Goal: Task Accomplishment & Management: Use online tool/utility

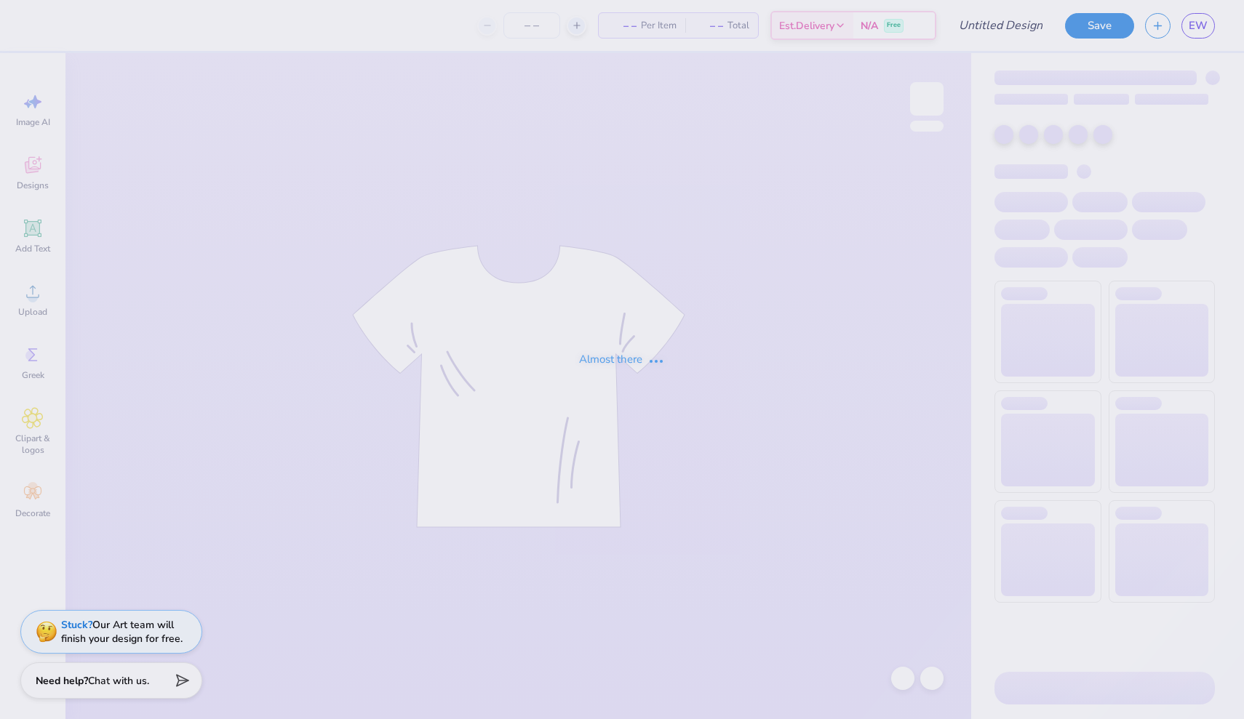
type input "Simple Hoodie"
type input "50"
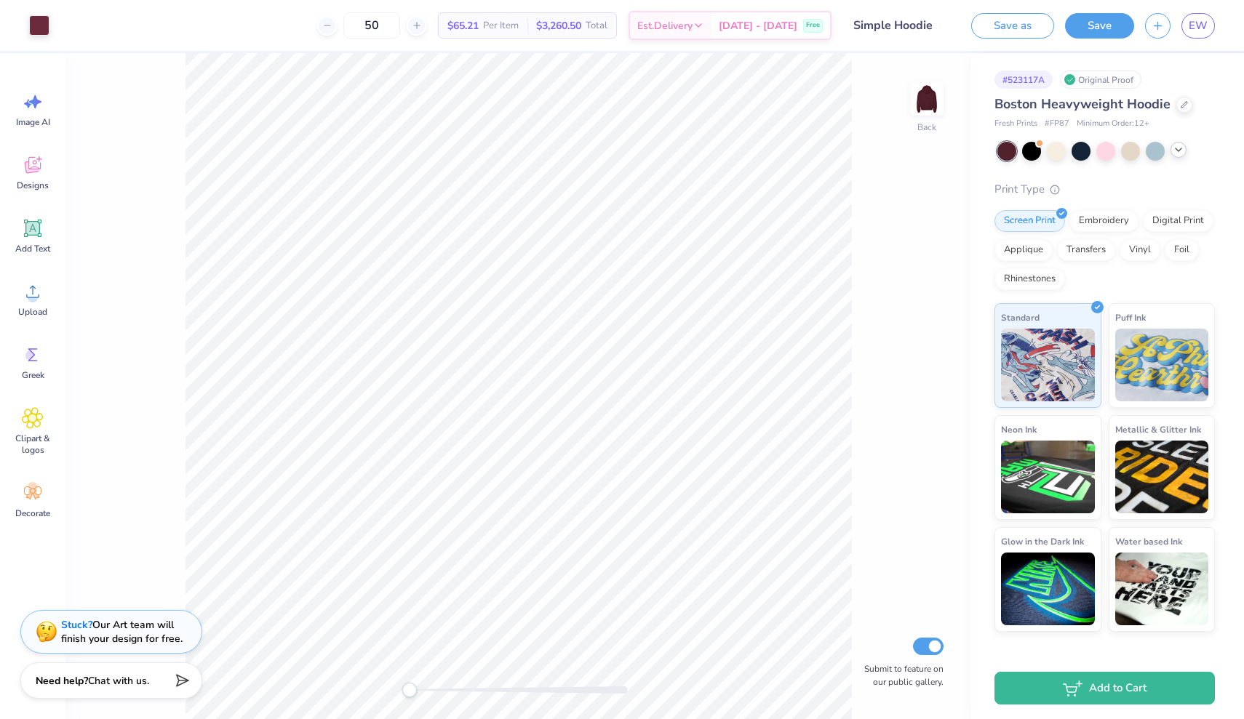
click at [1183, 147] on icon at bounding box center [1179, 150] width 12 height 12
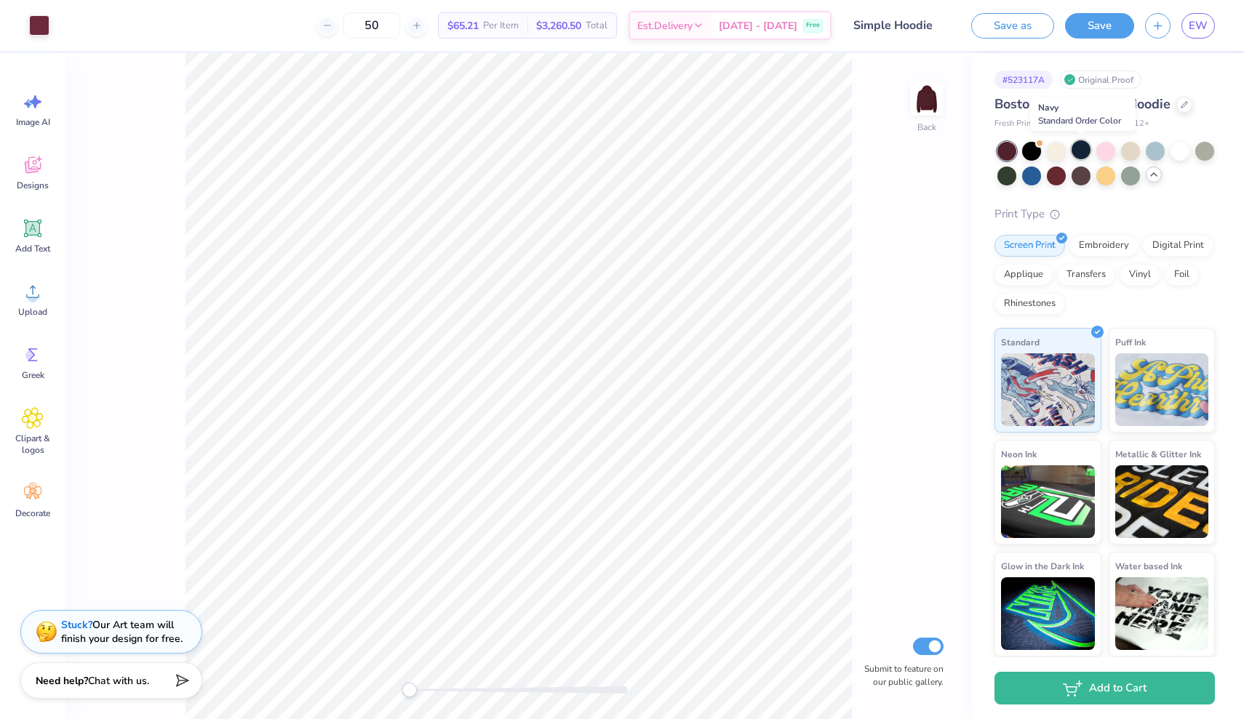
click at [1085, 148] on div at bounding box center [1080, 149] width 19 height 19
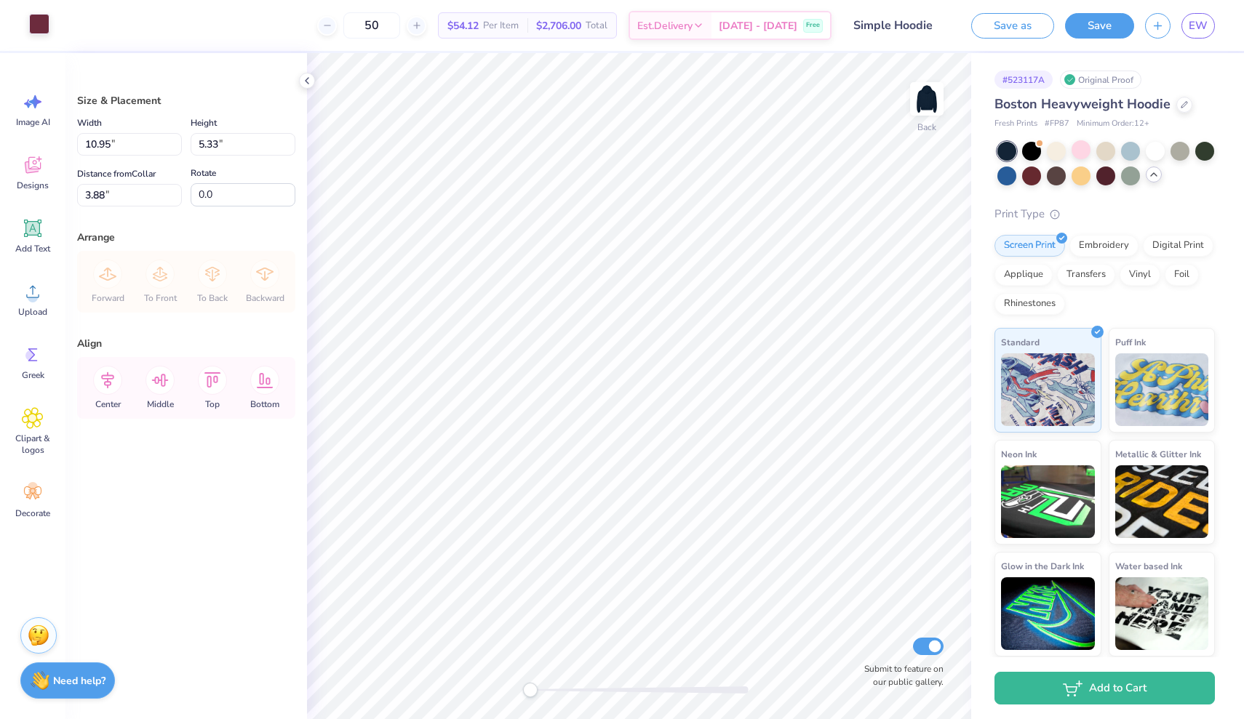
click at [39, 28] on div at bounding box center [39, 24] width 20 height 20
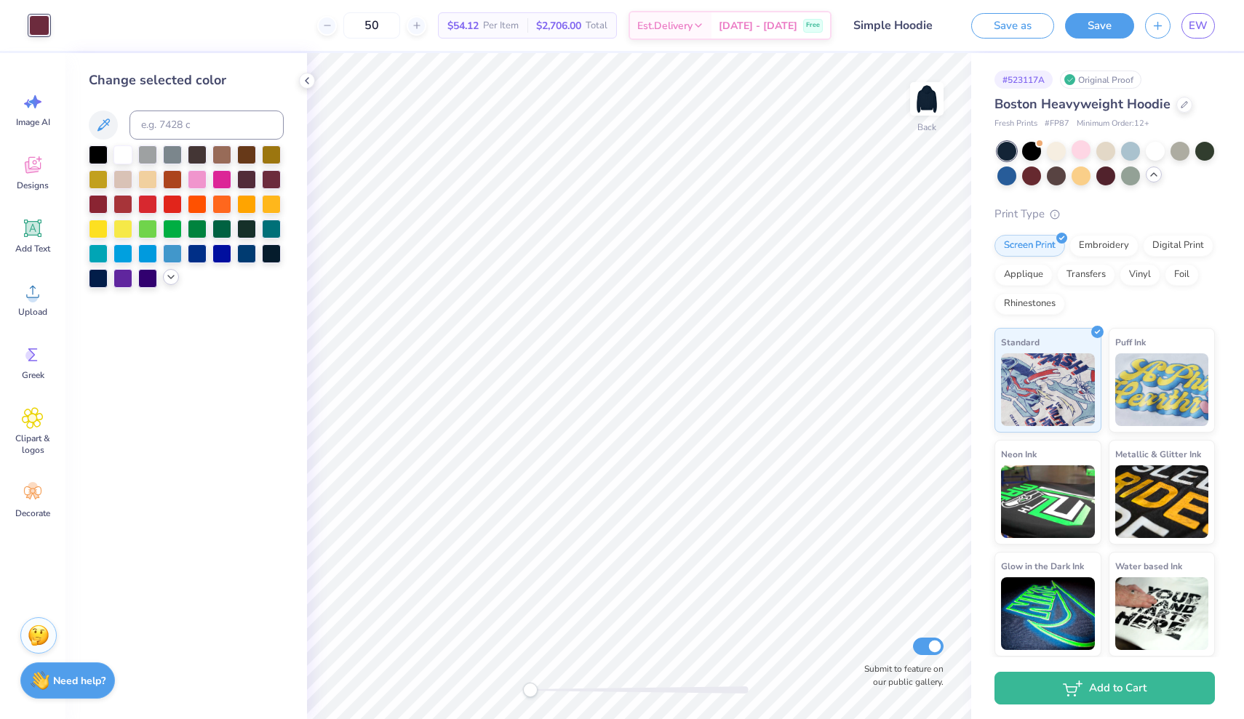
click at [175, 283] on icon at bounding box center [171, 277] width 12 height 12
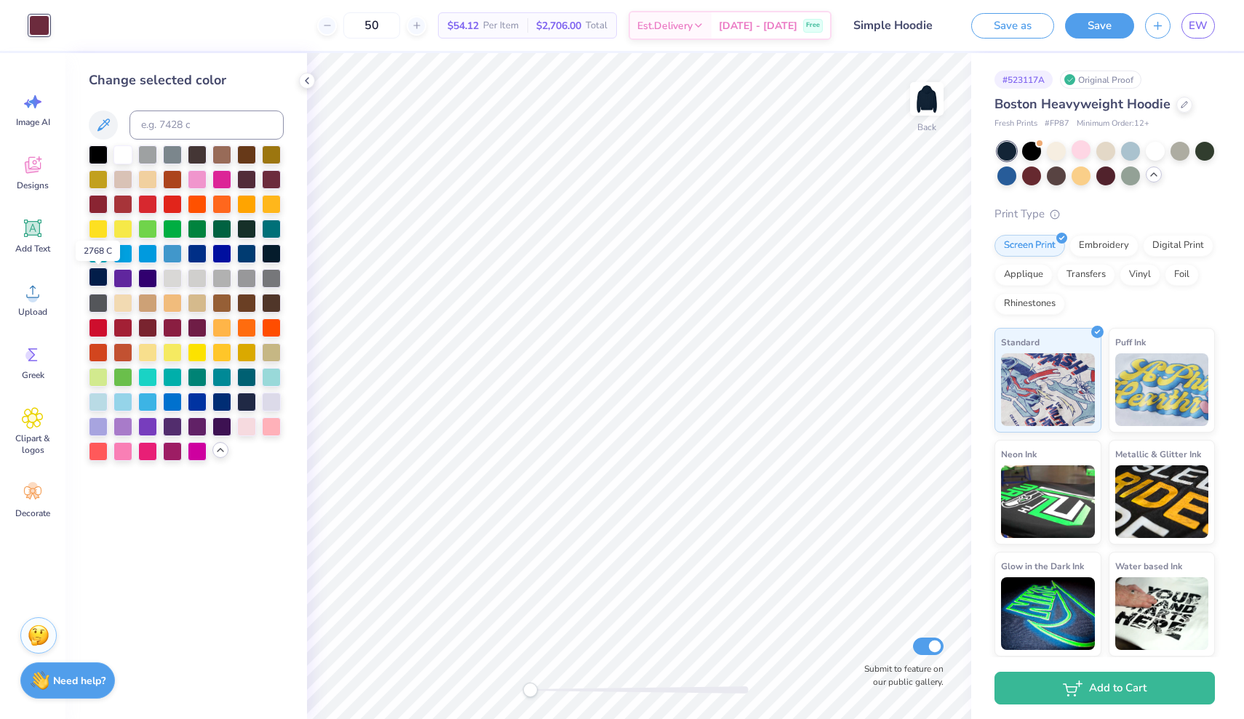
click at [103, 282] on div at bounding box center [98, 277] width 19 height 19
click at [244, 254] on div at bounding box center [246, 252] width 19 height 19
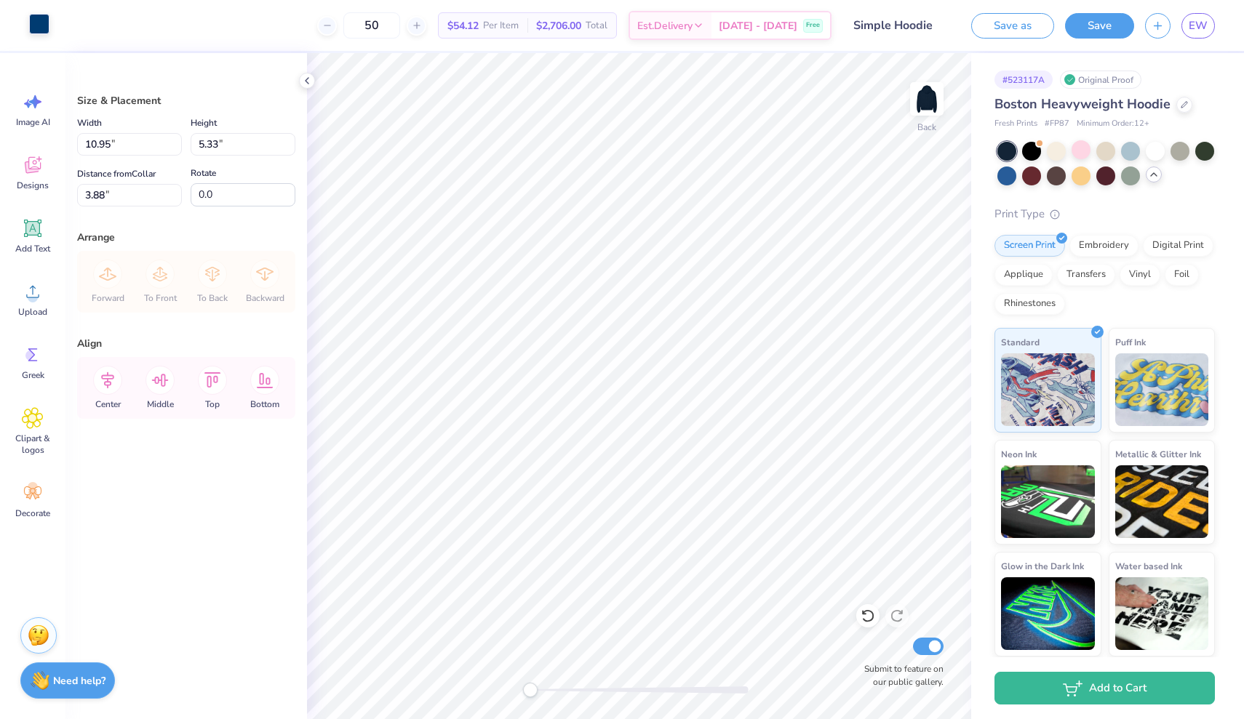
click at [47, 34] on div at bounding box center [39, 24] width 20 height 20
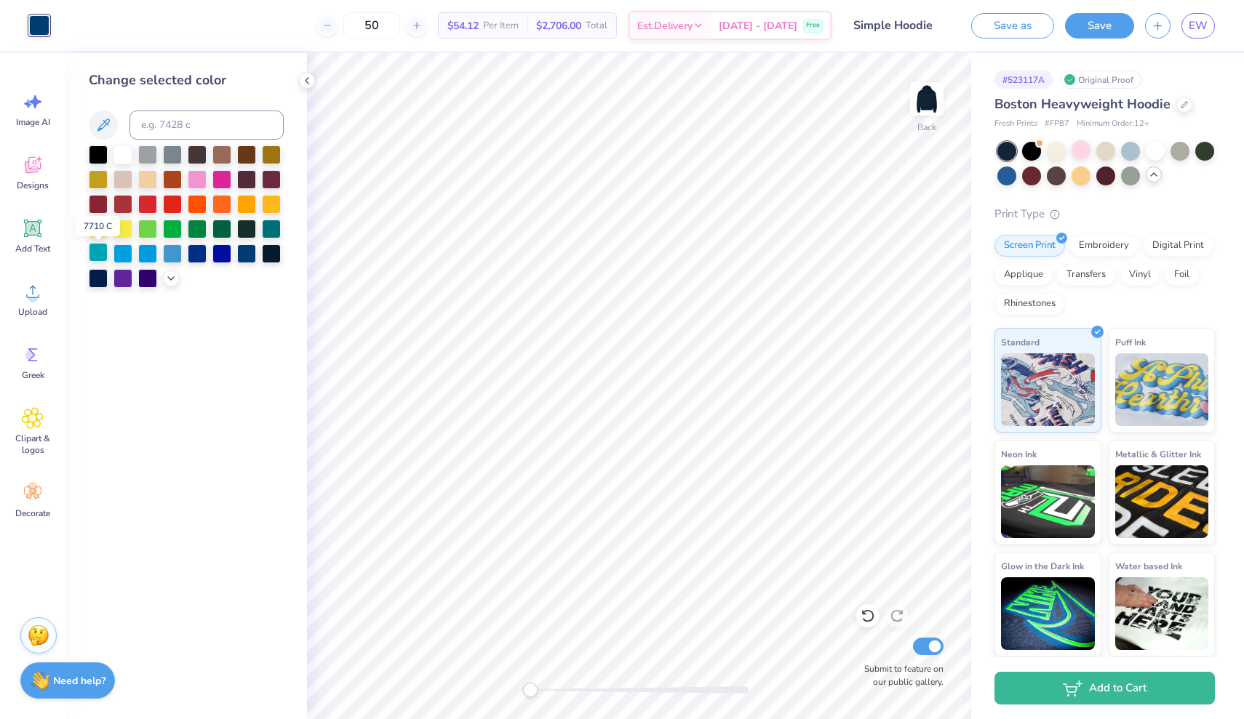
click at [100, 255] on div at bounding box center [98, 252] width 19 height 19
click at [172, 278] on icon at bounding box center [171, 277] width 12 height 12
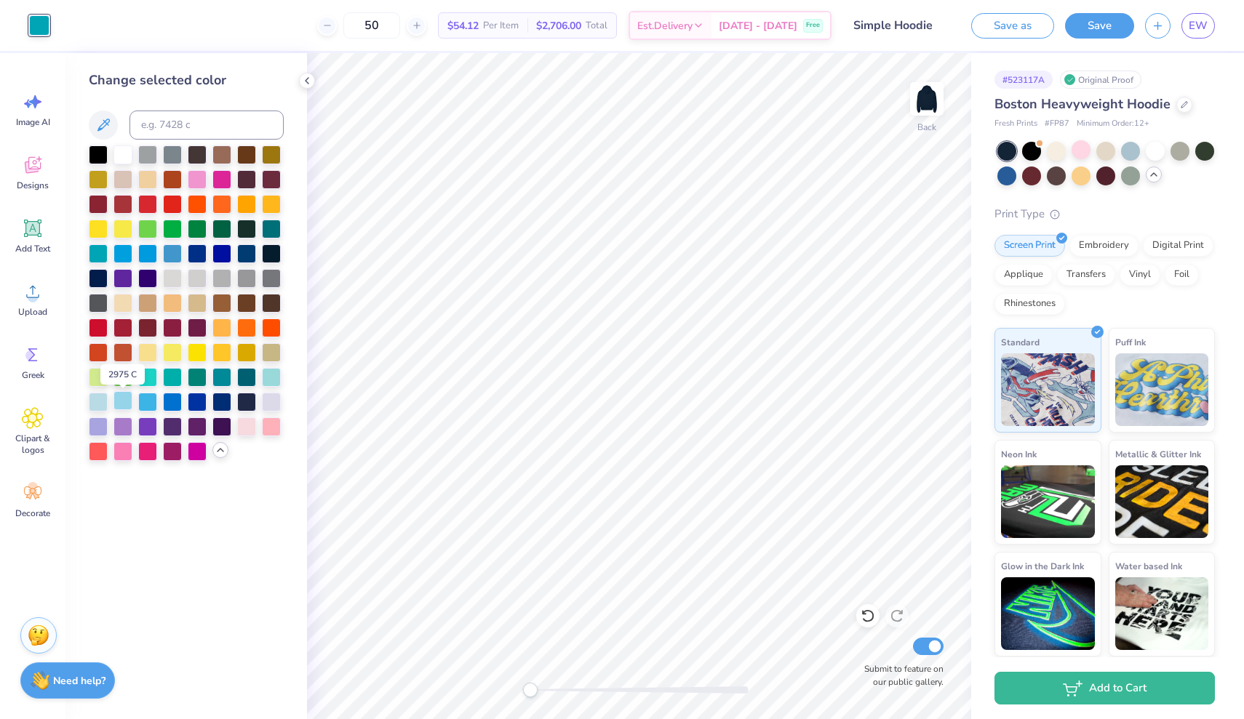
click at [128, 402] on div at bounding box center [122, 400] width 19 height 19
click at [97, 402] on div at bounding box center [98, 400] width 19 height 19
click at [115, 407] on div at bounding box center [122, 400] width 19 height 19
click at [249, 252] on div at bounding box center [246, 252] width 19 height 19
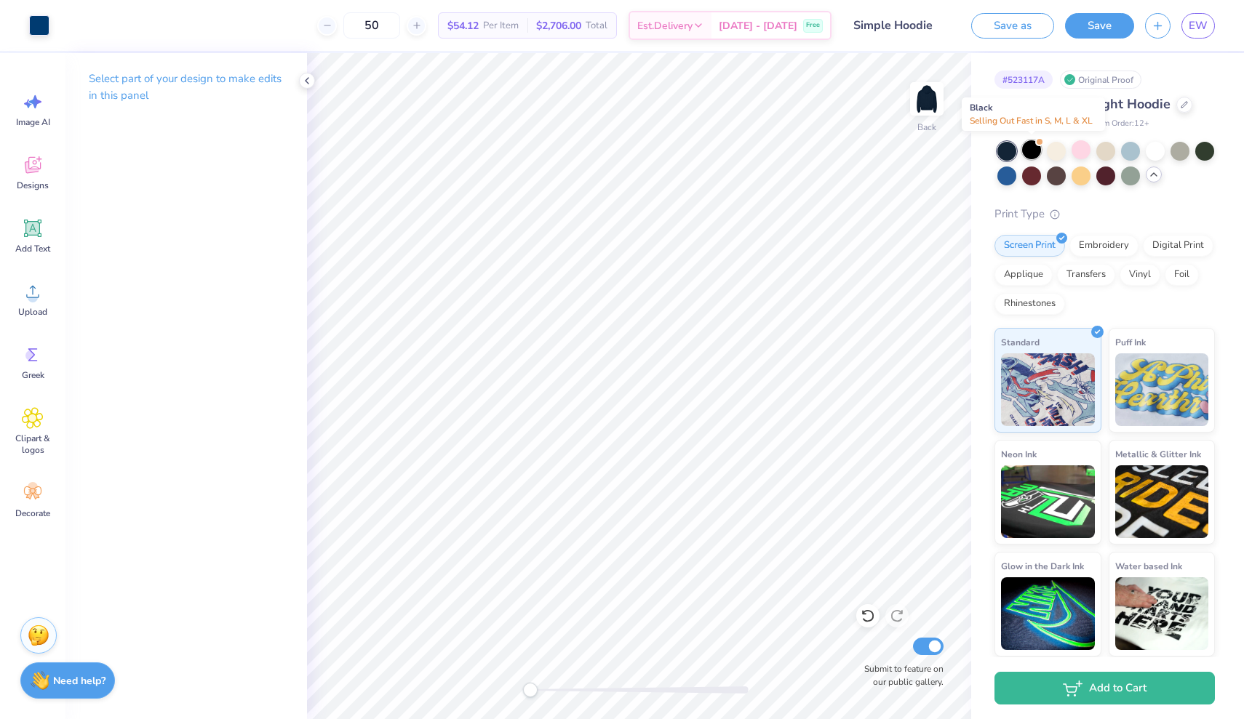
click at [1032, 151] on div at bounding box center [1031, 149] width 19 height 19
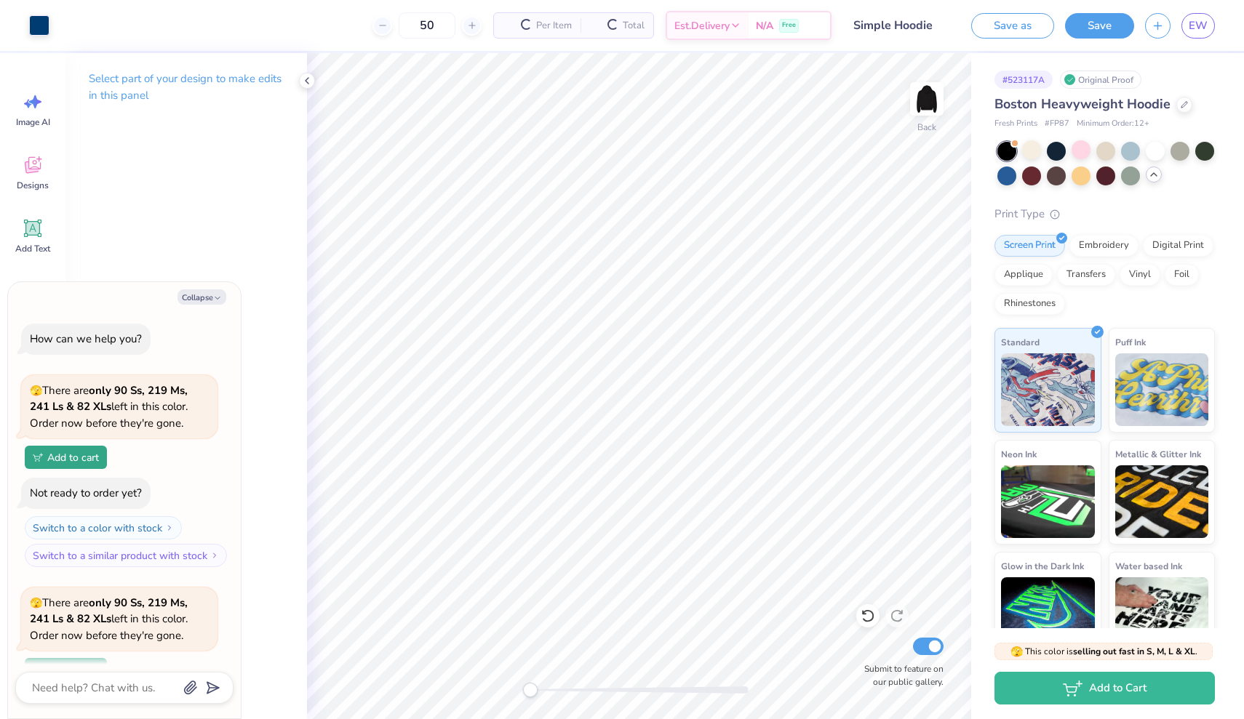
scroll to position [123, 0]
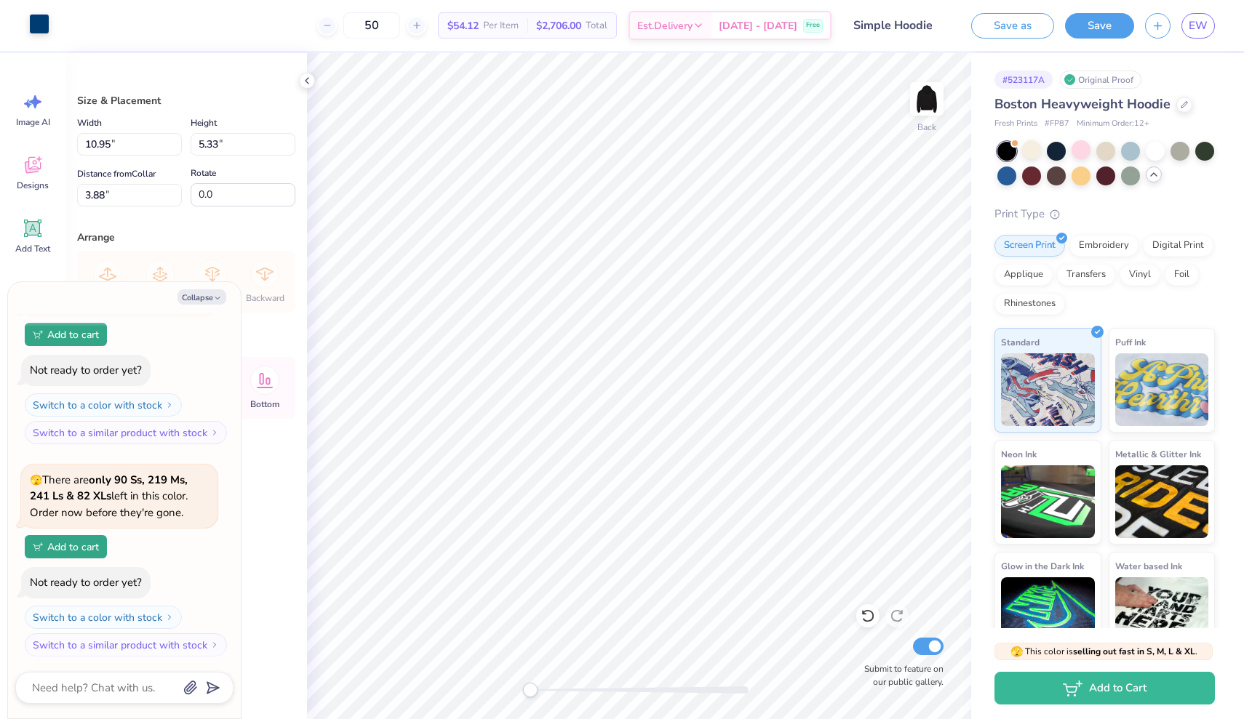
click at [46, 24] on div at bounding box center [39, 24] width 20 height 20
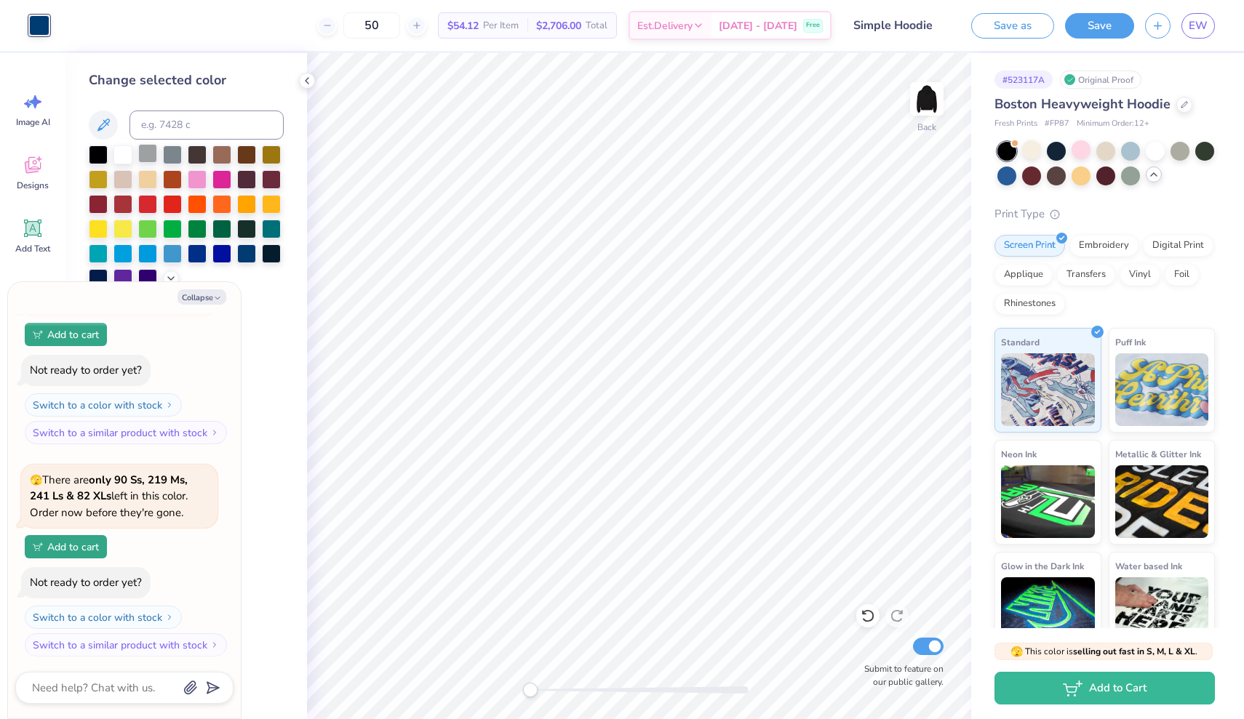
click at [148, 157] on div at bounding box center [147, 153] width 19 height 19
click at [124, 158] on div at bounding box center [122, 153] width 19 height 19
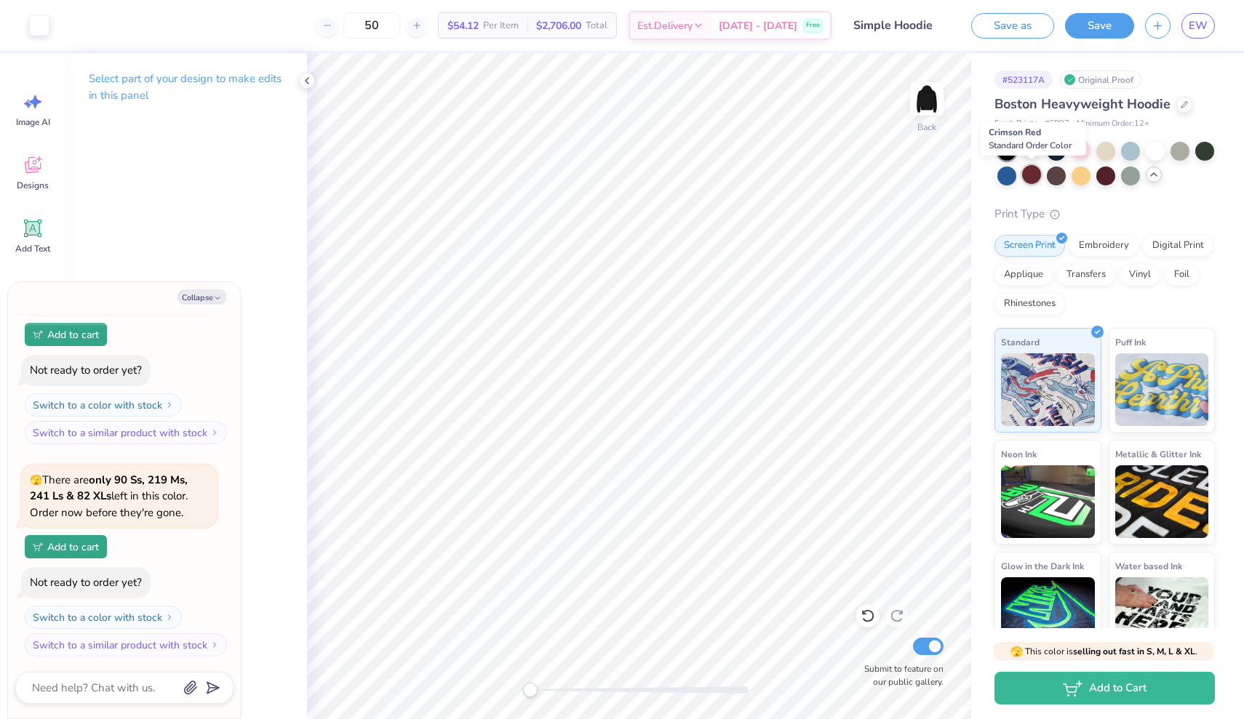
click at [1031, 176] on div at bounding box center [1031, 174] width 19 height 19
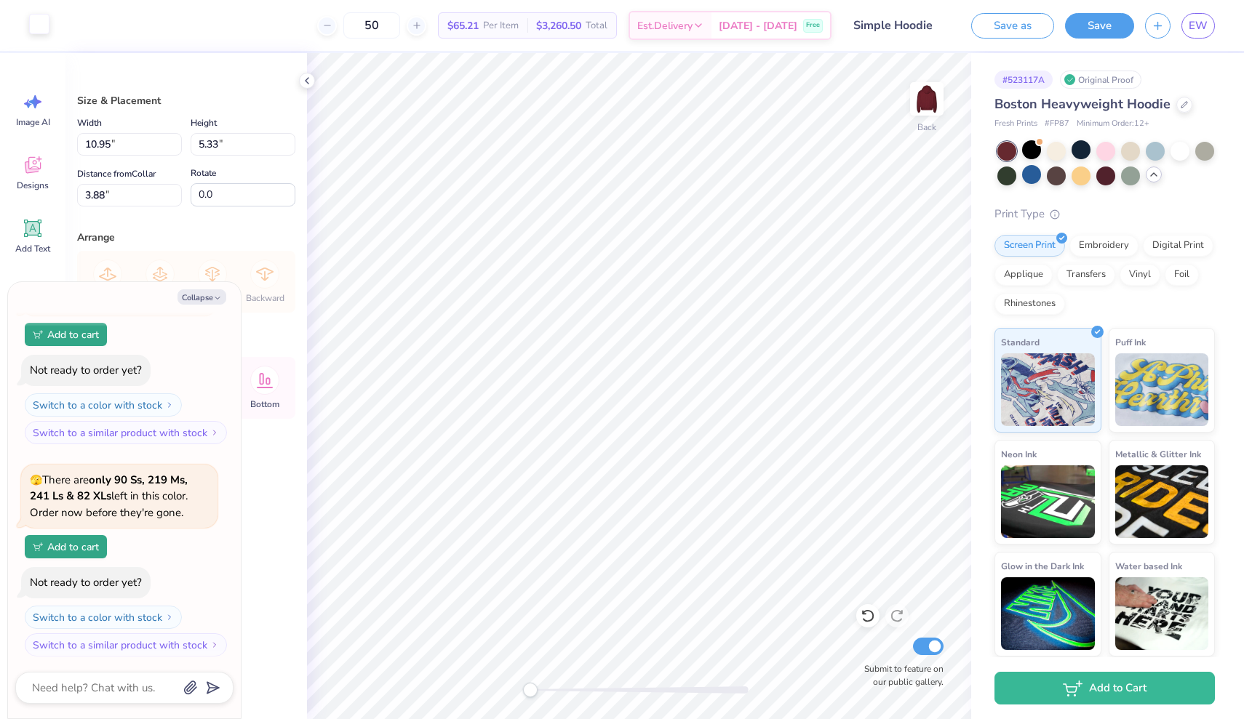
click at [41, 31] on div at bounding box center [39, 24] width 20 height 20
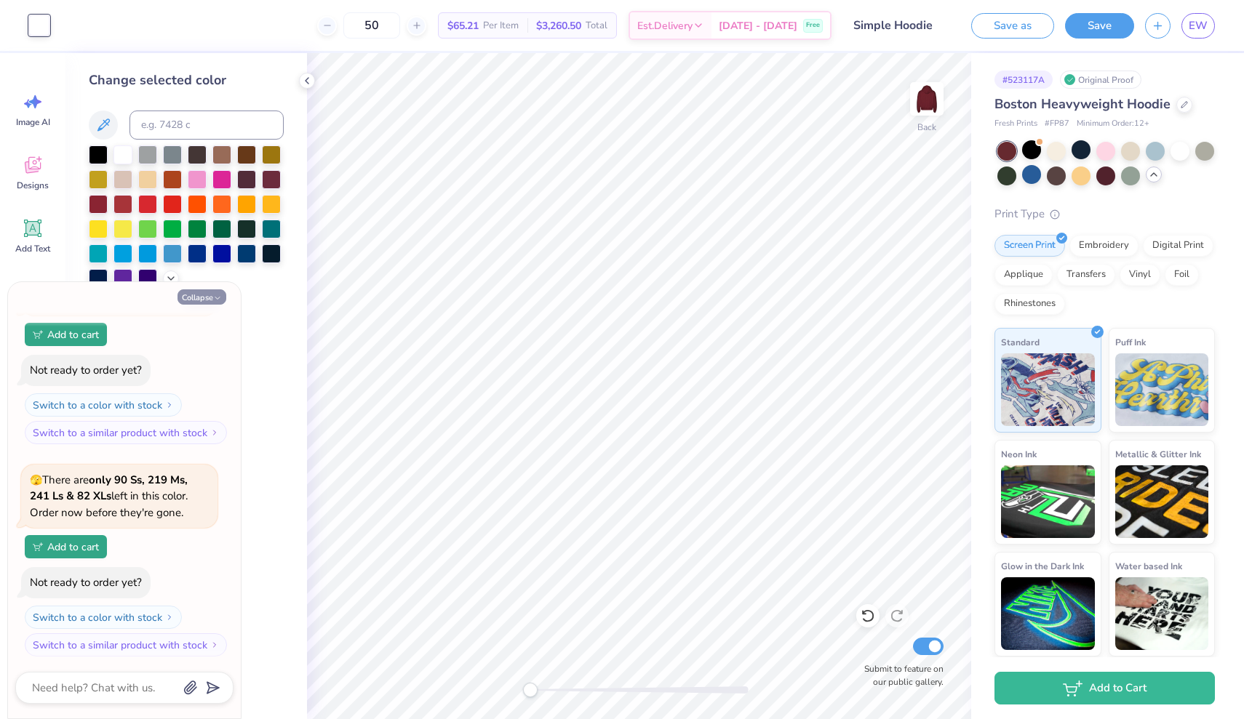
click at [201, 295] on button "Collapse" at bounding box center [201, 296] width 49 height 15
type textarea "x"
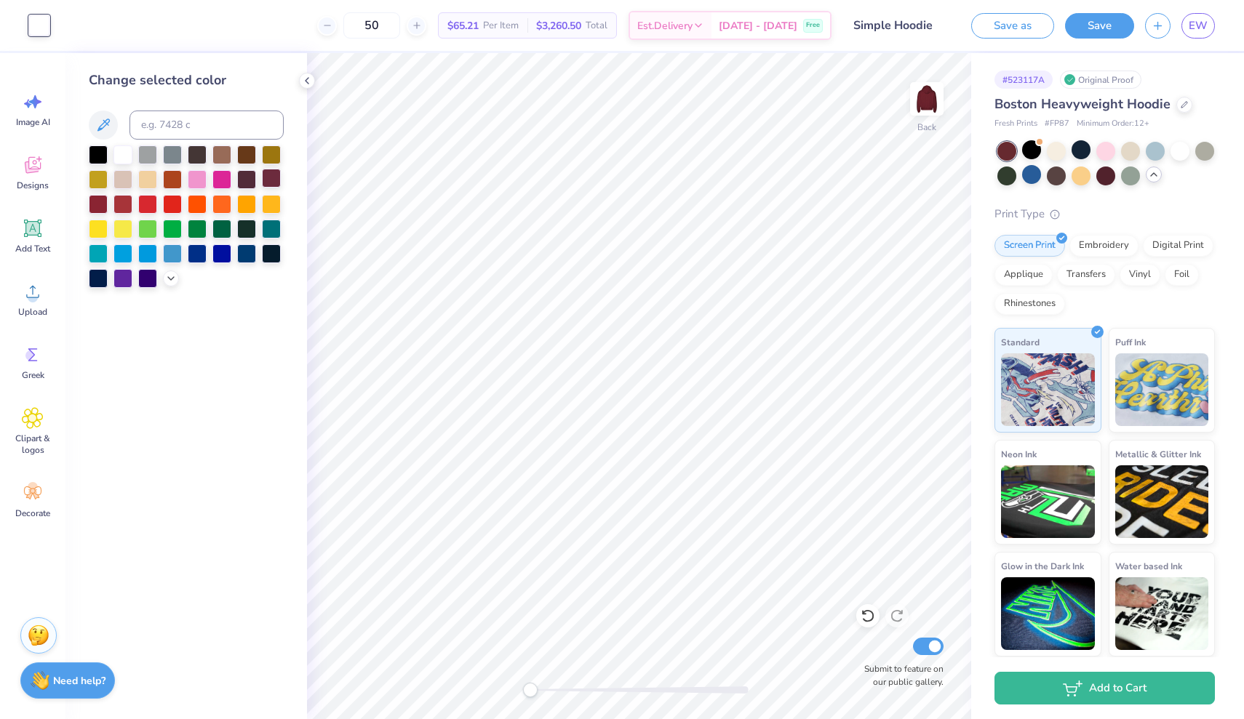
click at [276, 185] on div at bounding box center [271, 178] width 19 height 19
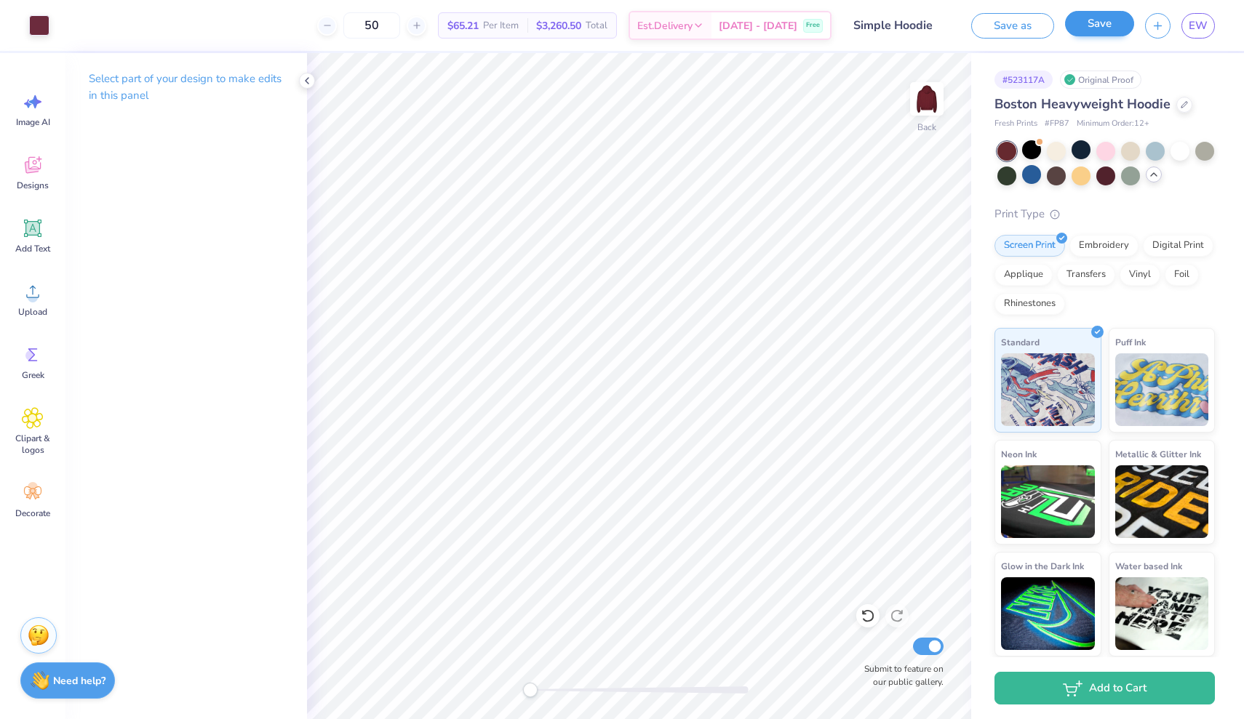
click at [1116, 17] on button "Save" at bounding box center [1099, 23] width 69 height 25
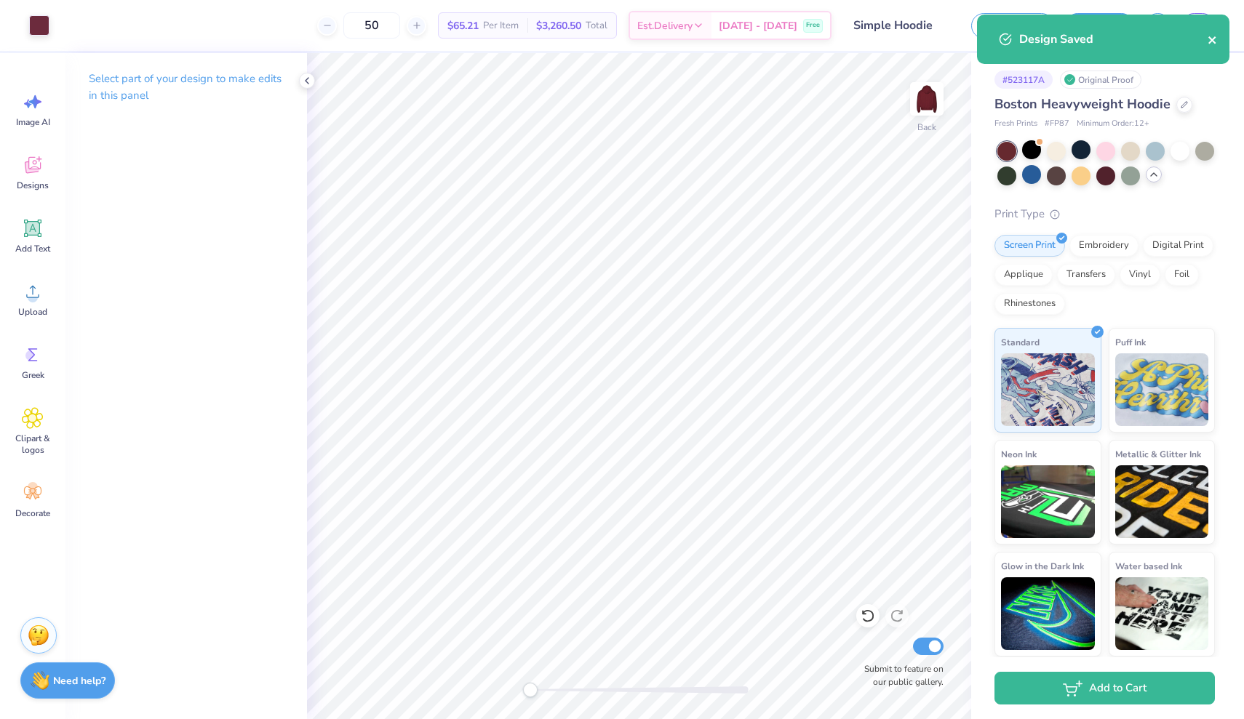
click at [1217, 38] on icon "close" at bounding box center [1212, 40] width 10 height 12
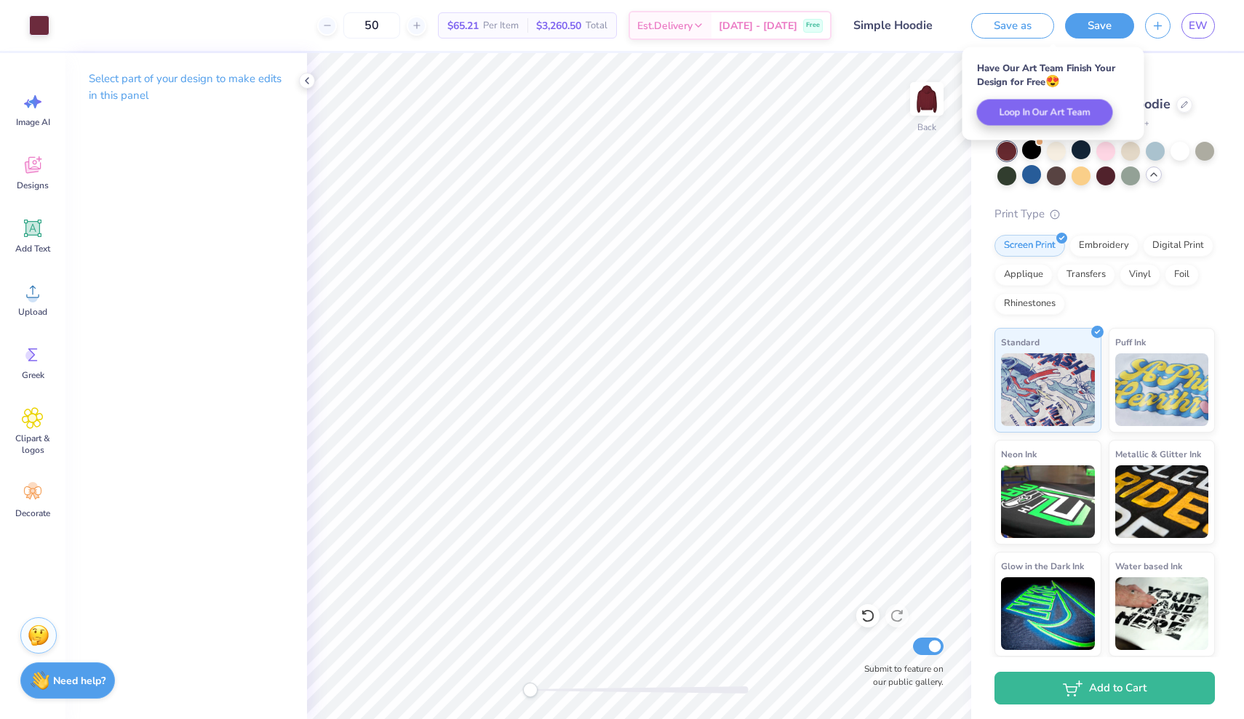
click at [1194, 22] on span "EW" at bounding box center [1198, 25] width 19 height 17
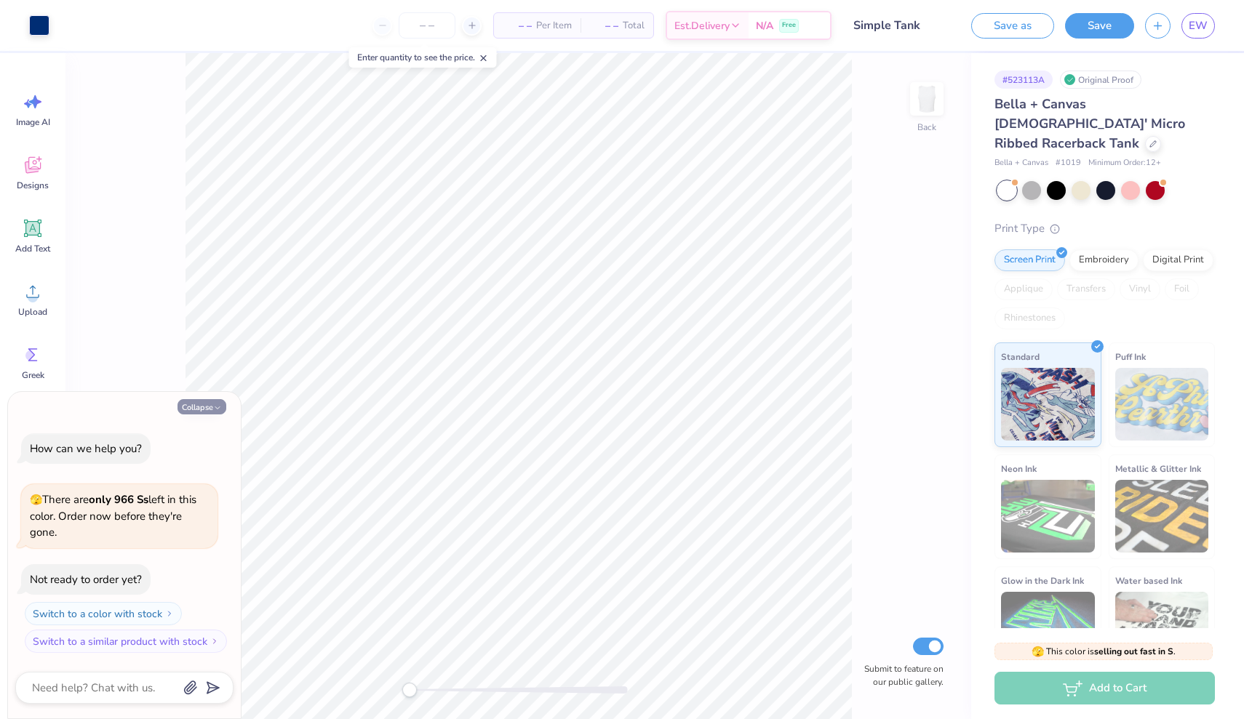
click at [191, 408] on button "Collapse" at bounding box center [201, 406] width 49 height 15
type textarea "x"
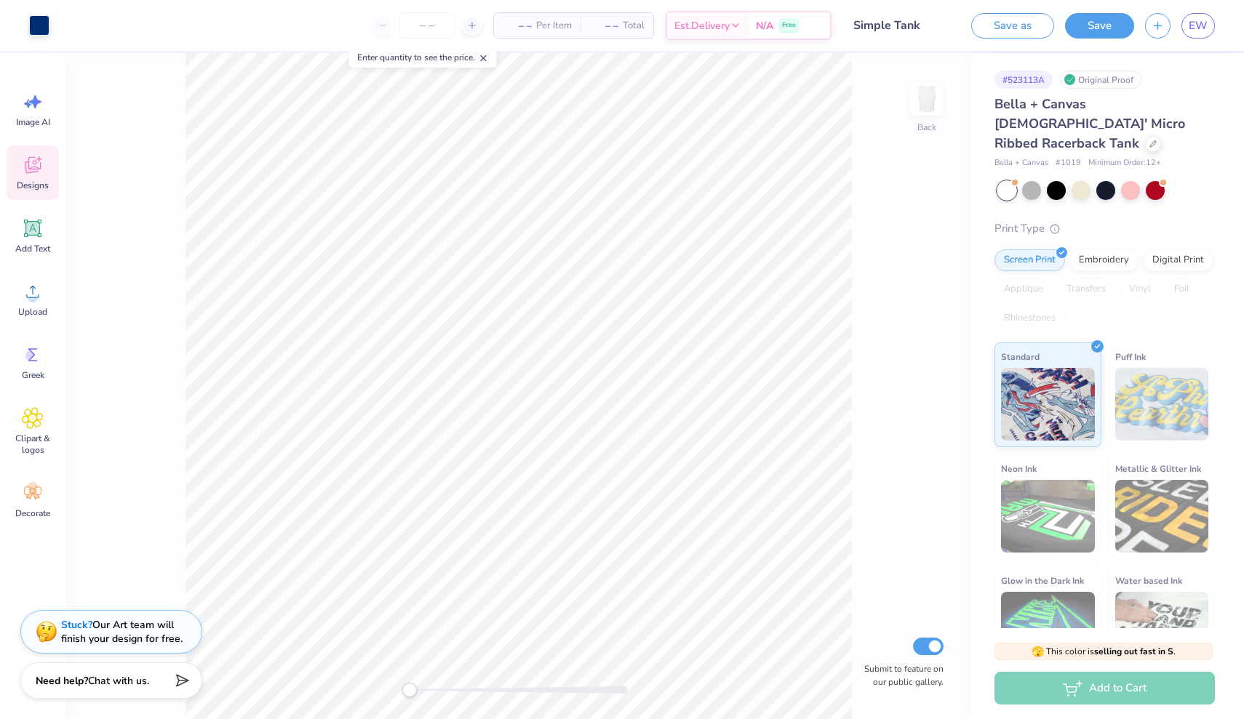
click at [34, 169] on icon at bounding box center [32, 167] width 14 height 12
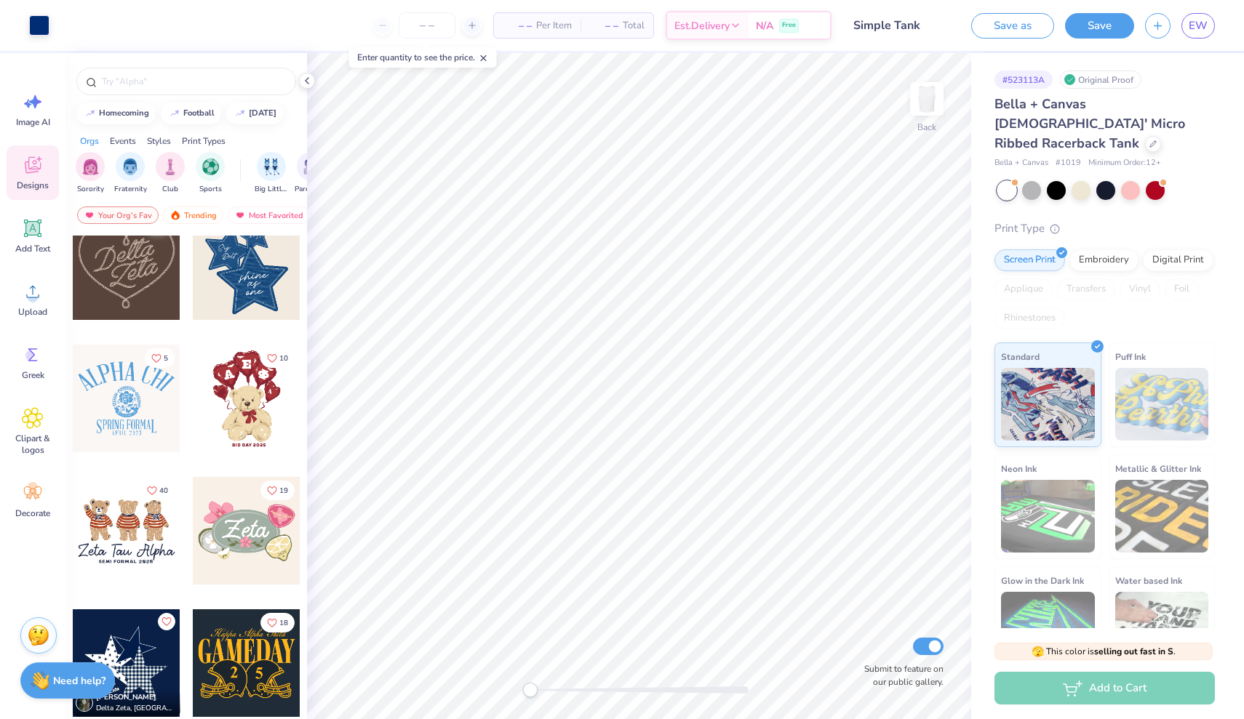
scroll to position [422, 0]
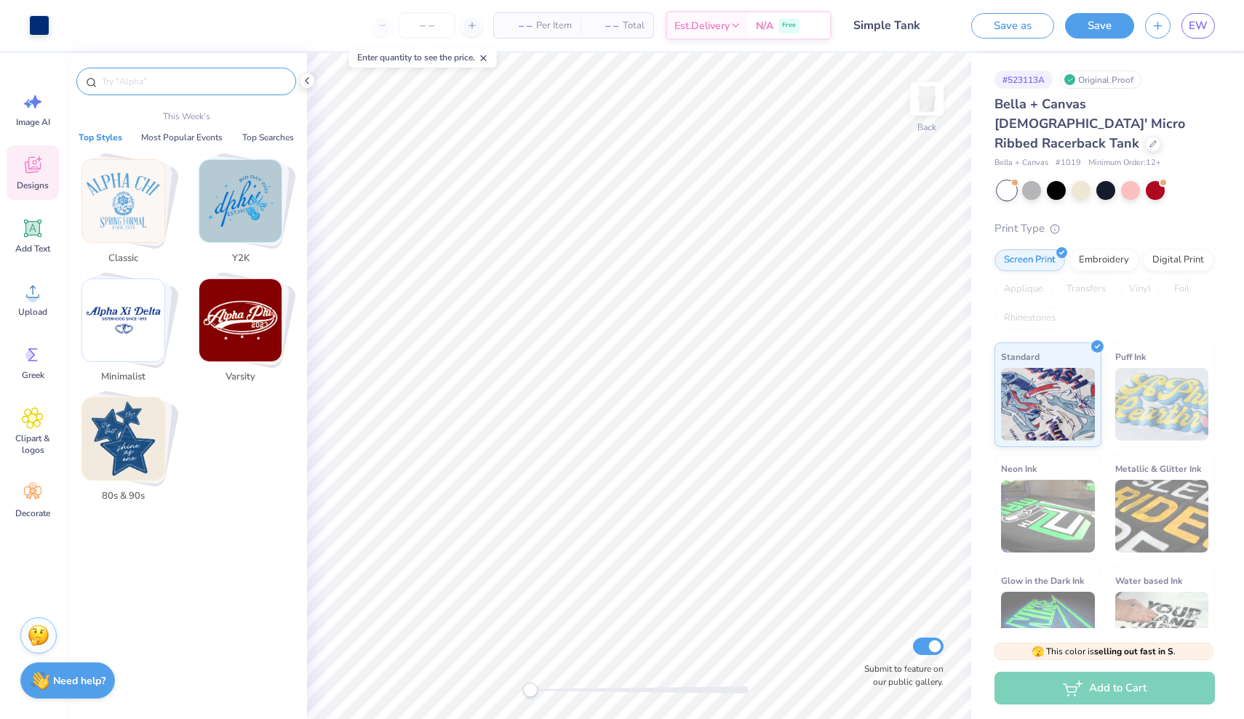
click at [153, 80] on input "text" at bounding box center [193, 81] width 186 height 15
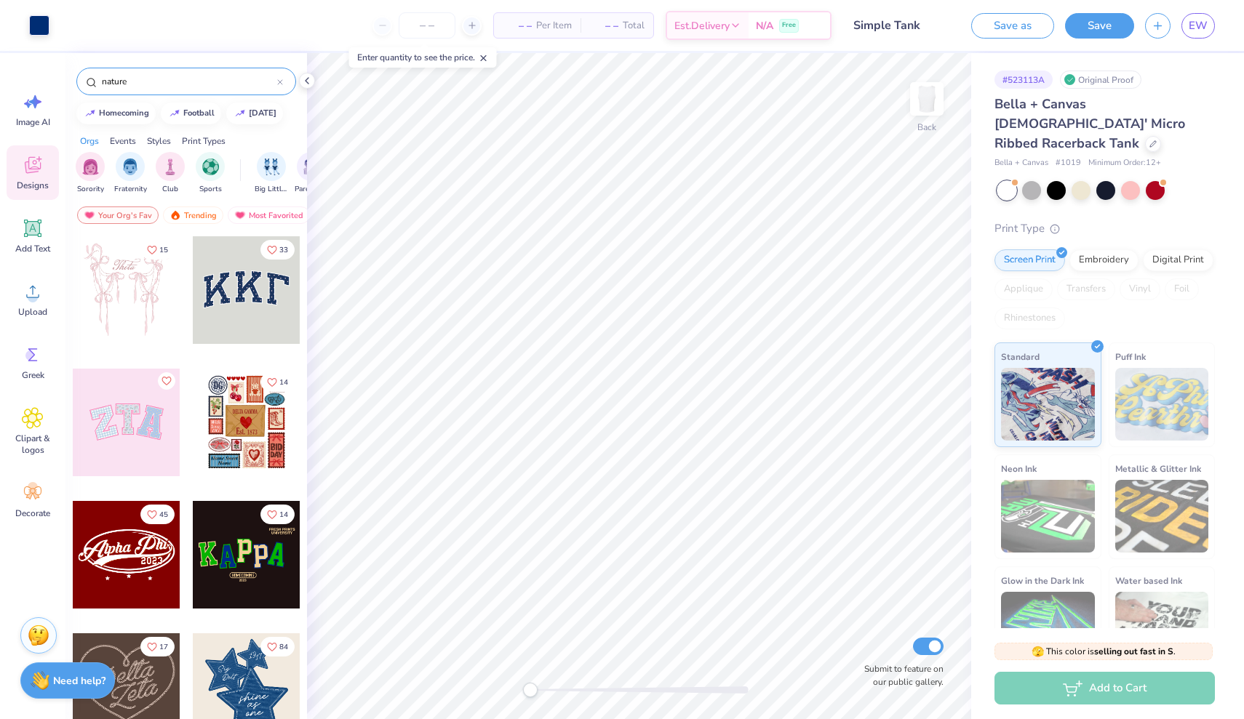
type input "nature"
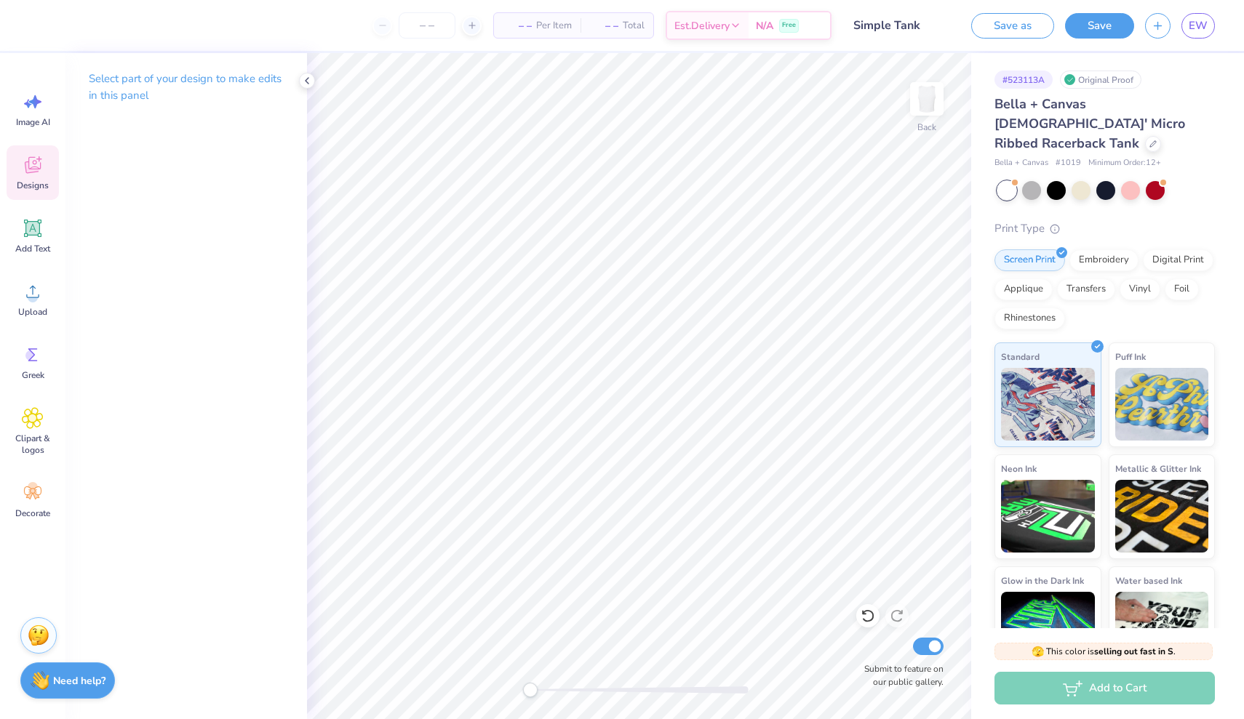
click at [25, 178] on div "Designs" at bounding box center [33, 172] width 52 height 55
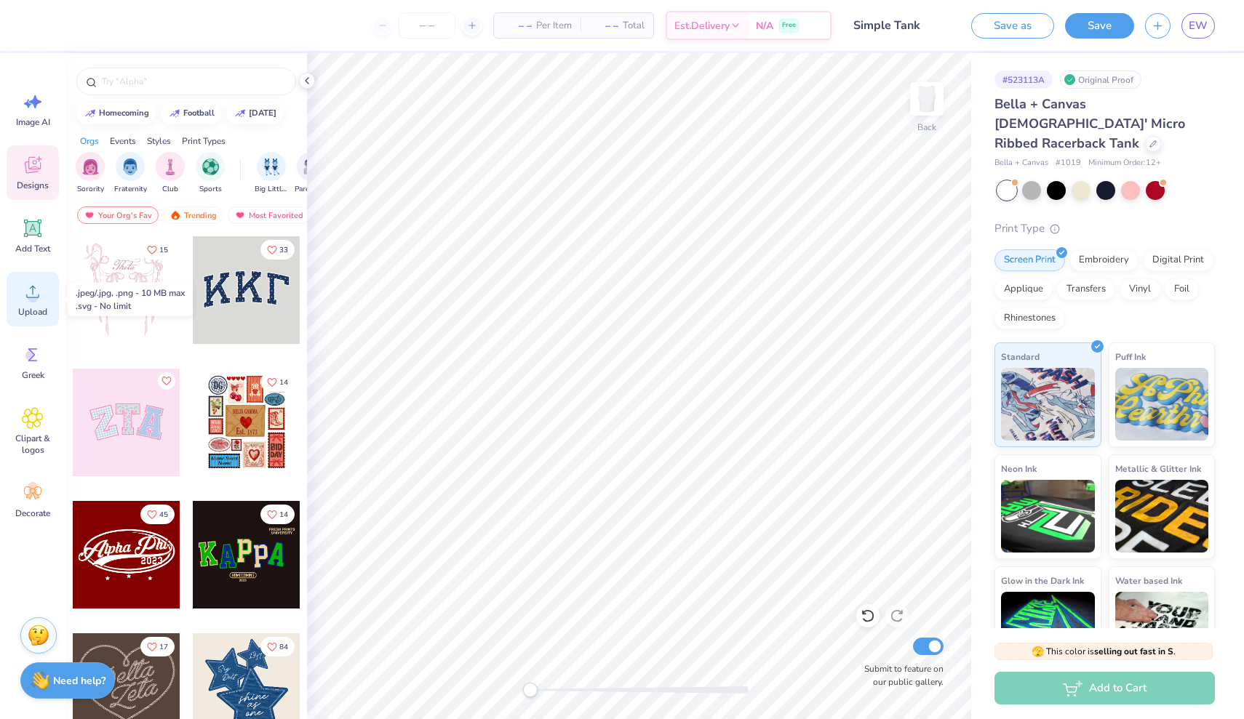
click at [28, 303] on div "Upload" at bounding box center [33, 299] width 52 height 55
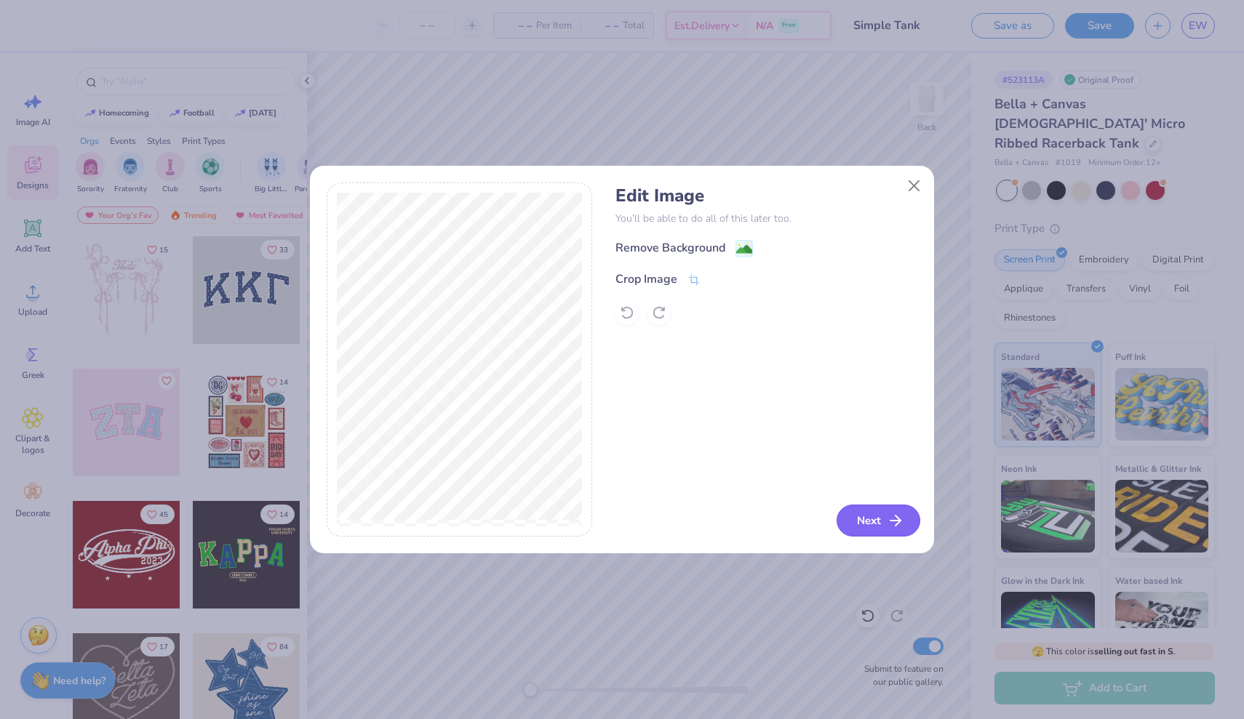
click at [887, 522] on icon "button" at bounding box center [895, 520] width 17 height 17
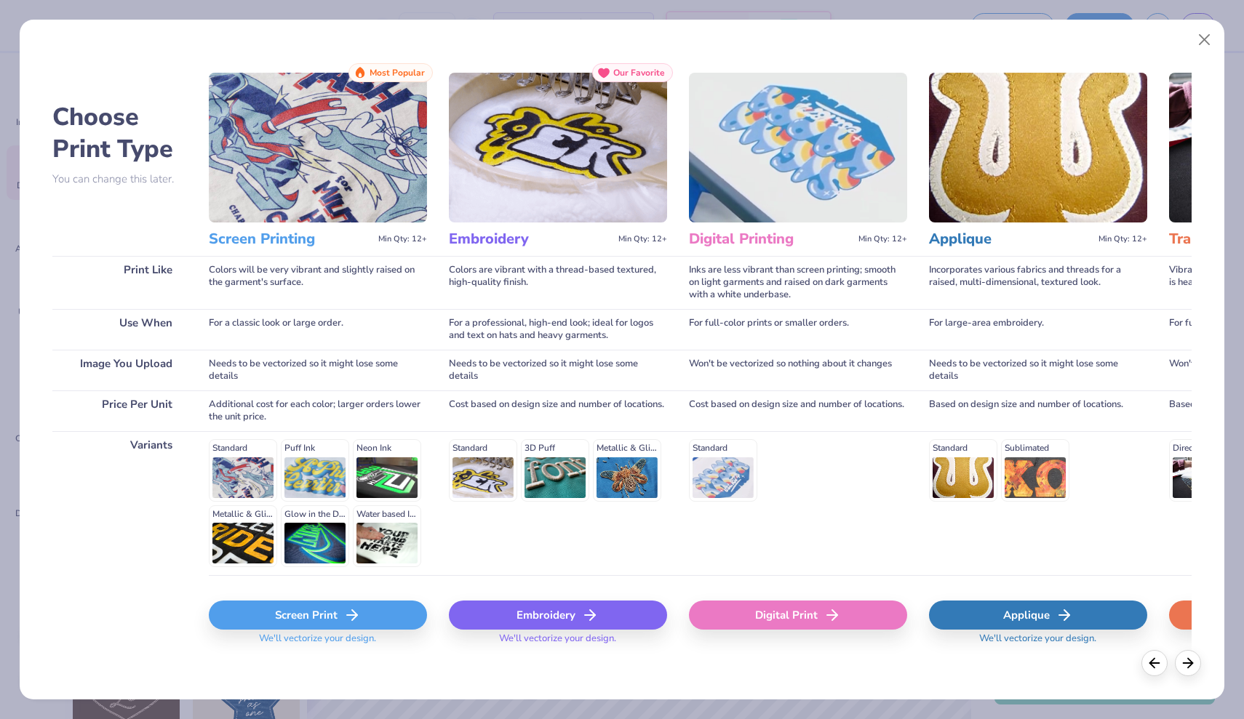
click at [283, 615] on div "Screen Print" at bounding box center [318, 615] width 218 height 29
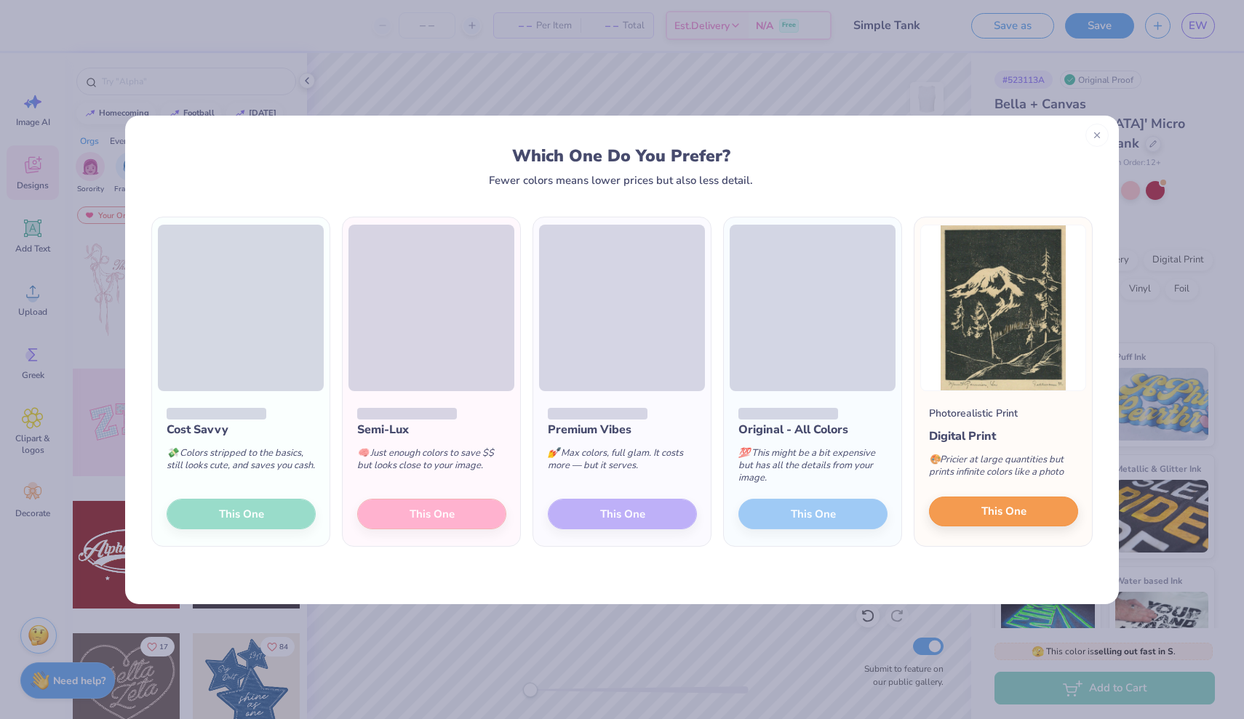
click at [1044, 512] on button "This One" at bounding box center [1003, 512] width 149 height 31
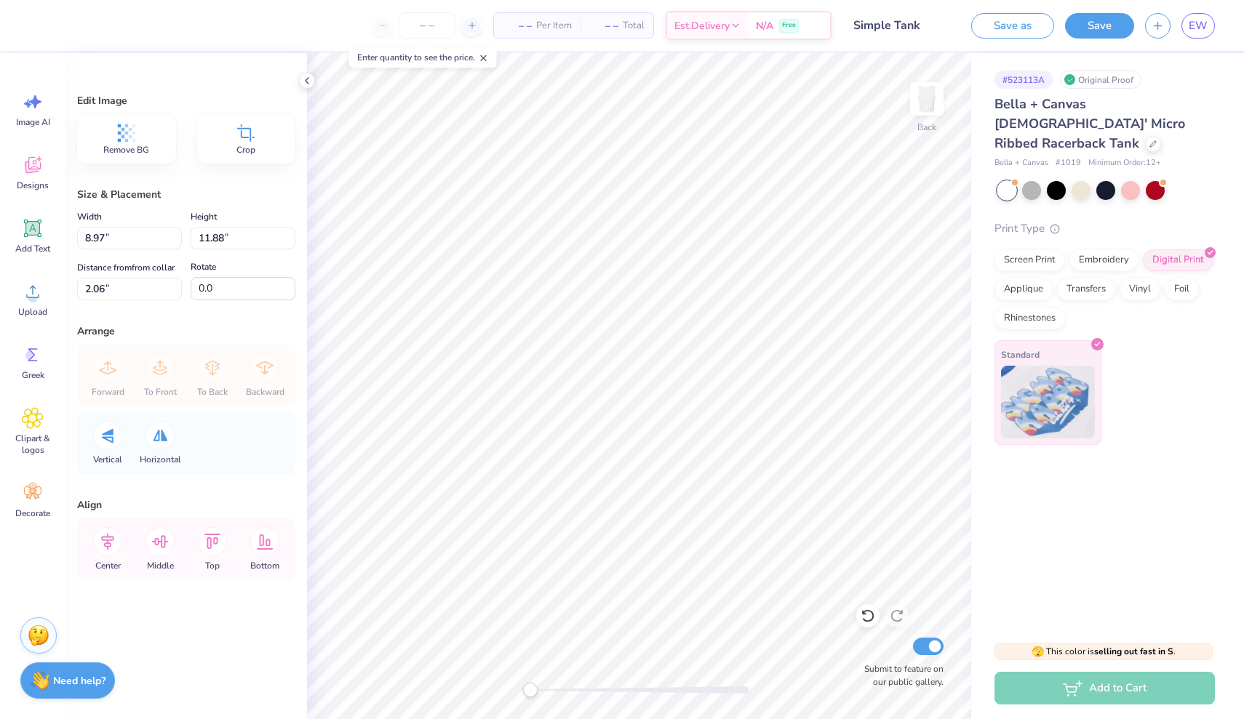
type input "4.17"
type input "5.51"
type input "0.50"
type input "3.01"
type input "3.98"
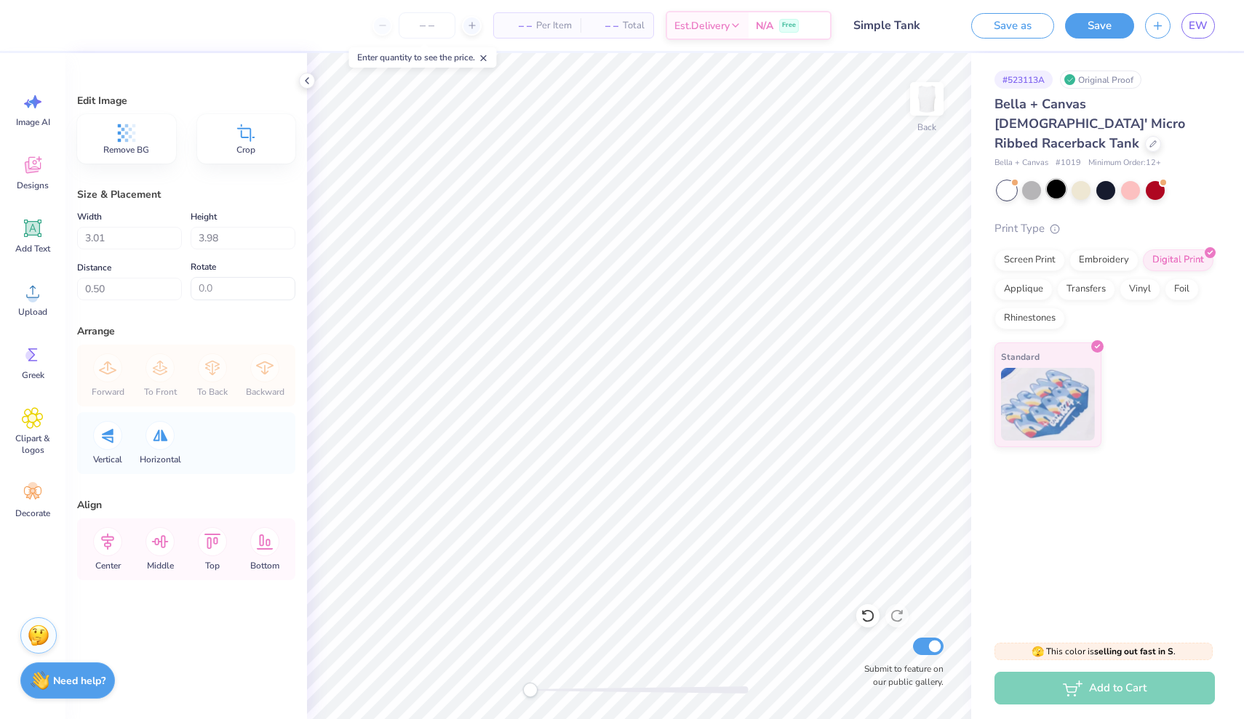
click at [1054, 180] on div at bounding box center [1056, 189] width 19 height 19
click at [1083, 180] on div at bounding box center [1080, 189] width 19 height 19
click at [1154, 180] on div at bounding box center [1155, 189] width 19 height 19
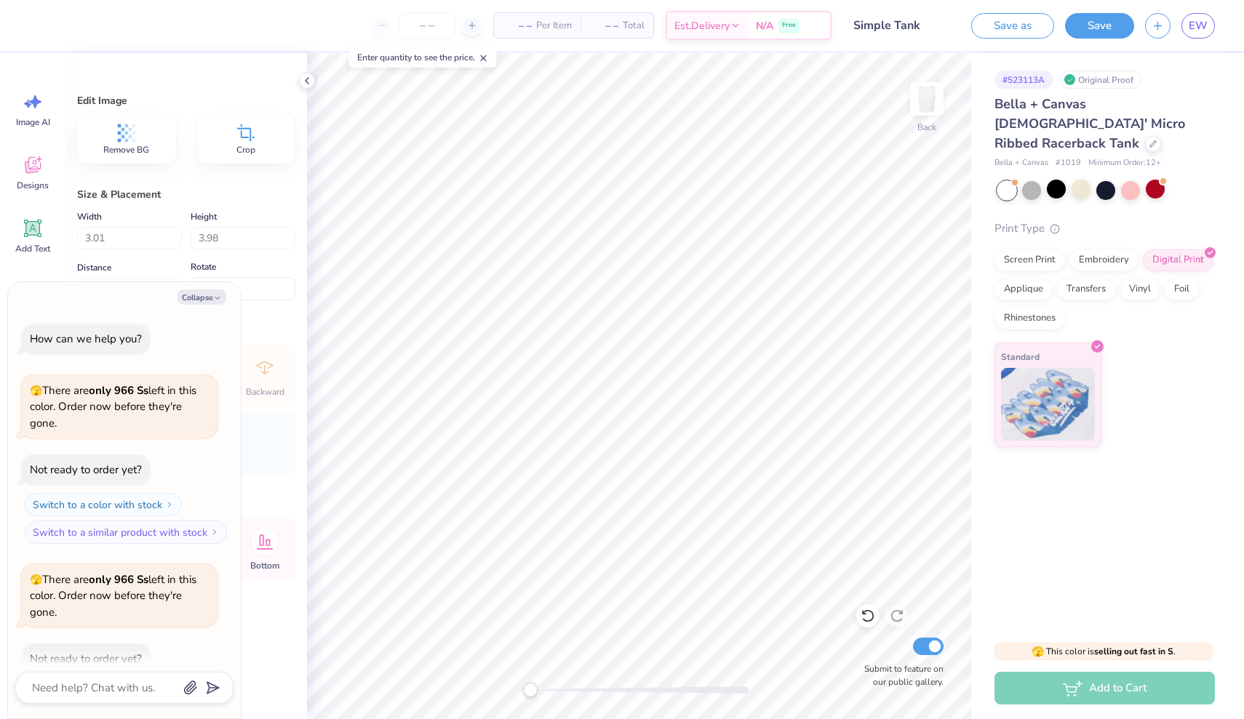
scroll to position [76, 0]
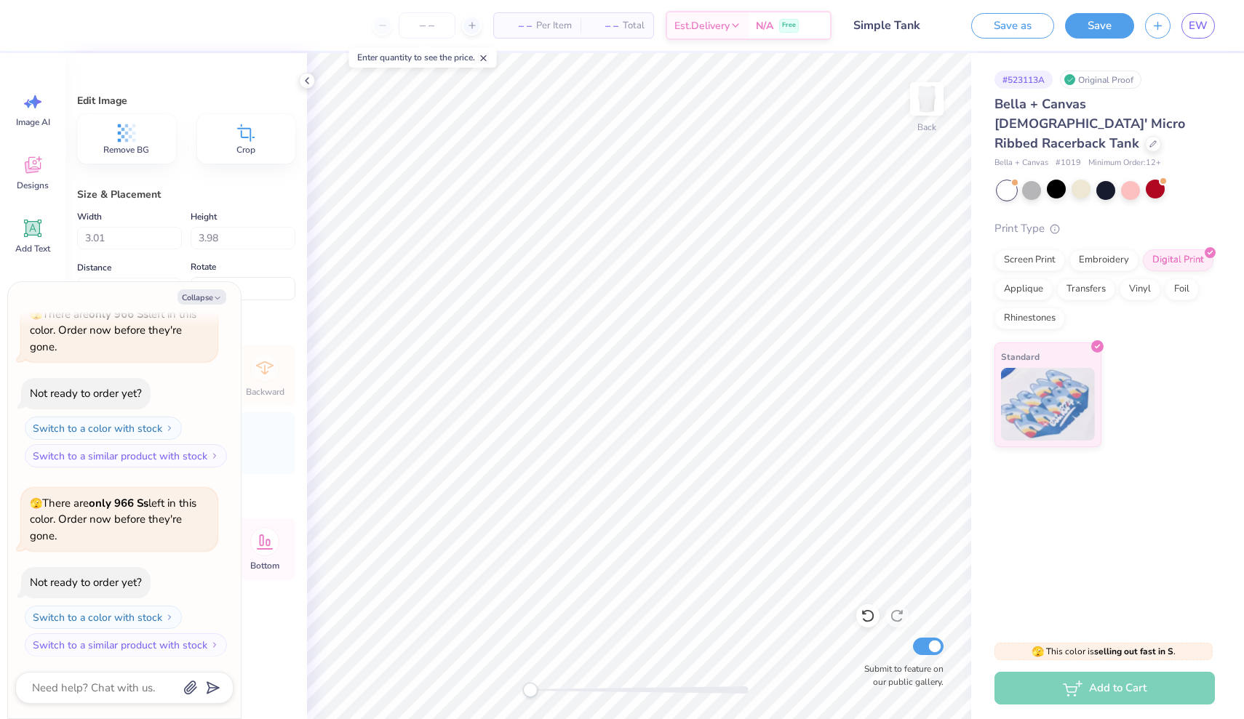
click at [1030, 4] on div "Save as Save EW" at bounding box center [1102, 25] width 284 height 51
click at [210, 296] on button "Collapse" at bounding box center [201, 296] width 49 height 15
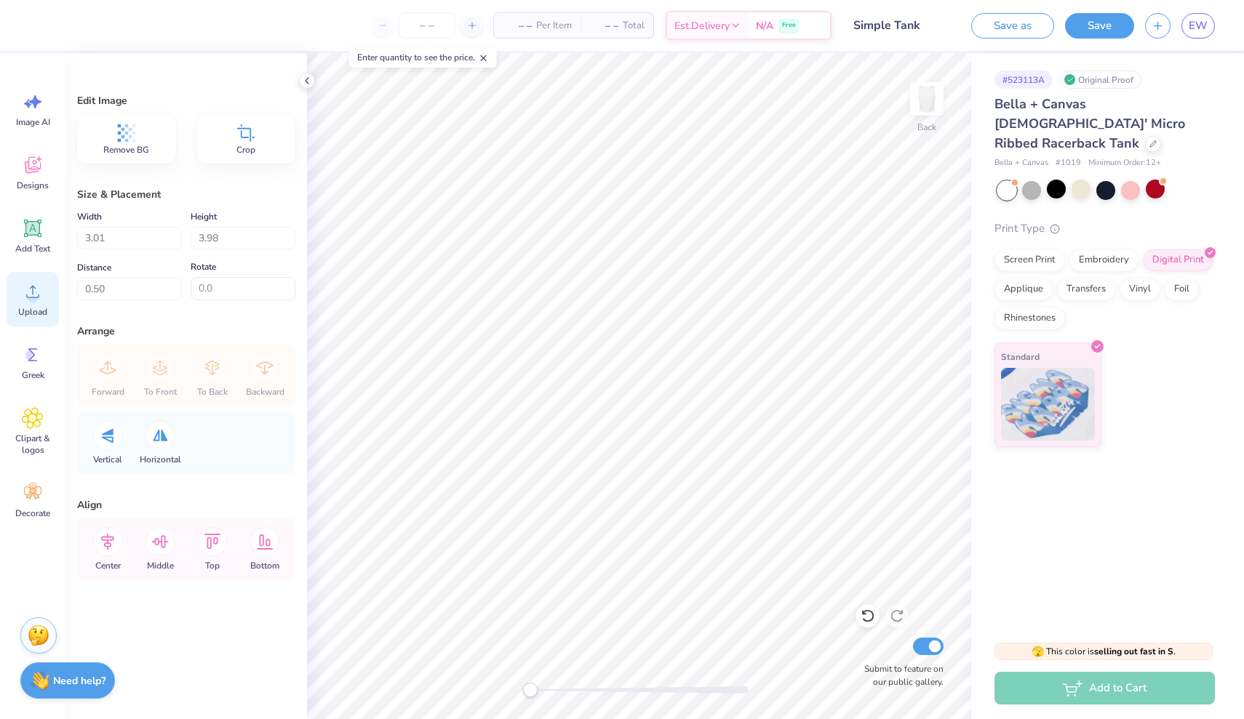
click at [30, 293] on icon at bounding box center [33, 292] width 22 height 22
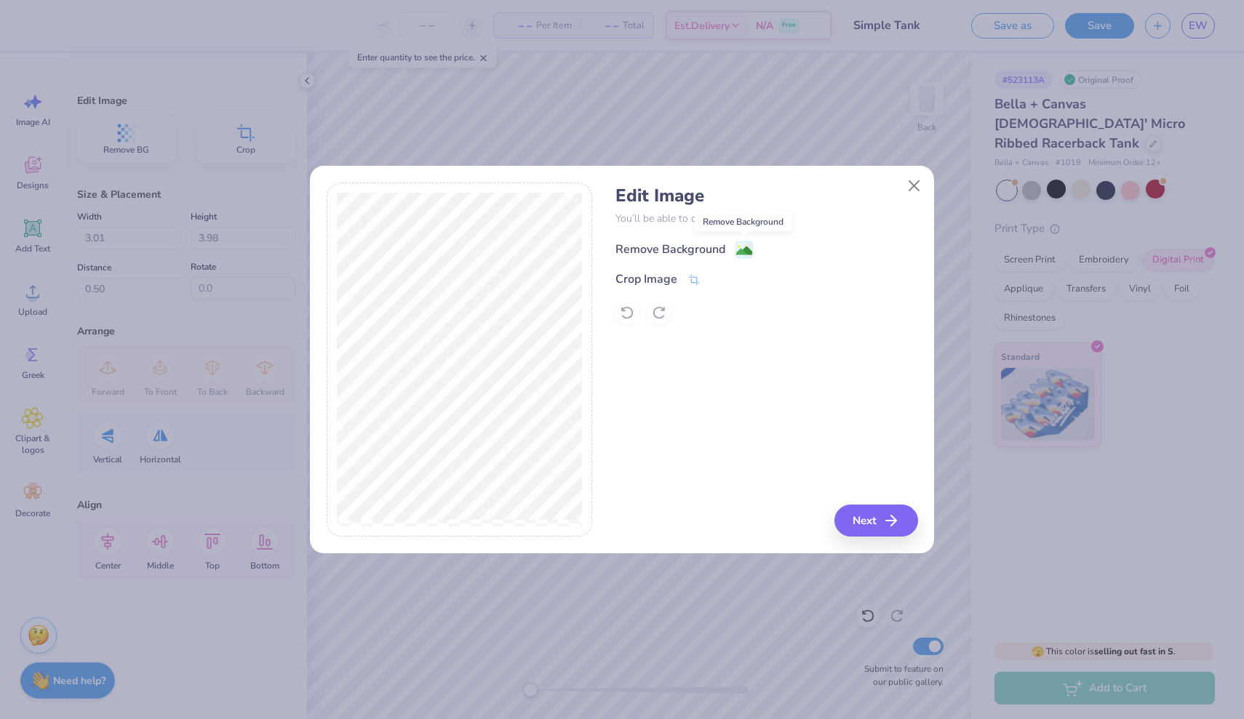
click at [747, 248] on image at bounding box center [744, 251] width 16 height 16
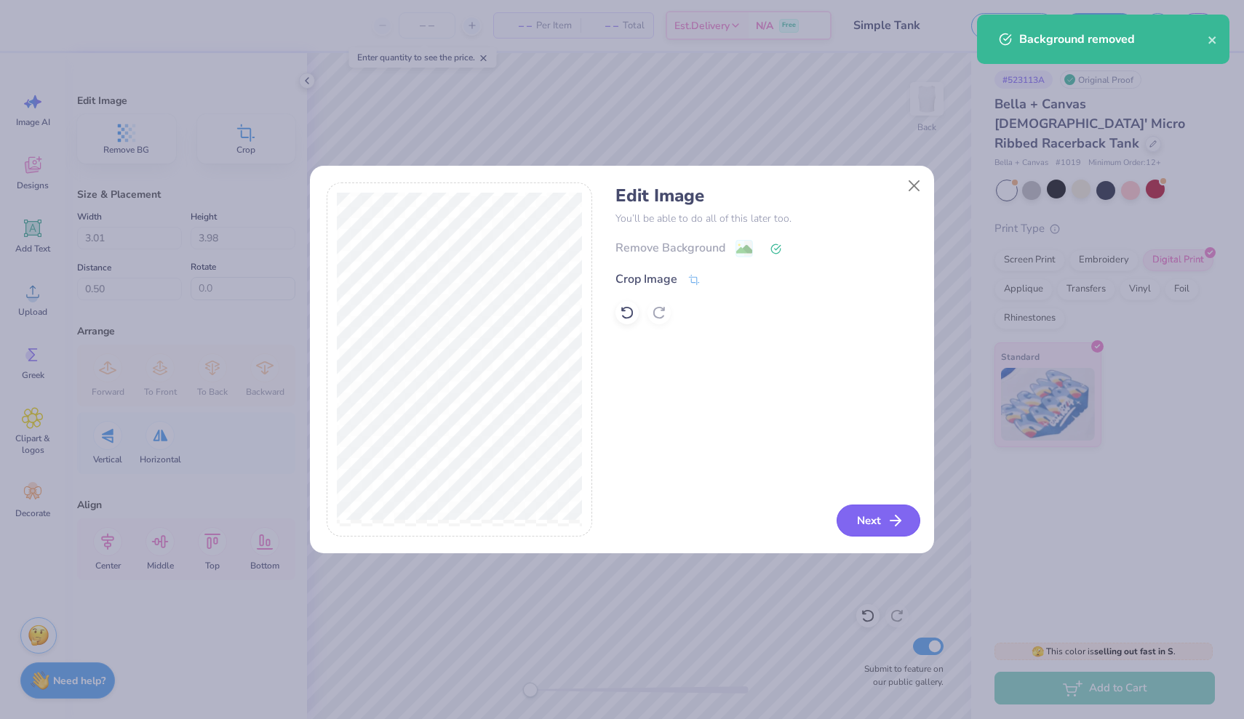
click at [872, 528] on button "Next" at bounding box center [878, 521] width 84 height 32
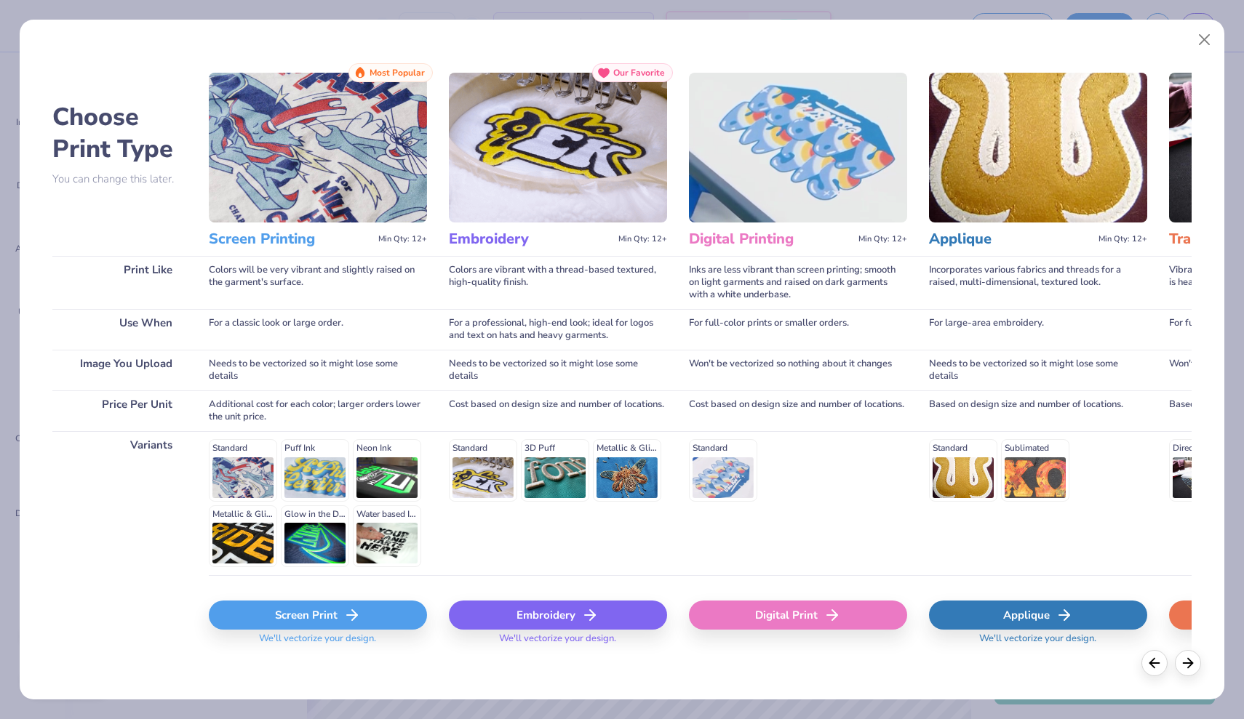
click at [343, 622] on icon at bounding box center [351, 615] width 17 height 17
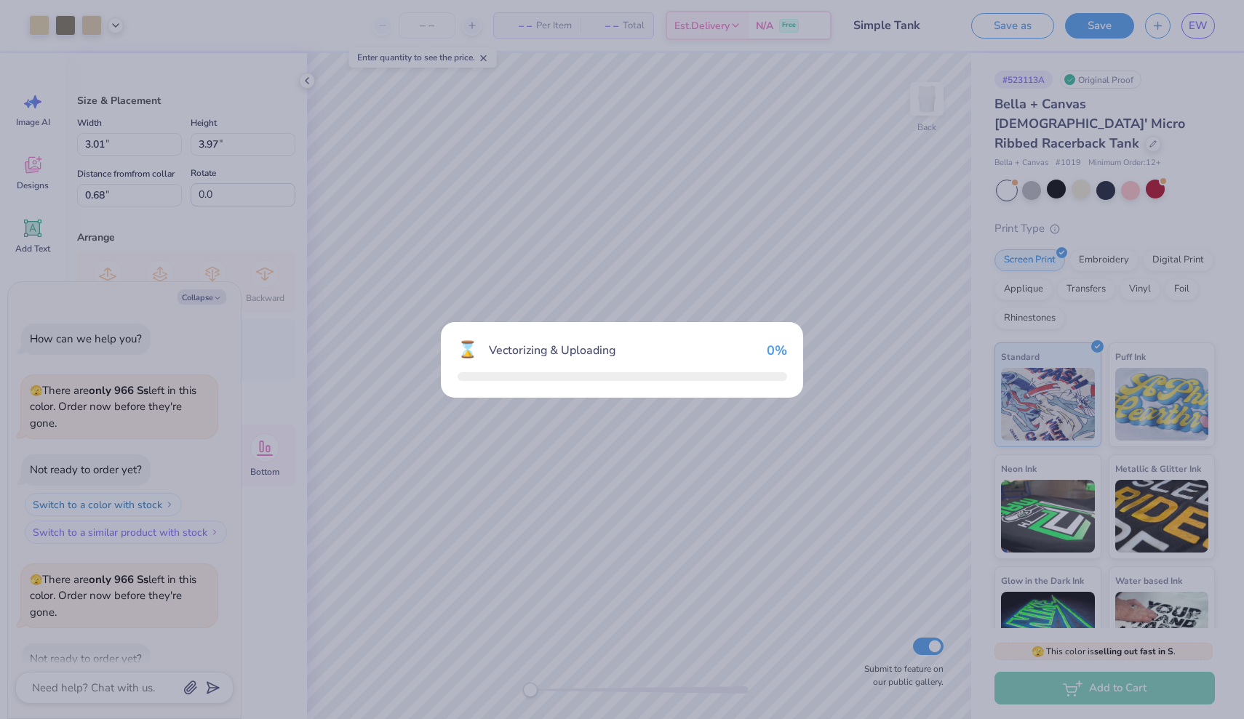
scroll to position [196, 0]
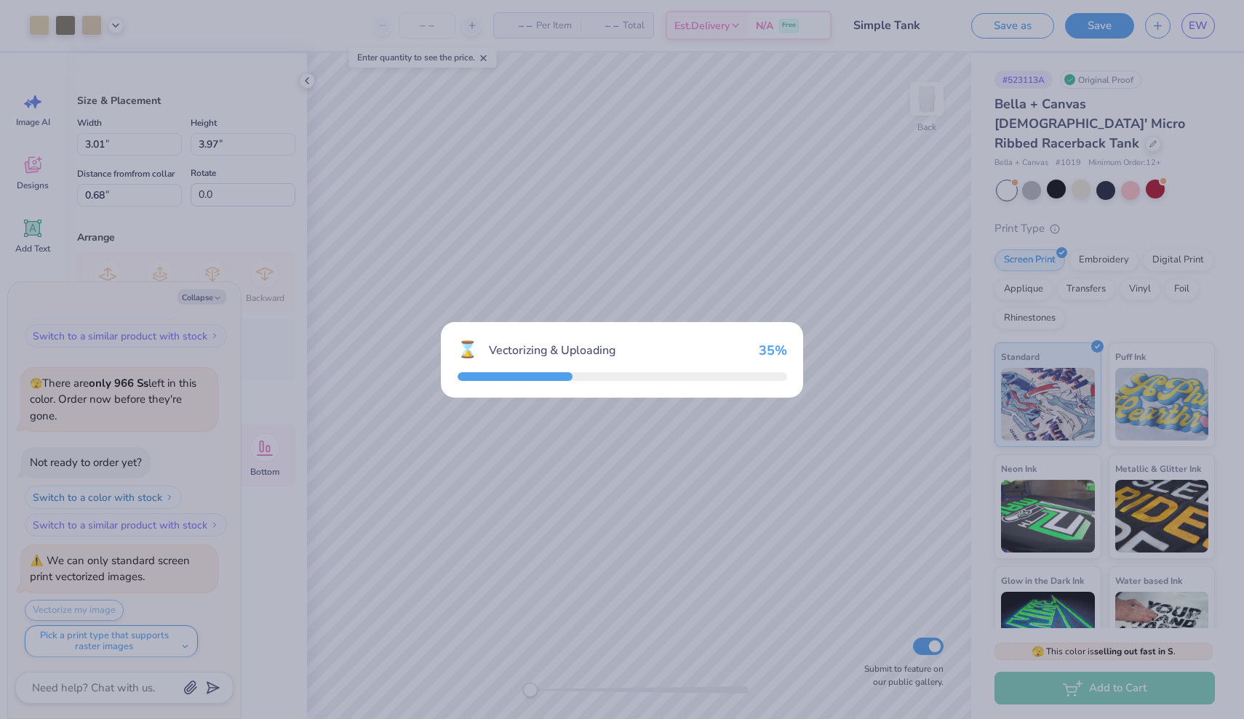
type textarea "x"
type input "8.97"
type input "8.45"
type input "3.77"
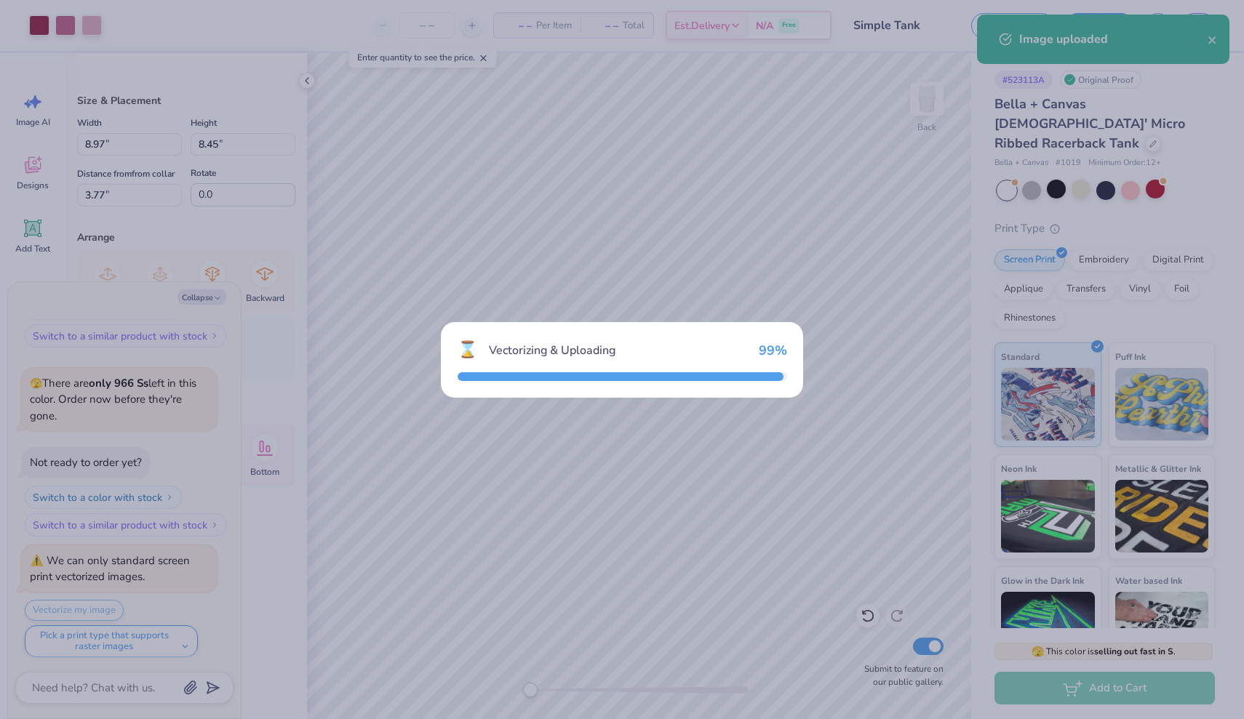
scroll to position [339, 0]
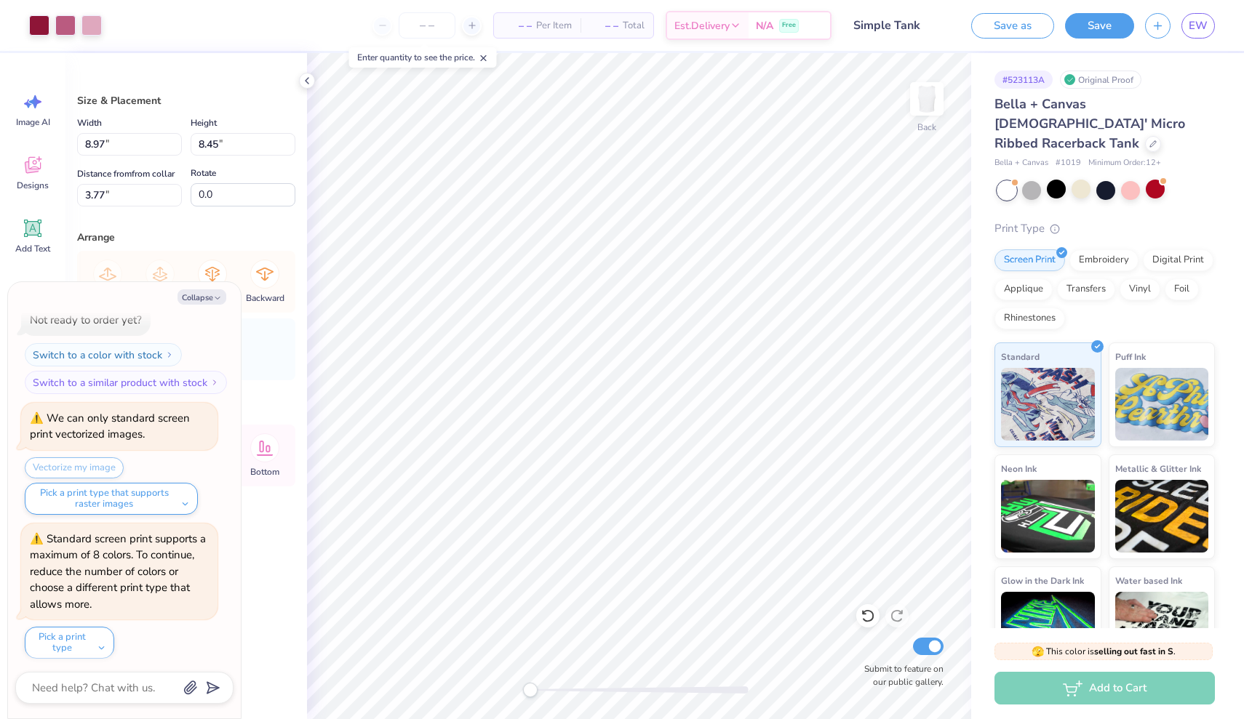
type textarea "x"
type input "3.13"
type input "2.95"
type input "9.28"
type textarea "x"
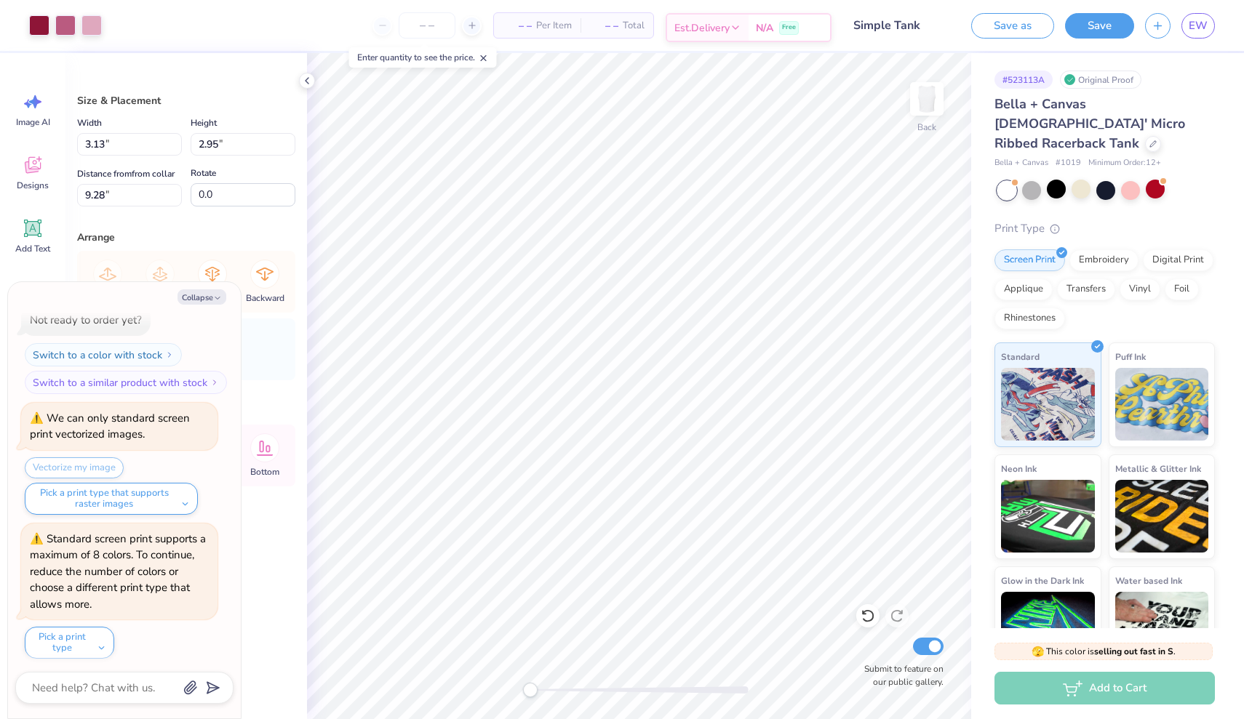
type input "3.01"
type input "3.97"
type input "0.68"
type textarea "x"
type input "3.13"
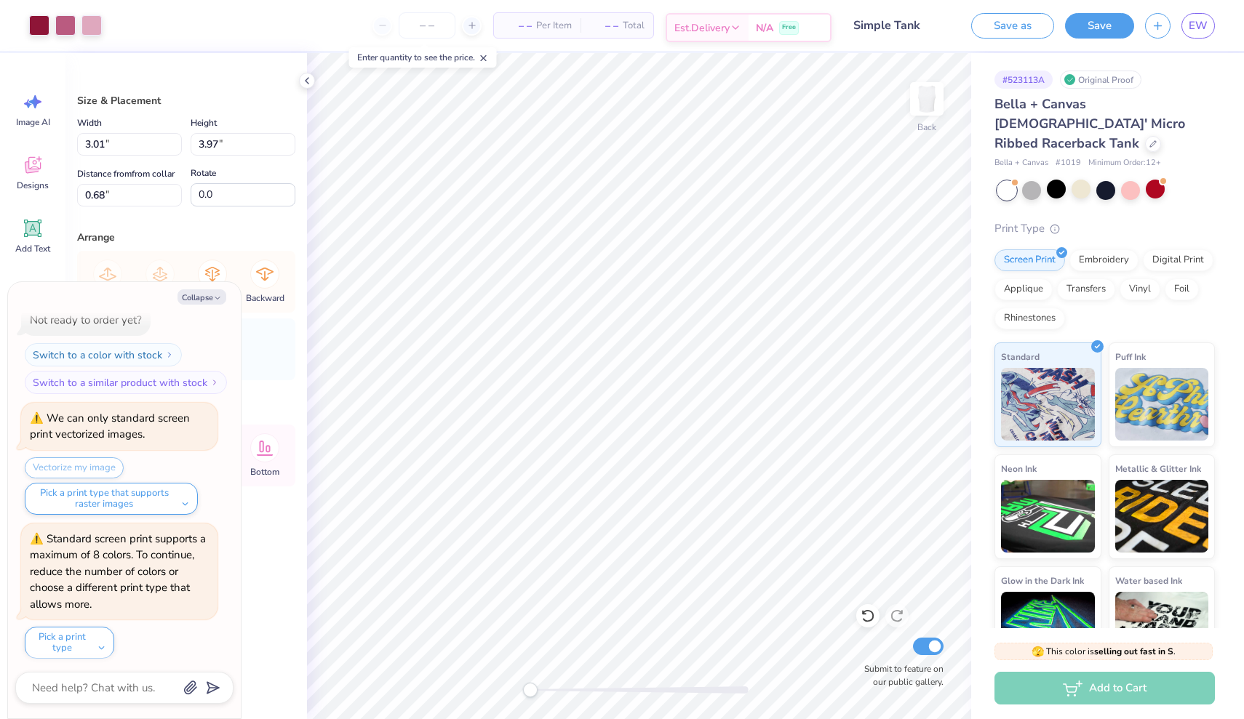
type input "2.95"
type input "5.05"
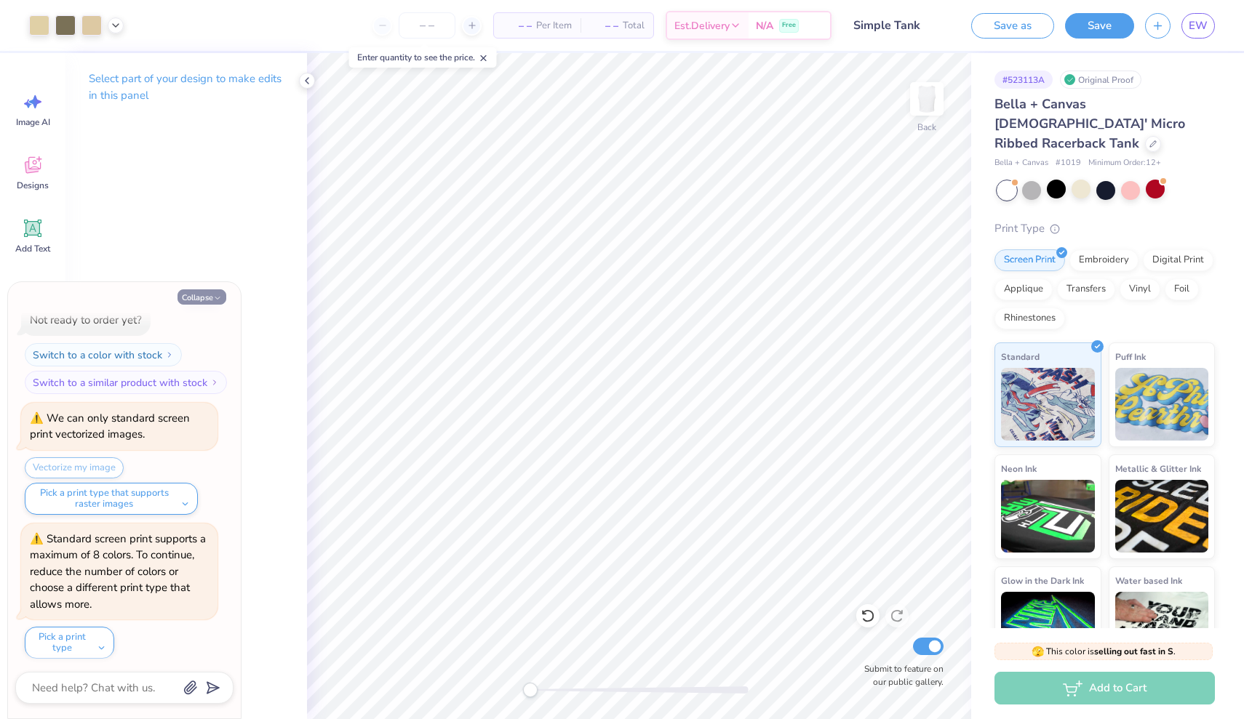
click at [219, 299] on icon "button" at bounding box center [217, 298] width 9 height 9
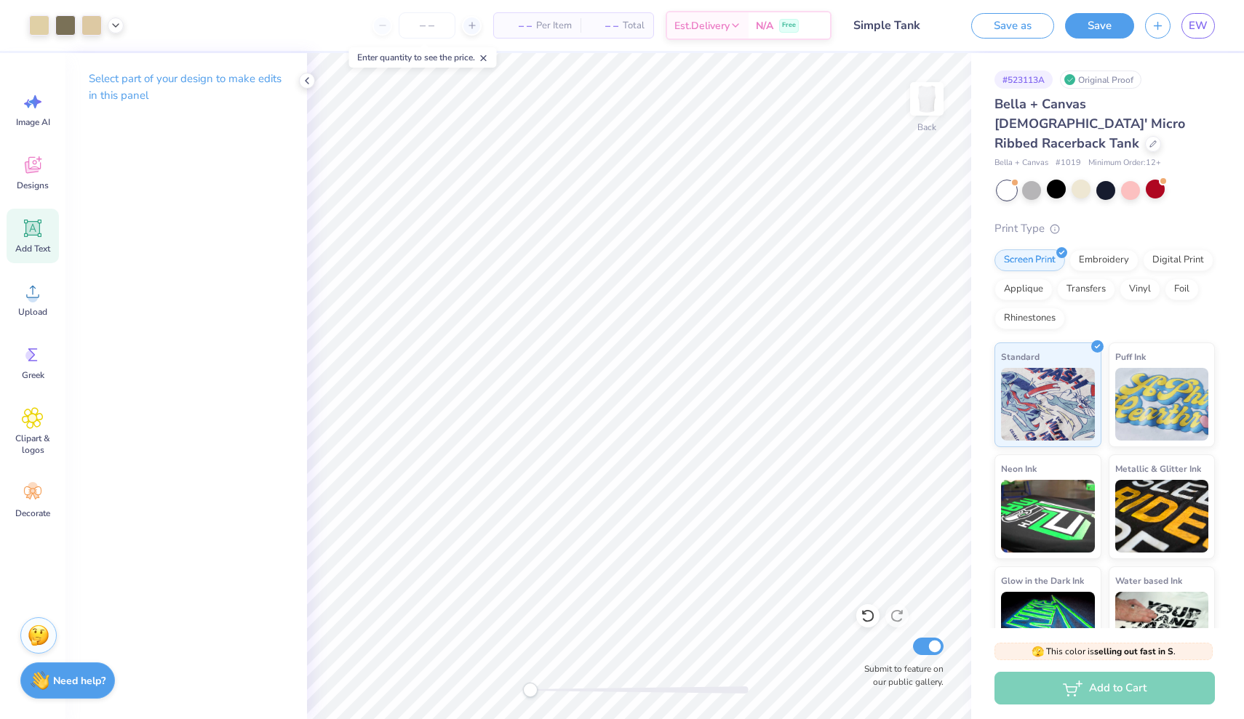
click at [38, 232] on icon at bounding box center [33, 229] width 14 height 14
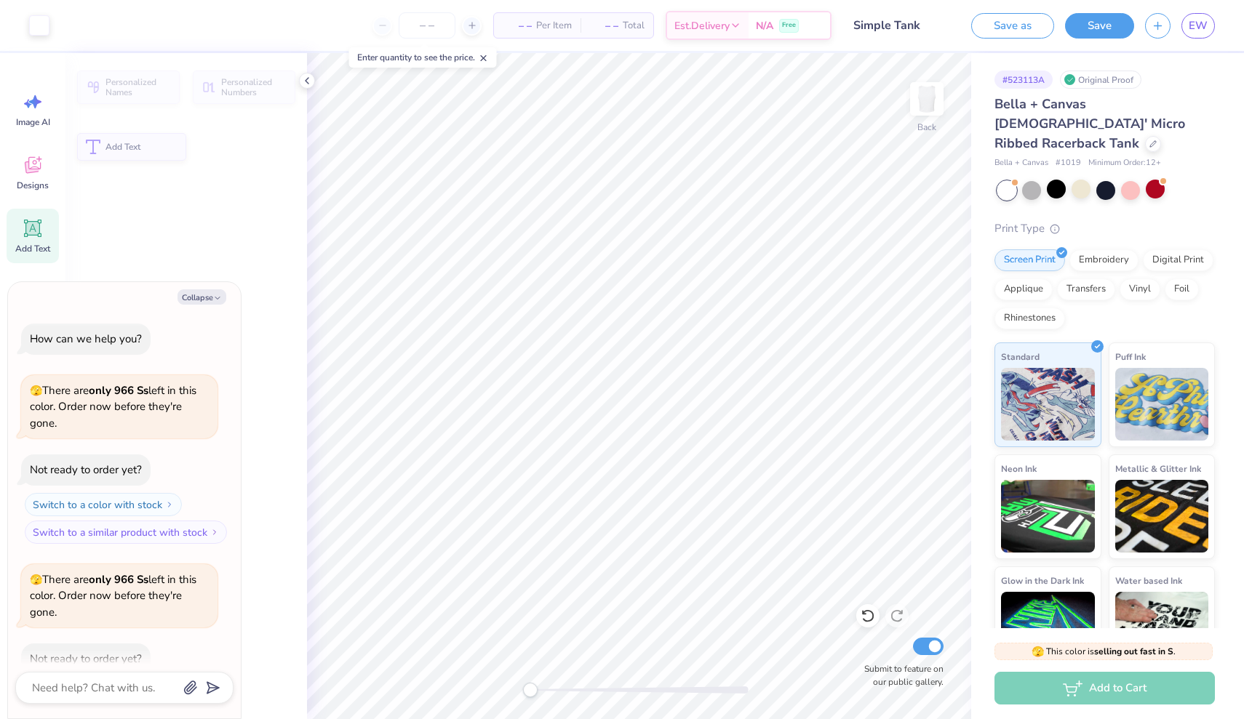
scroll to position [482, 0]
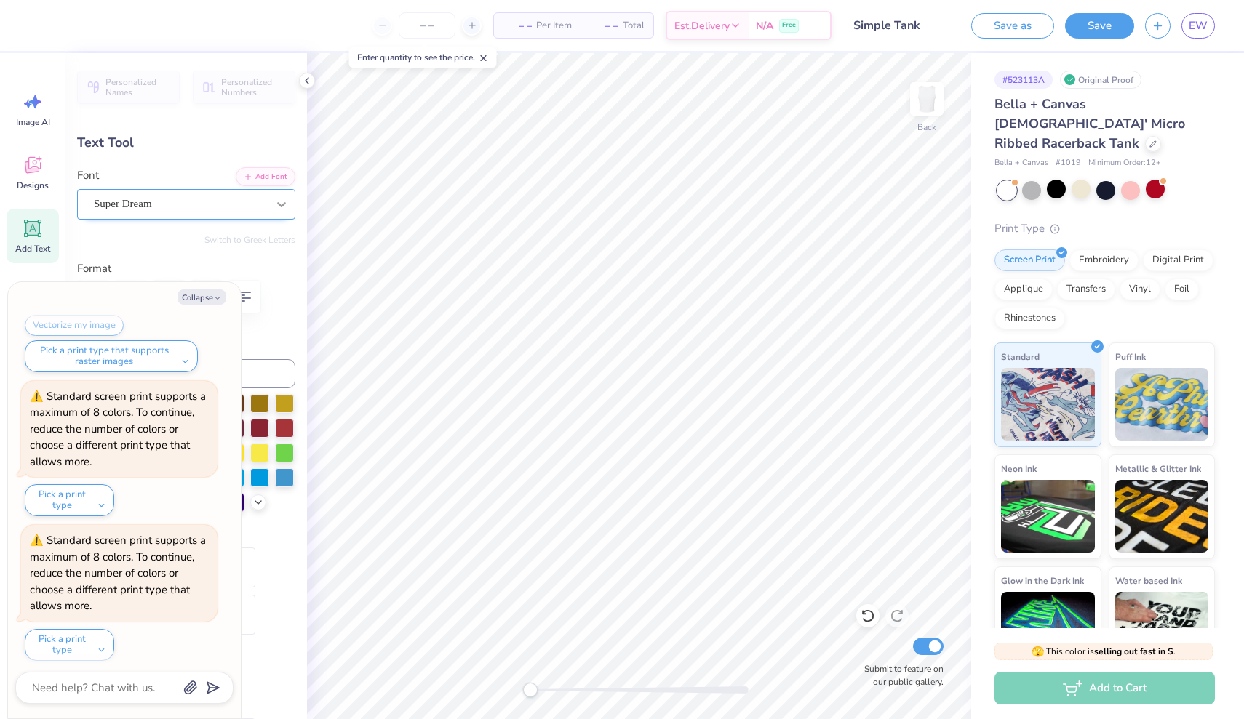
type textarea "x"
type textarea "g"
type textarea "x"
type textarea "ga"
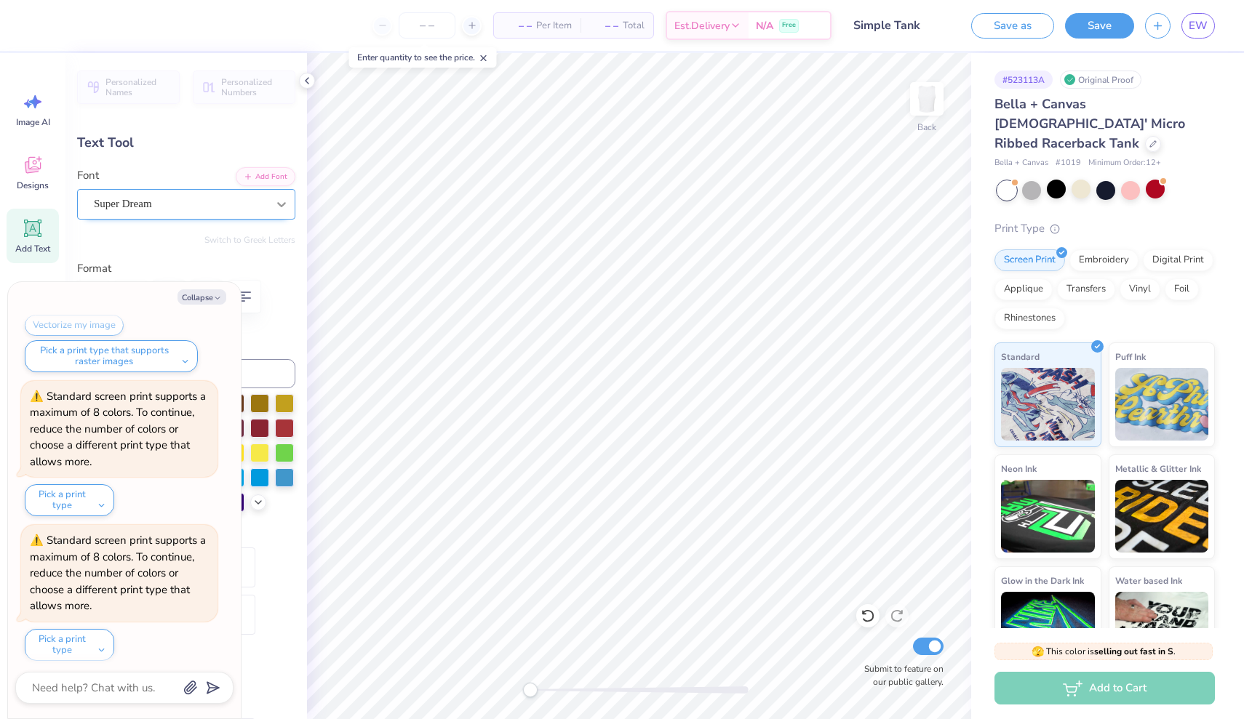
type textarea "x"
type textarea "gam"
type textarea "x"
type textarea "gamm"
type textarea "x"
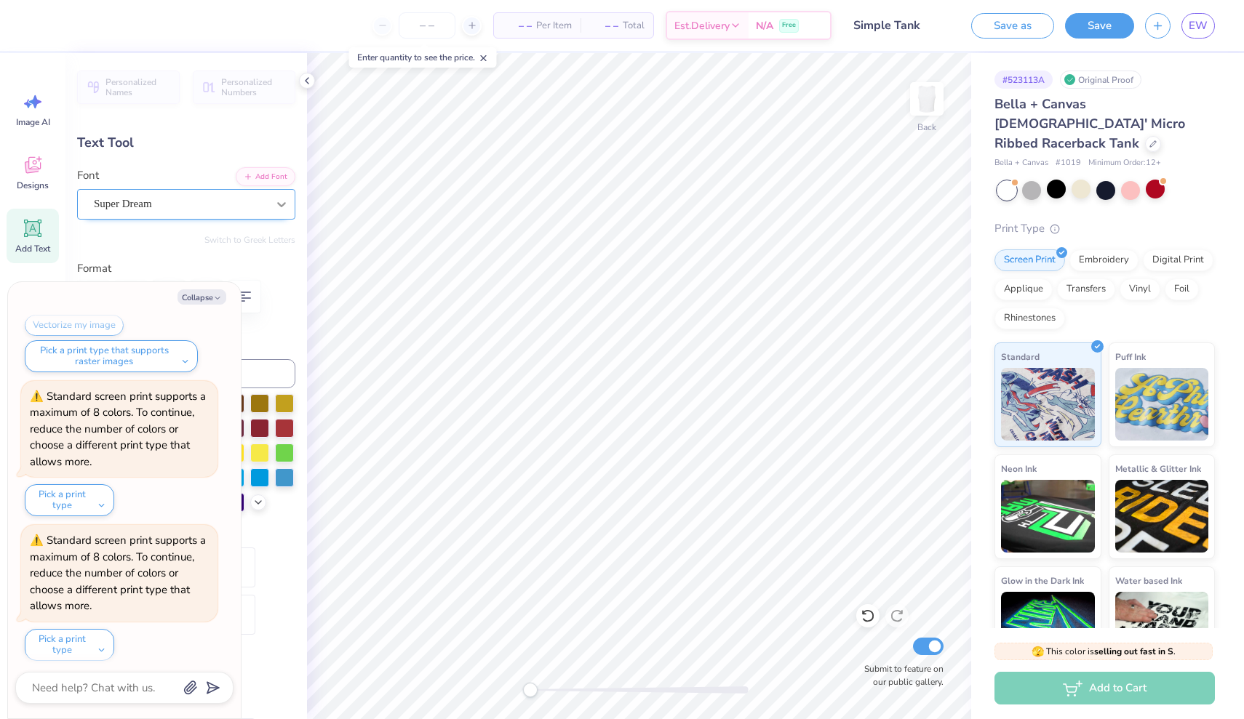
type textarea "gamma"
type textarea "x"
type textarea "gamma"
type textarea "x"
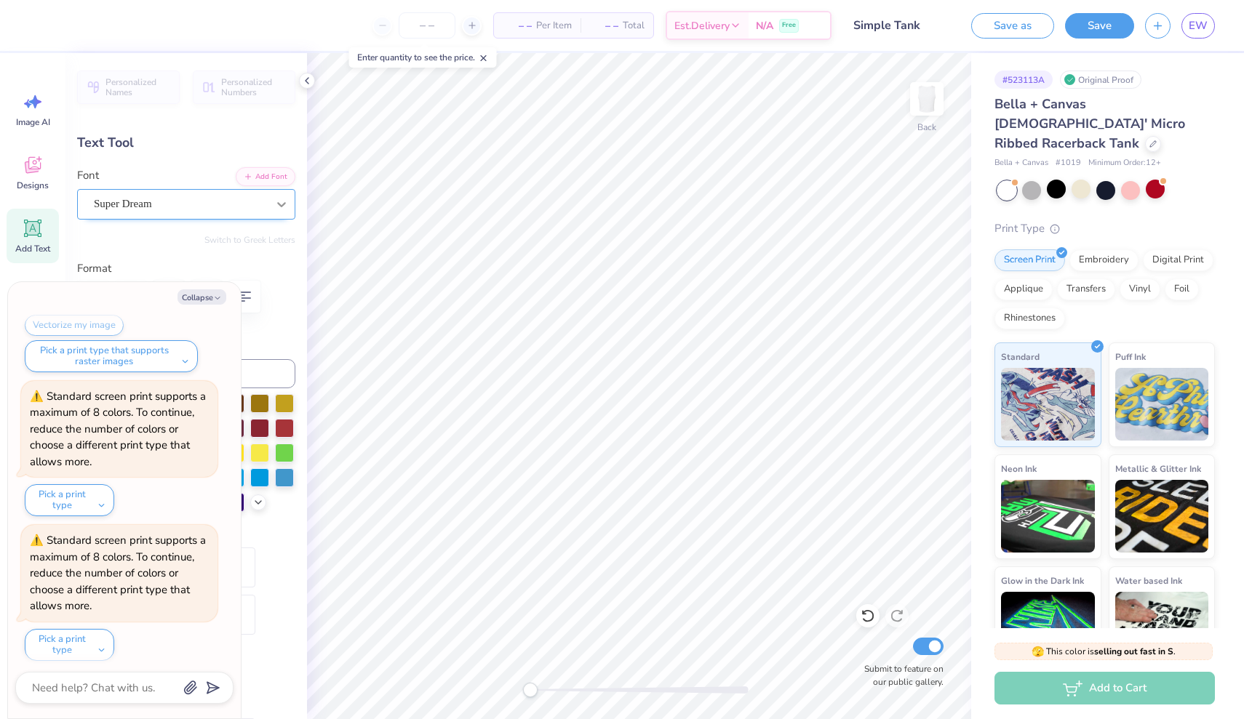
type textarea "gamma x"
type textarea "x"
type textarea "gamma xi"
click at [220, 297] on polyline "button" at bounding box center [217, 298] width 4 height 2
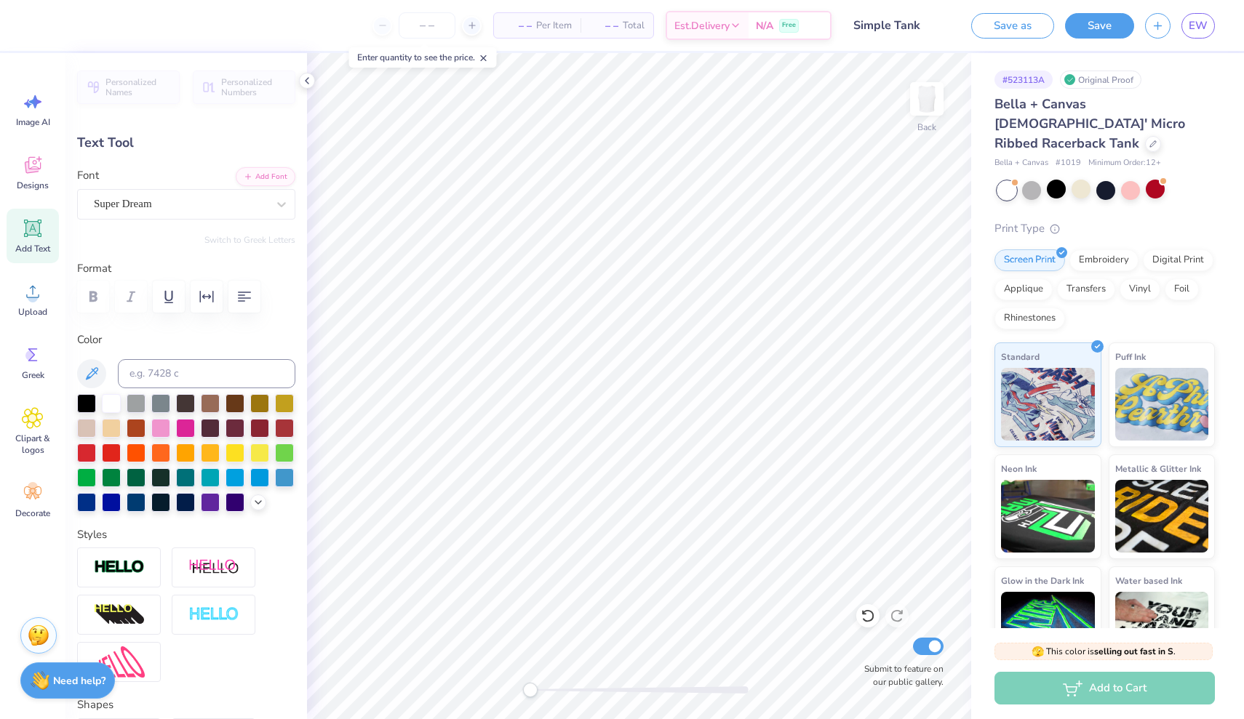
type textarea "x"
click at [256, 205] on div "Super Dream" at bounding box center [180, 204] width 176 height 23
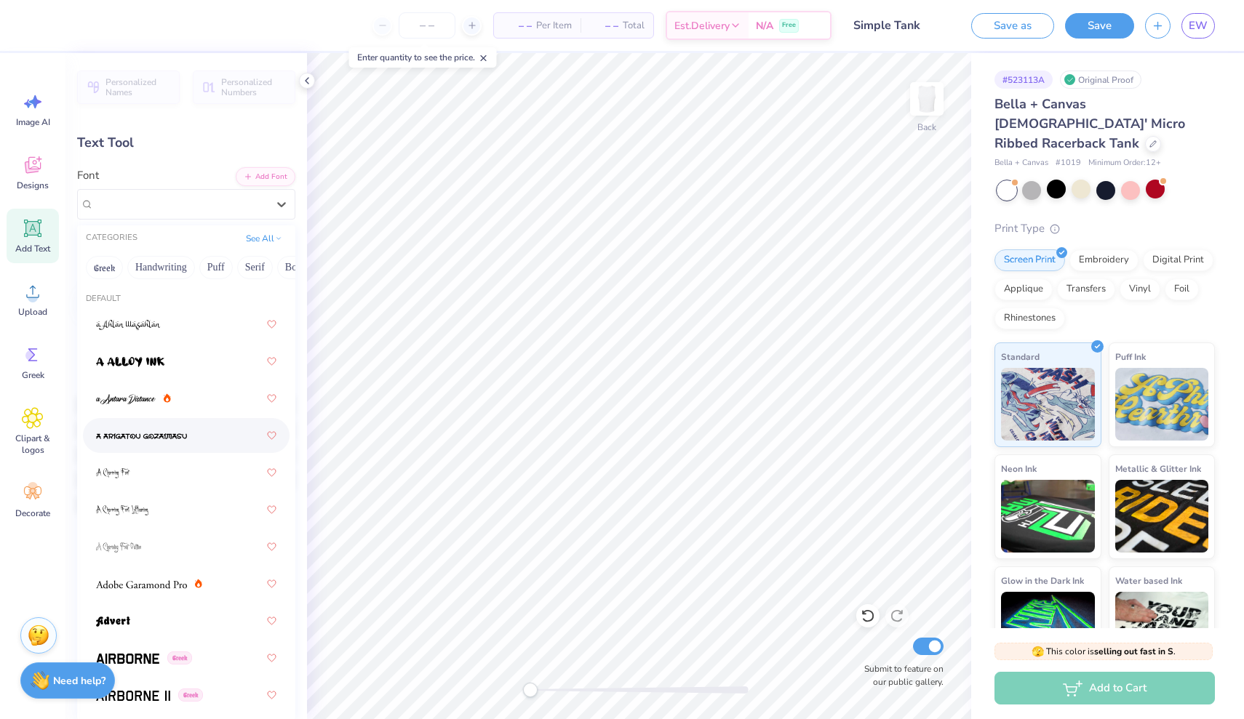
click at [161, 449] on div at bounding box center [186, 436] width 180 height 26
click at [191, 204] on span "a Arigatou Gozaimasu" at bounding box center [142, 204] width 97 height 17
click at [151, 275] on button "Handwriting" at bounding box center [161, 267] width 68 height 23
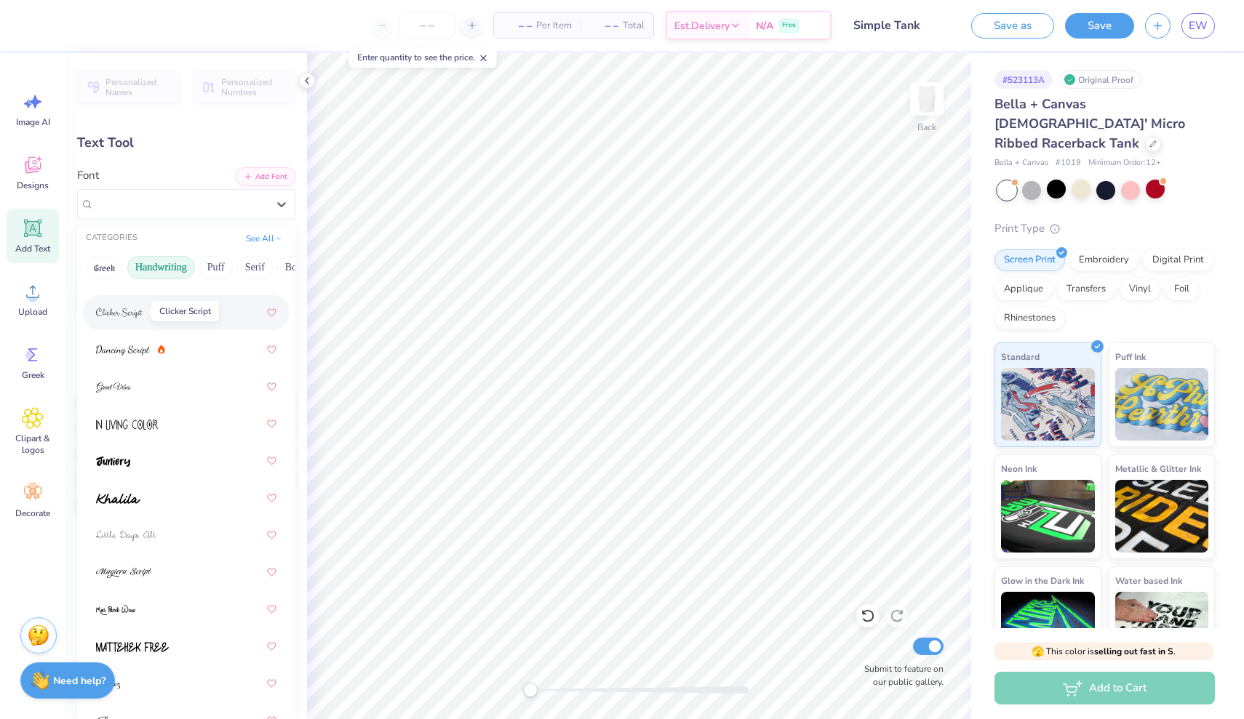
scroll to position [237, 0]
click at [123, 498] on img at bounding box center [118, 496] width 44 height 10
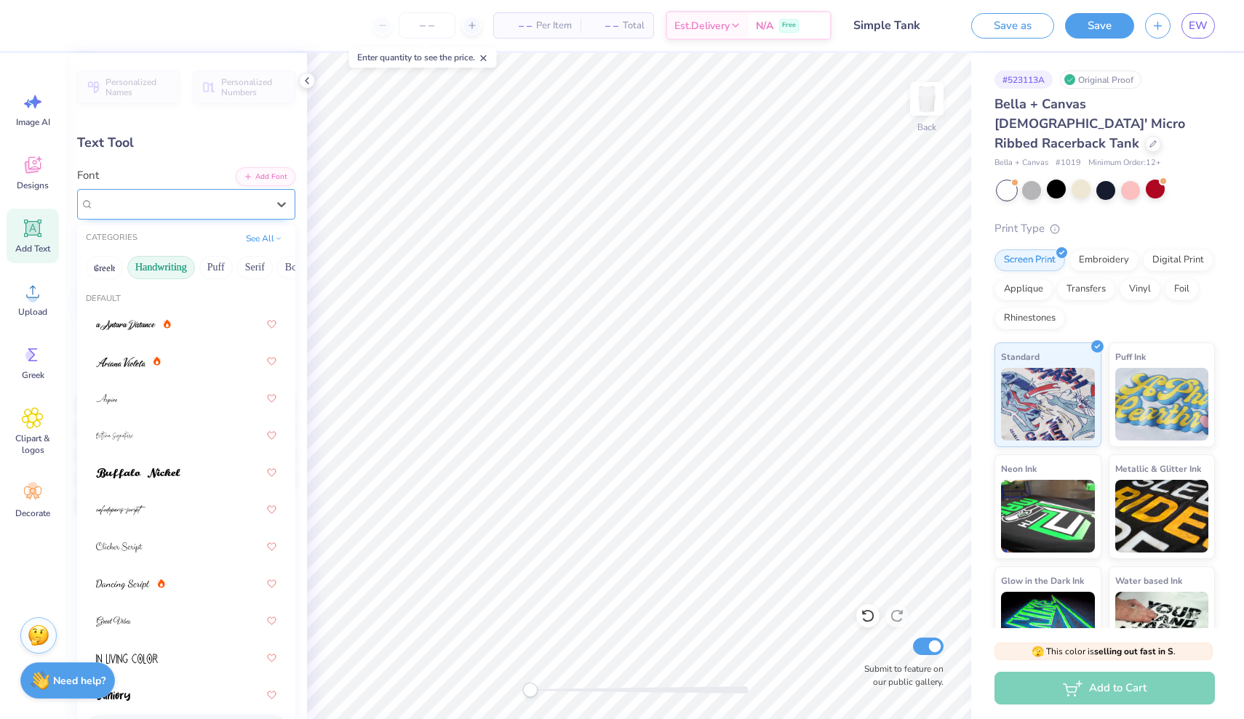
click at [237, 208] on div "Khalila" at bounding box center [180, 204] width 176 height 23
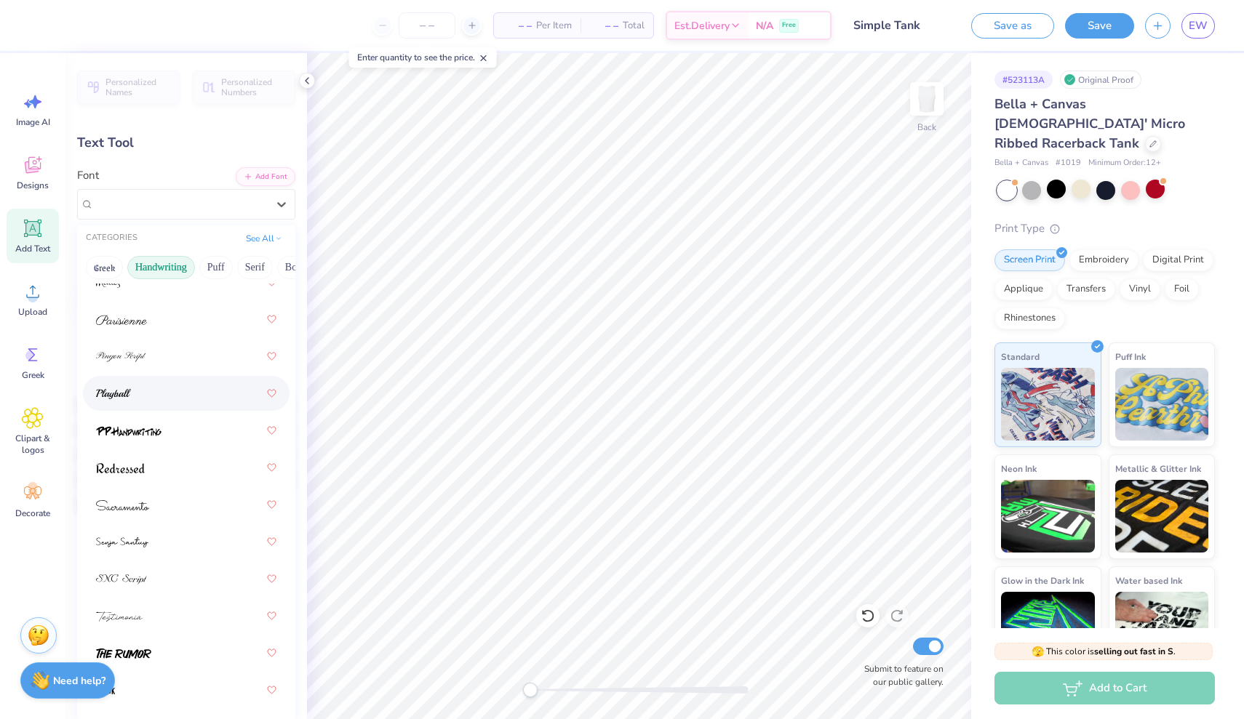
scroll to position [635, 0]
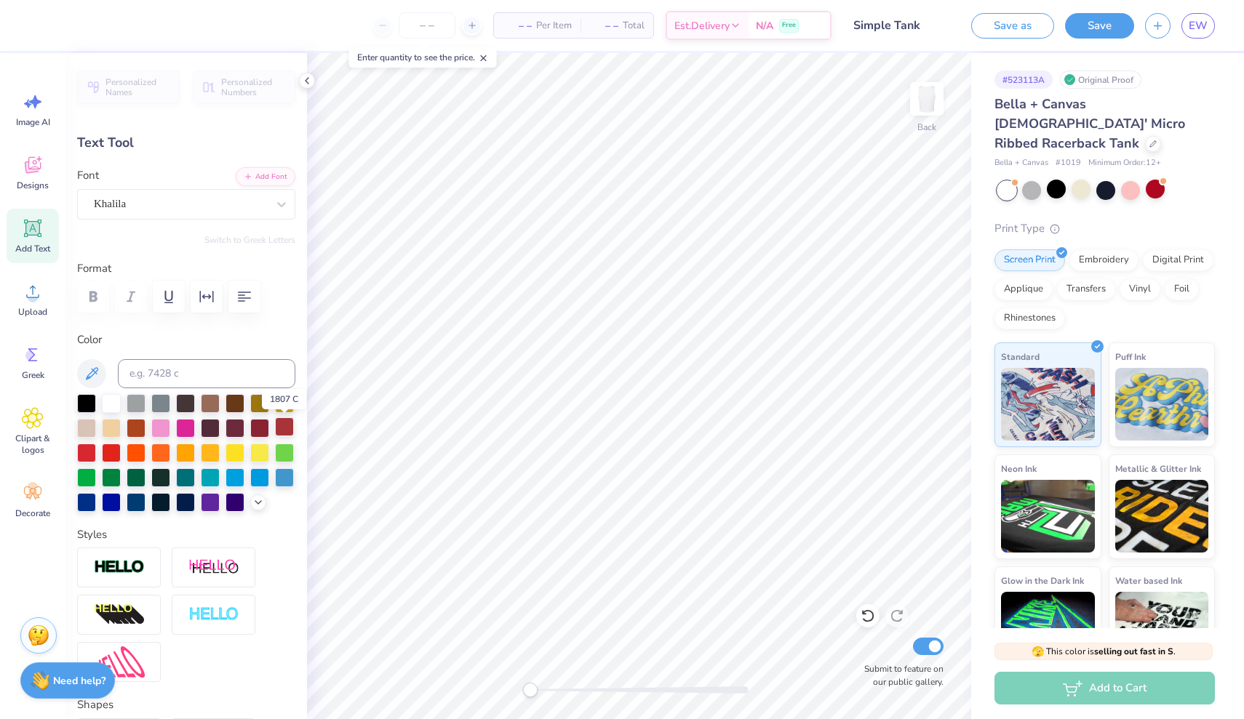
click at [287, 428] on div at bounding box center [284, 427] width 19 height 19
type input "7.52"
type input "1.57"
type input "5.42"
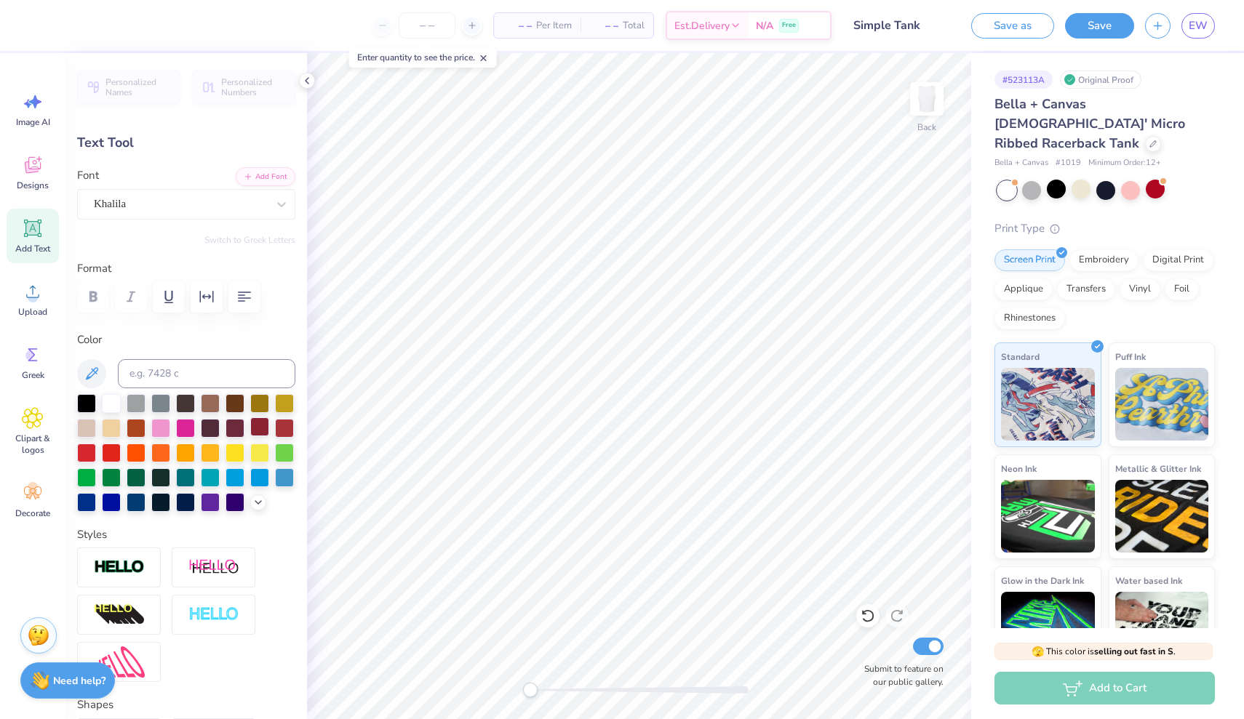
click at [261, 428] on div at bounding box center [259, 427] width 19 height 19
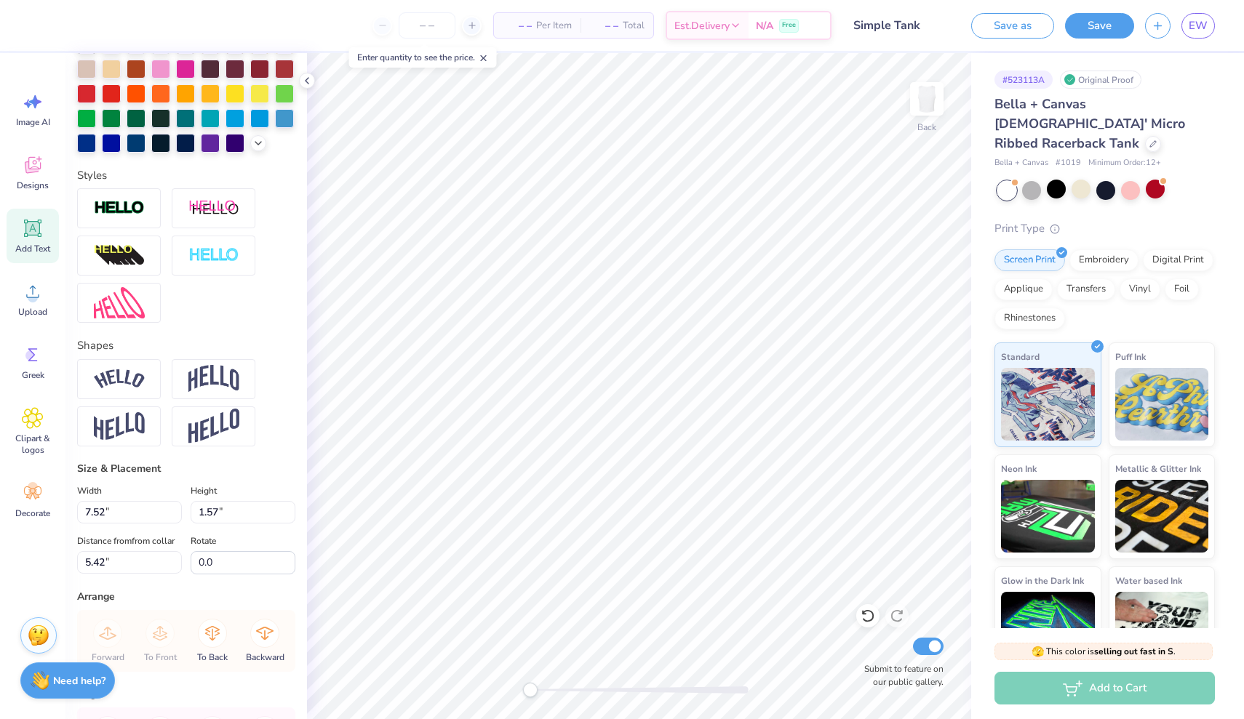
scroll to position [364, 0]
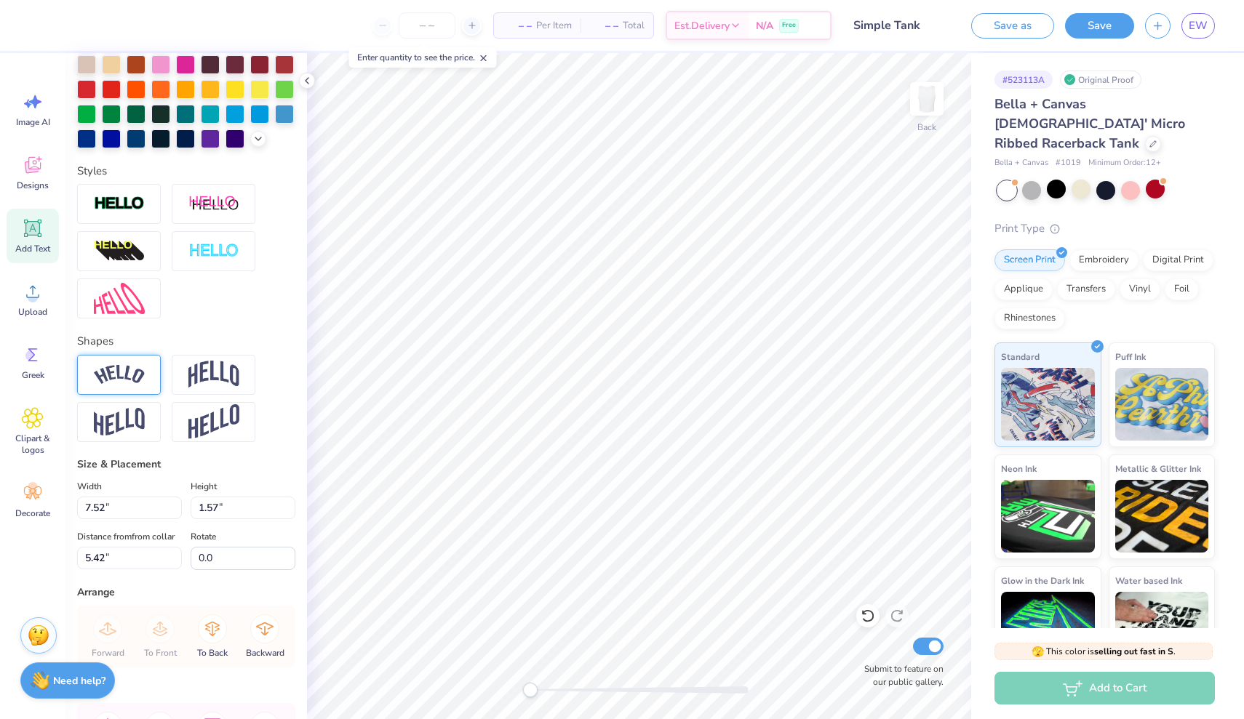
click at [137, 386] on div at bounding box center [119, 375] width 84 height 40
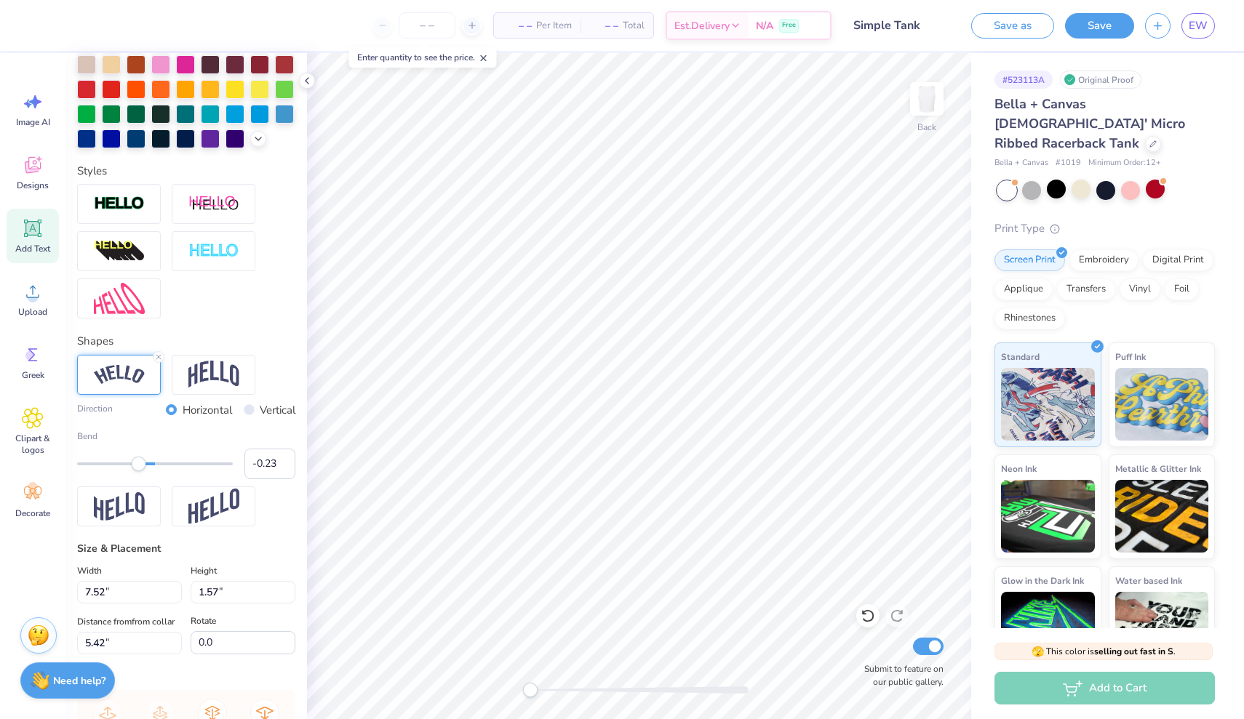
type input "-0.24"
drag, startPoint x: 193, startPoint y: 465, endPoint x: 136, endPoint y: 466, distance: 56.7
click at [136, 466] on div "Accessibility label" at bounding box center [136, 464] width 15 height 15
type input "-0.41"
drag, startPoint x: 136, startPoint y: 466, endPoint x: 123, endPoint y: 466, distance: 13.1
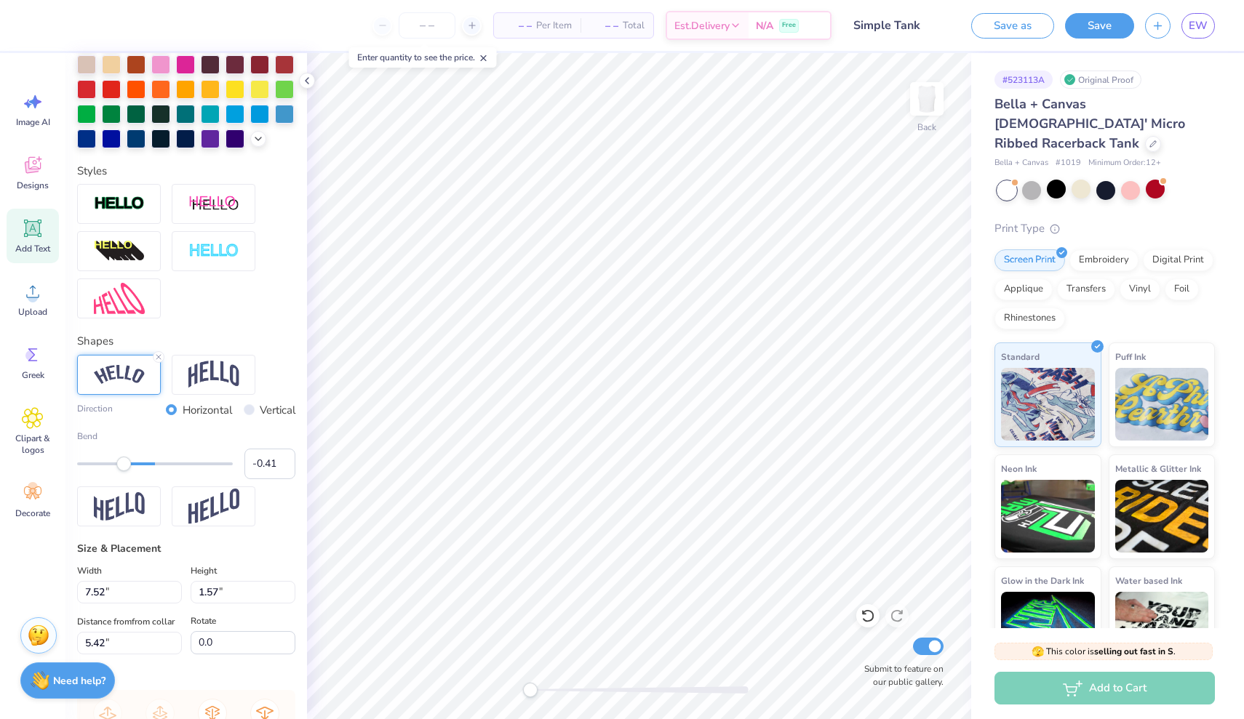
click at [123, 466] on div "Accessibility label" at bounding box center [123, 464] width 15 height 15
type input "4.51"
type input "0.86"
type input "4.06"
type input "1.99"
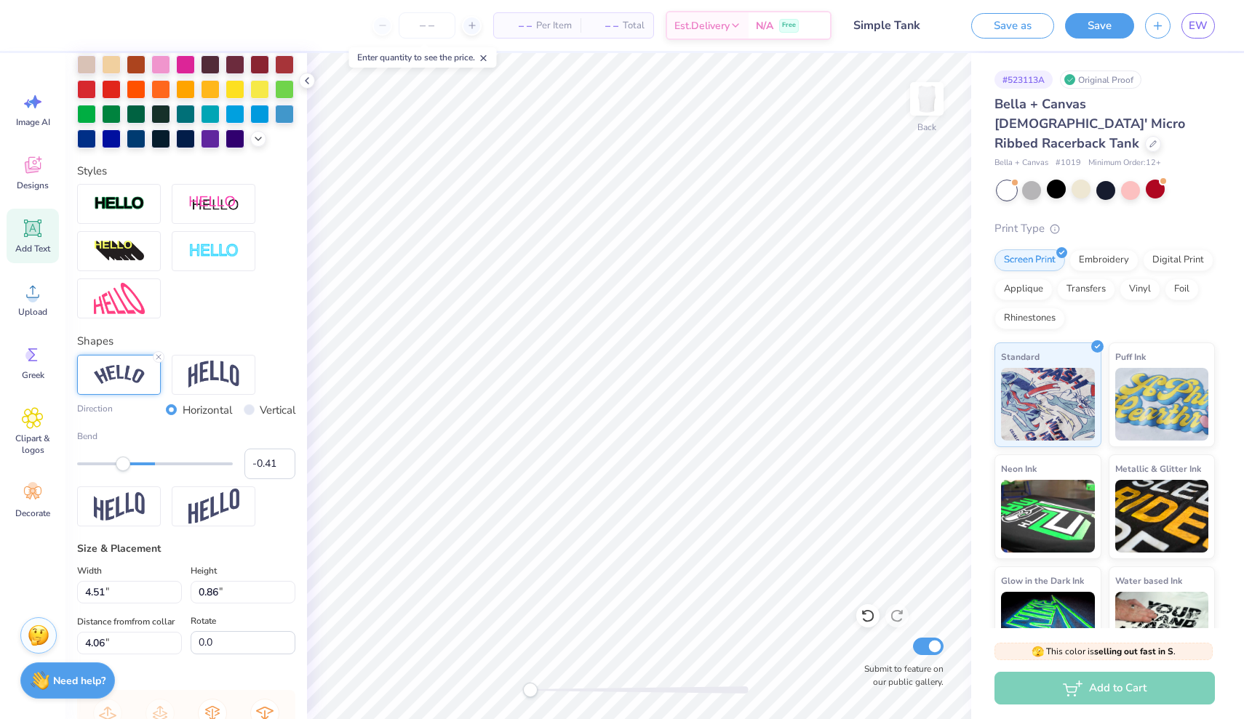
type input "0.38"
type input "4.53"
type input "1.97"
type input "0.37"
type input "4.46"
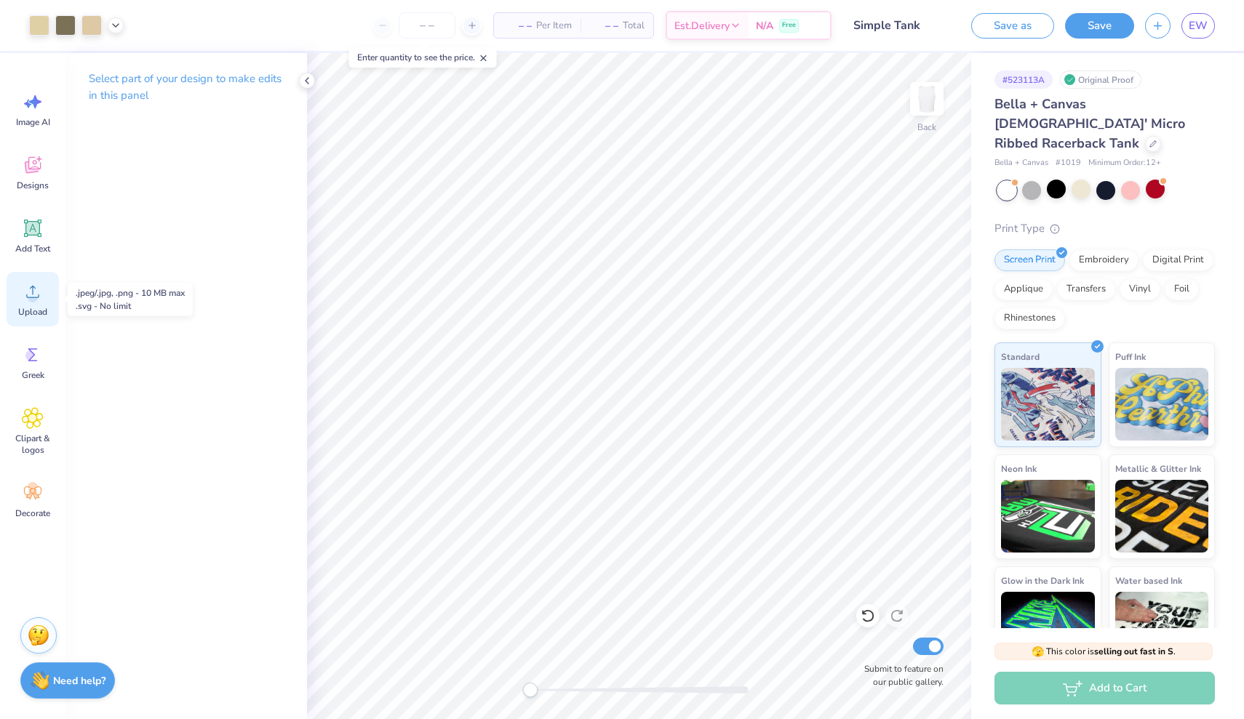
click at [32, 291] on icon at bounding box center [33, 292] width 22 height 22
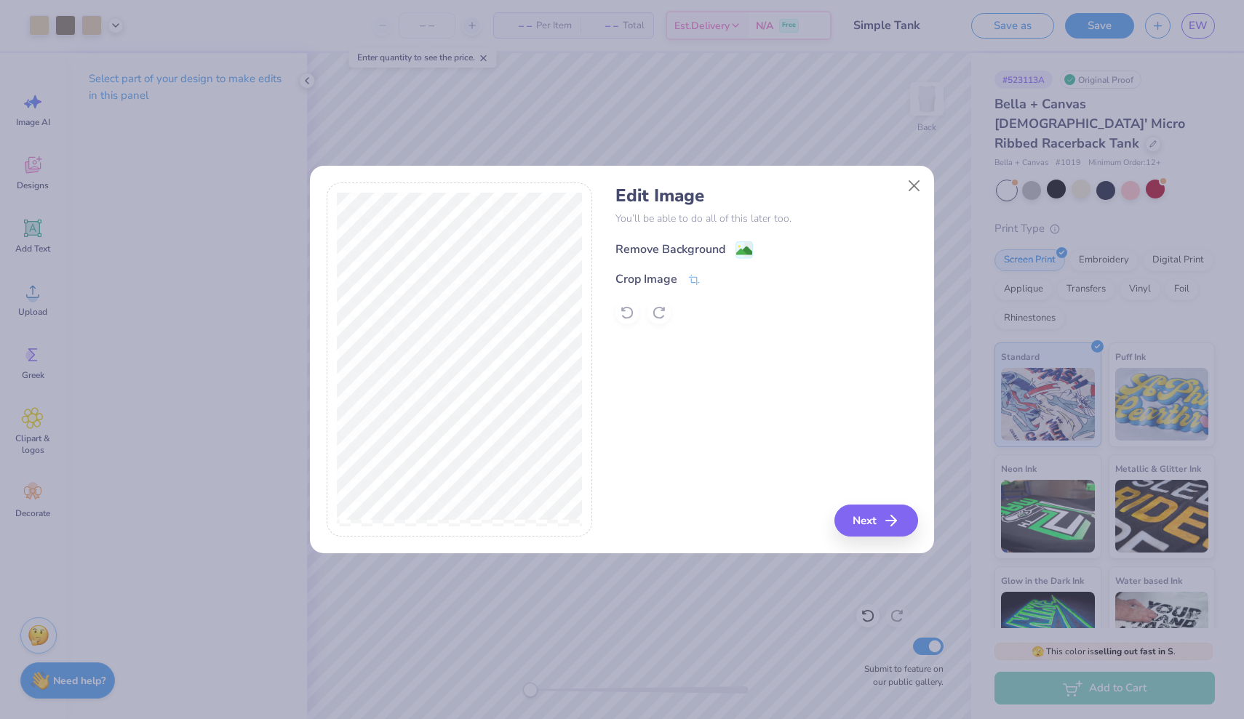
click at [746, 249] on image at bounding box center [744, 251] width 16 height 16
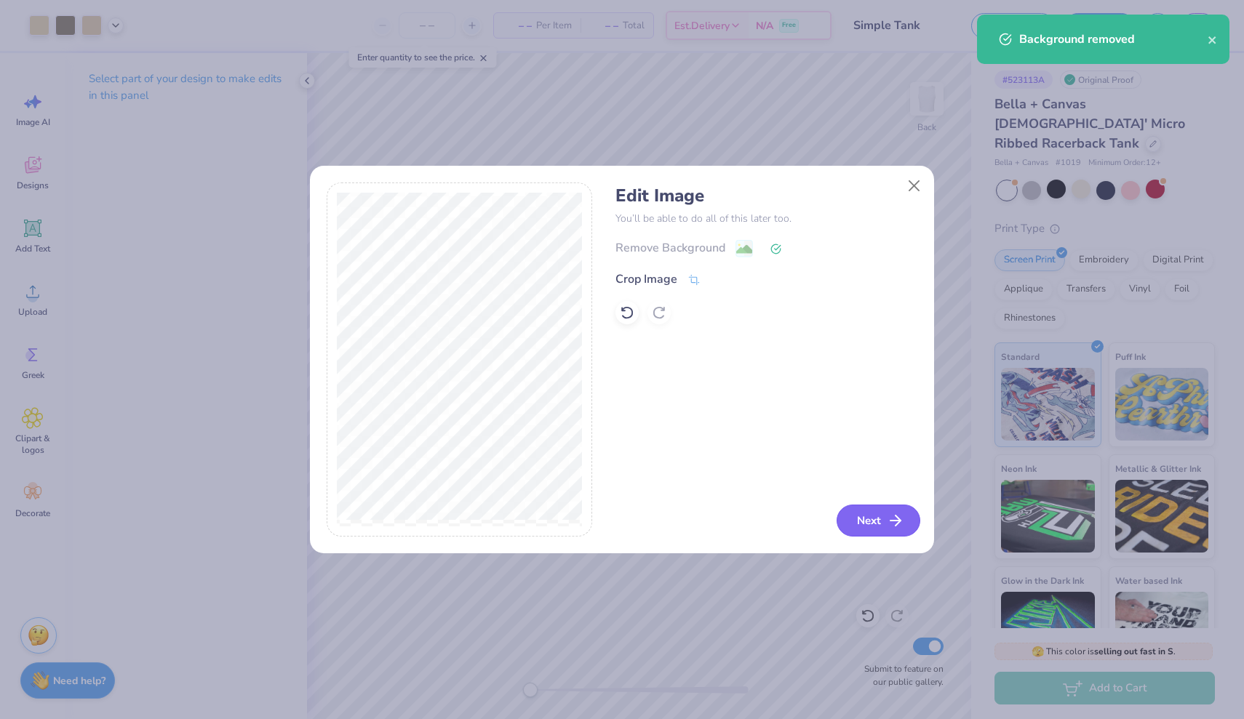
click at [869, 524] on button "Next" at bounding box center [878, 521] width 84 height 32
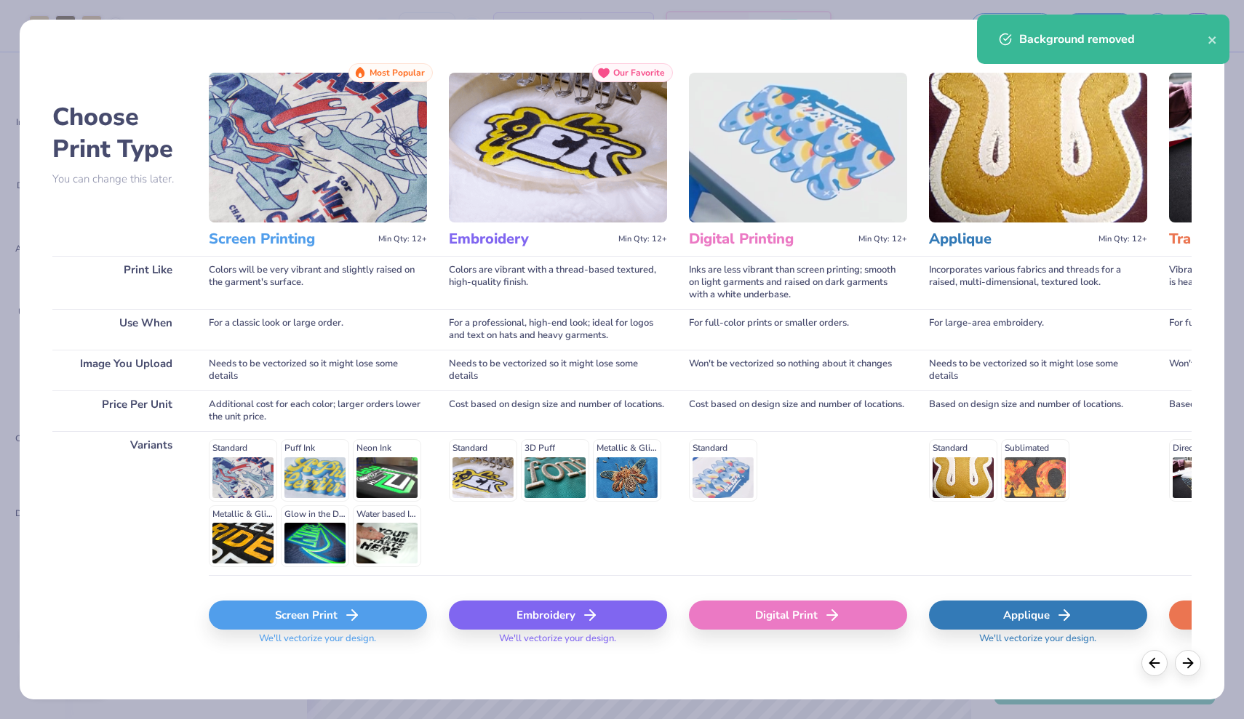
click at [343, 616] on icon at bounding box center [351, 615] width 17 height 17
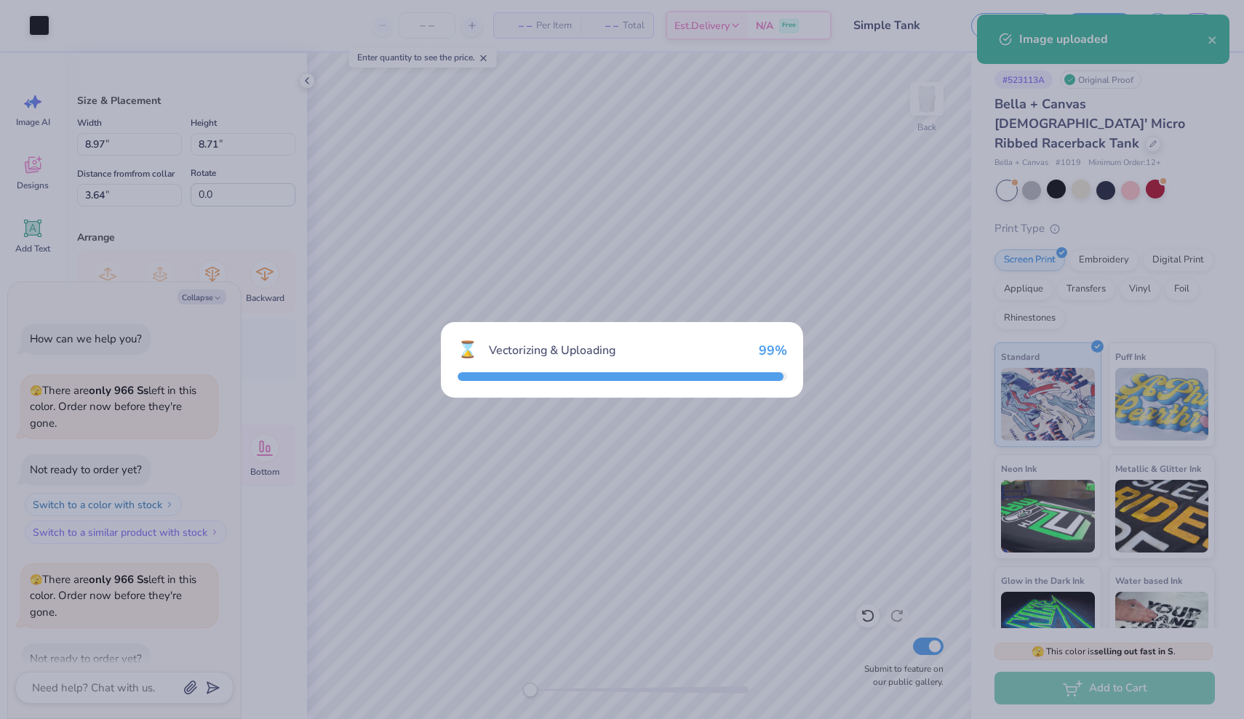
scroll to position [624, 0]
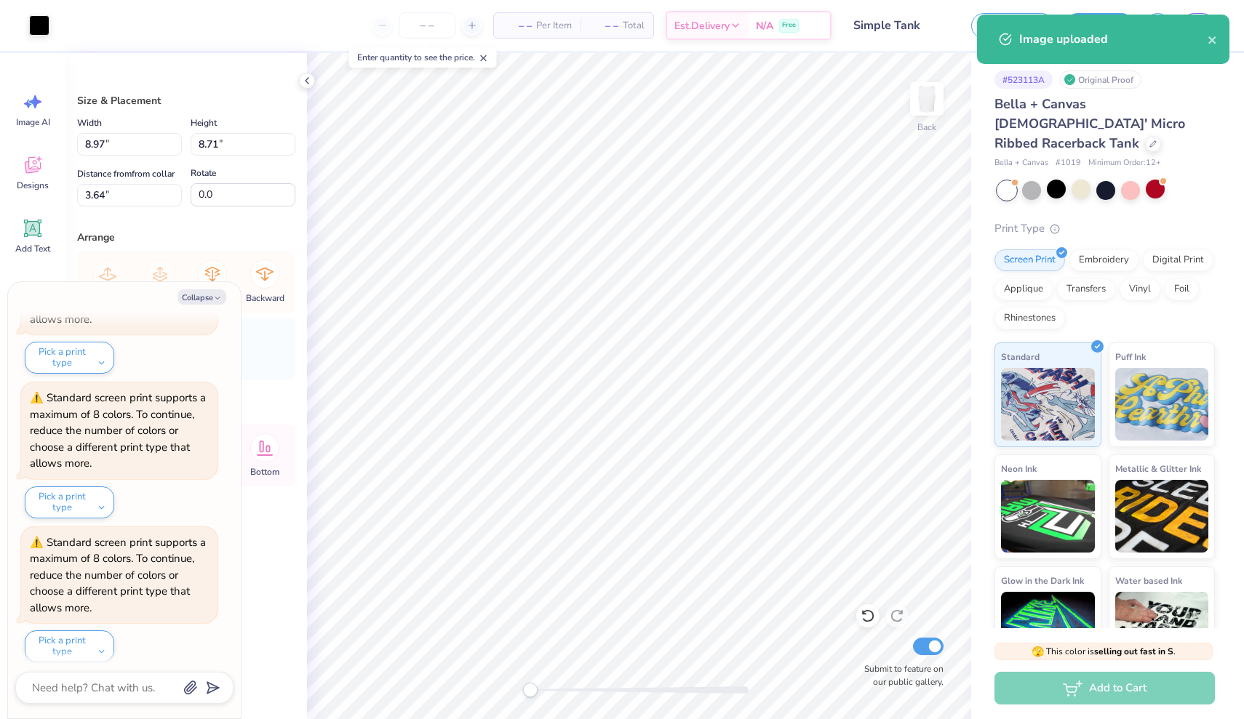
type textarea "x"
type input "2.07"
type input "2.01"
type input "10.34"
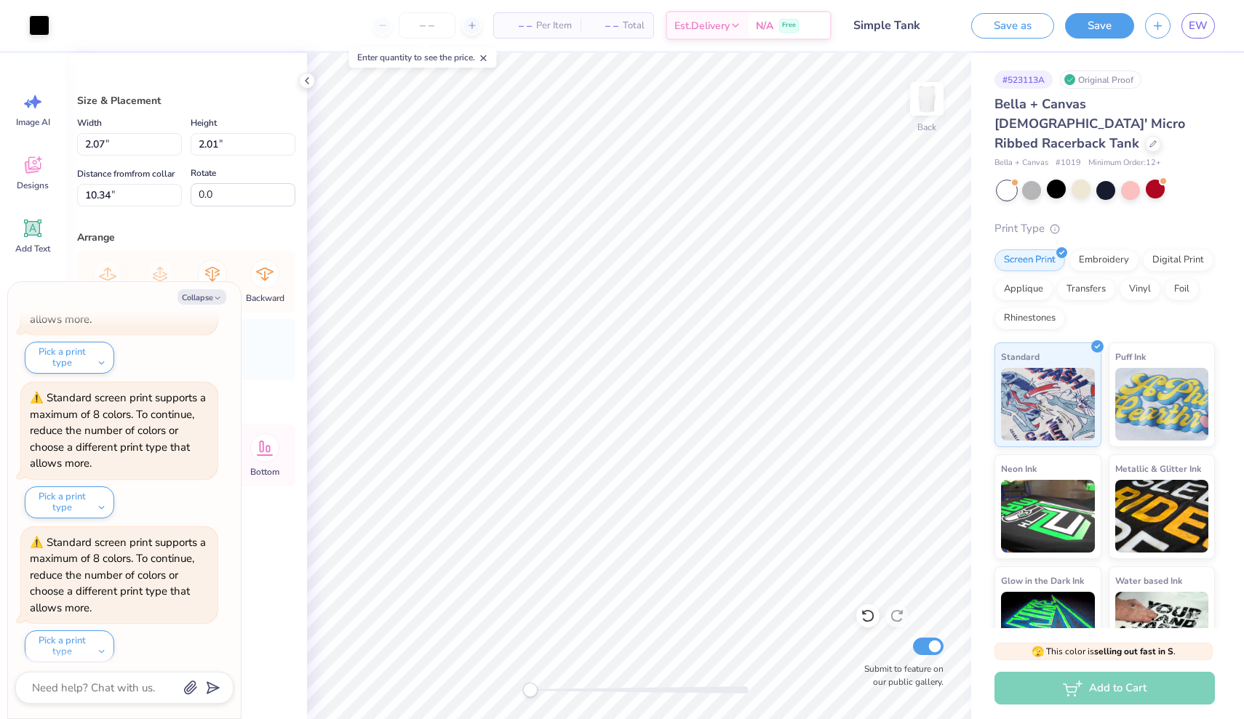
type textarea "x"
type input "3.13"
type input "2.95"
type input "1.26"
type textarea "x"
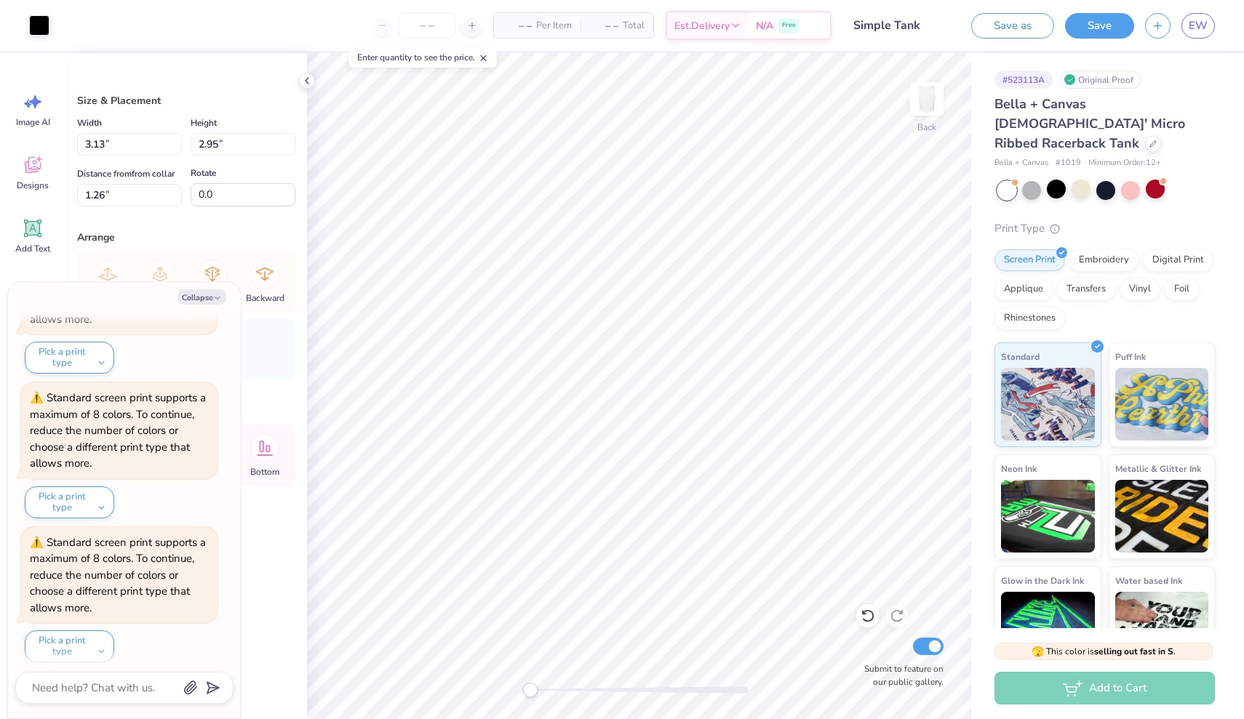
type input "2.07"
type input "2.01"
type input "5.41"
type textarea "x"
type input "3.57"
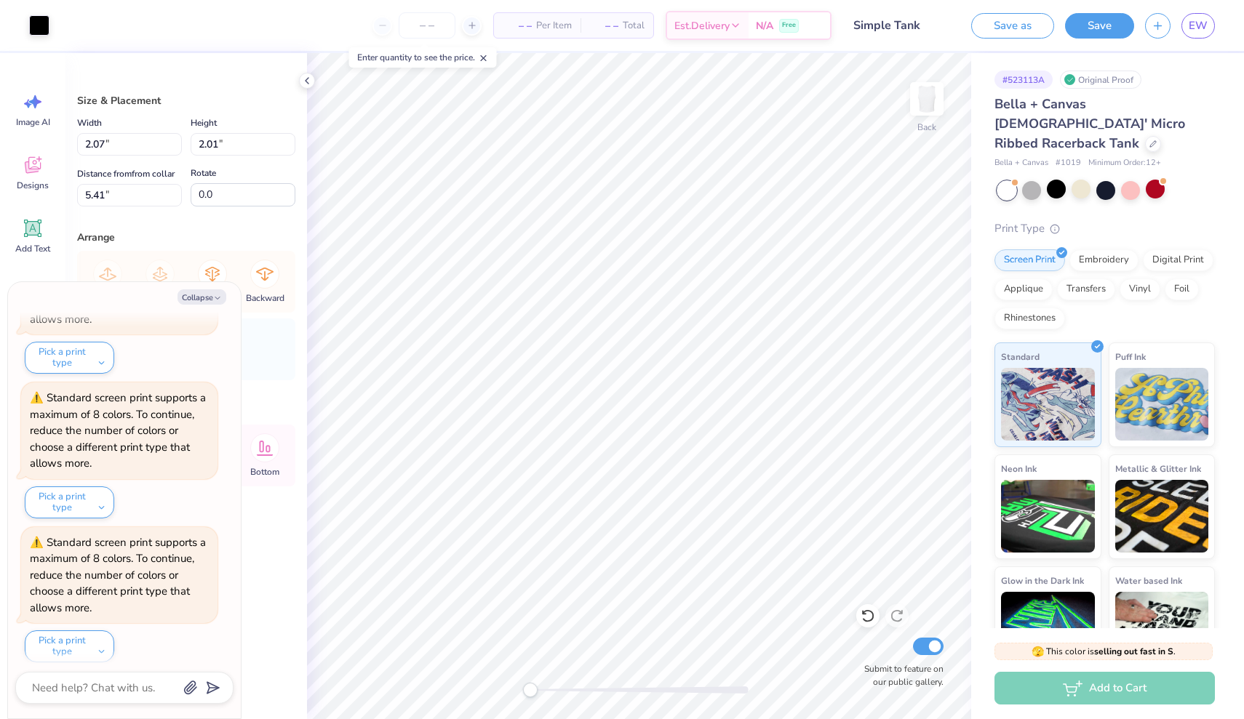
type input "3.47"
type input "0.71"
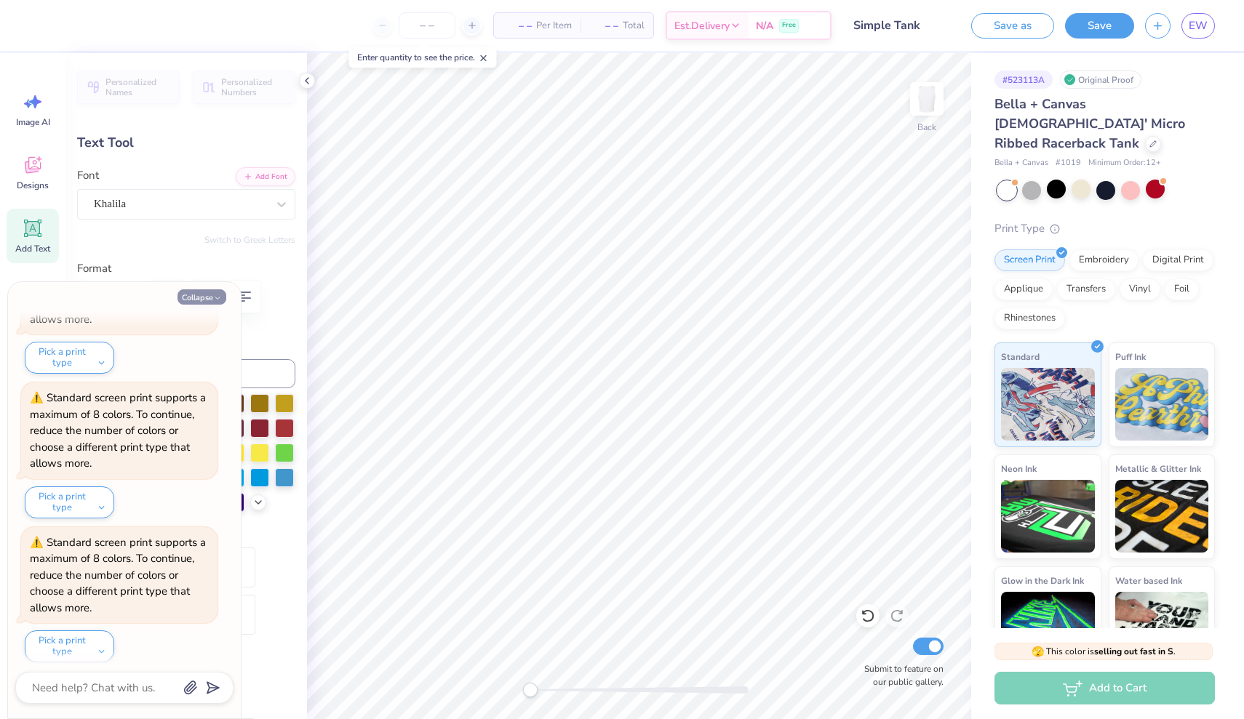
click at [210, 292] on button "Collapse" at bounding box center [201, 296] width 49 height 15
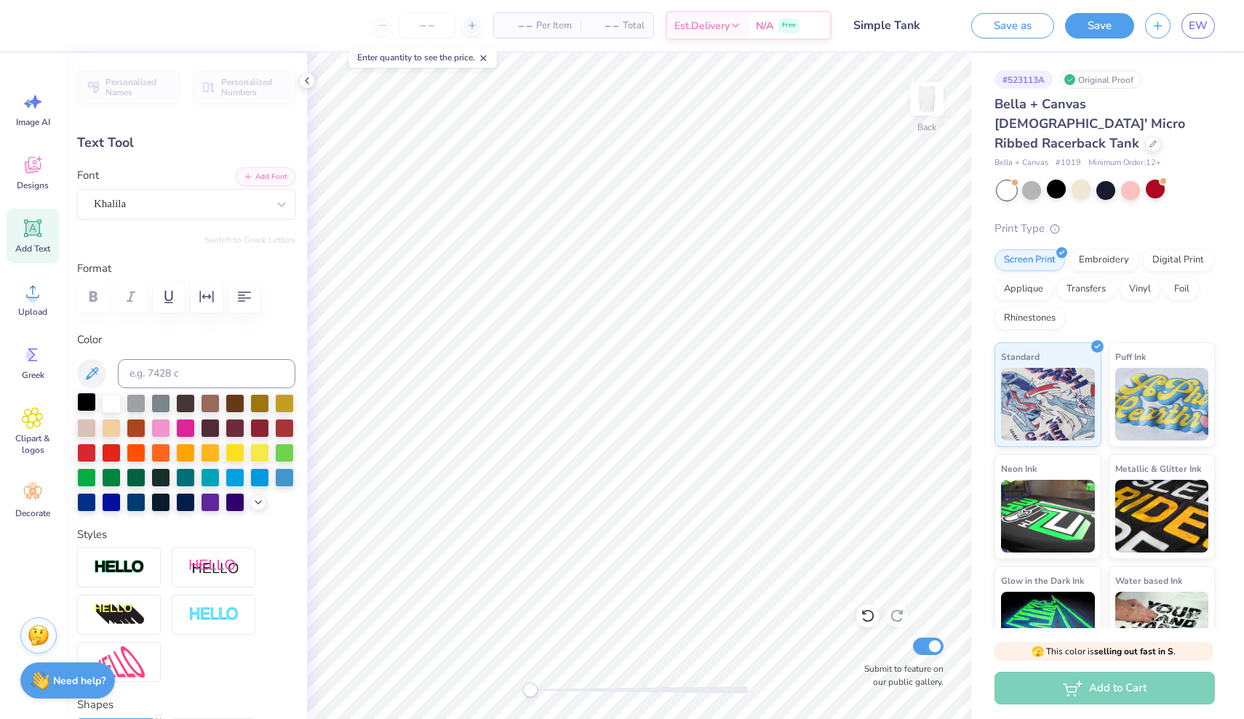
click at [87, 402] on div at bounding box center [86, 402] width 19 height 19
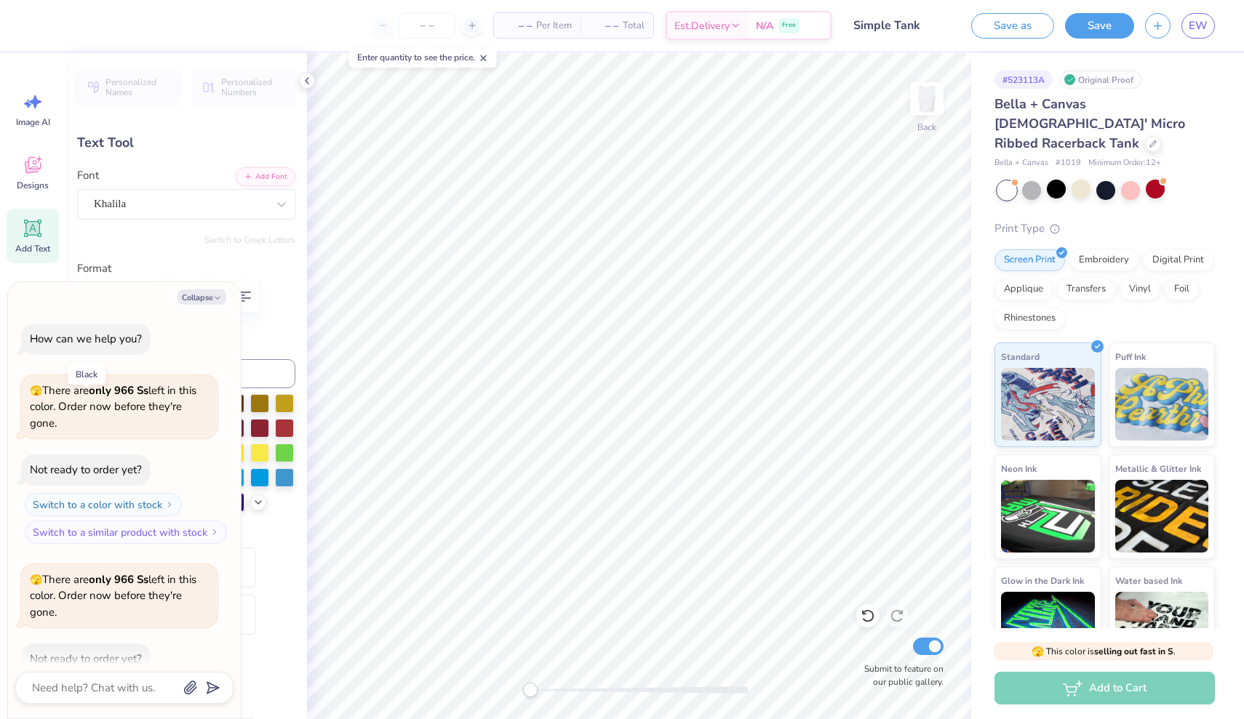
scroll to position [767, 0]
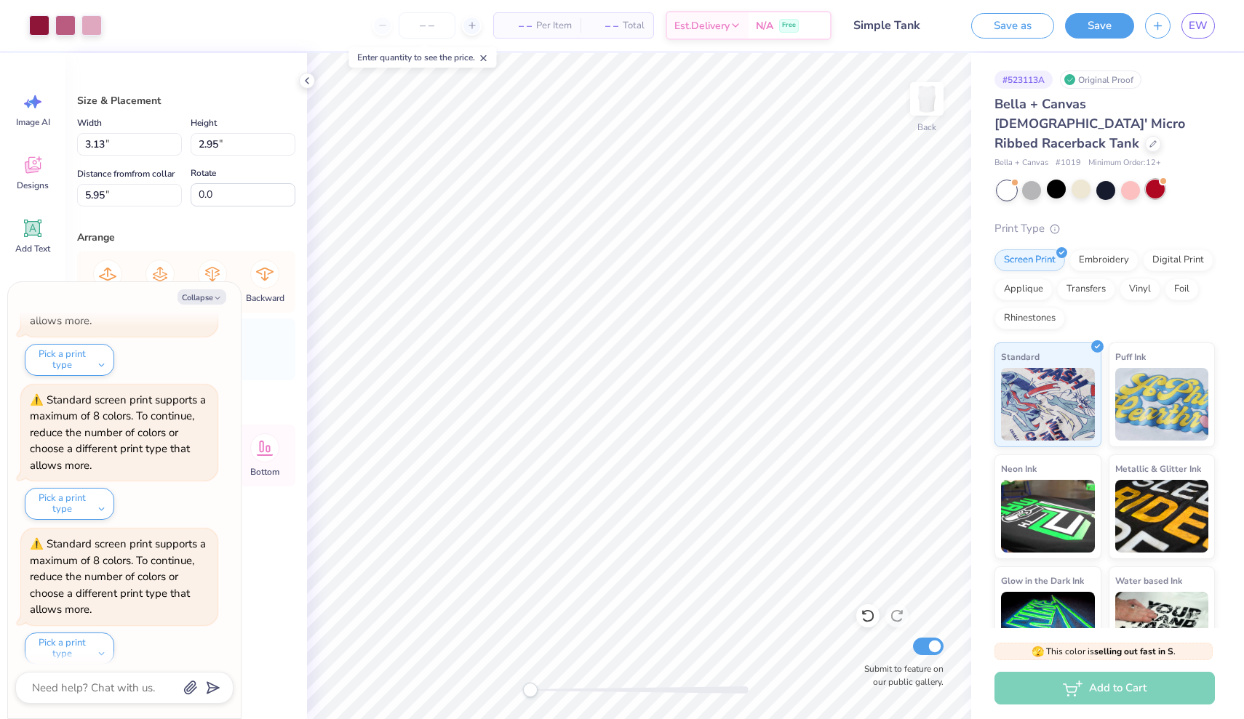
click at [1162, 180] on div at bounding box center [1155, 189] width 19 height 19
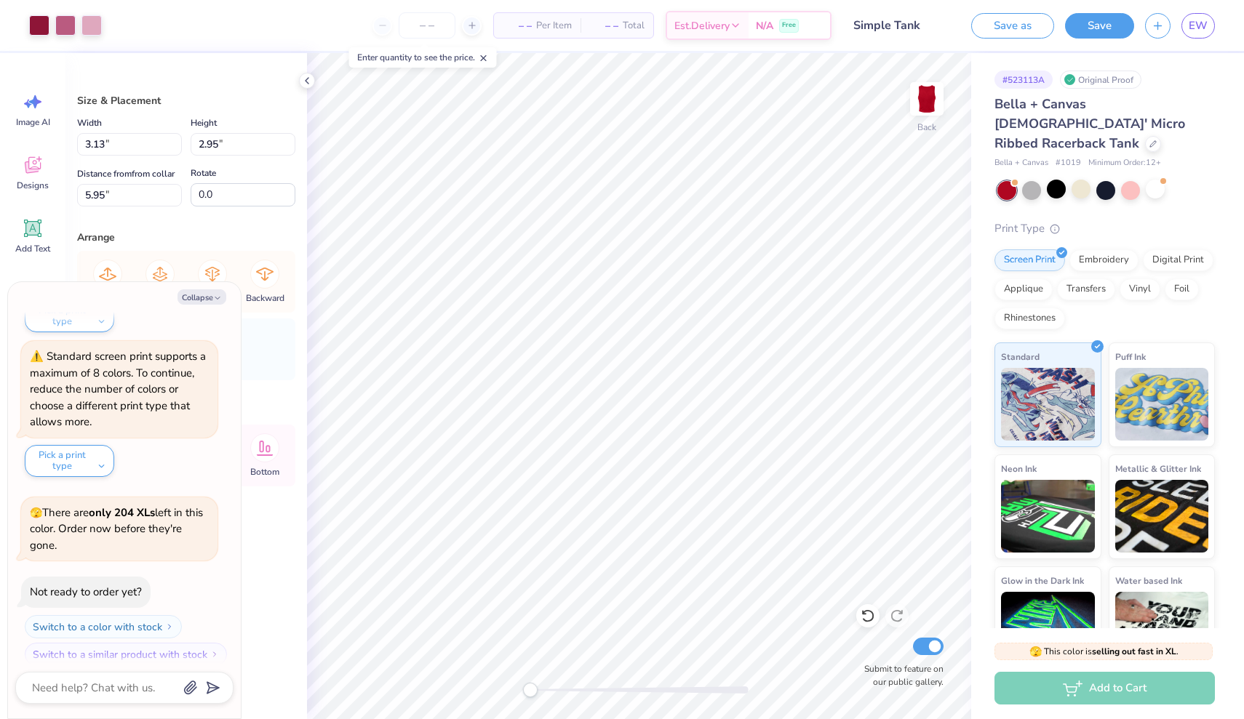
type textarea "x"
type input "9.31"
click at [1147, 180] on div at bounding box center [1155, 189] width 19 height 19
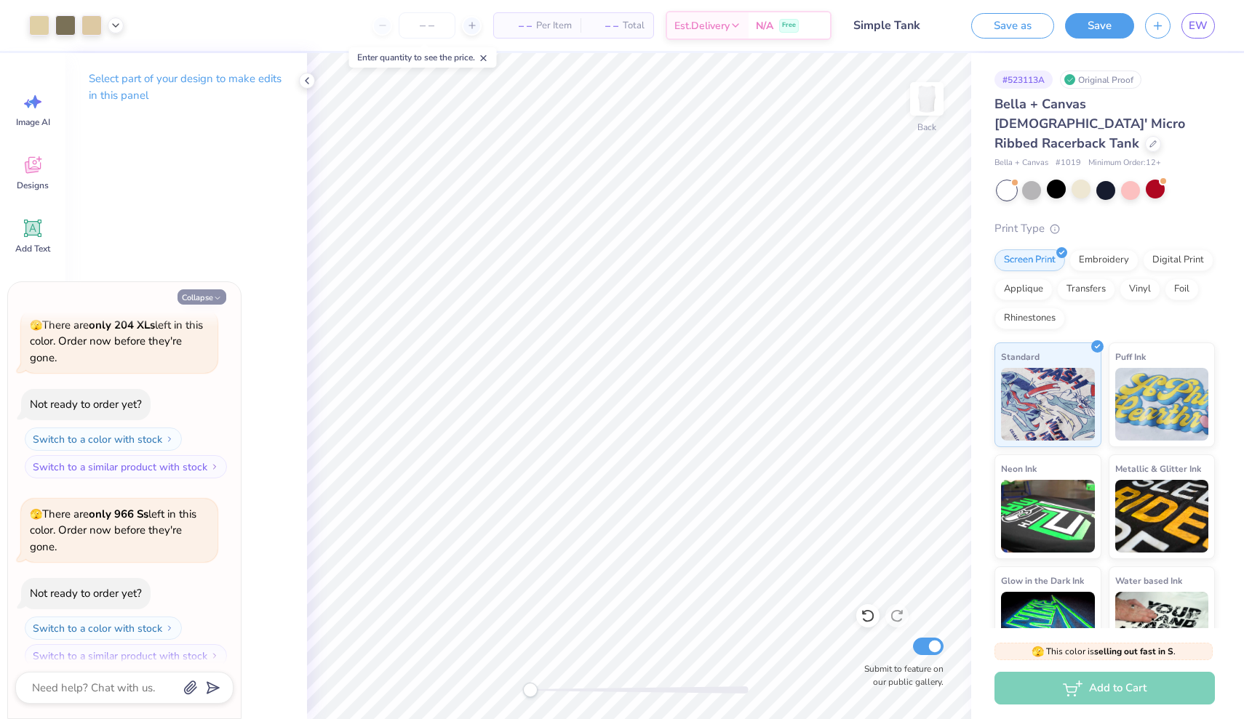
click at [209, 295] on button "Collapse" at bounding box center [201, 296] width 49 height 15
type textarea "x"
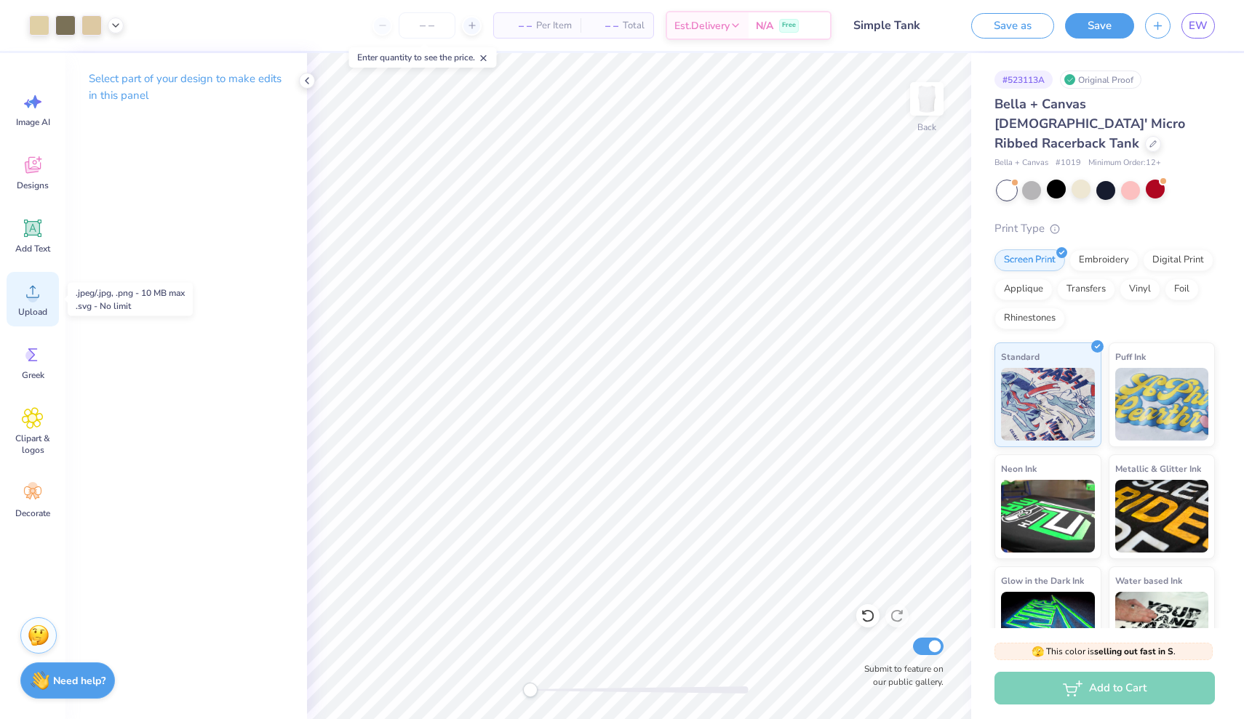
click at [37, 305] on div "Upload" at bounding box center [33, 299] width 52 height 55
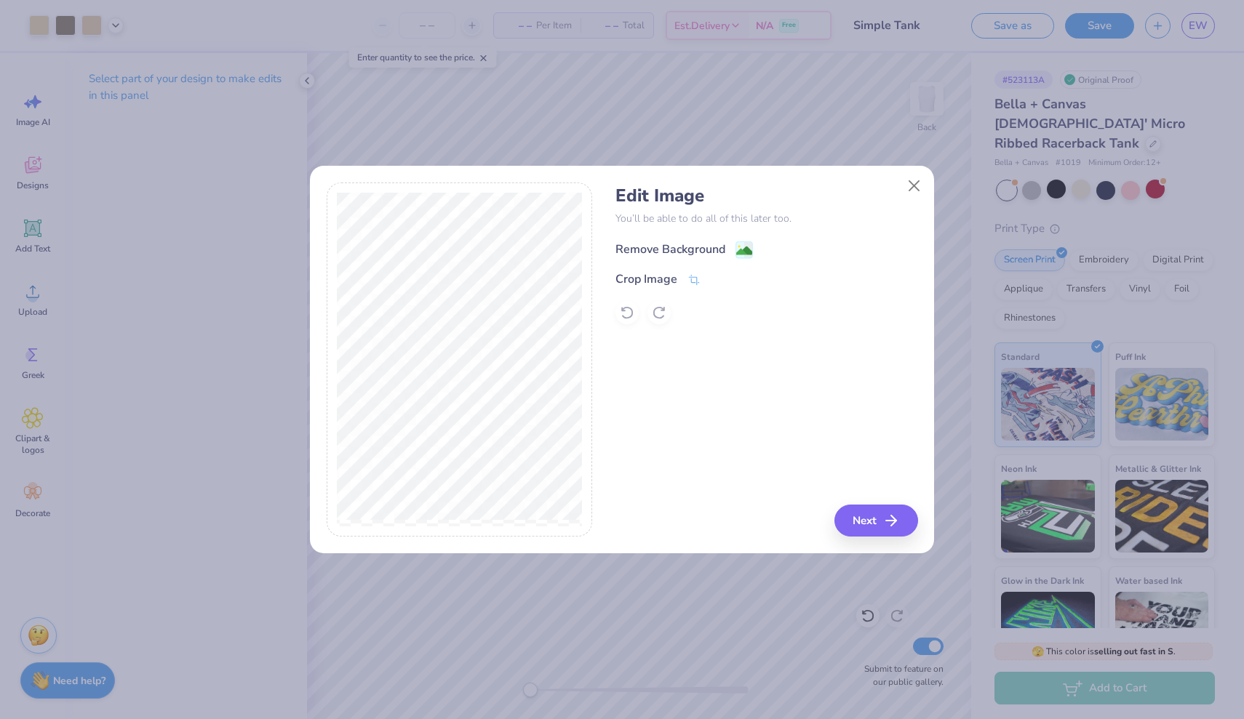
click at [746, 248] on image at bounding box center [744, 251] width 16 height 16
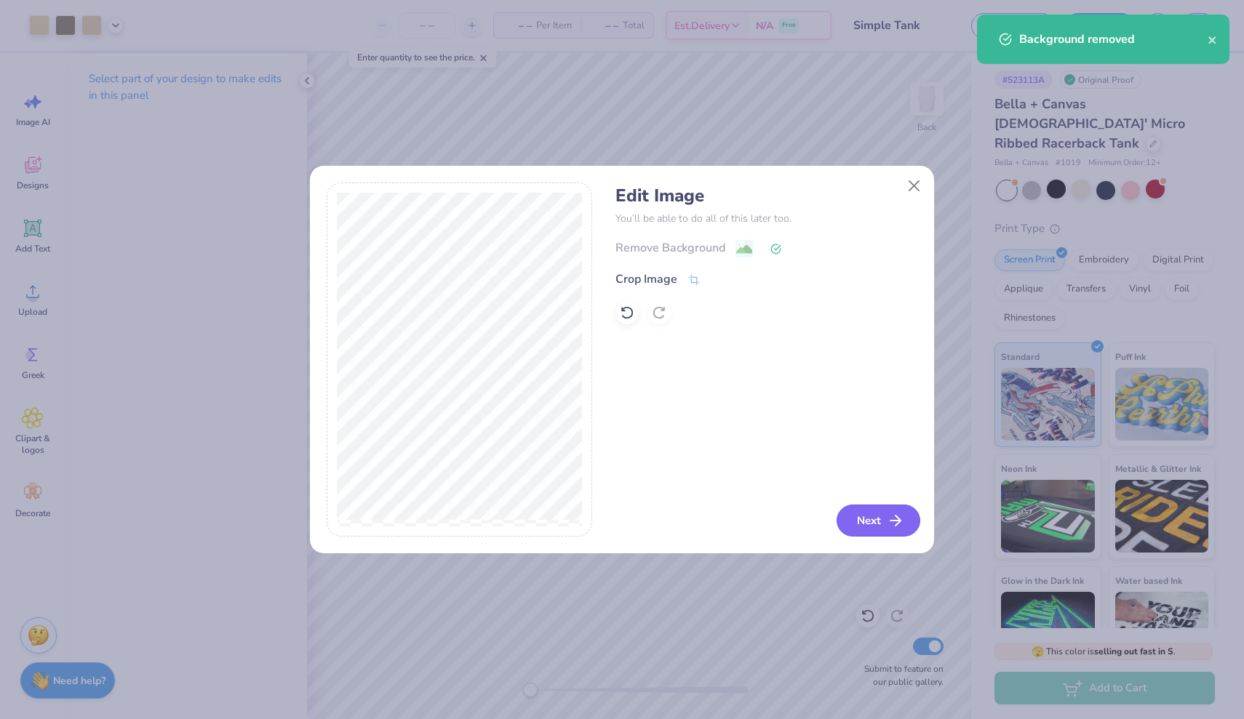
click at [887, 516] on icon "button" at bounding box center [895, 520] width 17 height 17
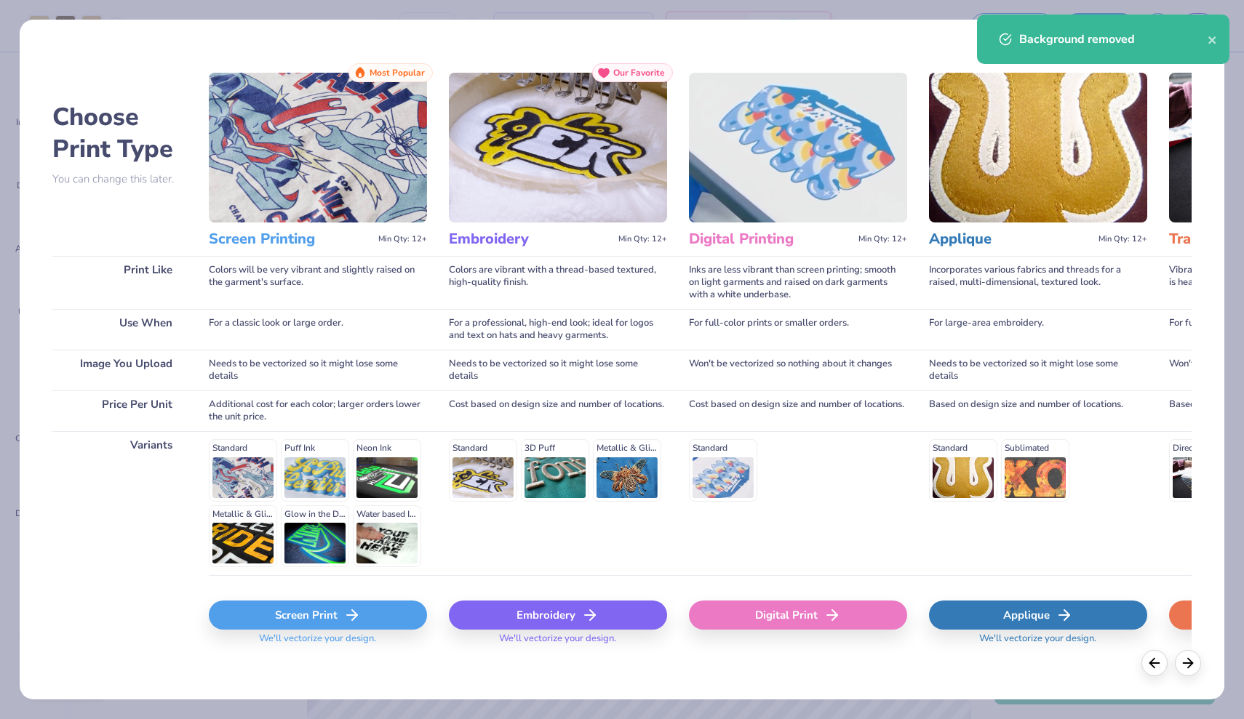
click at [303, 615] on div "Screen Print" at bounding box center [318, 615] width 218 height 29
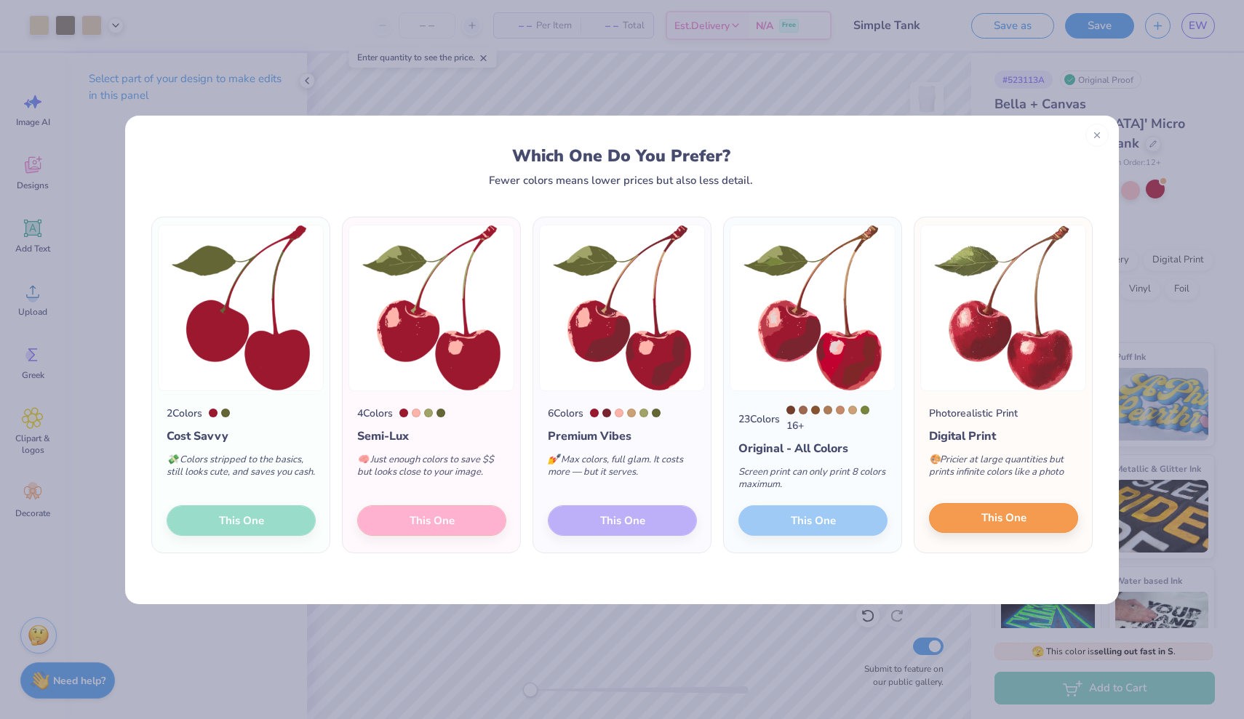
click at [975, 517] on button "This One" at bounding box center [1003, 518] width 149 height 31
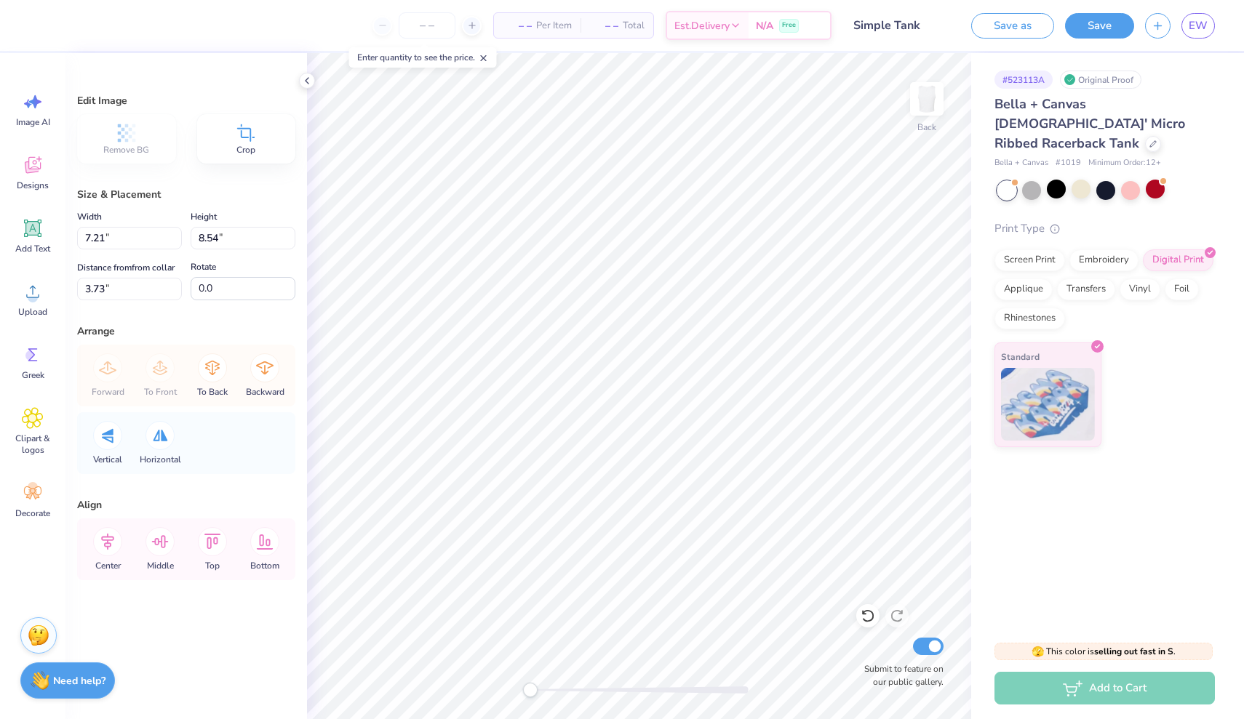
type input "2.31"
type input "2.73"
type input "9.54"
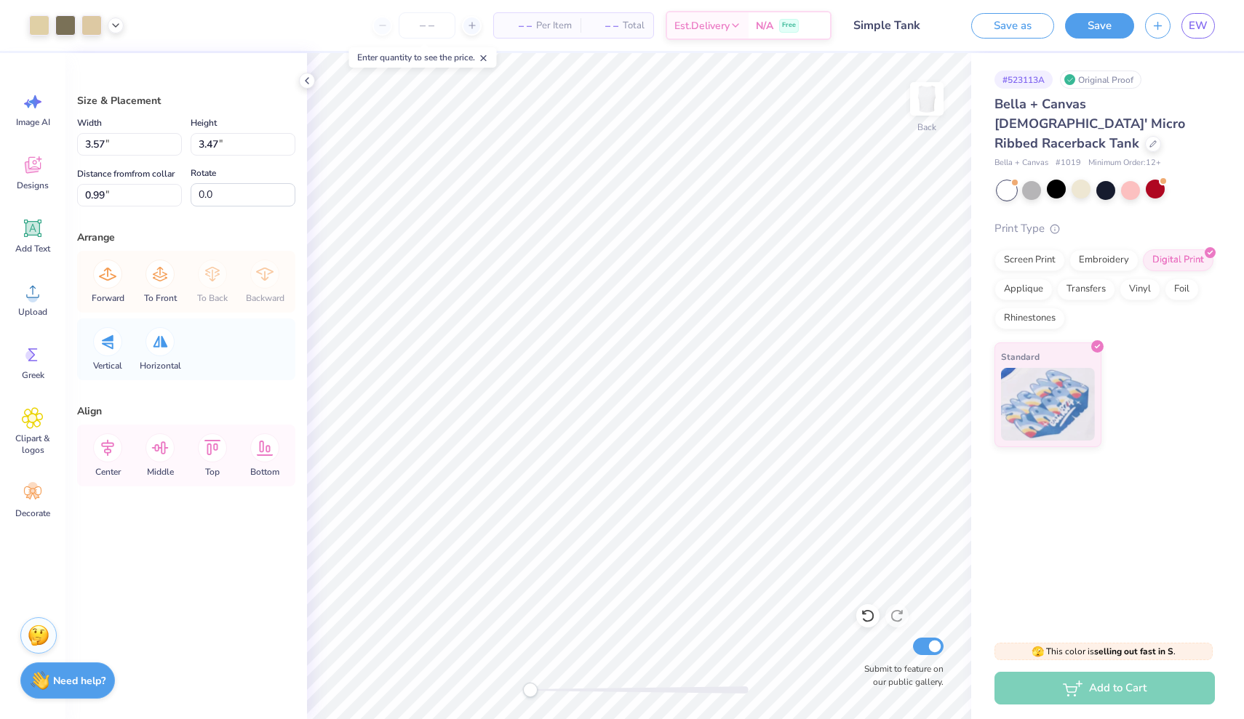
type input "3.01"
type input "3.97"
type input "8.00"
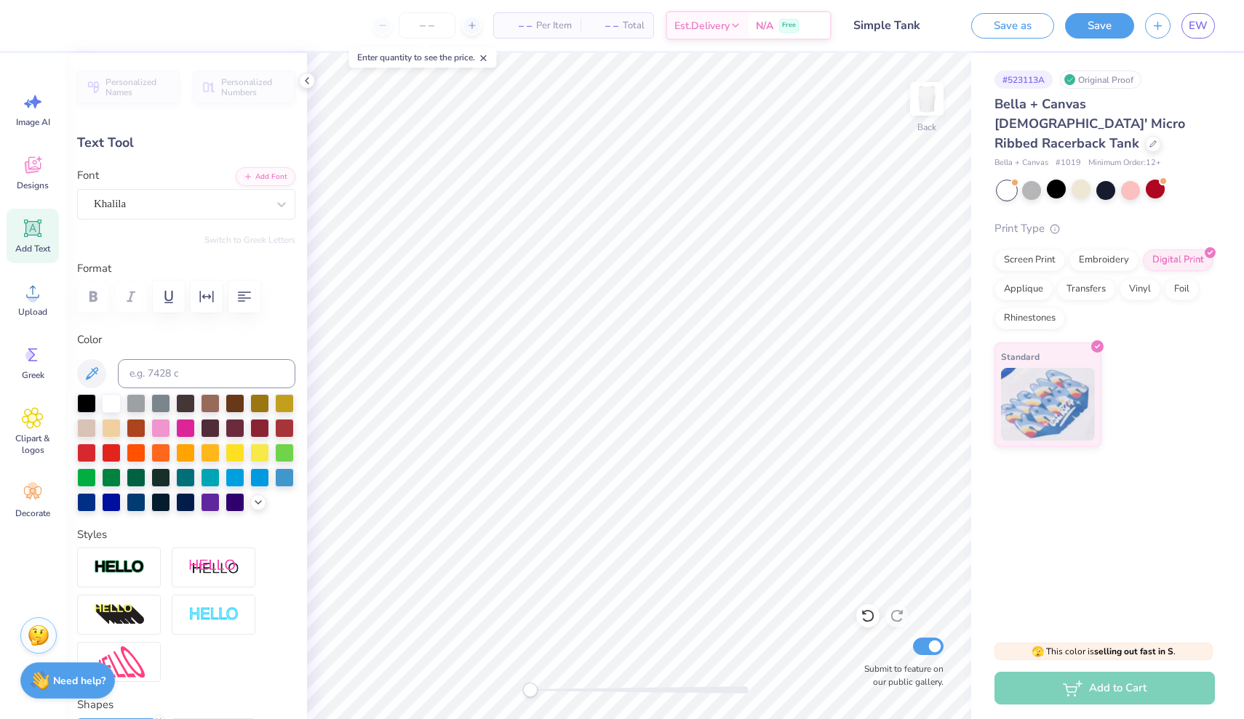
scroll to position [0, 1]
click at [241, 209] on div "Khalila" at bounding box center [180, 204] width 176 height 23
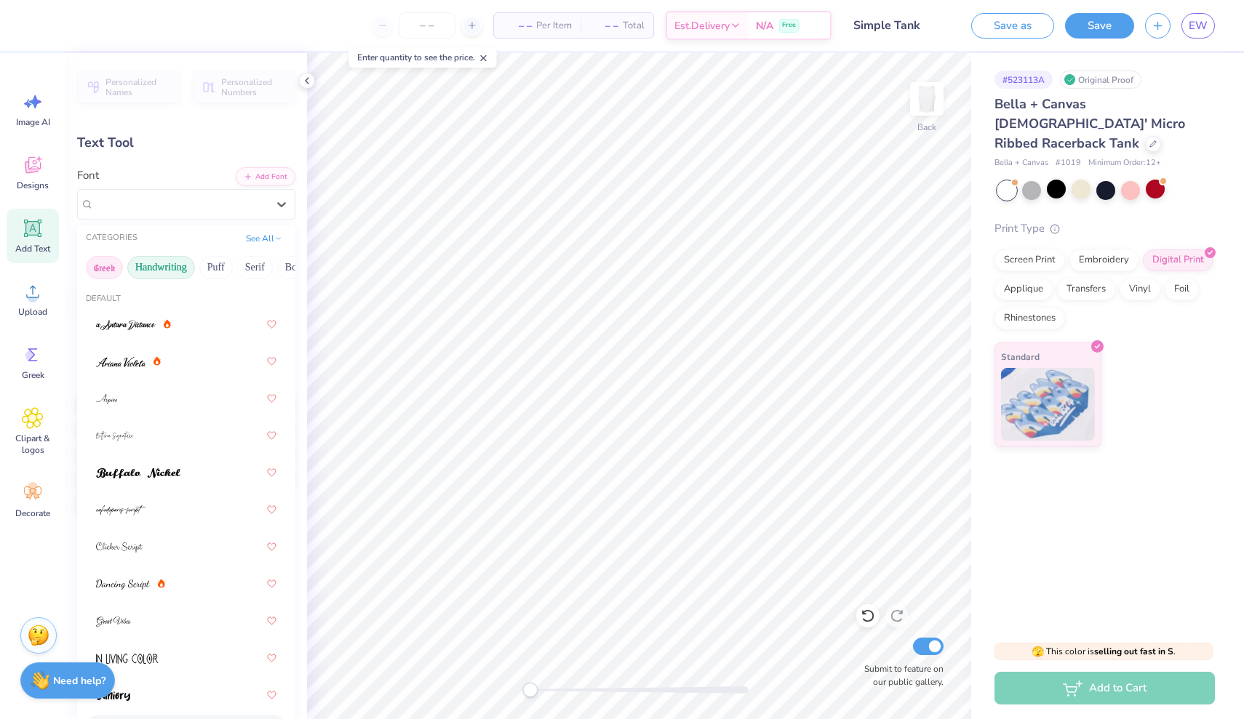
click at [103, 267] on button "Greek" at bounding box center [104, 267] width 37 height 23
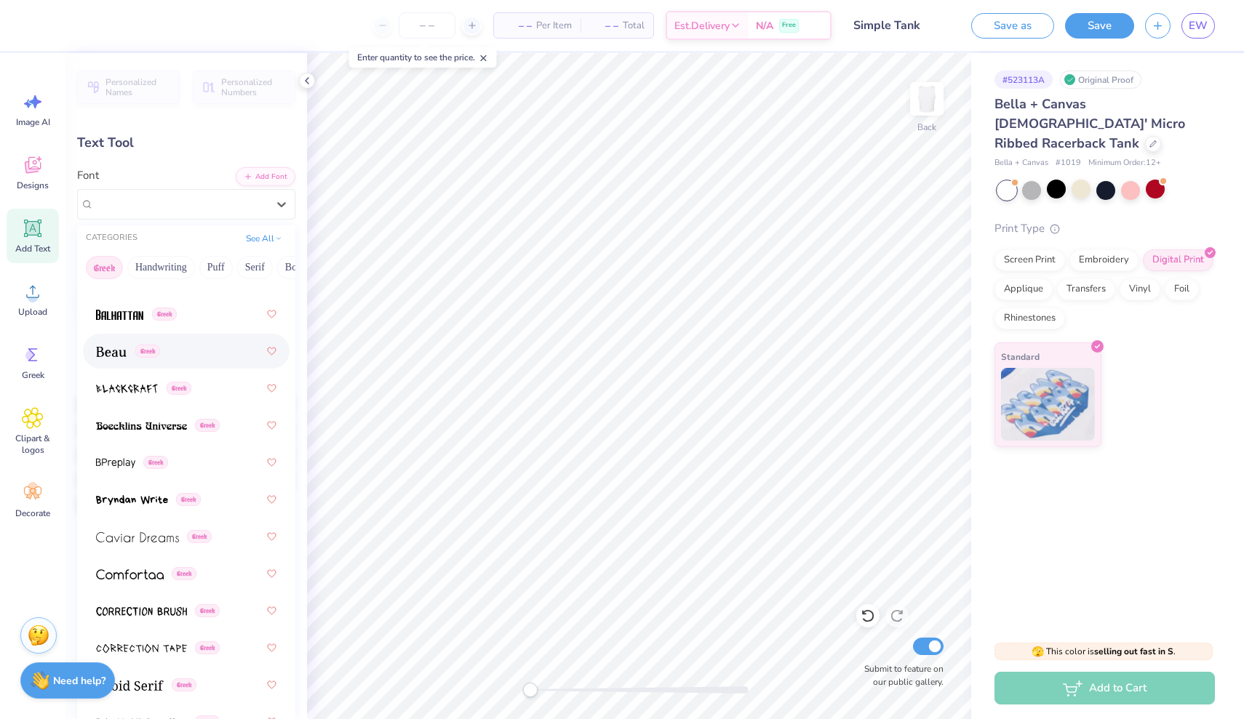
scroll to position [235, 0]
click at [263, 268] on button "Serif" at bounding box center [255, 267] width 36 height 23
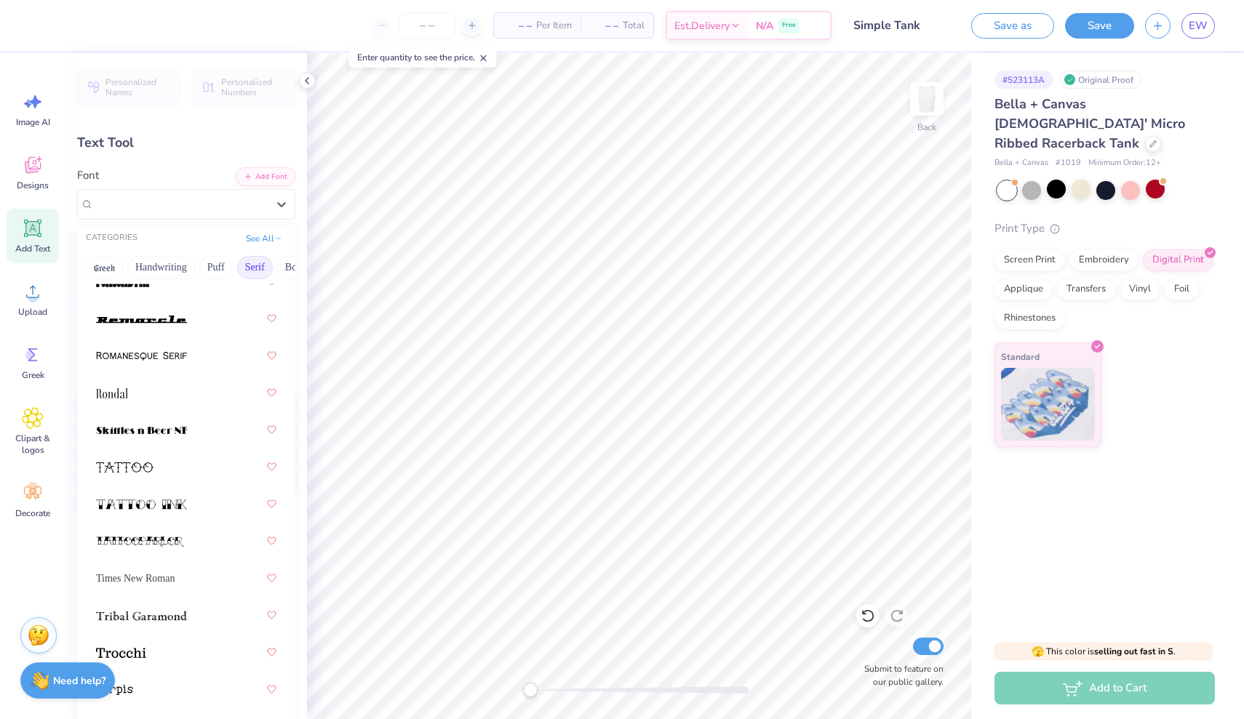
scroll to position [2444, 0]
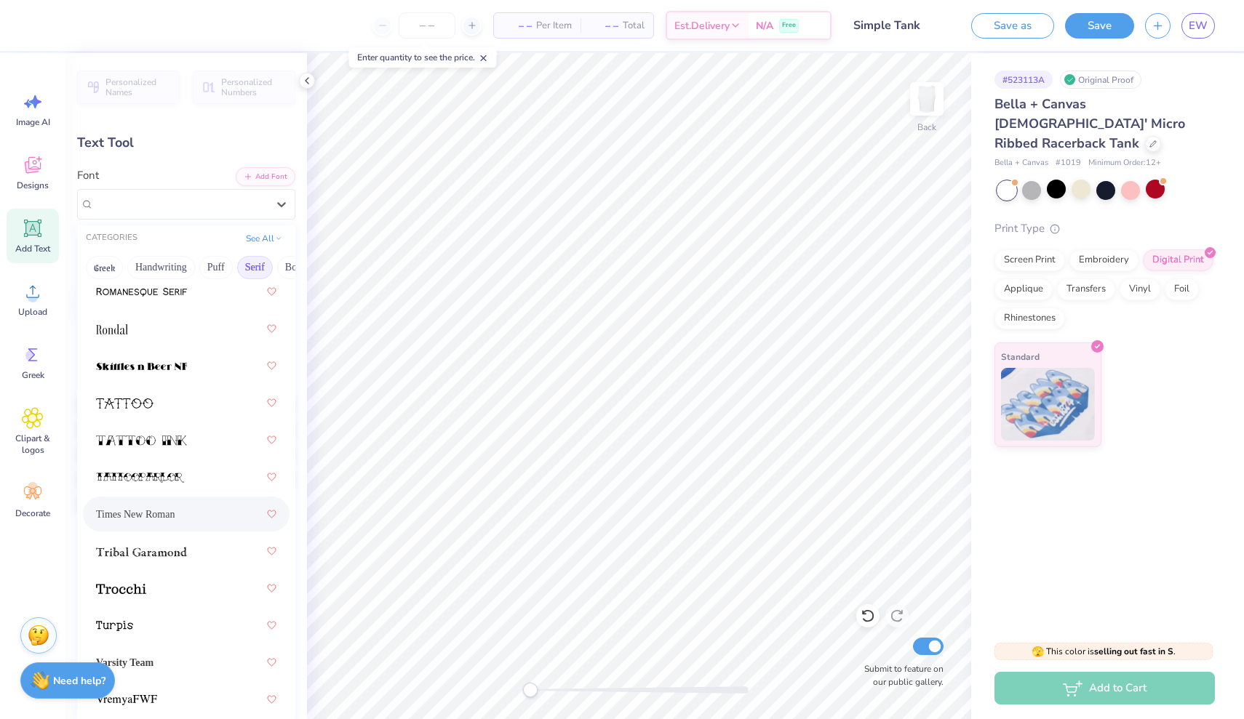
click at [129, 510] on span "Times New Roman" at bounding box center [135, 514] width 79 height 15
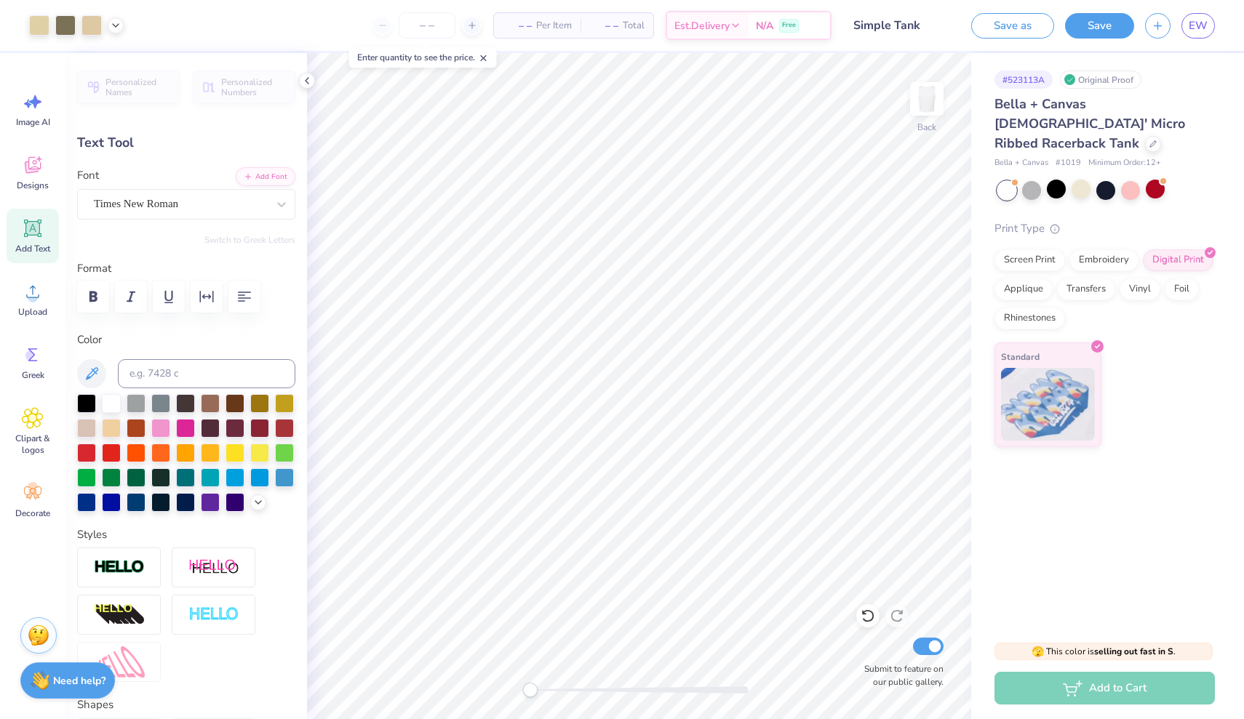
type input "4.83"
click at [193, 198] on div "Times New Roman" at bounding box center [180, 204] width 176 height 23
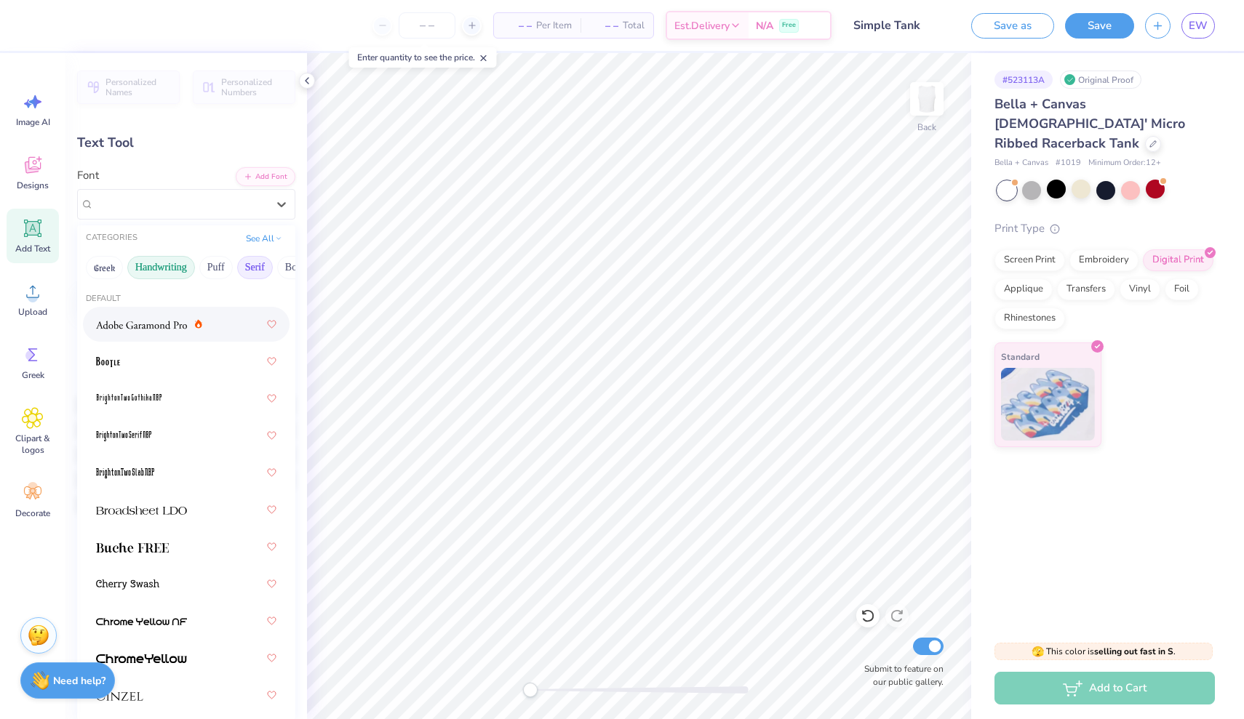
click at [137, 273] on button "Handwriting" at bounding box center [161, 267] width 68 height 23
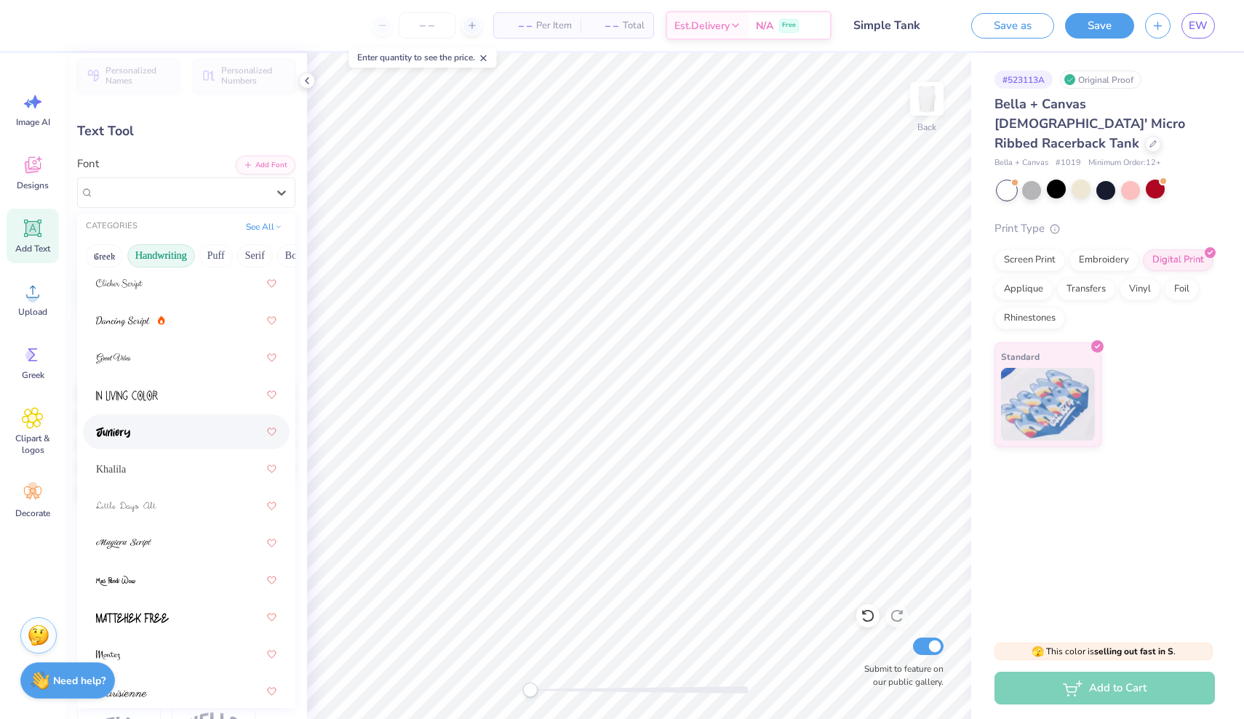
scroll to position [273, 0]
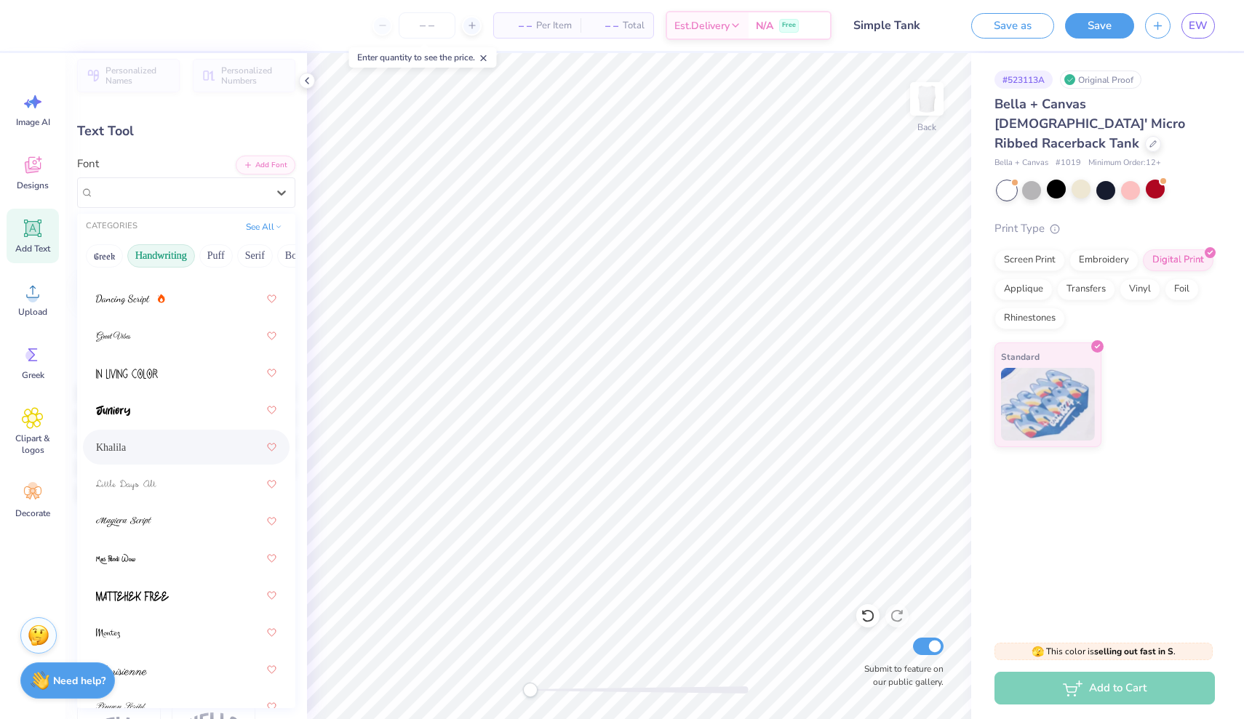
click at [158, 453] on div "Khalila" at bounding box center [186, 447] width 180 height 26
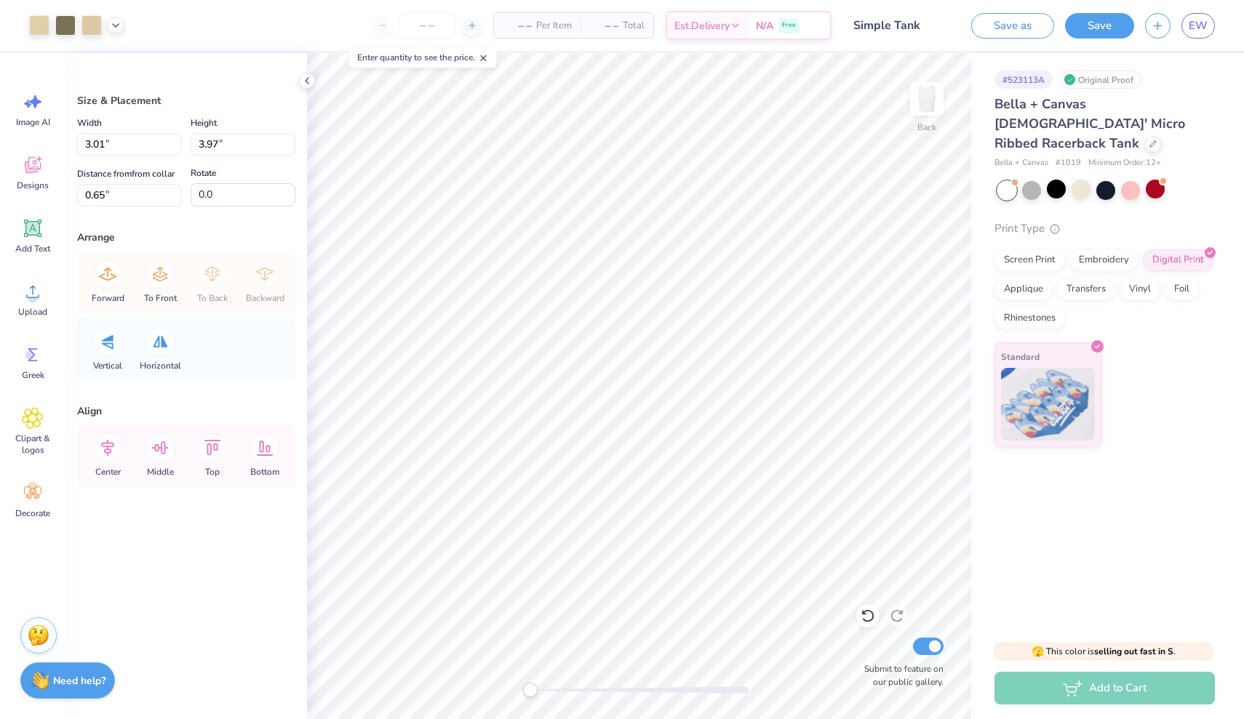
type input "3.13"
type input "2.95"
type input "9.31"
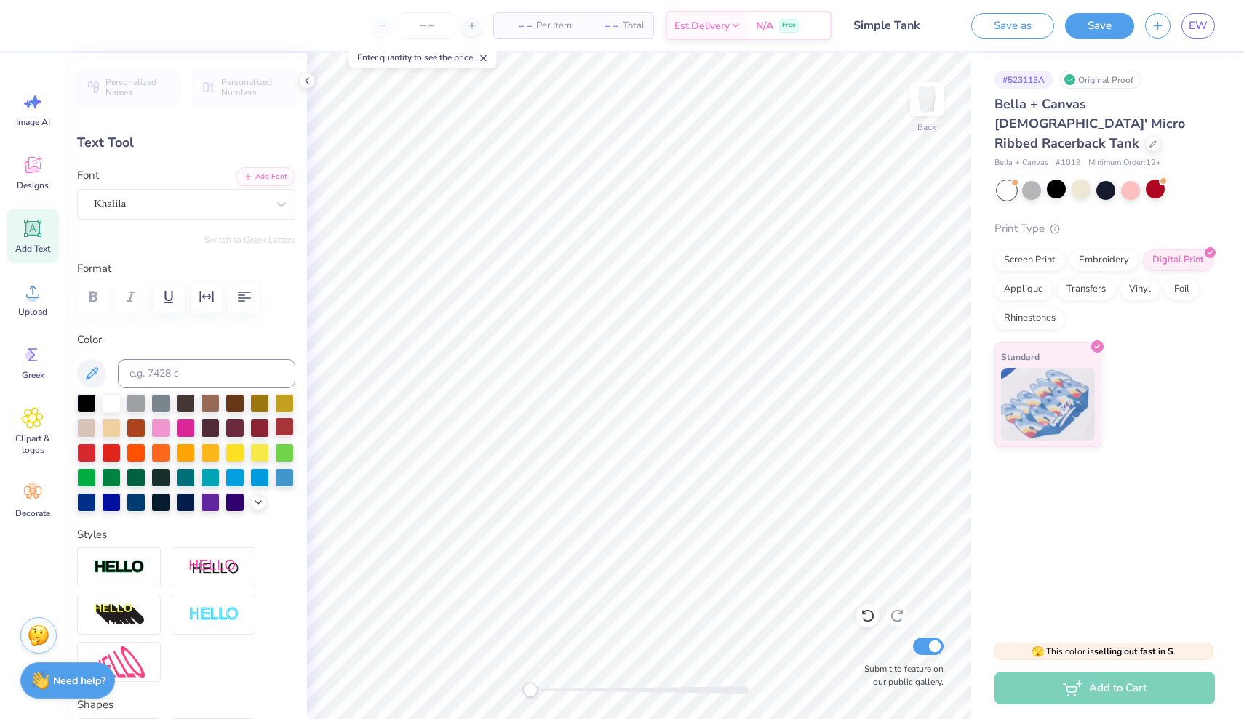
click at [276, 426] on div at bounding box center [284, 427] width 19 height 19
click at [266, 426] on div at bounding box center [259, 427] width 19 height 19
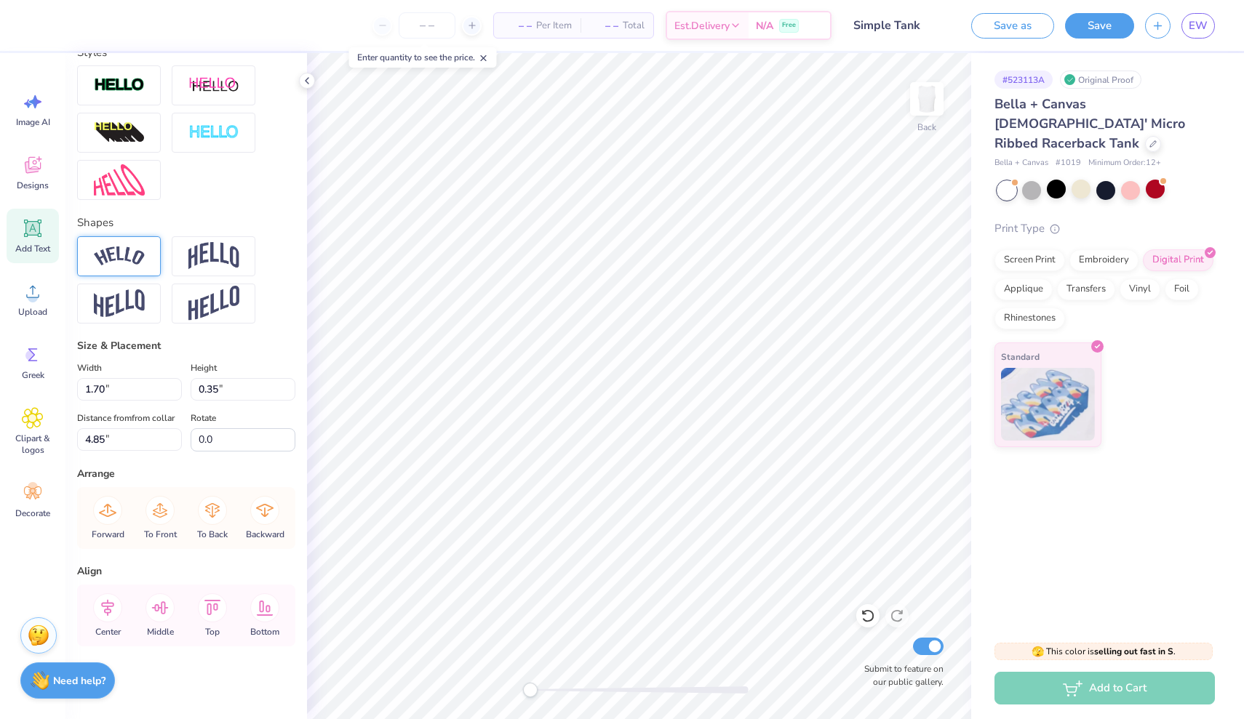
scroll to position [482, 0]
click at [137, 261] on img at bounding box center [119, 257] width 51 height 20
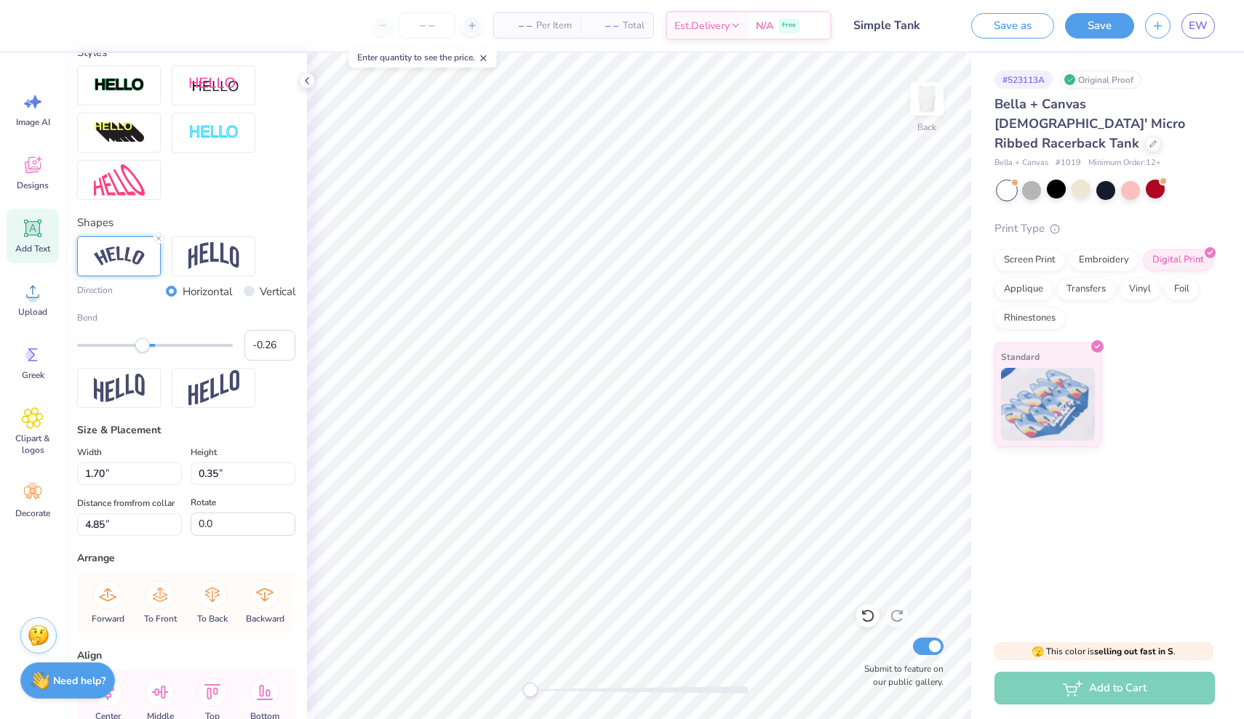
type input "-0.27"
drag, startPoint x: 192, startPoint y: 347, endPoint x: 134, endPoint y: 344, distance: 58.3
click at [134, 344] on div "Accessibility label" at bounding box center [134, 345] width 15 height 15
type input "-0.39"
drag, startPoint x: 134, startPoint y: 344, endPoint x: 124, endPoint y: 344, distance: 9.5
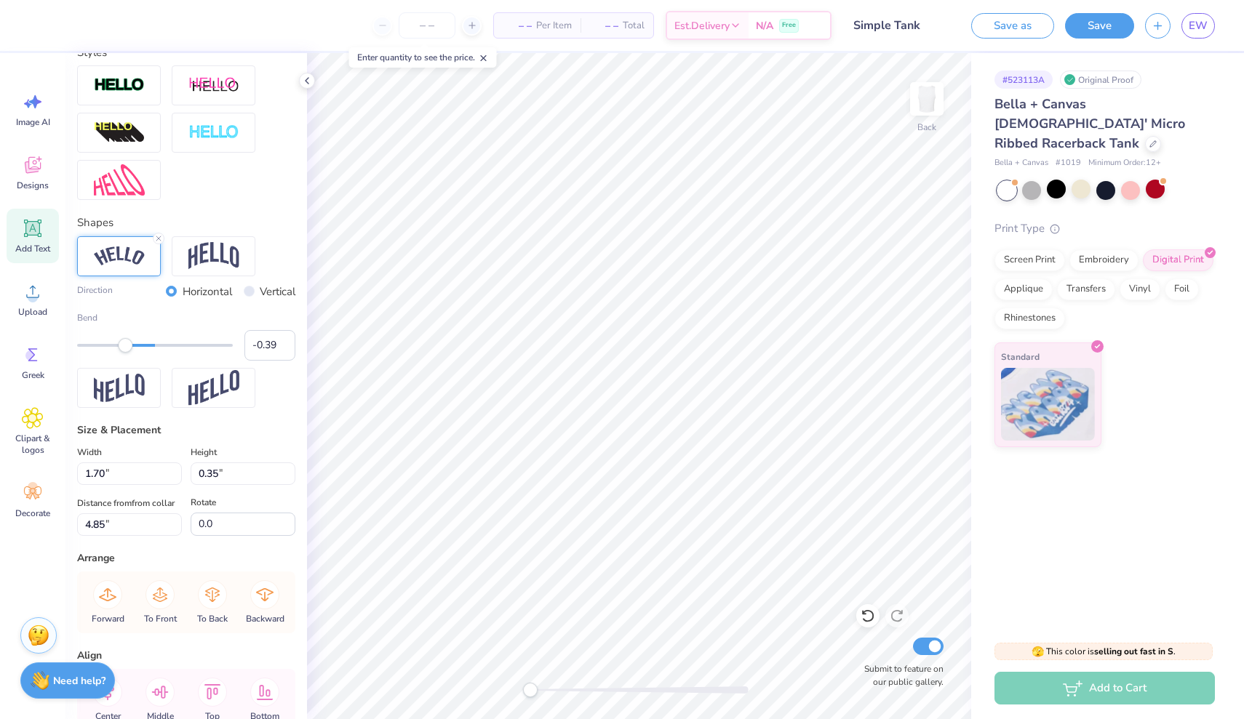
click at [124, 344] on div "Accessibility label" at bounding box center [125, 345] width 15 height 15
type input "2.71"
type input "0.50"
type input "4.78"
type input "2.28"
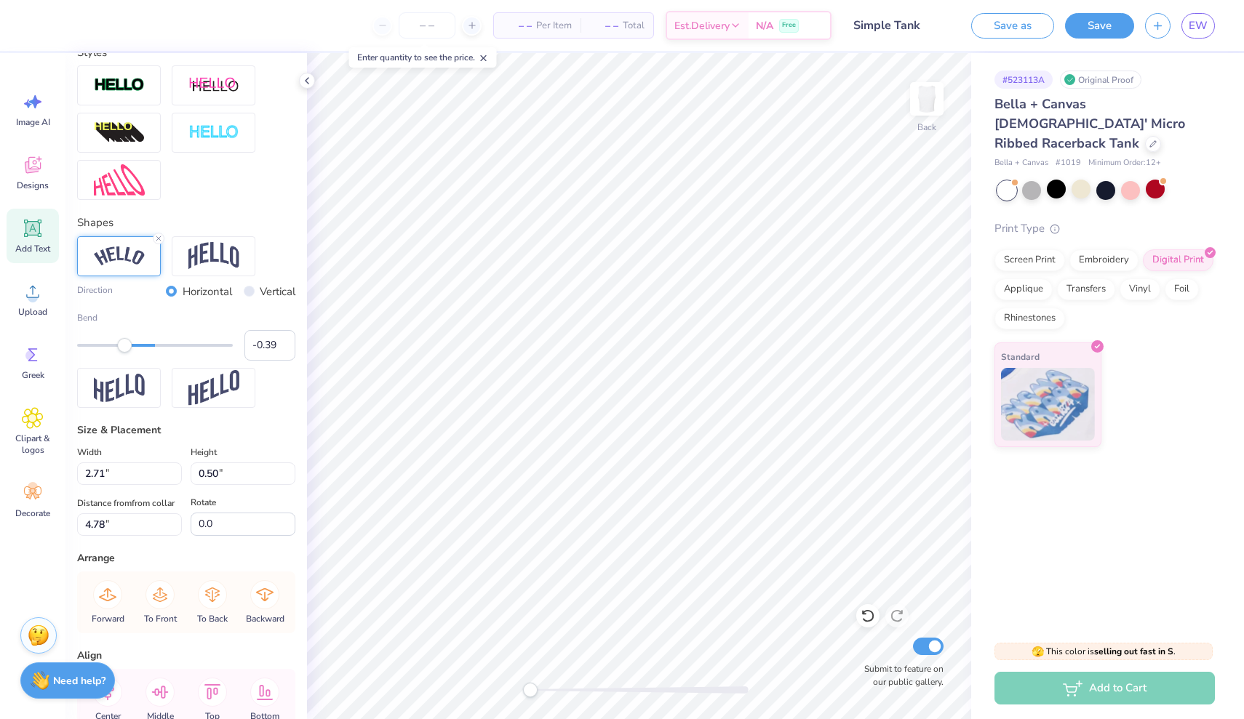
type input "0.42"
type input "4.86"
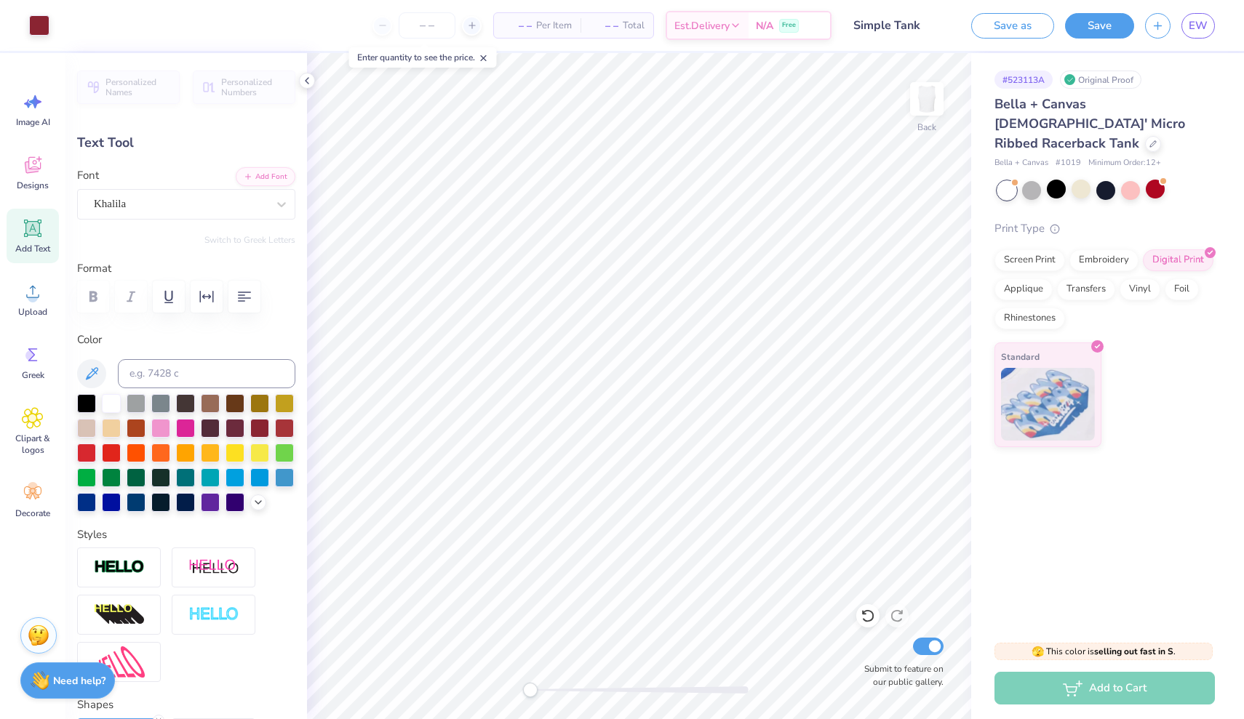
type input "4.19"
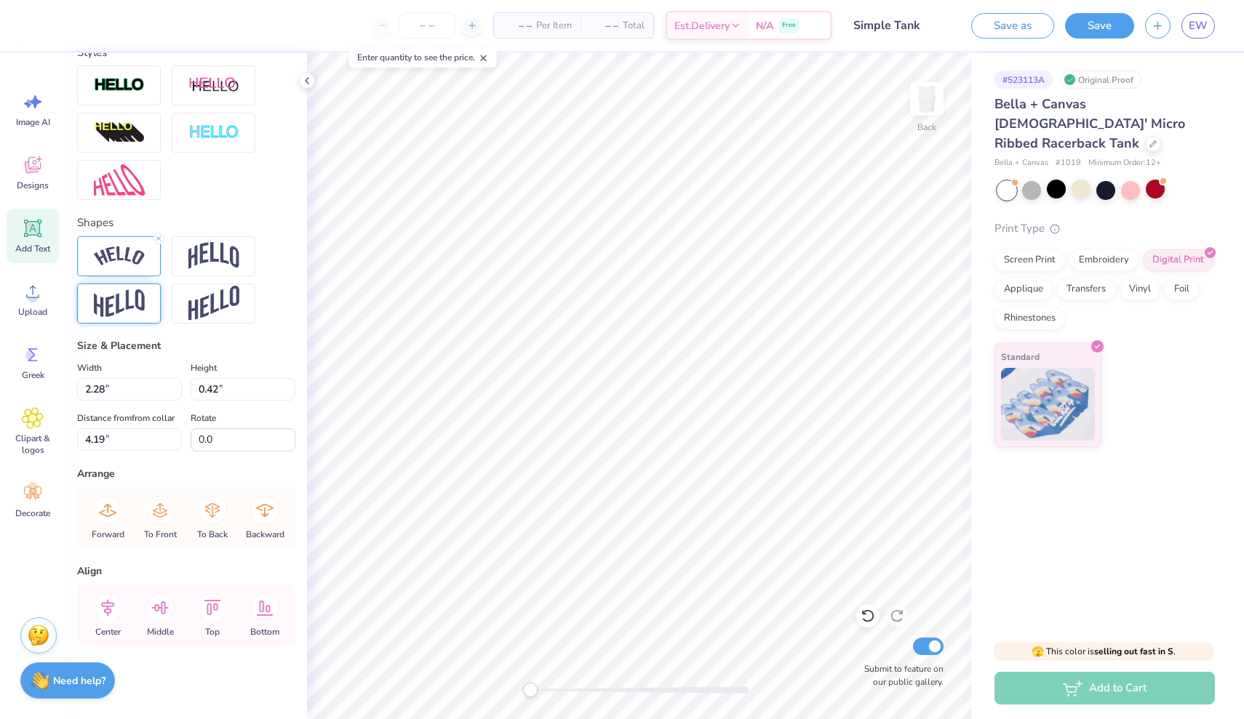
click at [105, 304] on img at bounding box center [119, 303] width 51 height 28
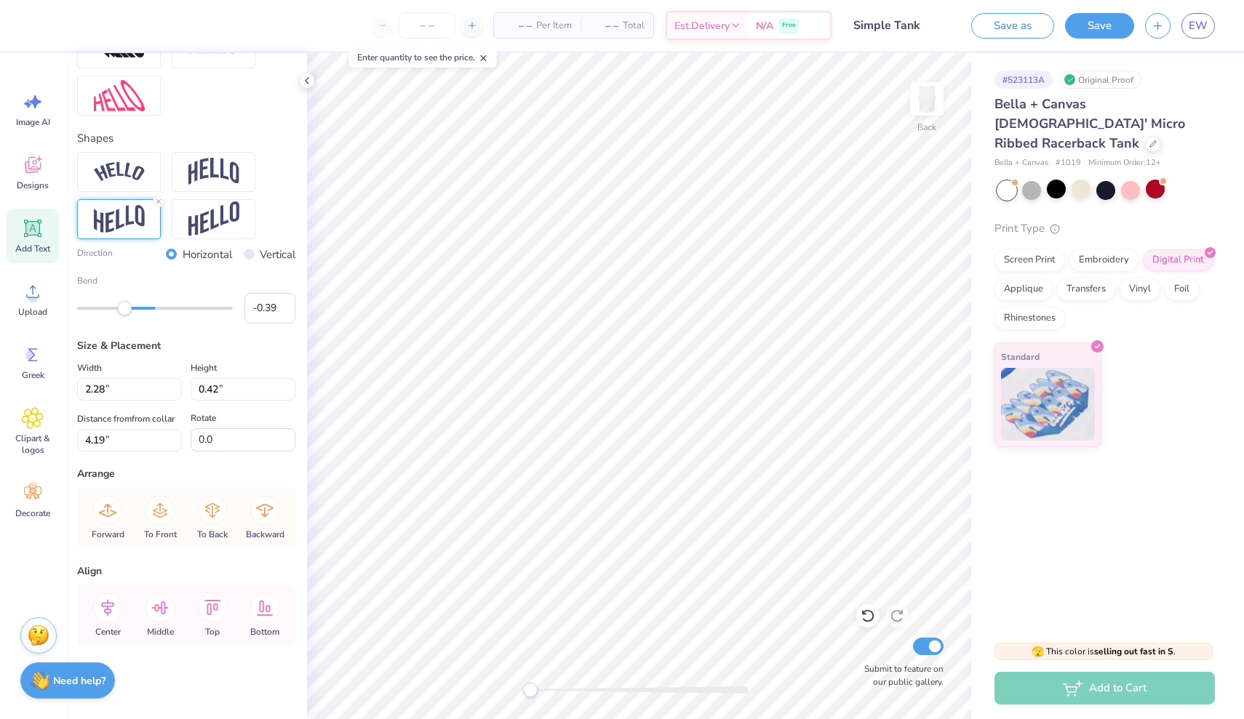
scroll to position [567, 0]
click at [147, 218] on div at bounding box center [119, 219] width 84 height 40
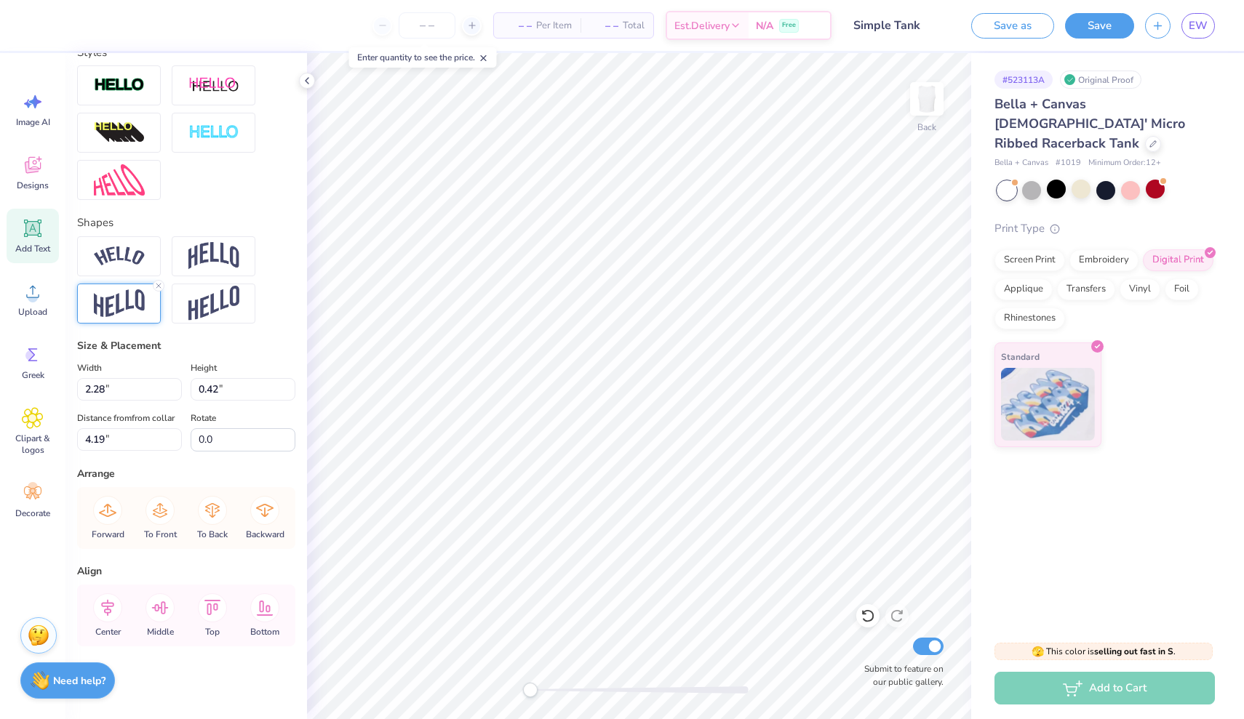
click at [114, 292] on img at bounding box center [119, 303] width 51 height 28
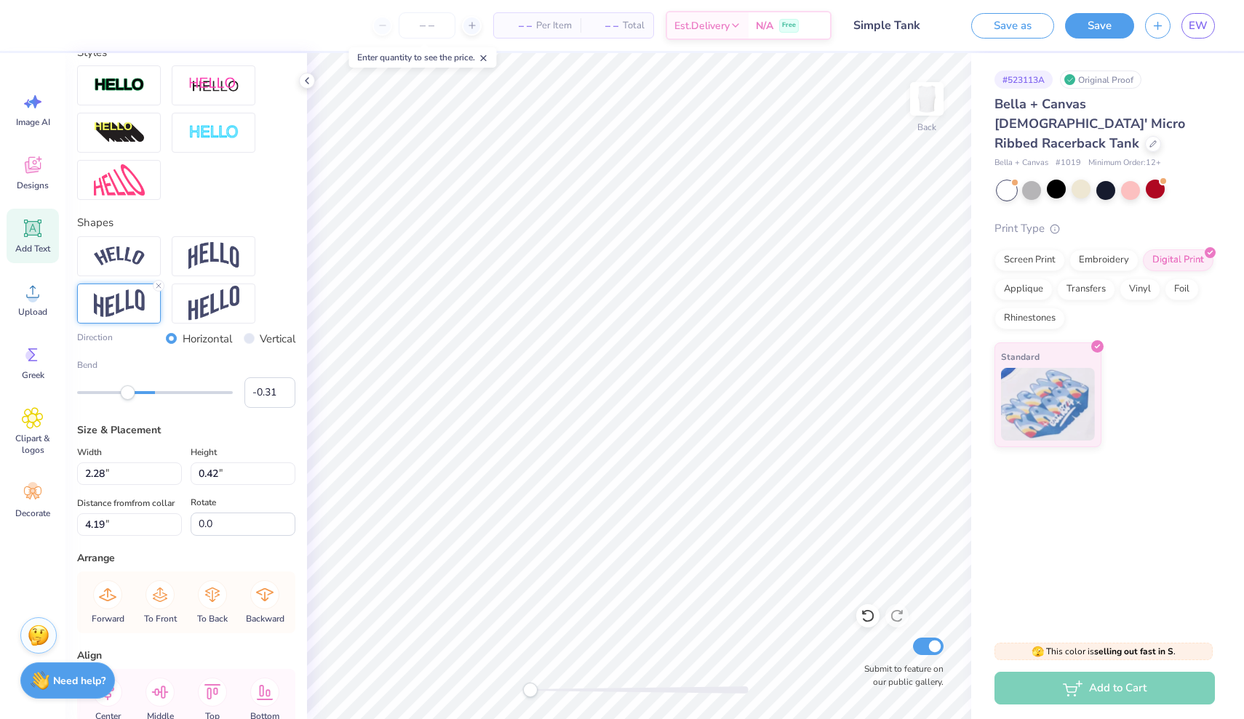
type input "-0.30"
drag, startPoint x: 122, startPoint y: 394, endPoint x: 132, endPoint y: 394, distance: 9.5
click at [132, 394] on div "Accessibility label" at bounding box center [131, 393] width 15 height 15
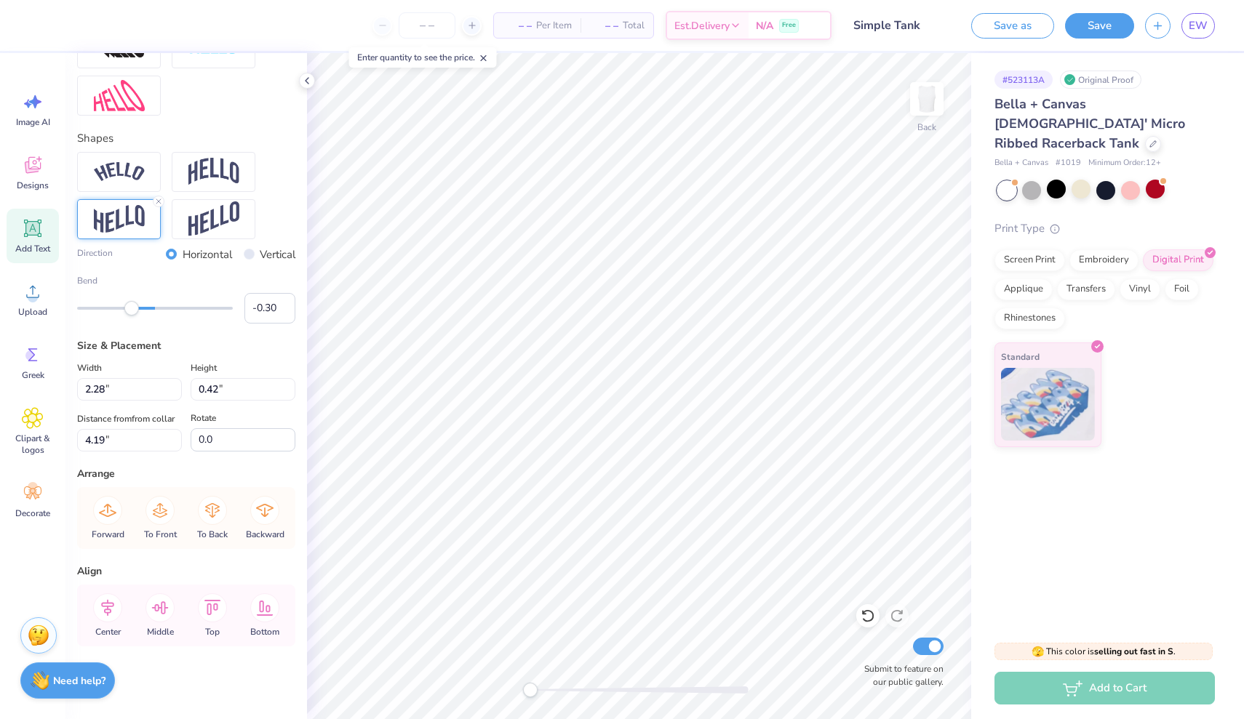
scroll to position [567, 0]
type input "1.98"
type input "4.09"
click at [129, 177] on img at bounding box center [119, 172] width 51 height 20
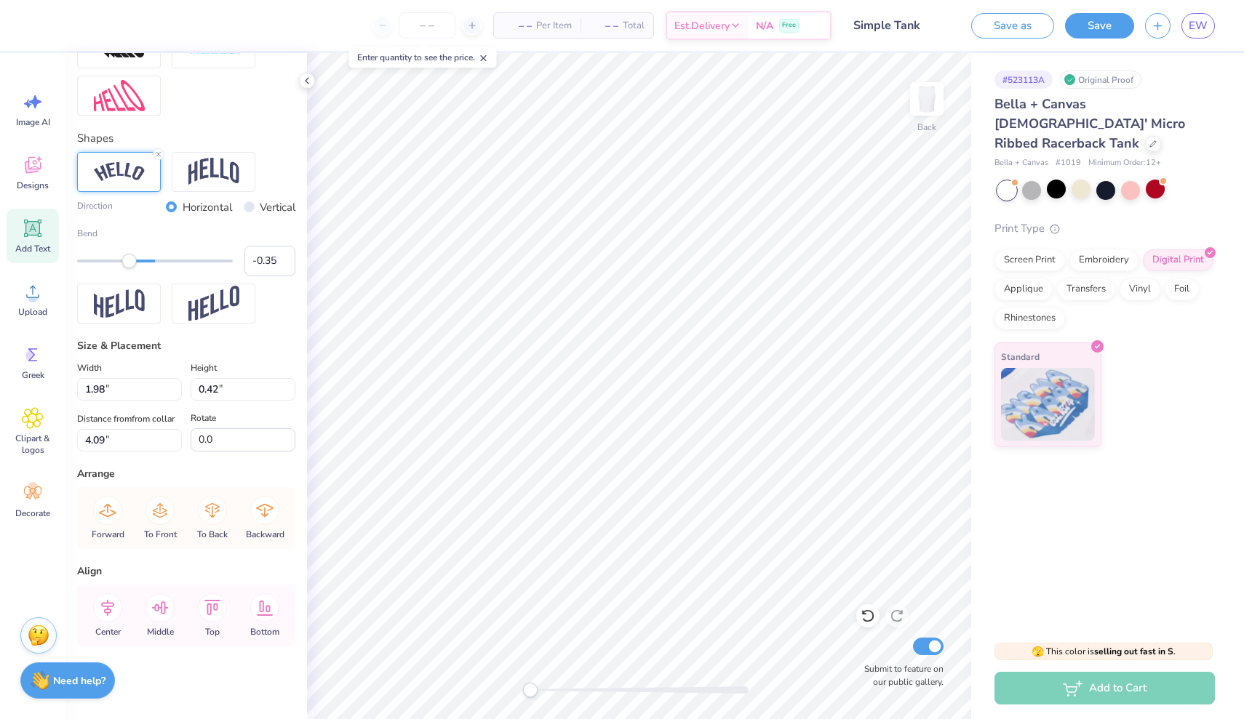
type input "-0.36"
click at [127, 263] on div "Accessibility label" at bounding box center [126, 261] width 15 height 15
type input "-0.46"
drag, startPoint x: 127, startPoint y: 263, endPoint x: 119, endPoint y: 263, distance: 8.0
click at [119, 263] on div "Accessibility label" at bounding box center [119, 261] width 15 height 15
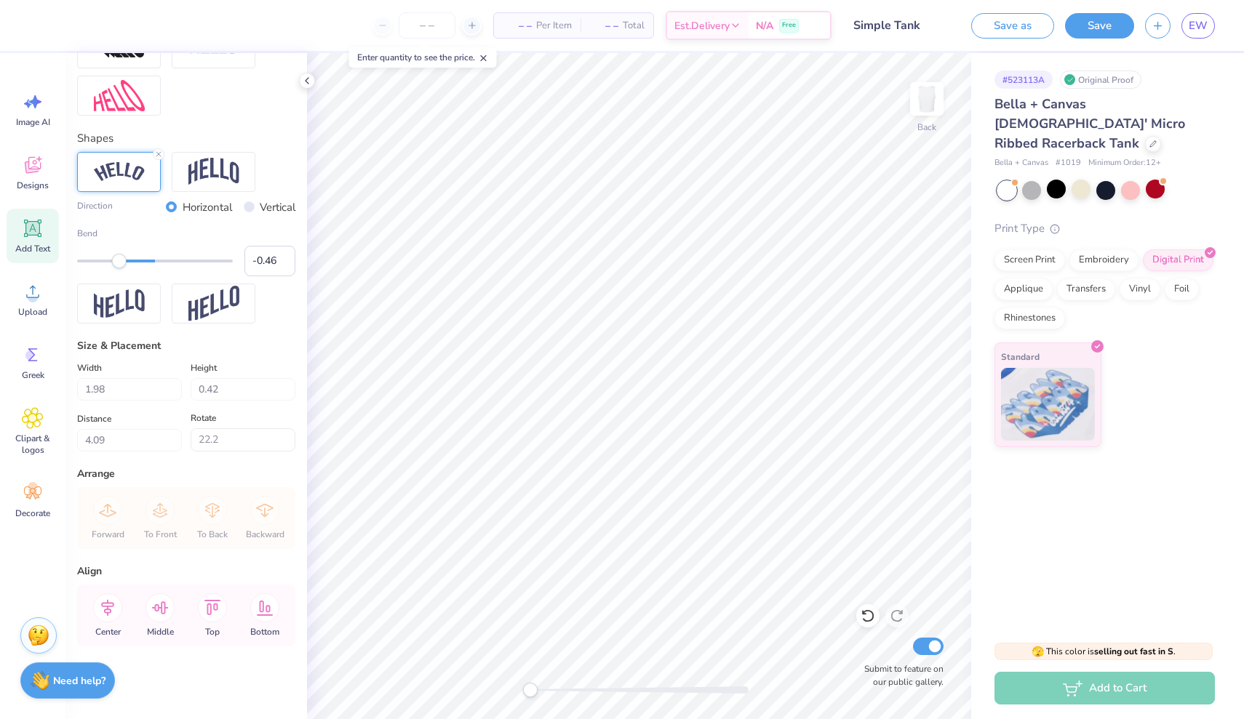
type input "0.0"
type input "2.23"
type input "0.92"
type input "3.66"
type input "22.2"
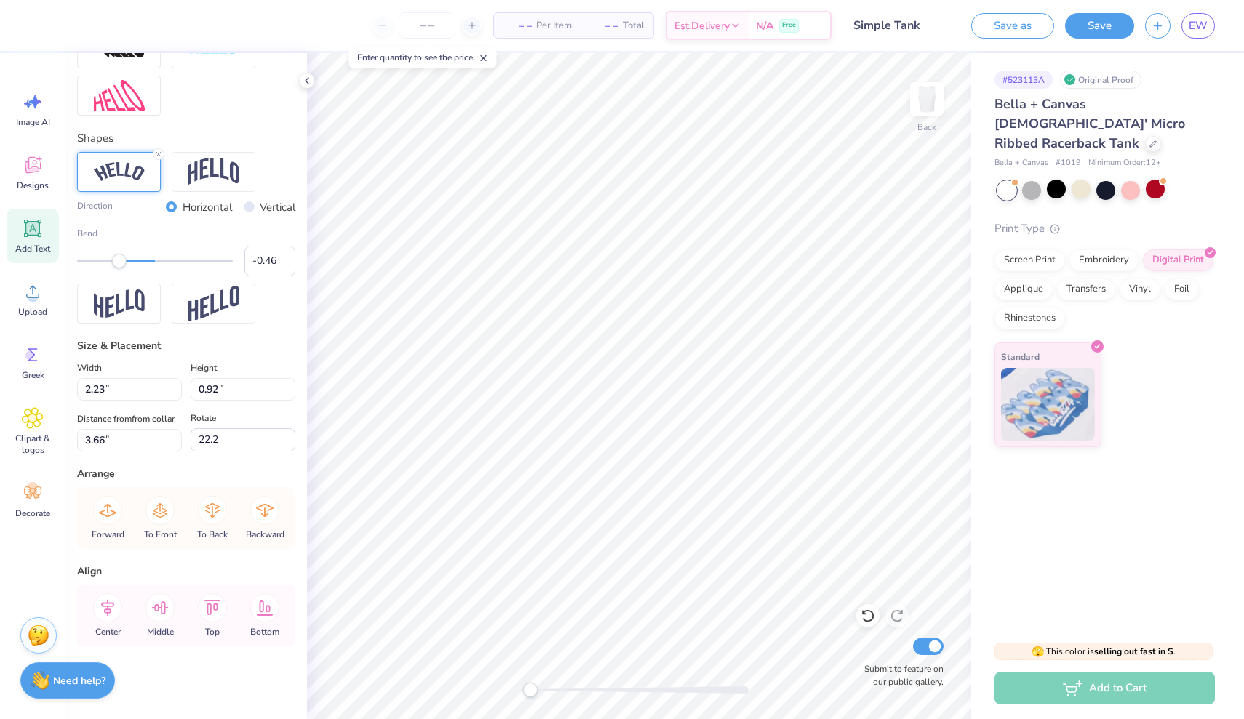
type input "2.59"
type input "1.08"
type input "3.62"
type input "0.0"
click at [1213, 26] on link "EW" at bounding box center [1197, 25] width 33 height 25
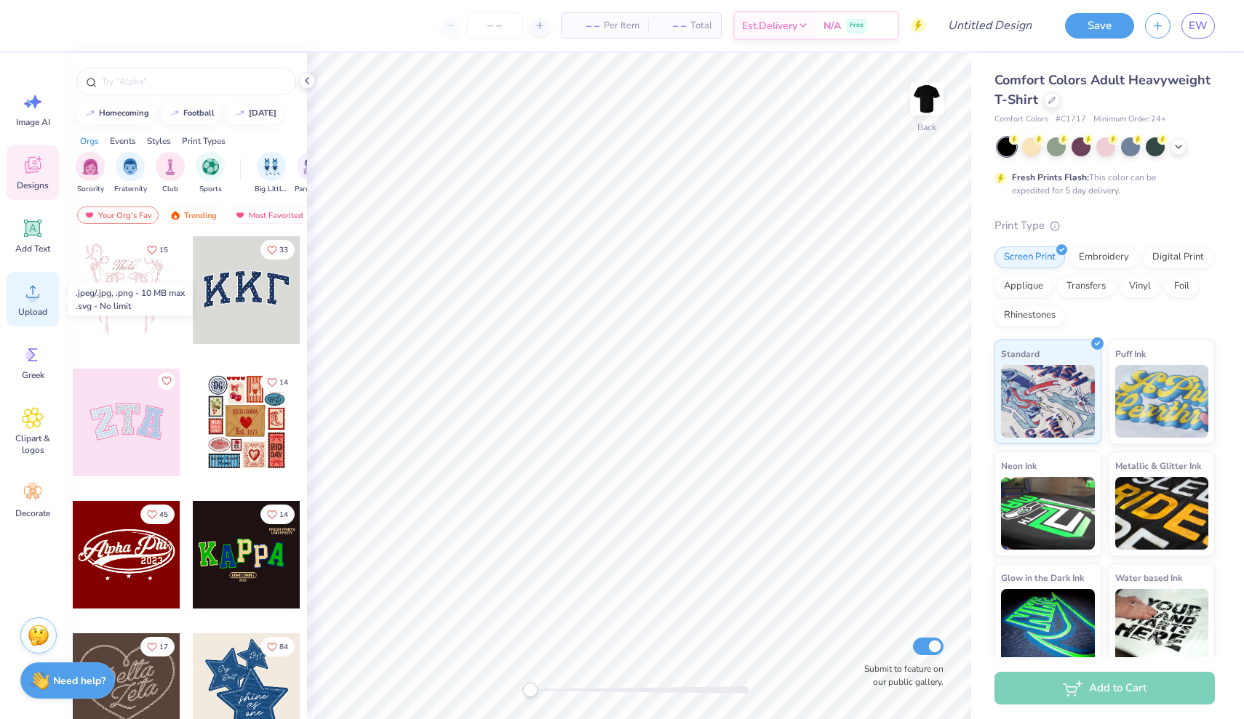
click at [31, 295] on circle at bounding box center [33, 297] width 10 height 10
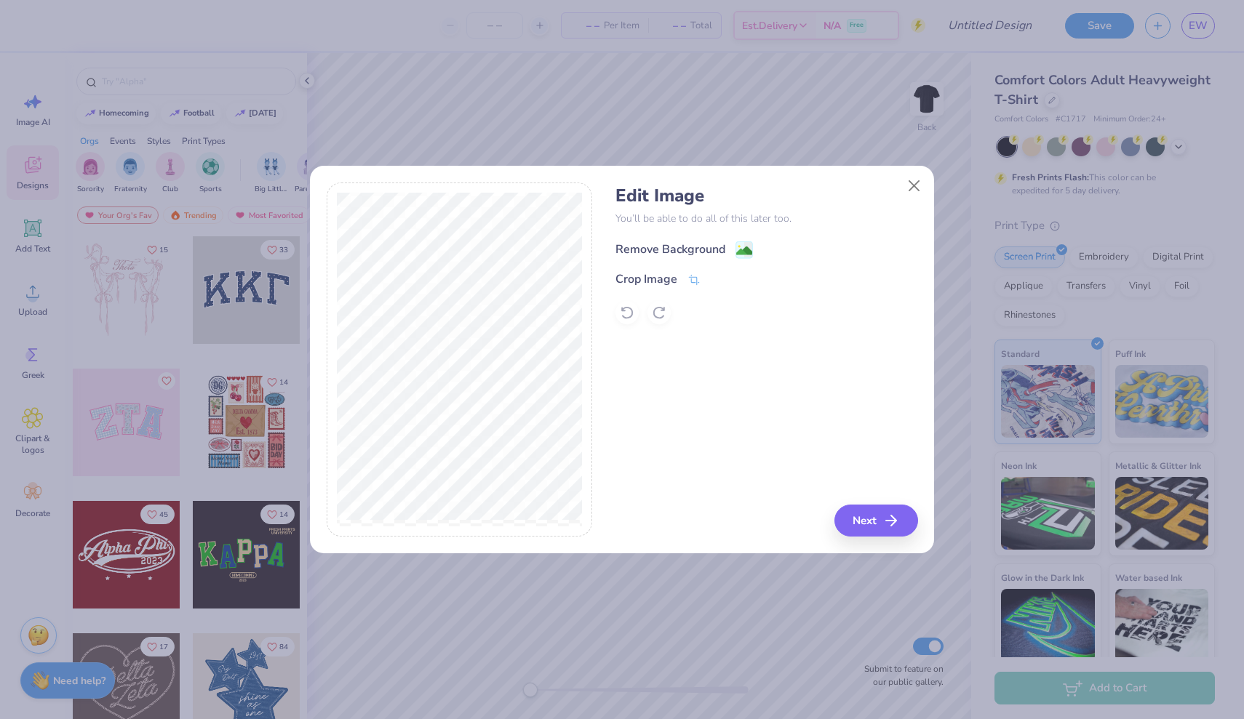
click at [745, 249] on image at bounding box center [744, 251] width 16 height 16
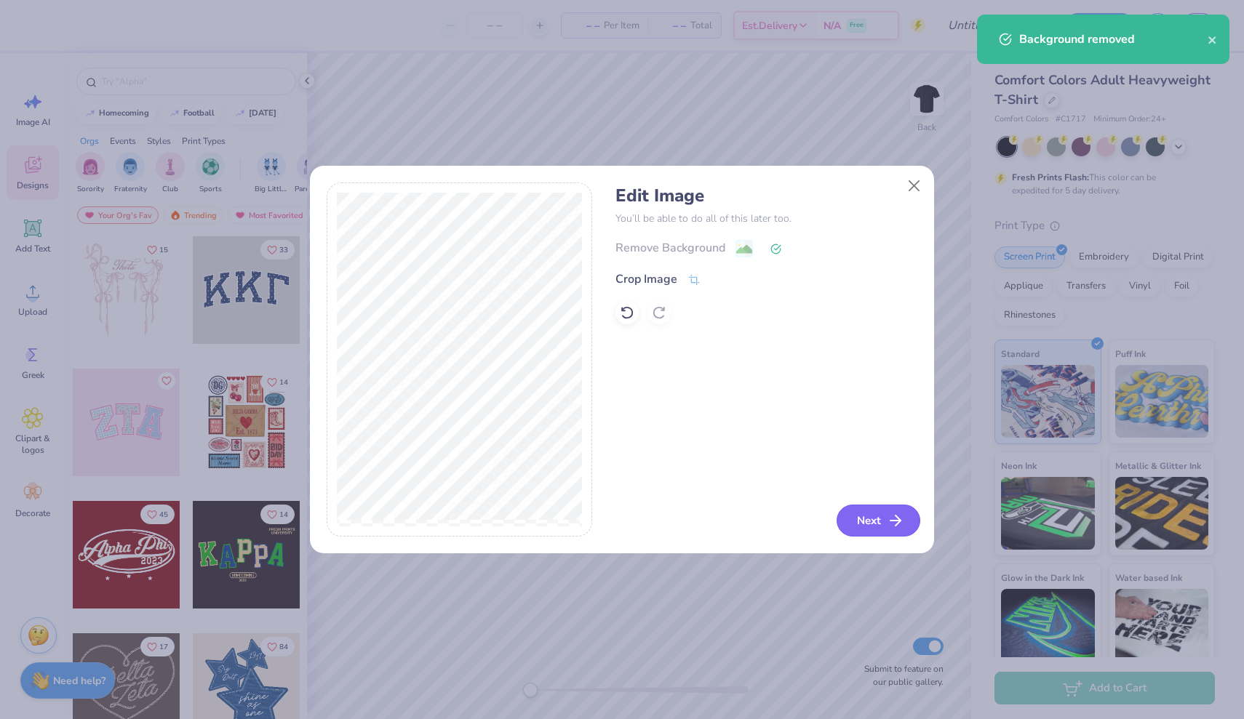
click at [894, 529] on icon "button" at bounding box center [895, 520] width 17 height 17
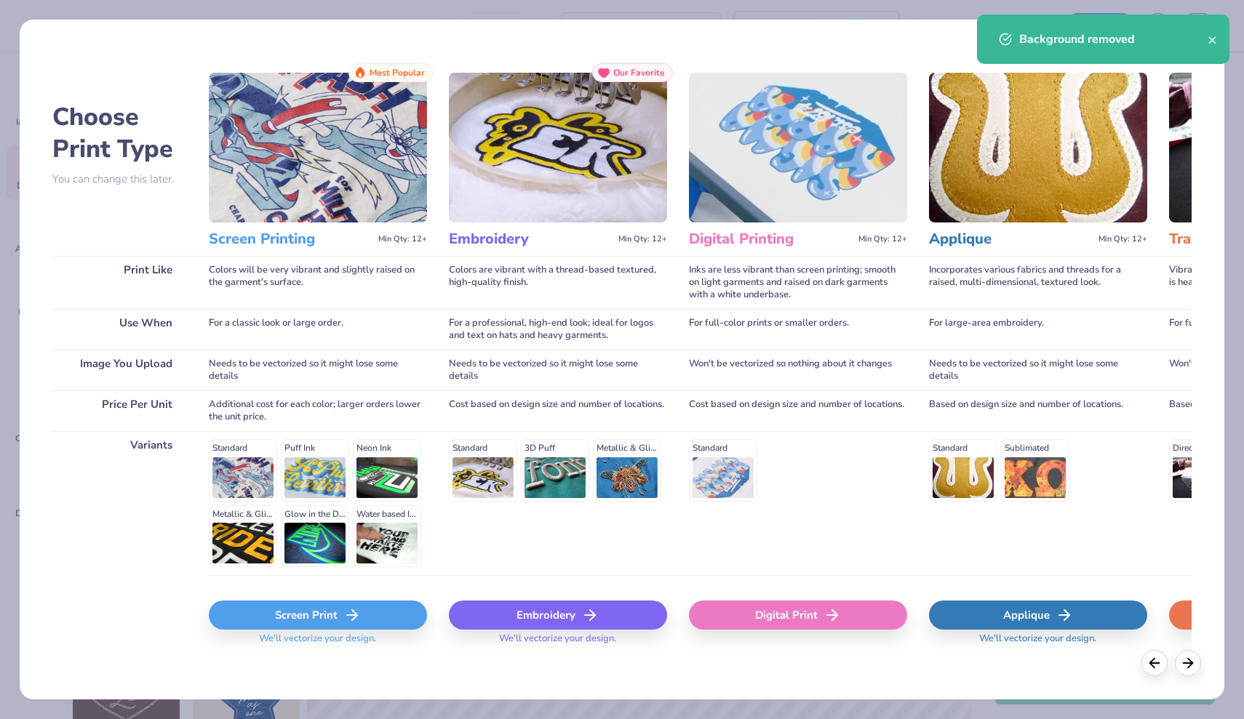
click at [323, 626] on div "Screen Print" at bounding box center [318, 615] width 218 height 29
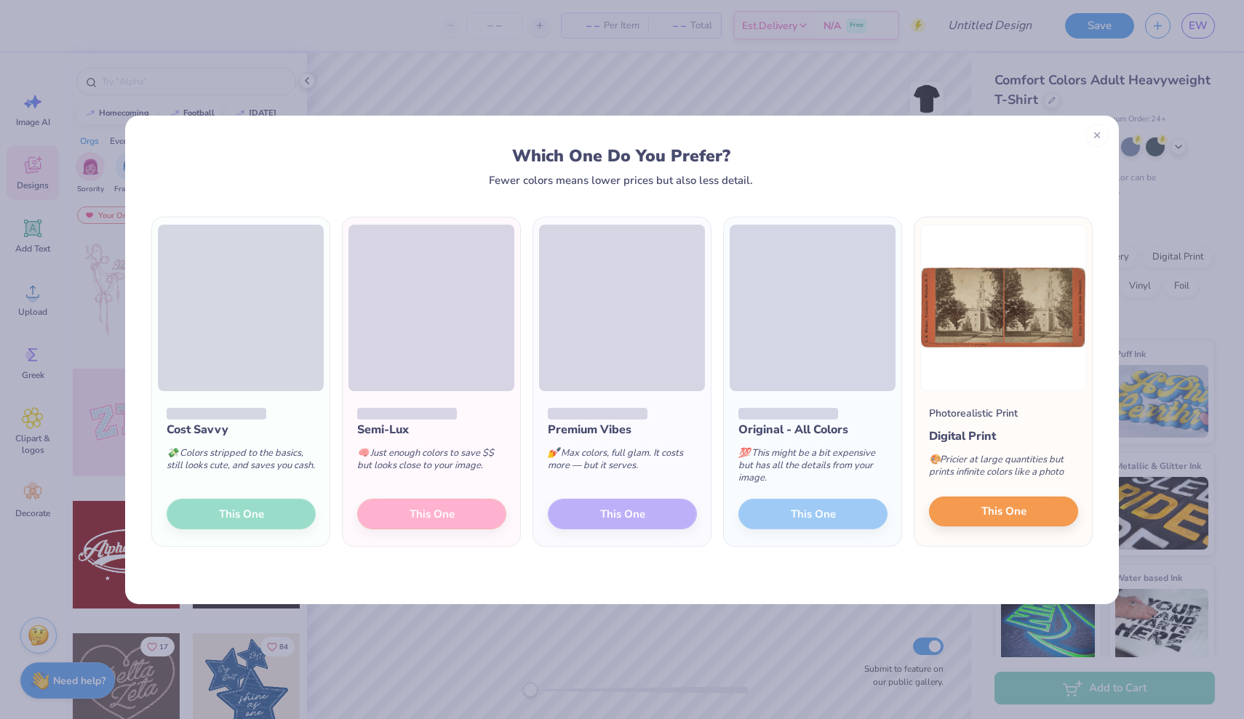
click at [1045, 517] on button "This One" at bounding box center [1003, 512] width 149 height 31
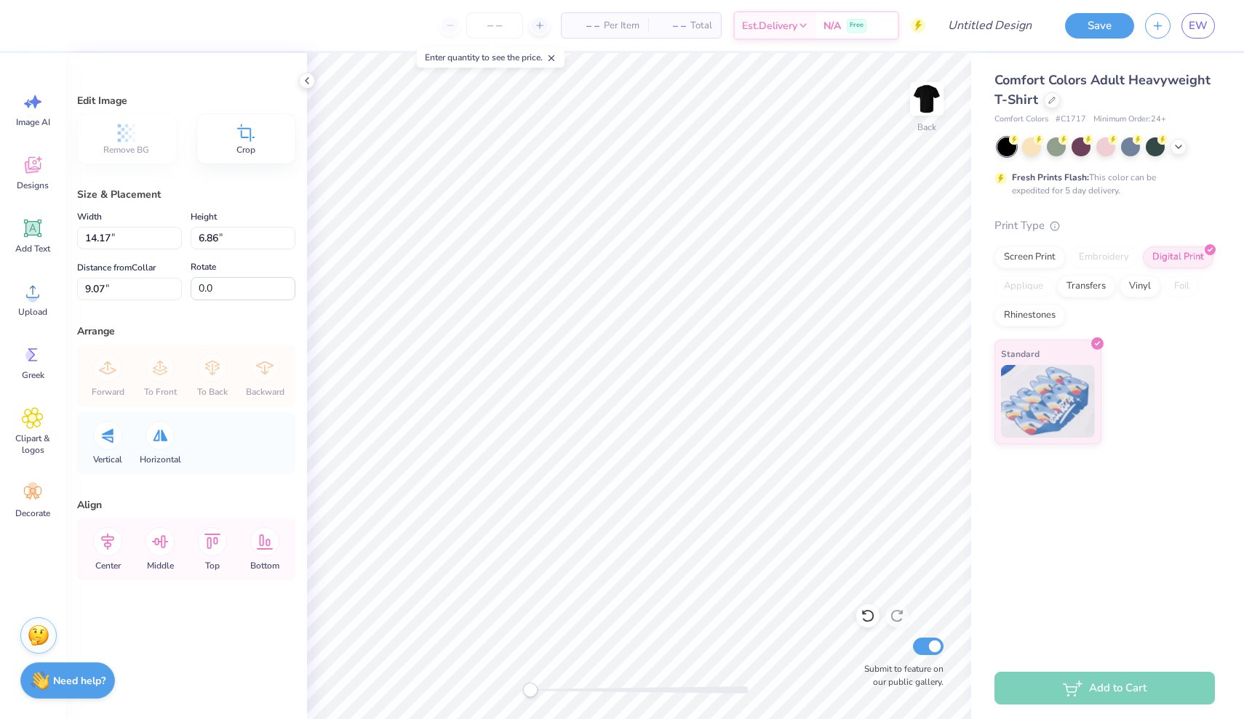
type input "8.86"
type input "4.29"
type input "11.64"
type input "6.75"
type input "3.27"
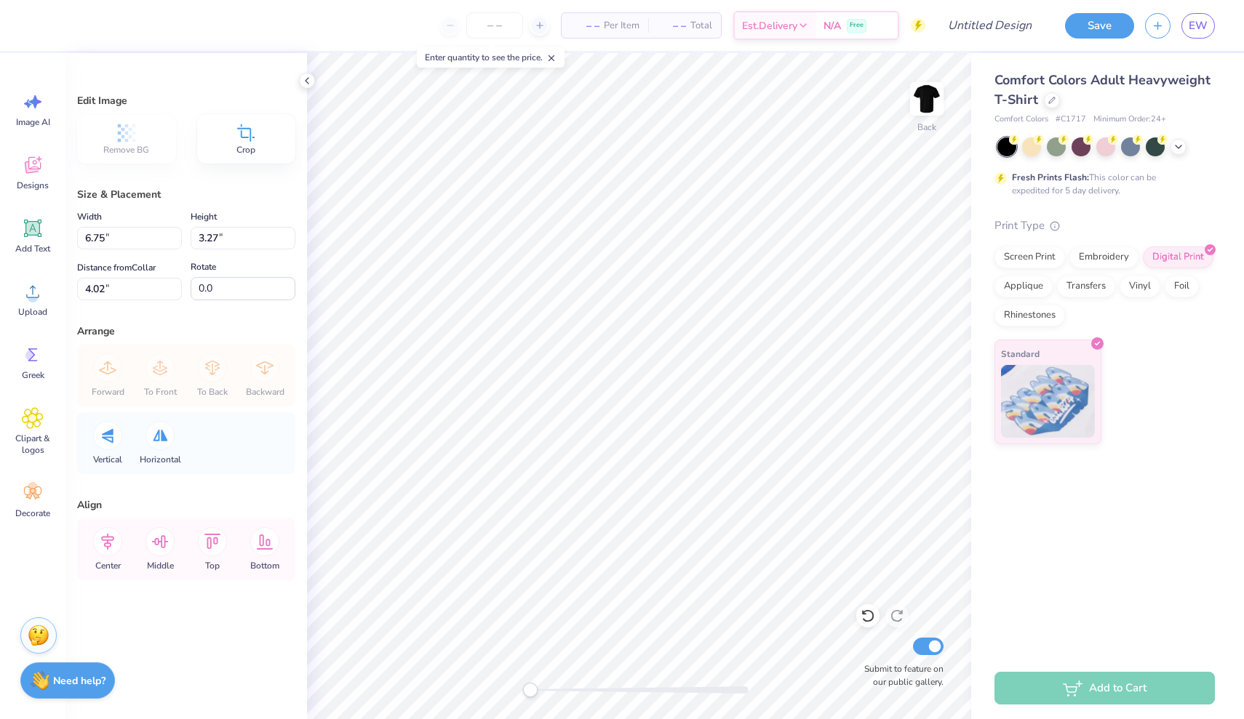
type input "3.00"
click at [39, 497] on icon at bounding box center [32, 493] width 17 height 13
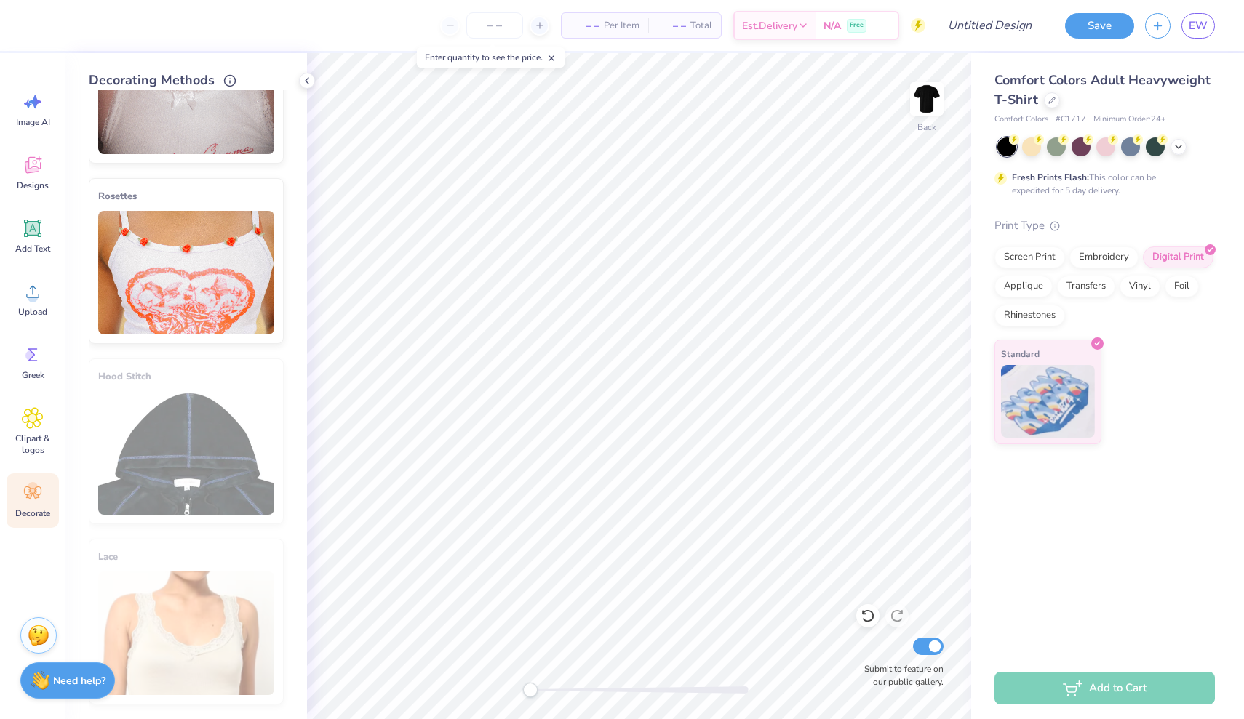
scroll to position [892, 0]
click at [1199, 28] on span "EW" at bounding box center [1198, 25] width 19 height 17
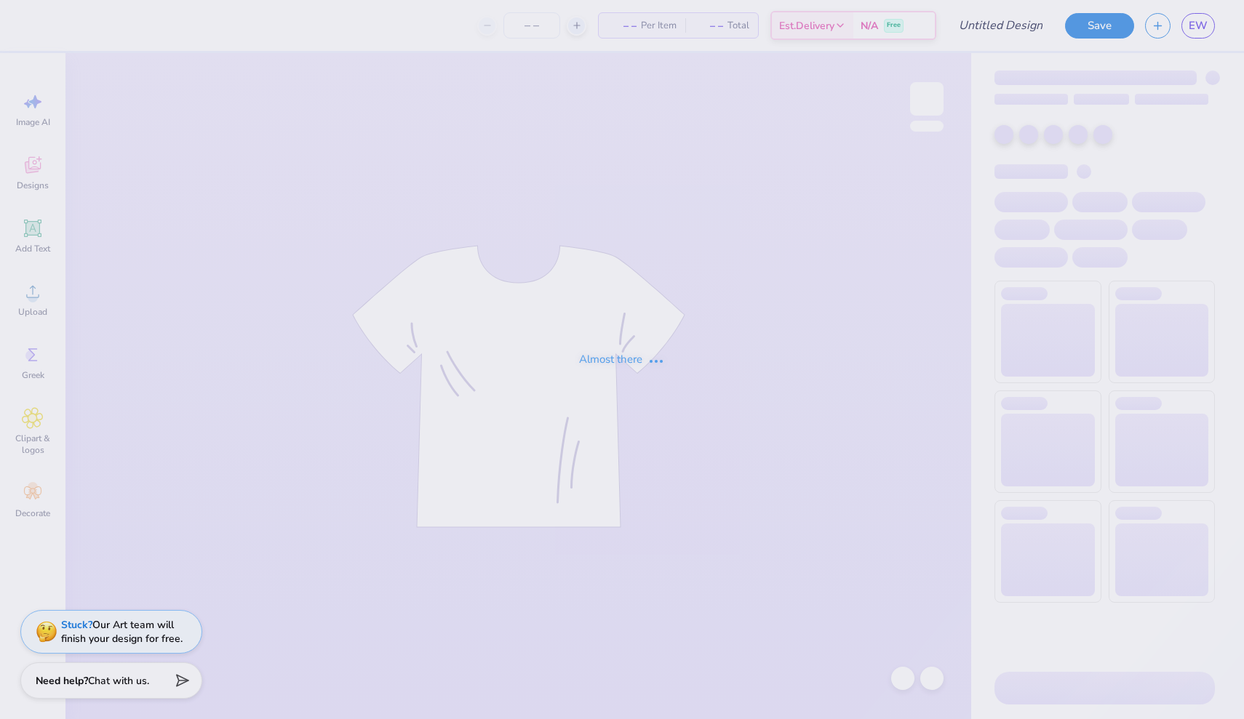
type input "Simple Hoodie"
type input "50"
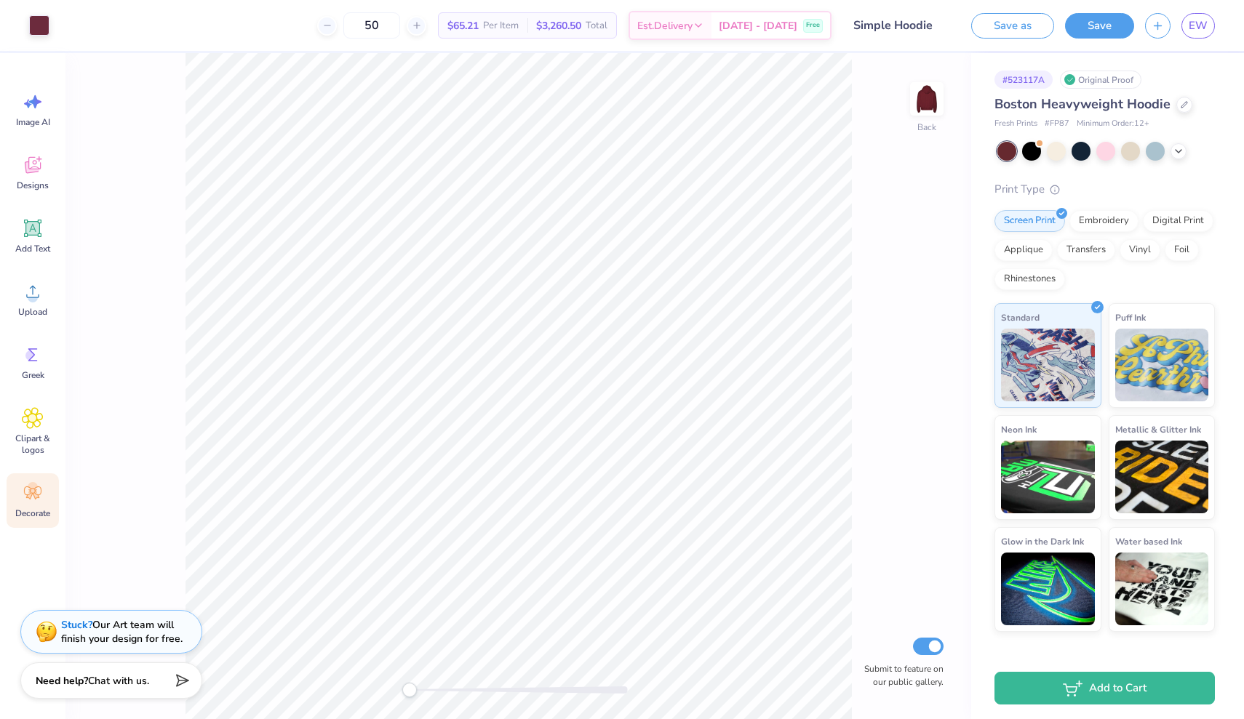
click at [27, 491] on icon at bounding box center [33, 493] width 22 height 22
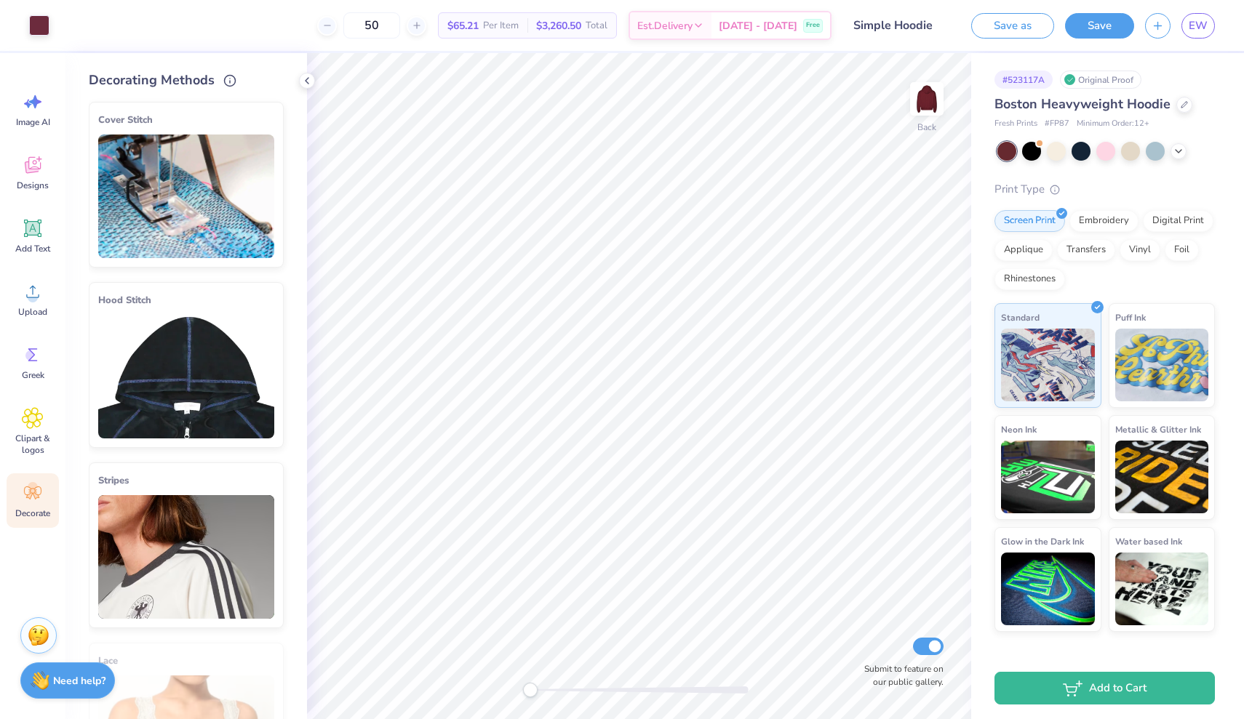
click at [178, 378] on img at bounding box center [186, 377] width 176 height 124
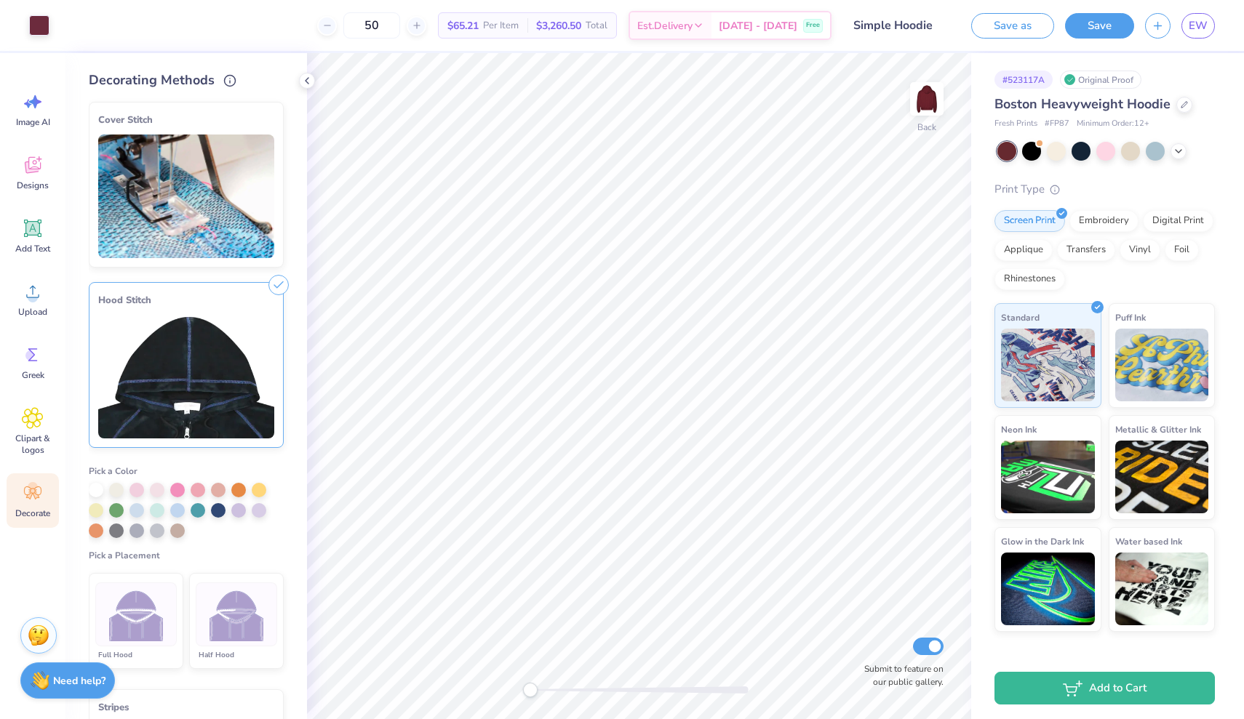
click at [139, 604] on img at bounding box center [136, 615] width 55 height 55
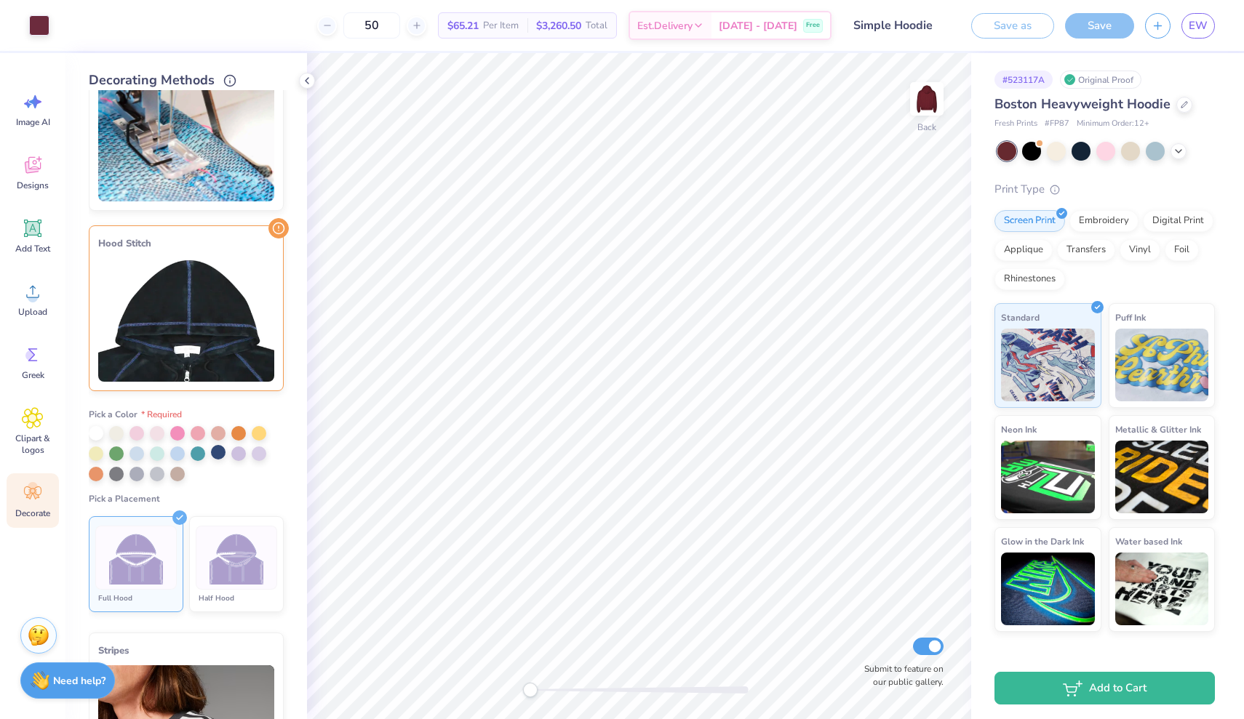
click at [215, 454] on div at bounding box center [218, 452] width 15 height 15
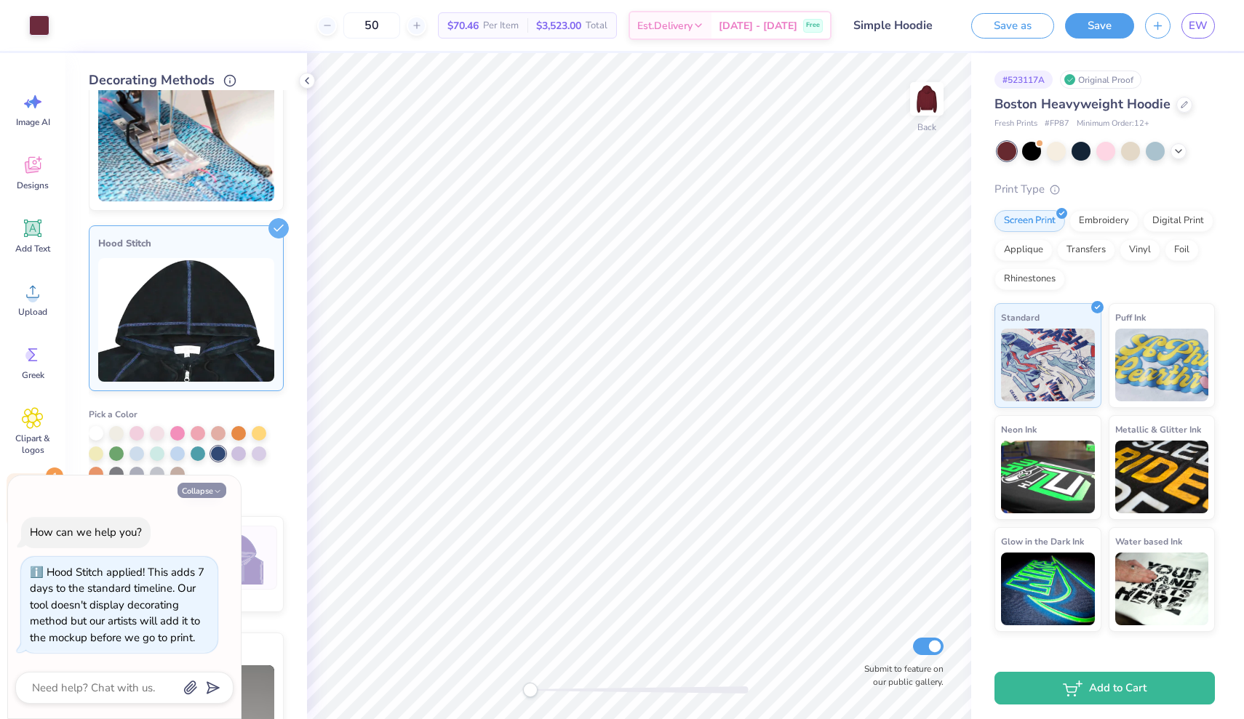
click at [214, 498] on button "Collapse" at bounding box center [201, 490] width 49 height 15
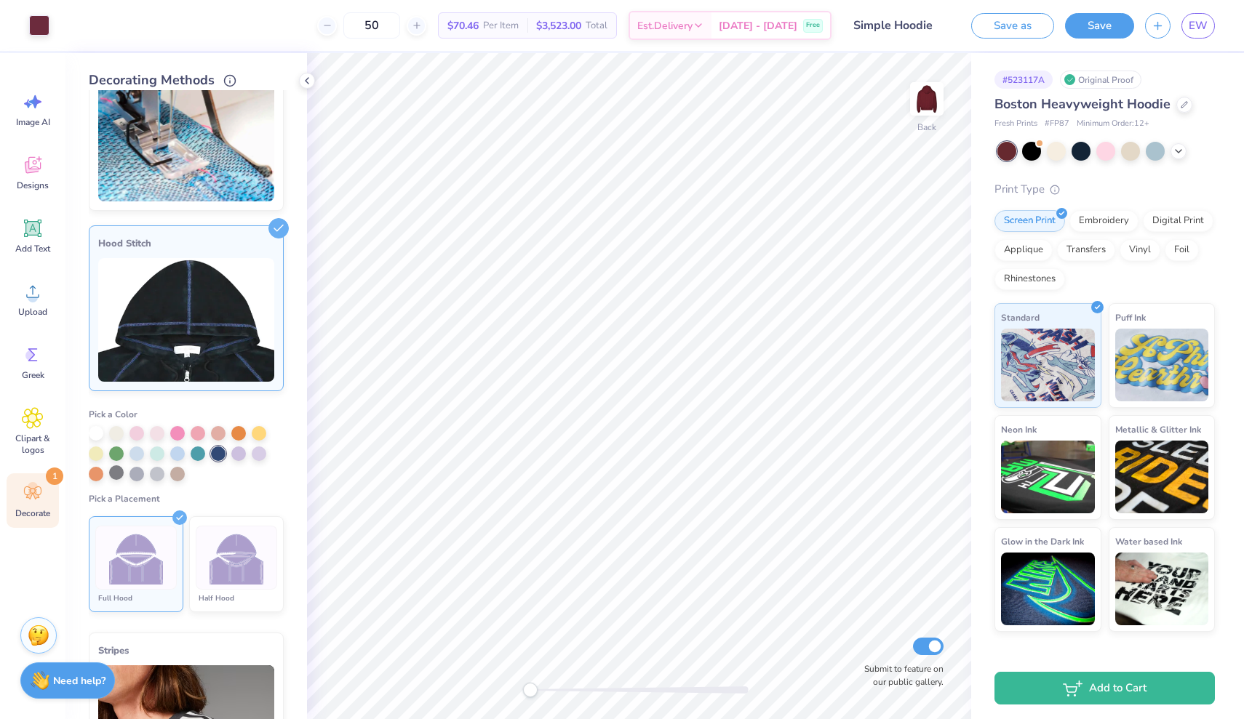
click at [116, 470] on div at bounding box center [116, 473] width 15 height 15
click at [89, 438] on div at bounding box center [96, 432] width 15 height 15
click at [160, 560] on img at bounding box center [136, 558] width 55 height 55
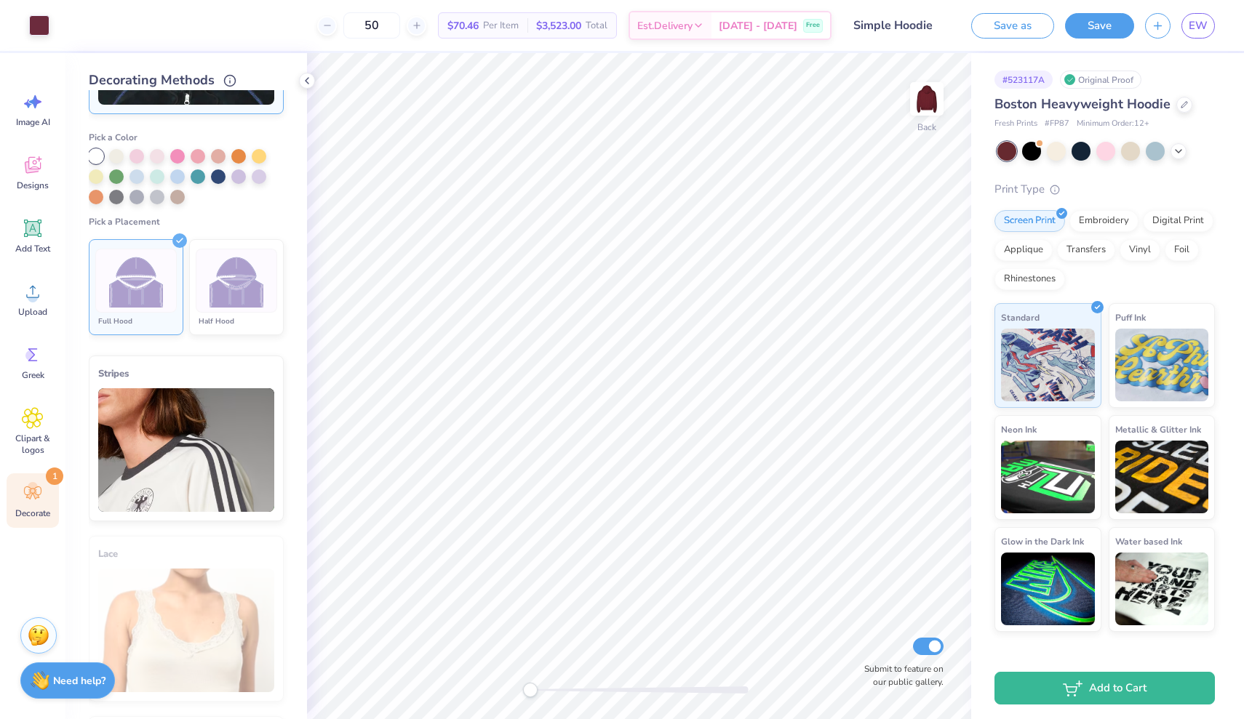
scroll to position [431, 0]
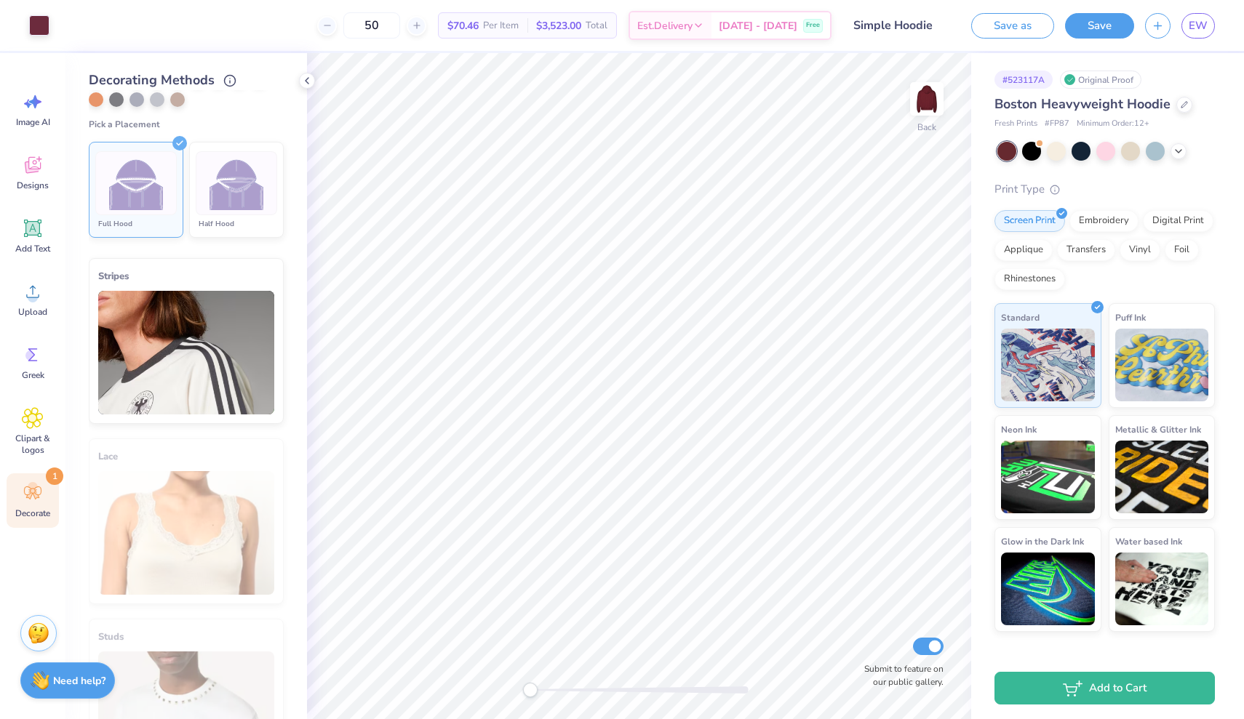
click at [42, 634] on img at bounding box center [39, 634] width 22 height 22
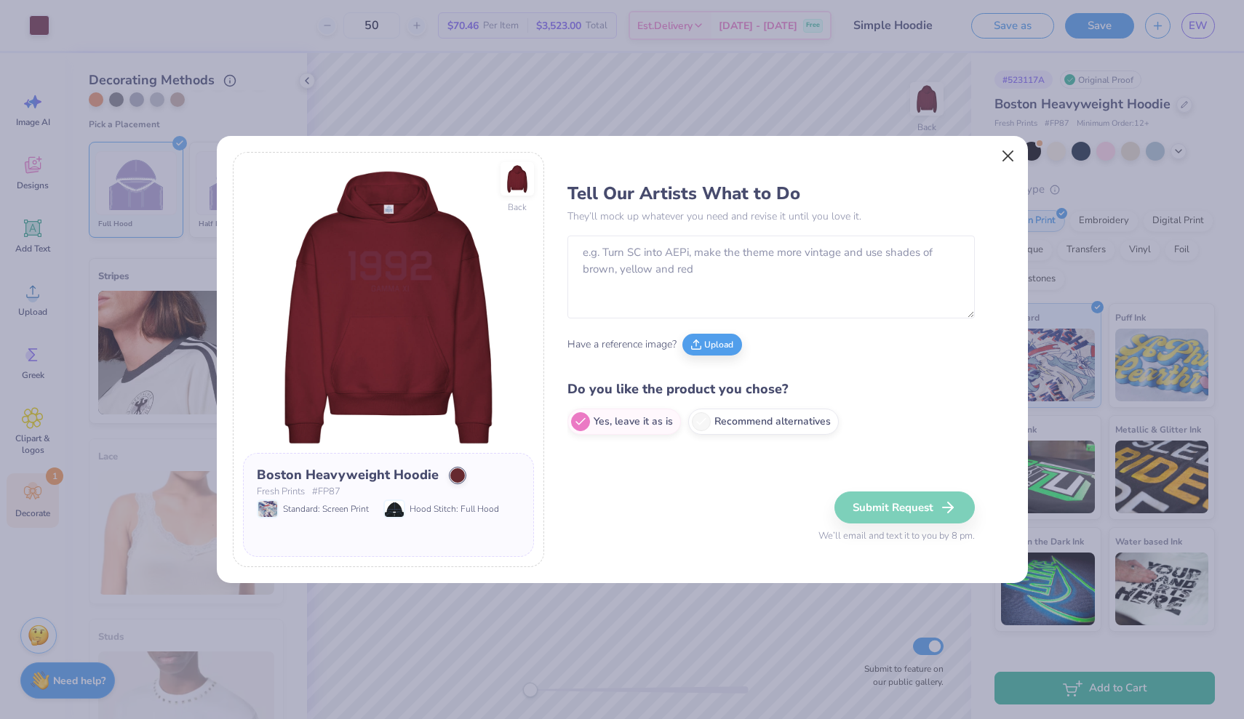
click at [1015, 161] on button "Close" at bounding box center [1008, 156] width 28 height 28
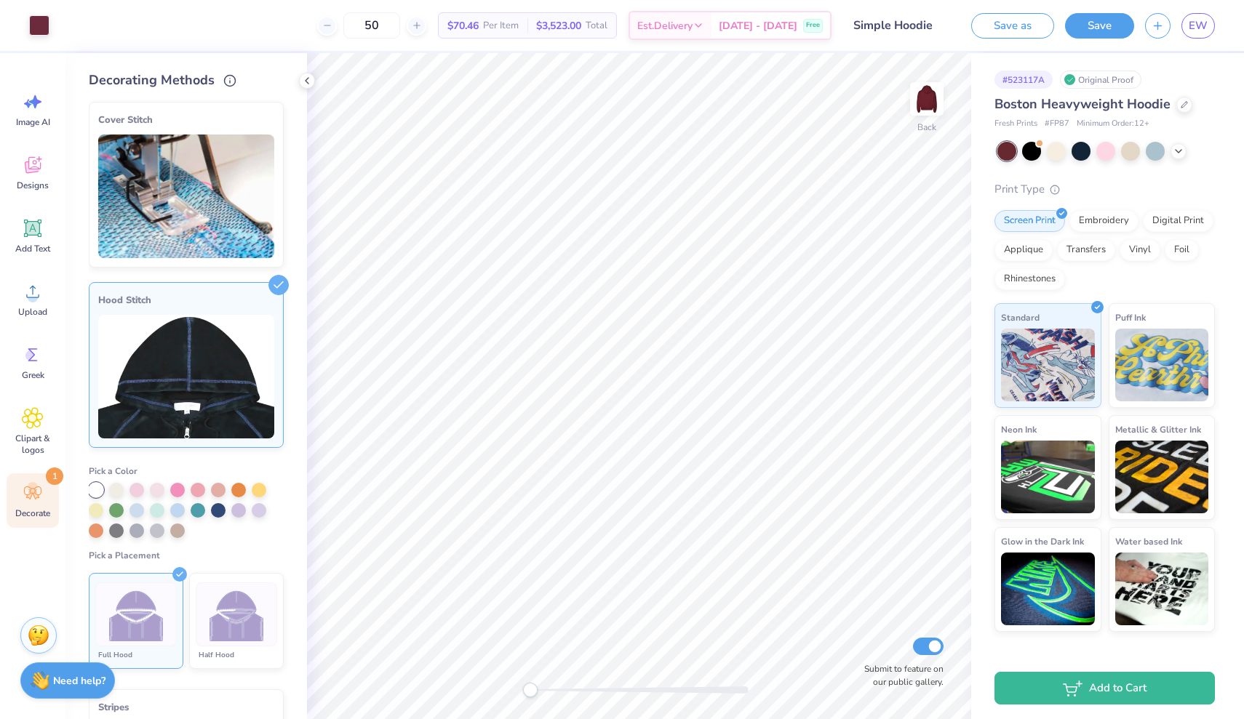
scroll to position [0, 0]
click at [235, 485] on div at bounding box center [238, 489] width 15 height 15
click at [215, 488] on div at bounding box center [218, 489] width 15 height 15
click at [261, 318] on img at bounding box center [186, 377] width 176 height 124
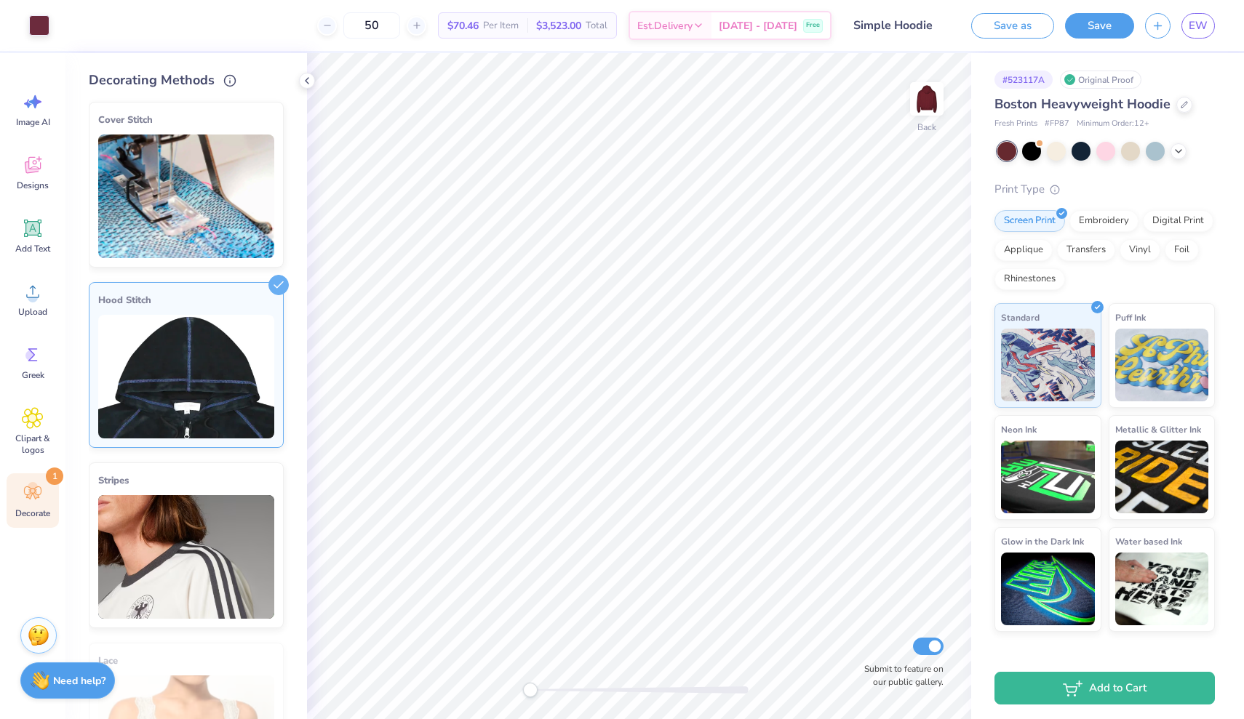
click at [261, 318] on img at bounding box center [186, 377] width 176 height 124
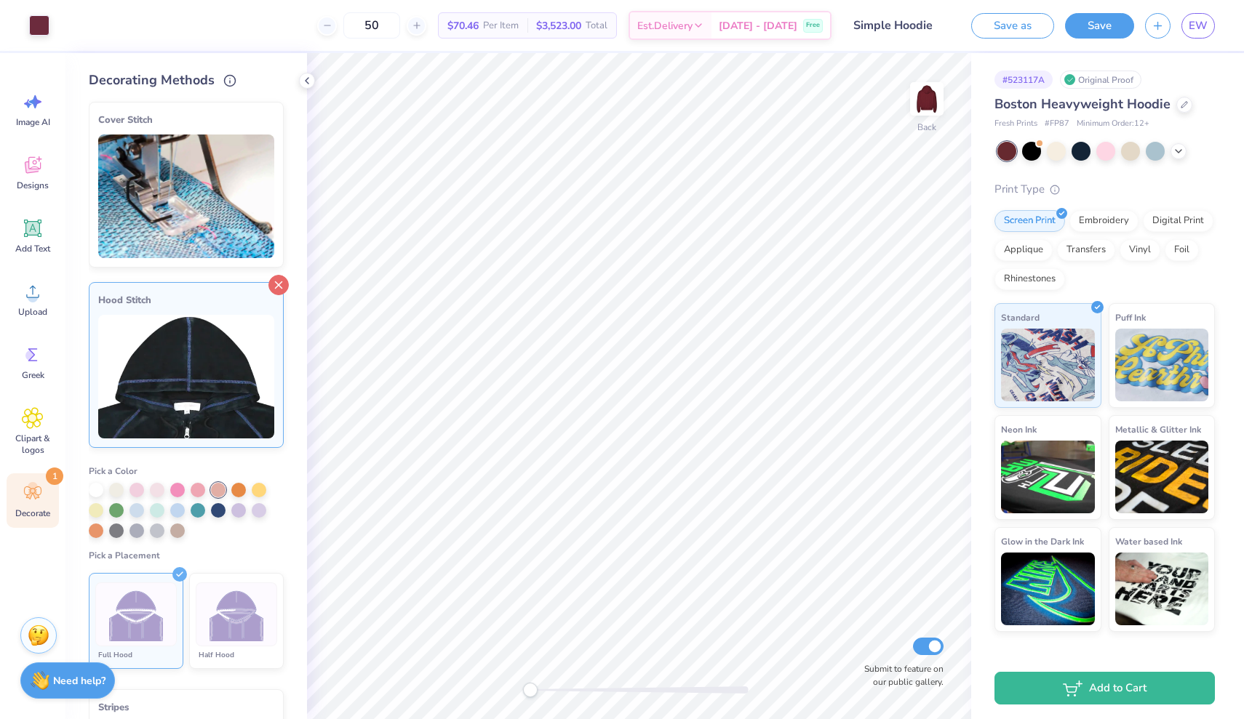
click at [276, 289] on line at bounding box center [279, 285] width 7 height 7
click at [95, 489] on div at bounding box center [96, 489] width 15 height 15
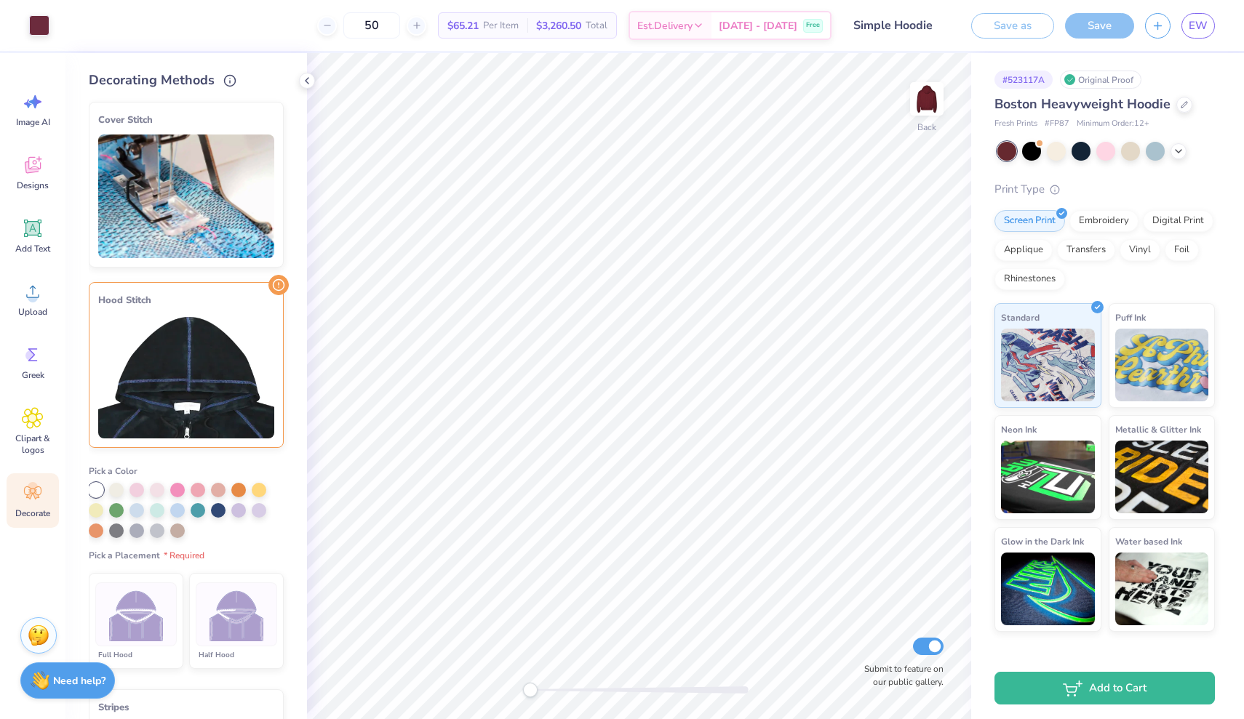
click at [161, 602] on img at bounding box center [136, 615] width 55 height 55
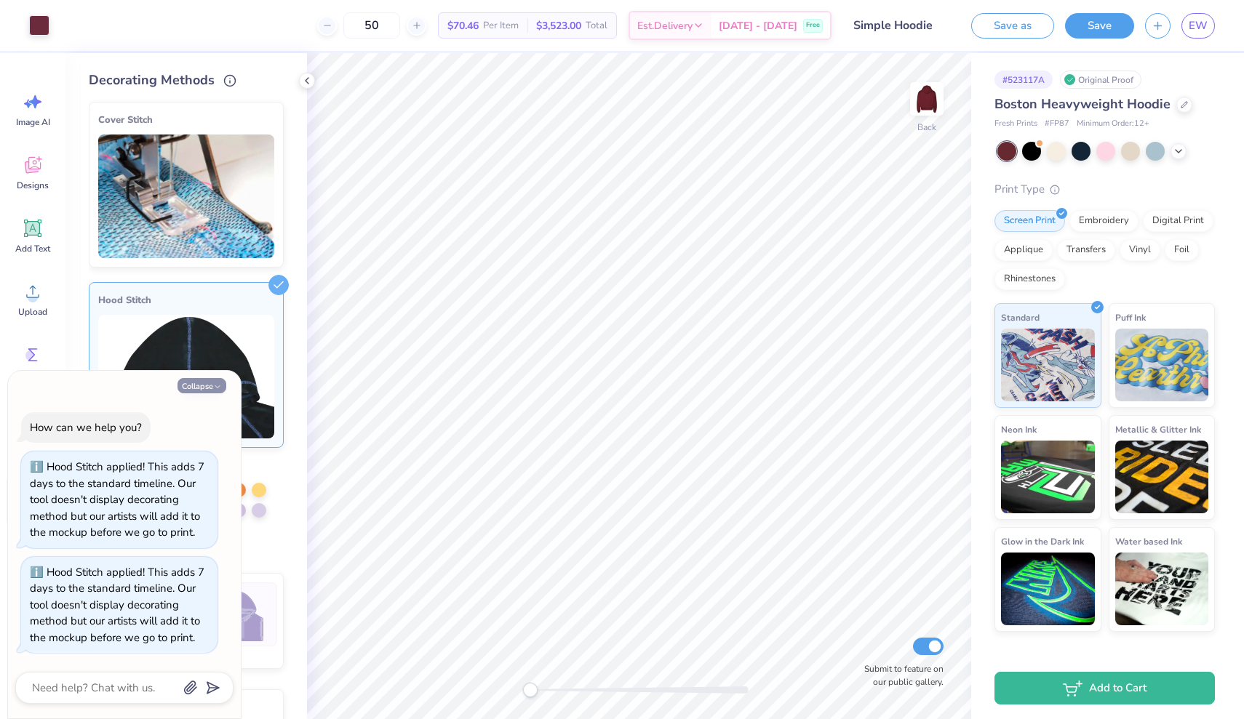
click at [206, 392] on button "Collapse" at bounding box center [201, 385] width 49 height 15
type textarea "x"
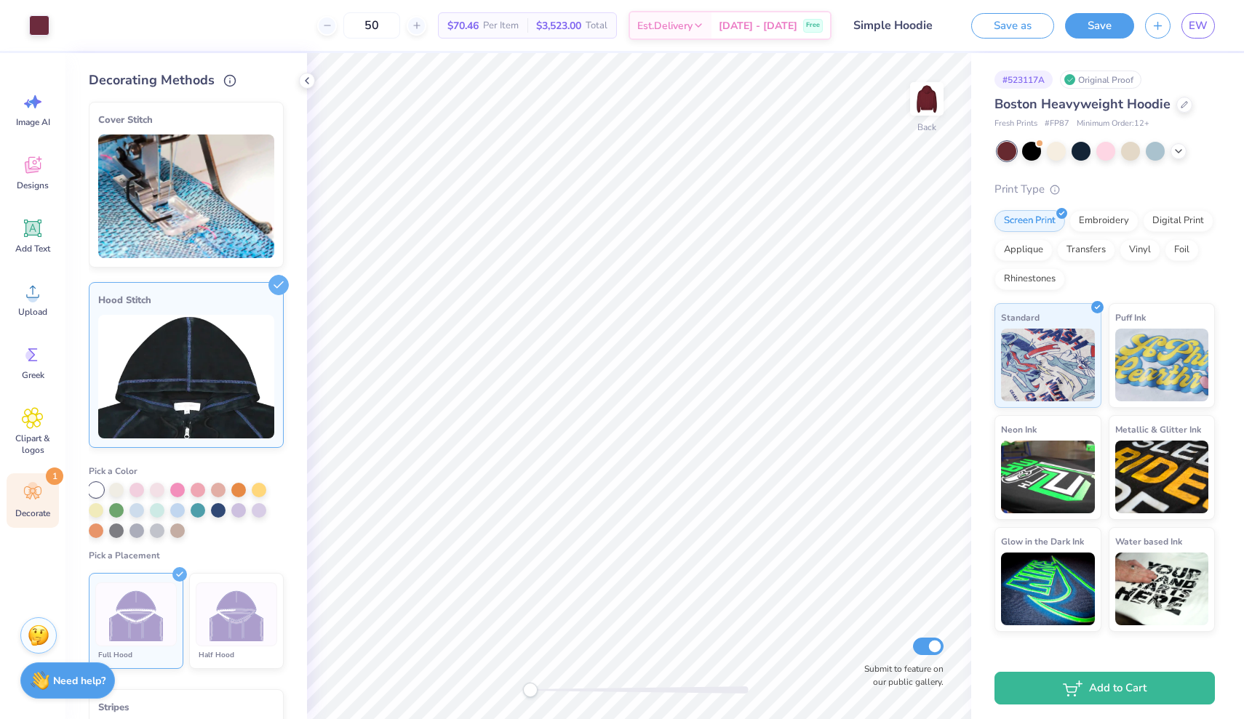
click at [228, 650] on div "Half Hood" at bounding box center [236, 656] width 81 height 12
click at [146, 626] on img at bounding box center [136, 615] width 55 height 55
click at [280, 283] on line at bounding box center [279, 285] width 7 height 7
click at [1183, 149] on icon at bounding box center [1179, 150] width 12 height 12
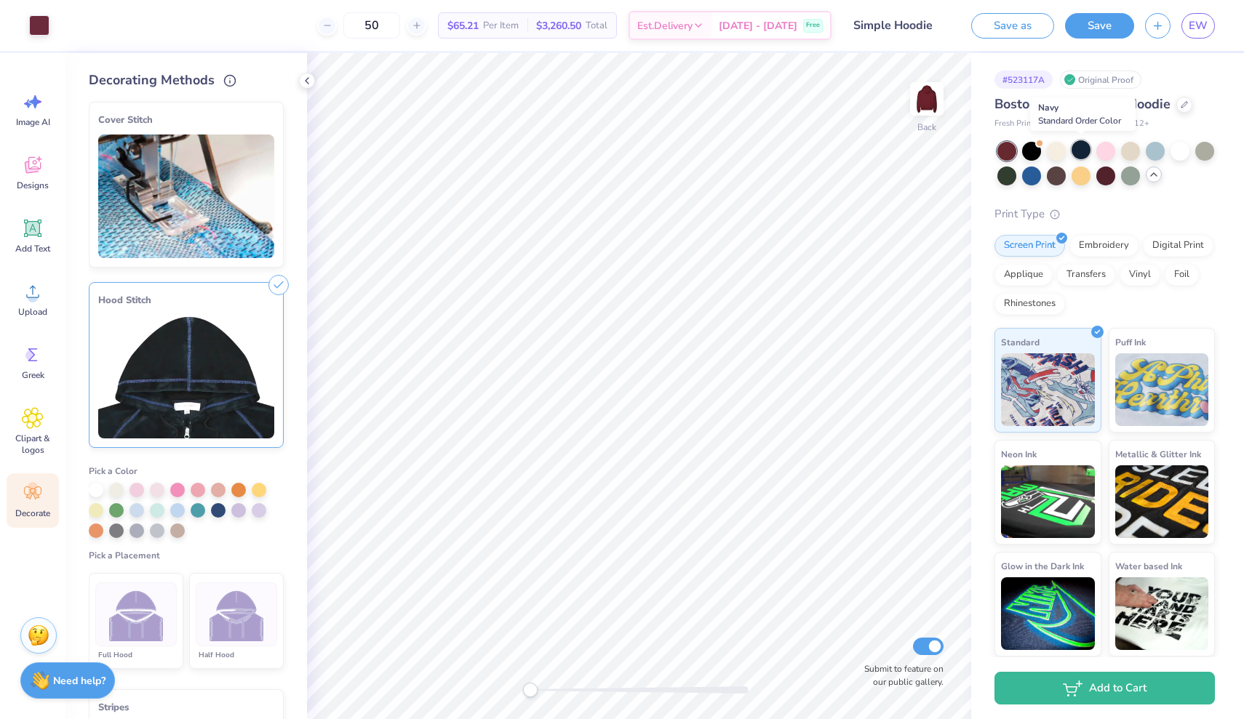
click at [1078, 150] on div at bounding box center [1080, 149] width 19 height 19
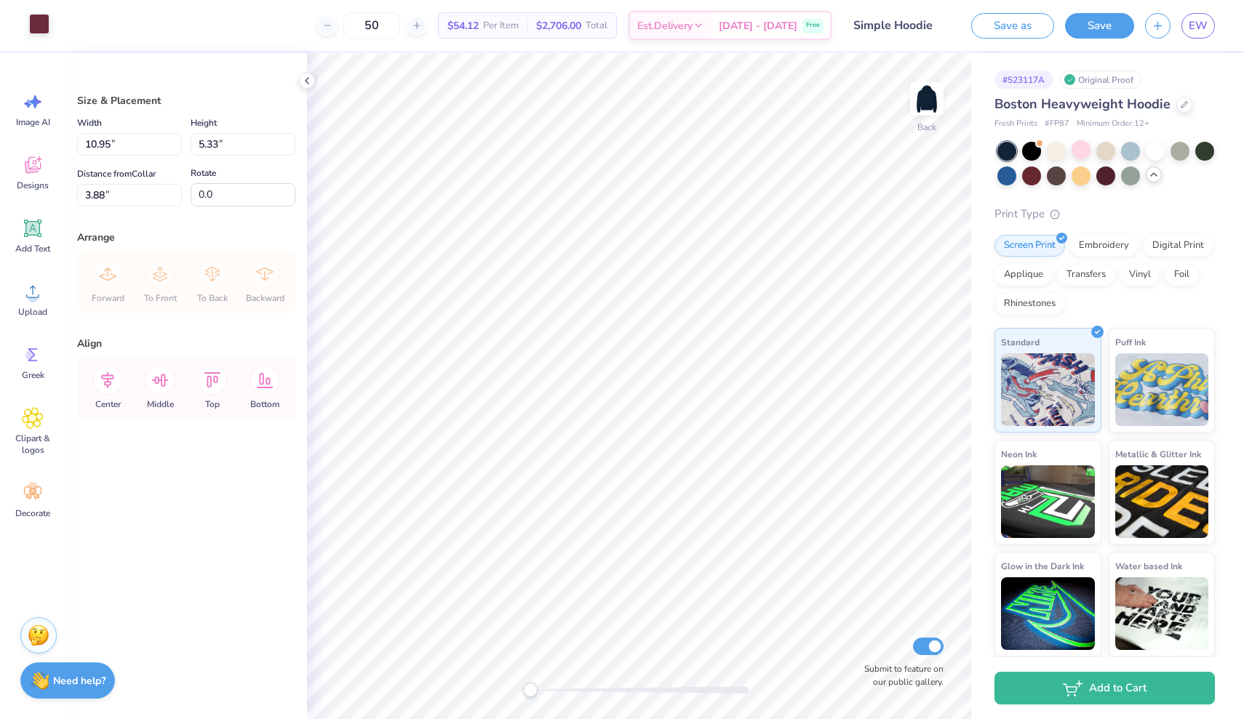
click at [41, 23] on div at bounding box center [39, 24] width 20 height 20
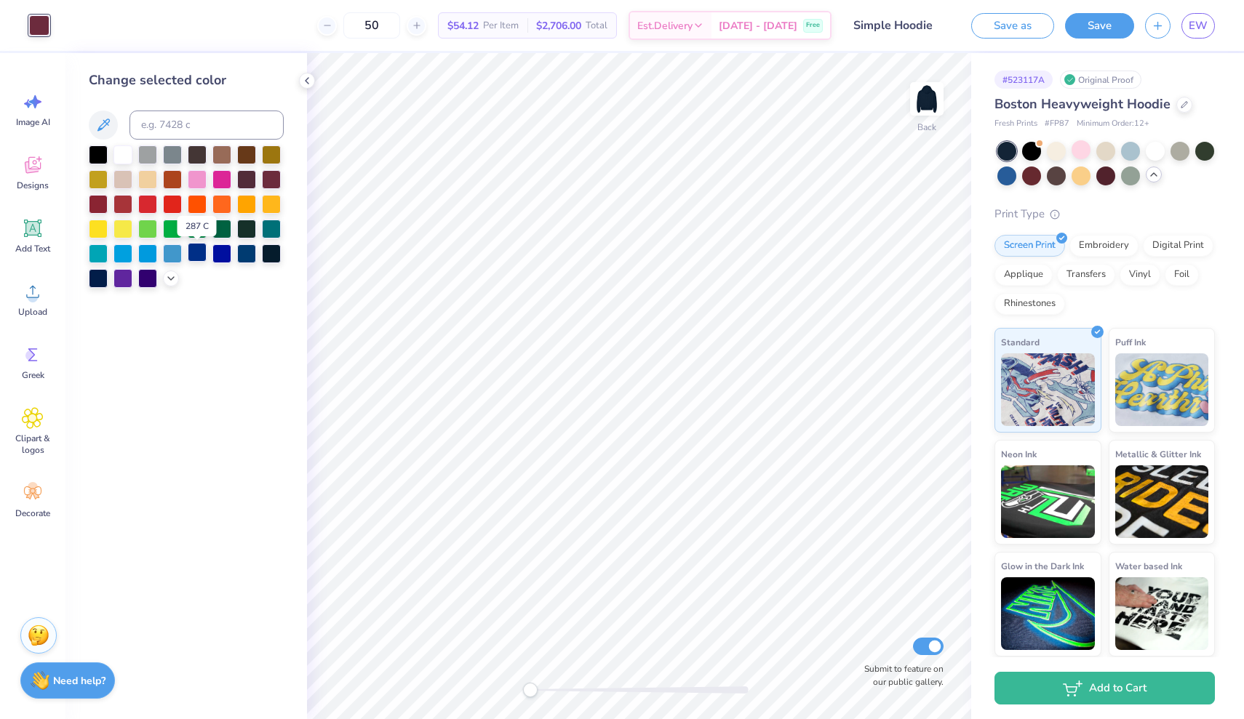
click at [199, 254] on div at bounding box center [197, 252] width 19 height 19
click at [223, 255] on div at bounding box center [221, 252] width 19 height 19
click at [243, 259] on div at bounding box center [246, 252] width 19 height 19
click at [97, 281] on div at bounding box center [98, 277] width 19 height 19
click at [276, 254] on div at bounding box center [271, 252] width 19 height 19
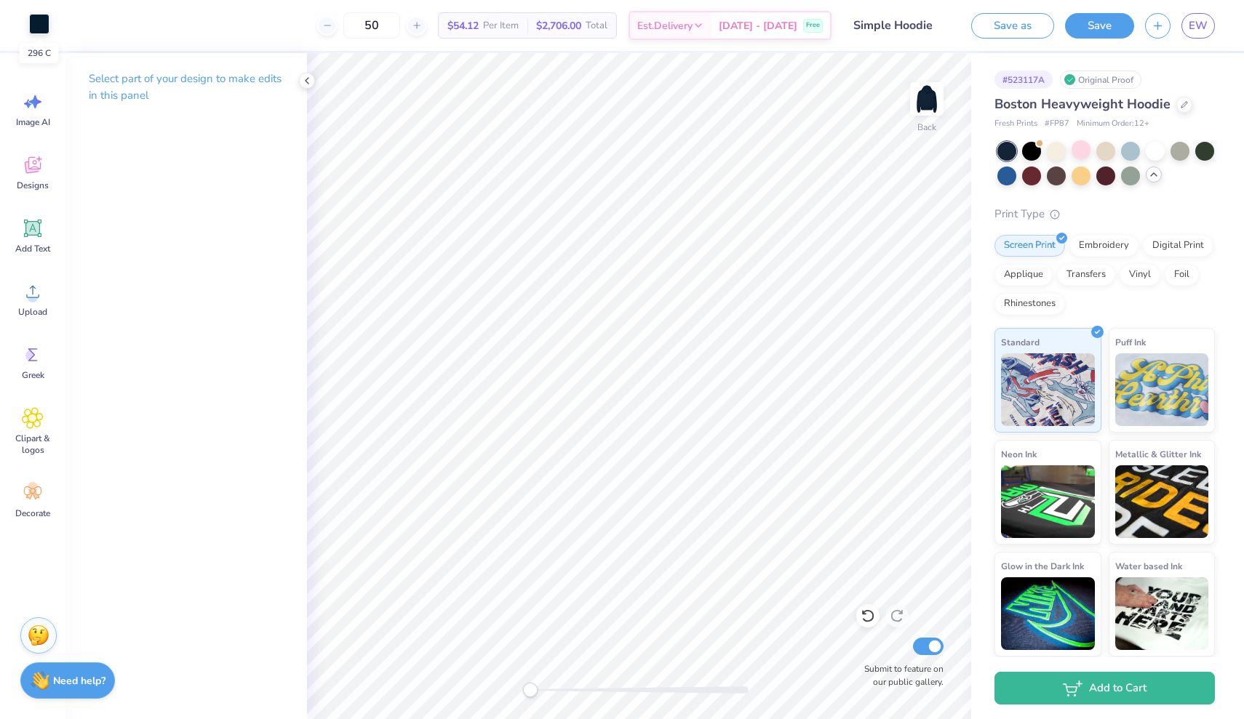
click at [44, 30] on div at bounding box center [39, 24] width 20 height 20
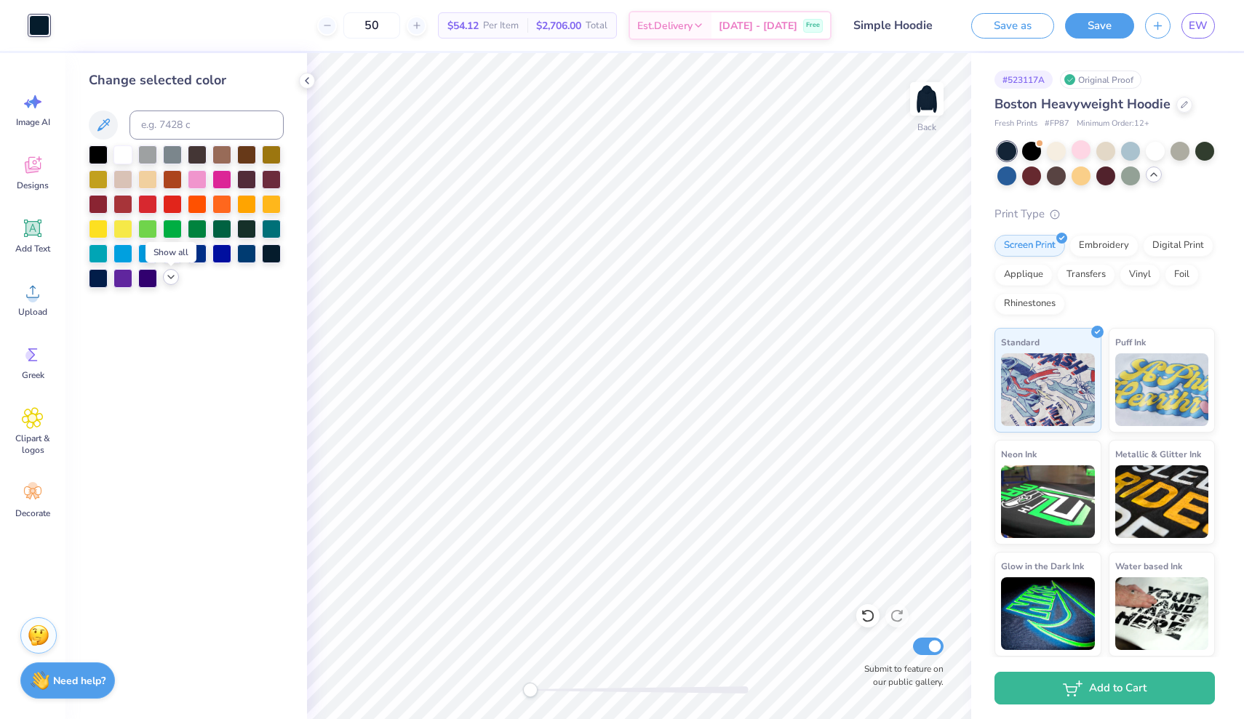
click at [173, 287] on div at bounding box center [186, 216] width 195 height 143
click at [248, 259] on div at bounding box center [246, 252] width 19 height 19
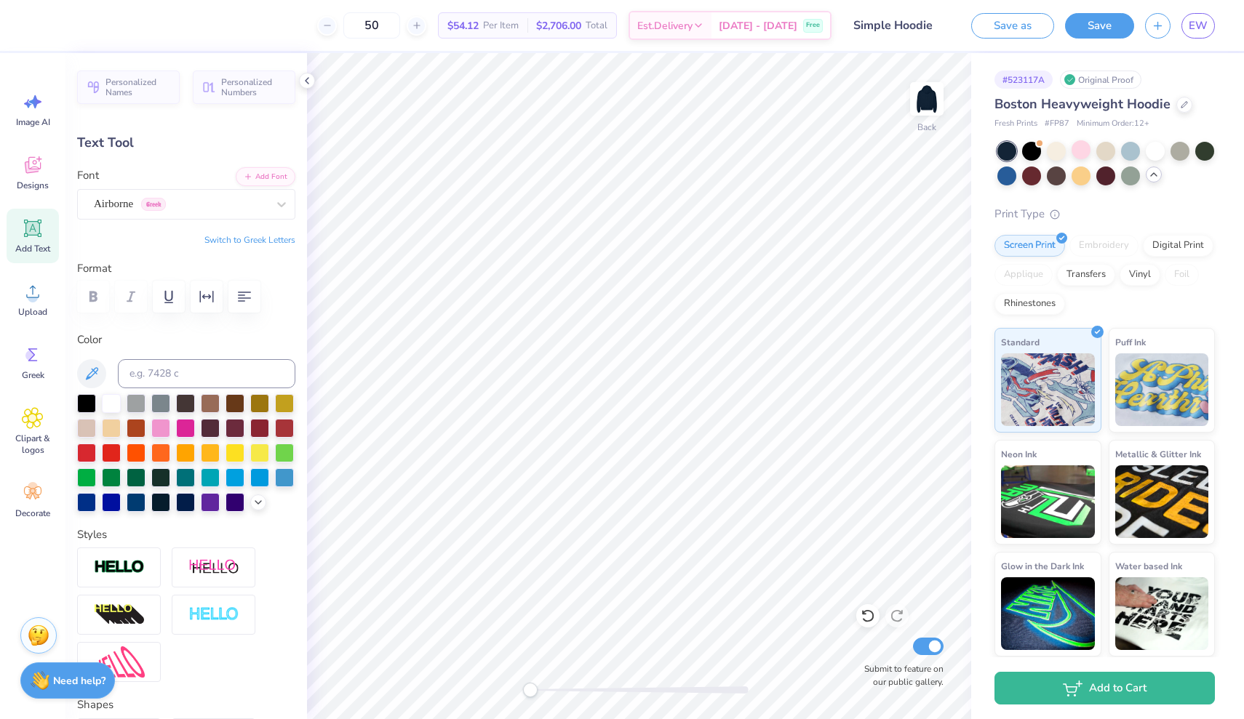
type input "13.71"
type input "4.80"
type input "3.00"
type input "11.48"
type input "4.02"
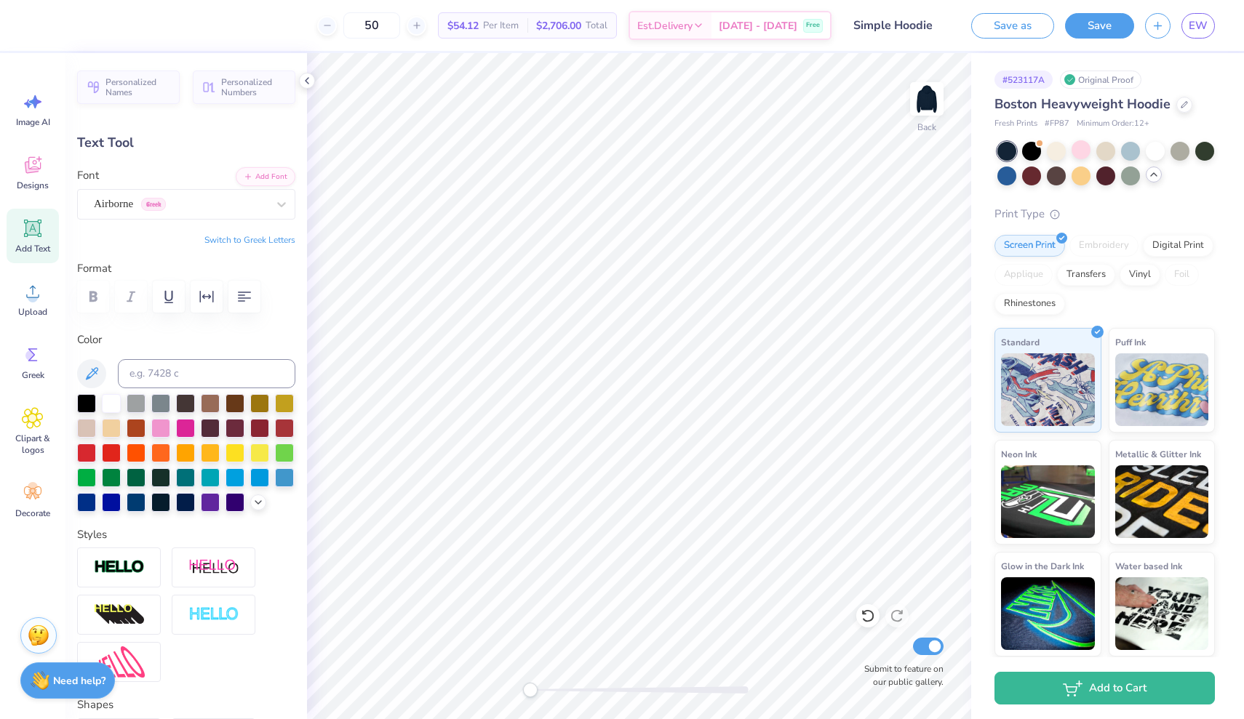
type input "3.78"
type input "4.91"
type input "0.80"
type input "8.41"
click at [40, 431] on div "Clipart & logos" at bounding box center [33, 432] width 52 height 66
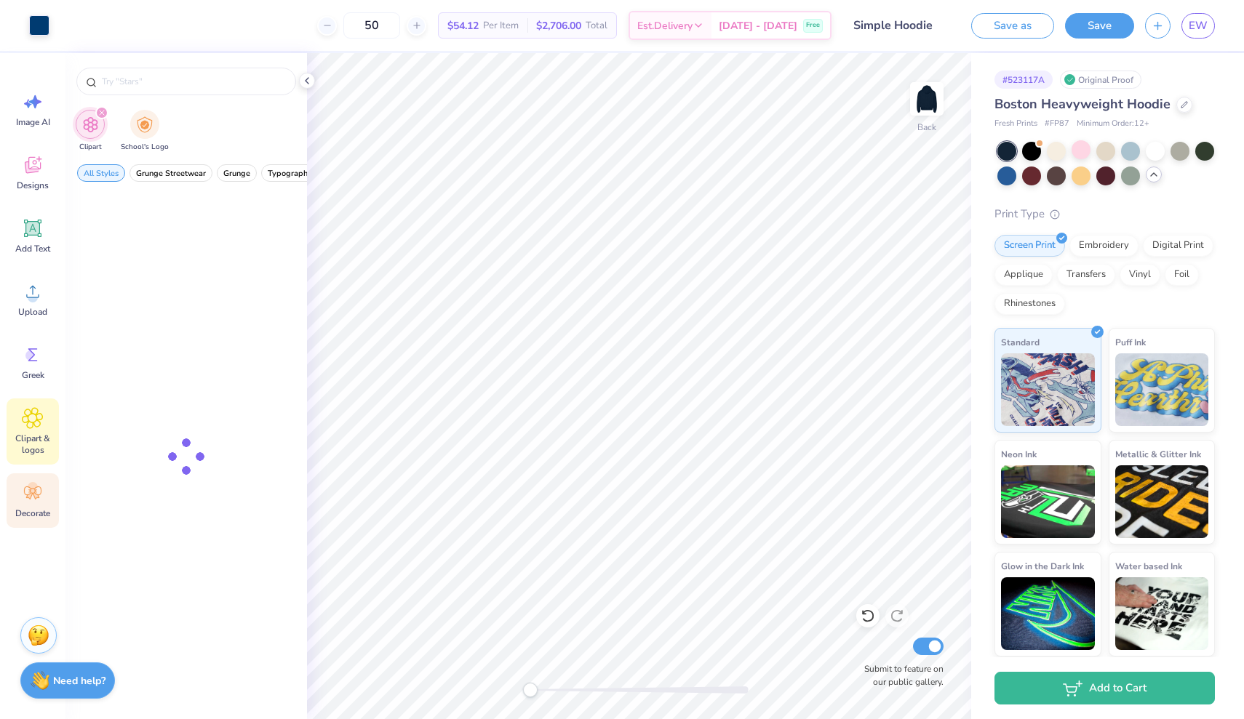
click at [33, 498] on icon at bounding box center [33, 493] width 22 height 22
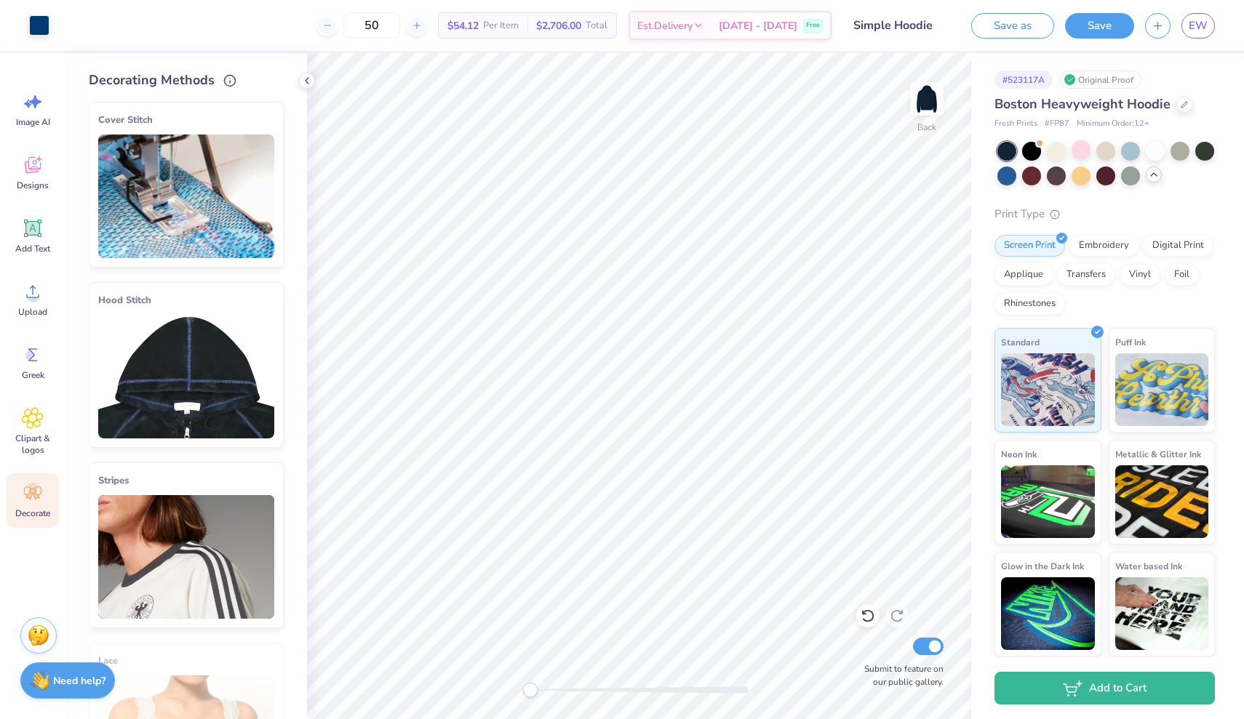
click at [177, 337] on img at bounding box center [186, 377] width 176 height 124
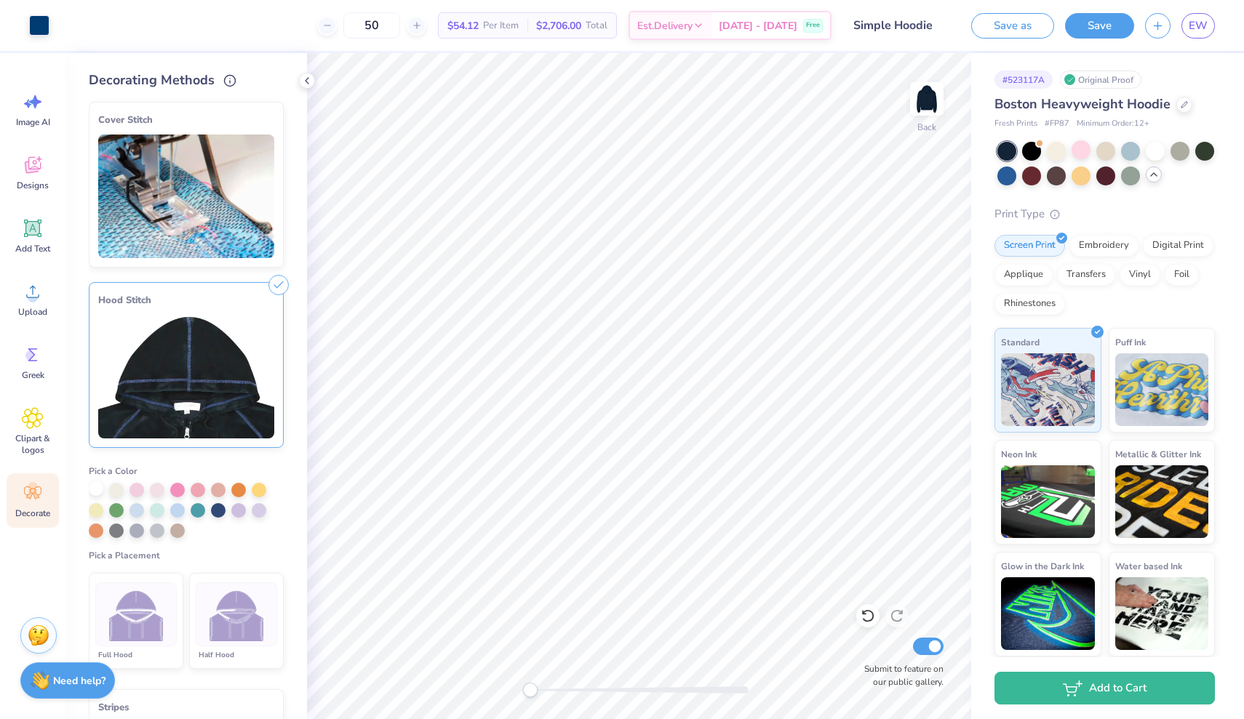
click at [97, 491] on div at bounding box center [96, 489] width 15 height 15
click at [132, 625] on img at bounding box center [136, 615] width 55 height 55
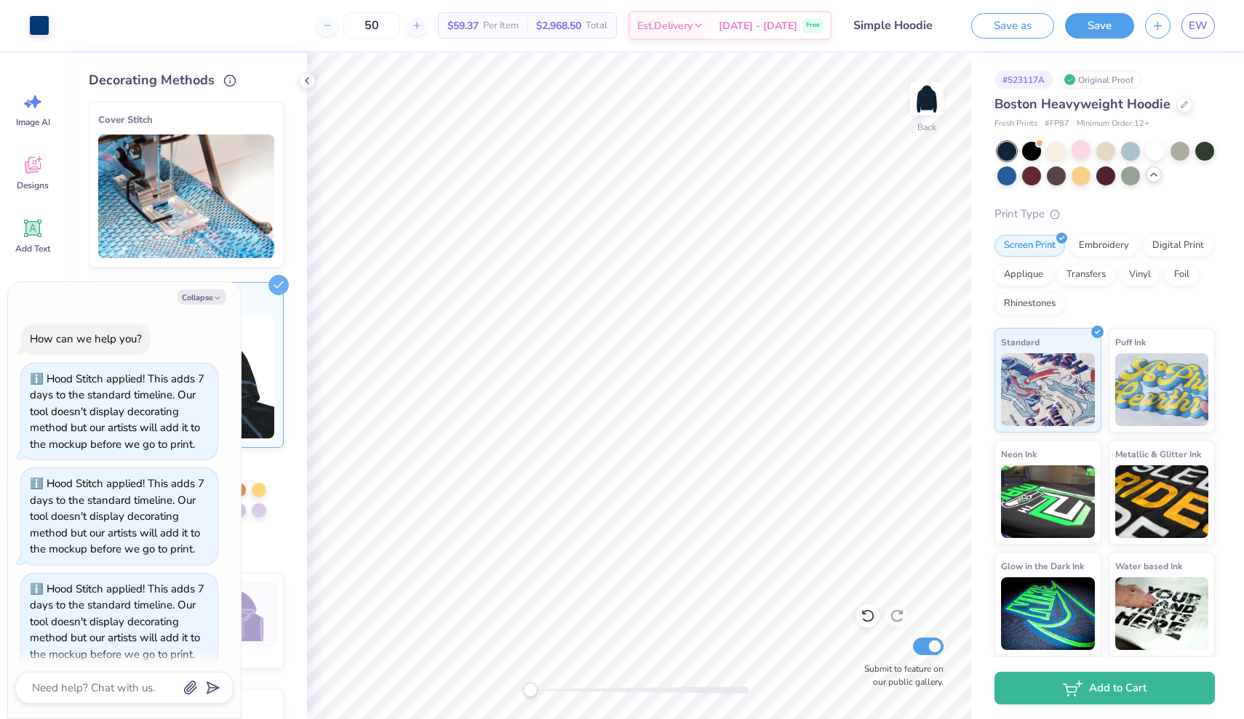
scroll to position [11, 0]
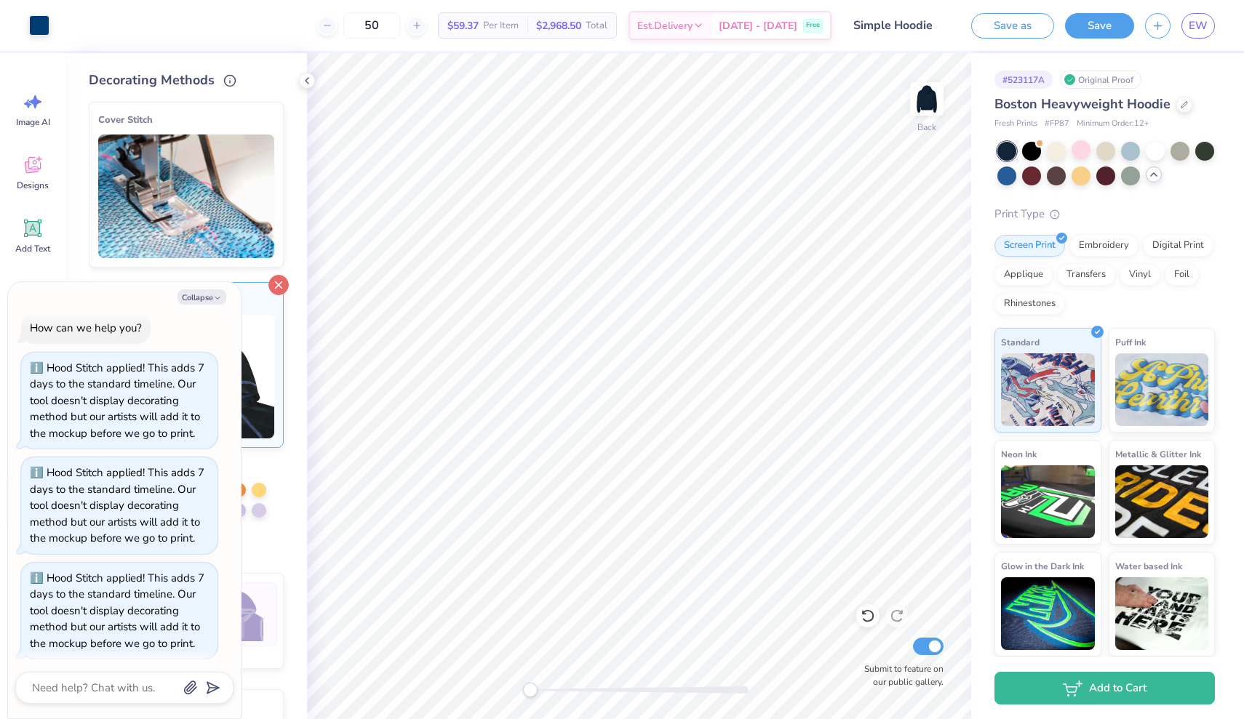
click at [276, 286] on icon at bounding box center [278, 285] width 20 height 20
click at [209, 302] on button "Collapse" at bounding box center [201, 296] width 49 height 15
type textarea "x"
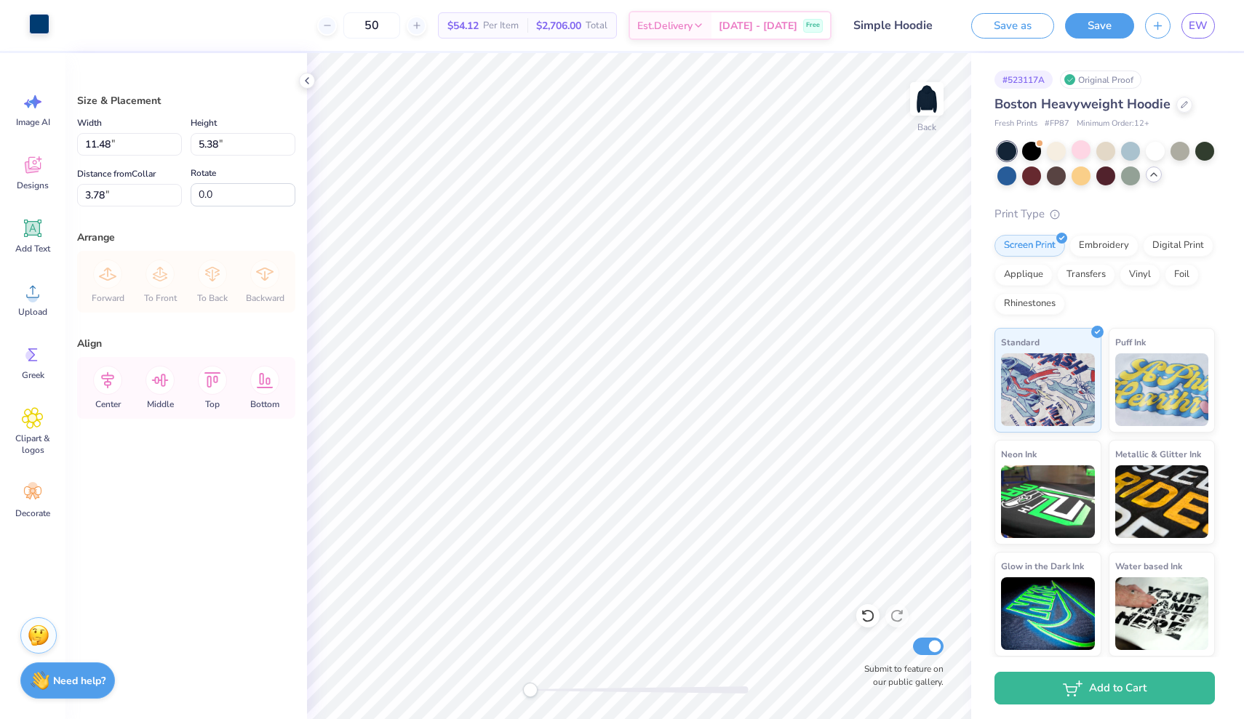
click at [39, 28] on div at bounding box center [39, 24] width 20 height 20
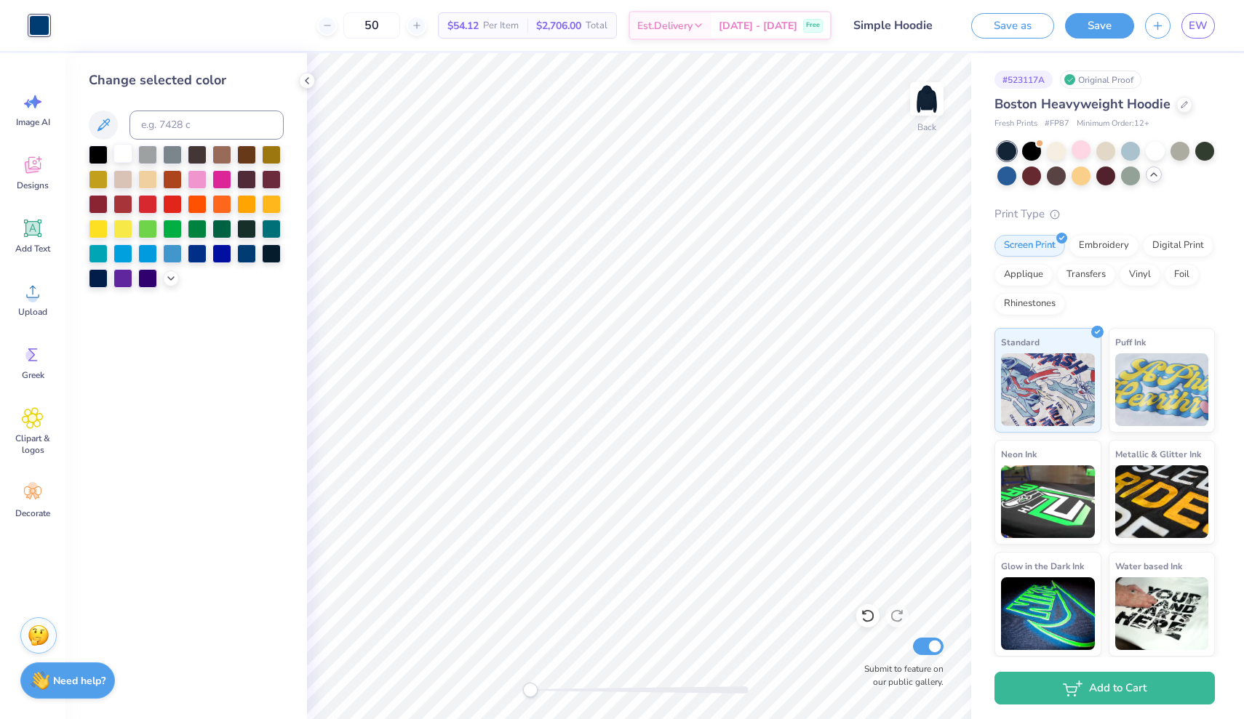
click at [121, 157] on div at bounding box center [122, 153] width 19 height 19
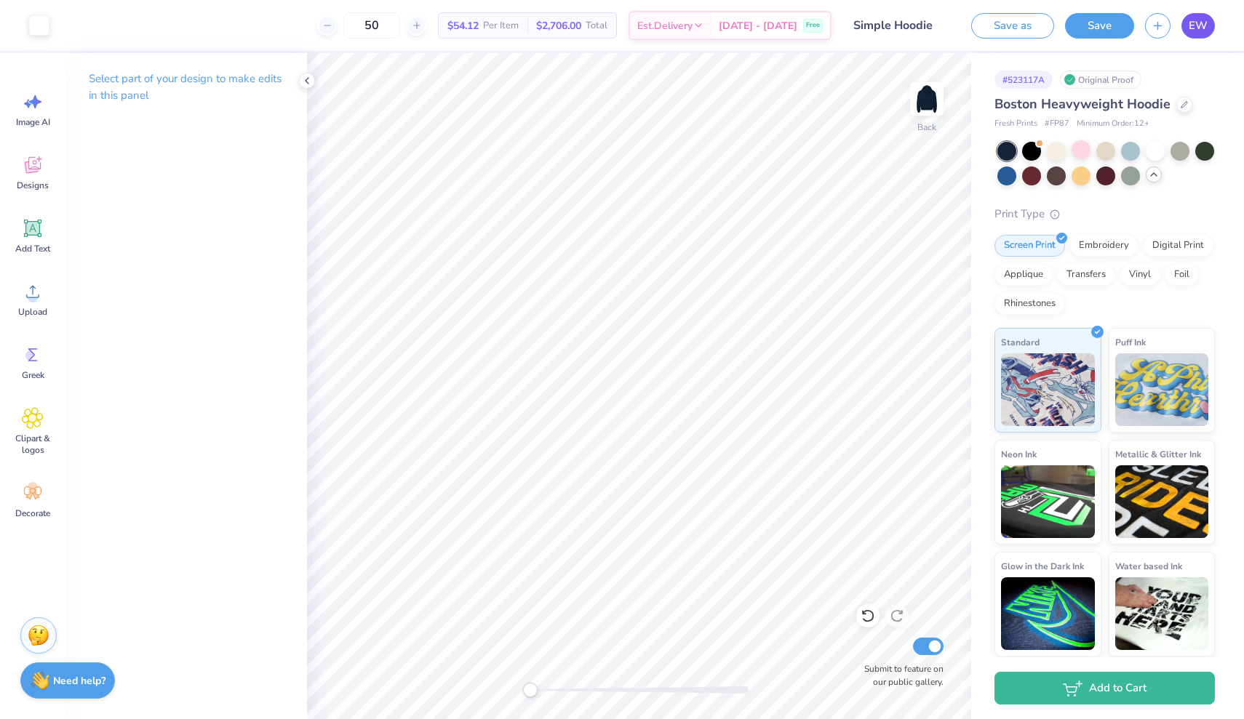
click at [1200, 25] on span "EW" at bounding box center [1198, 25] width 19 height 17
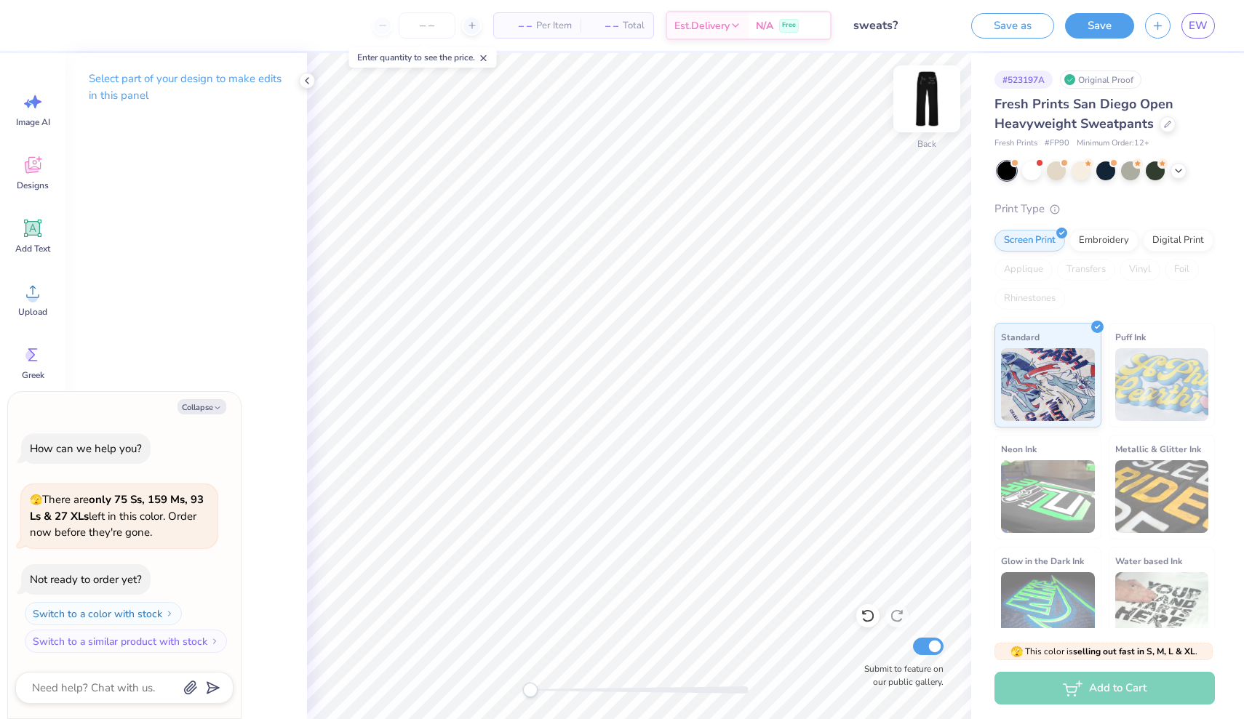
click at [930, 104] on img at bounding box center [927, 99] width 58 height 58
click at [25, 294] on icon at bounding box center [33, 292] width 22 height 22
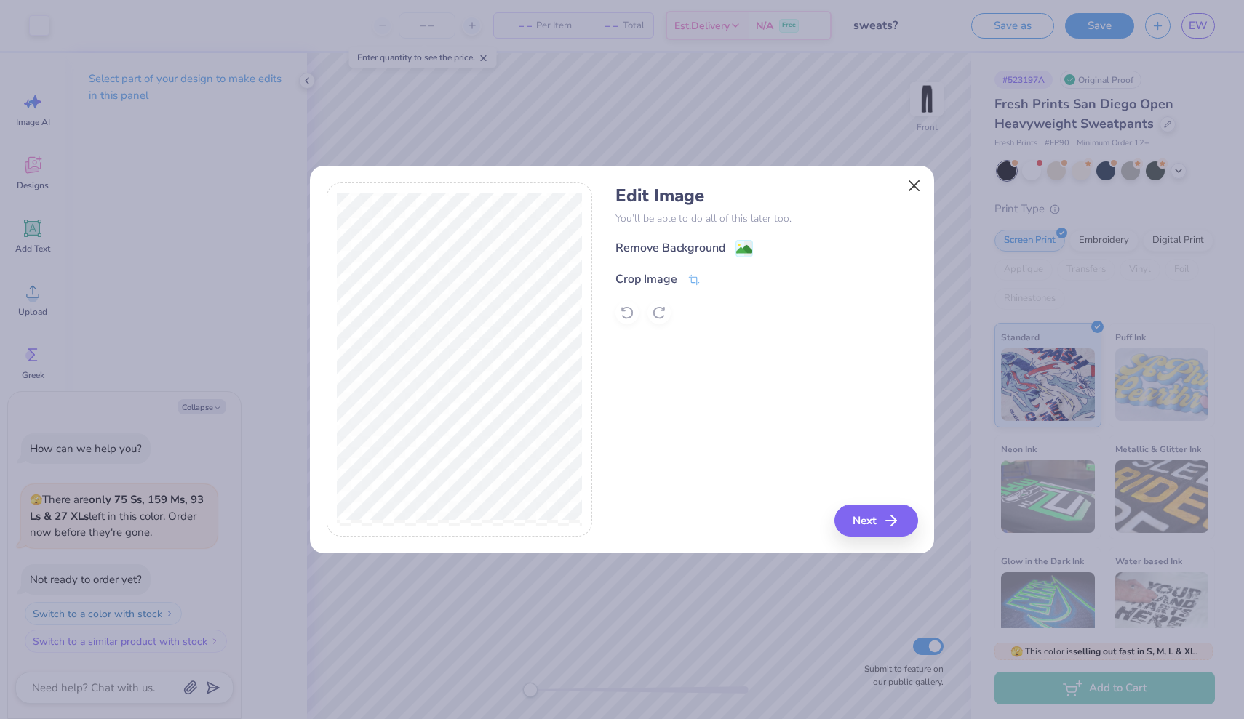
click at [912, 188] on button "Close" at bounding box center [914, 186] width 28 height 28
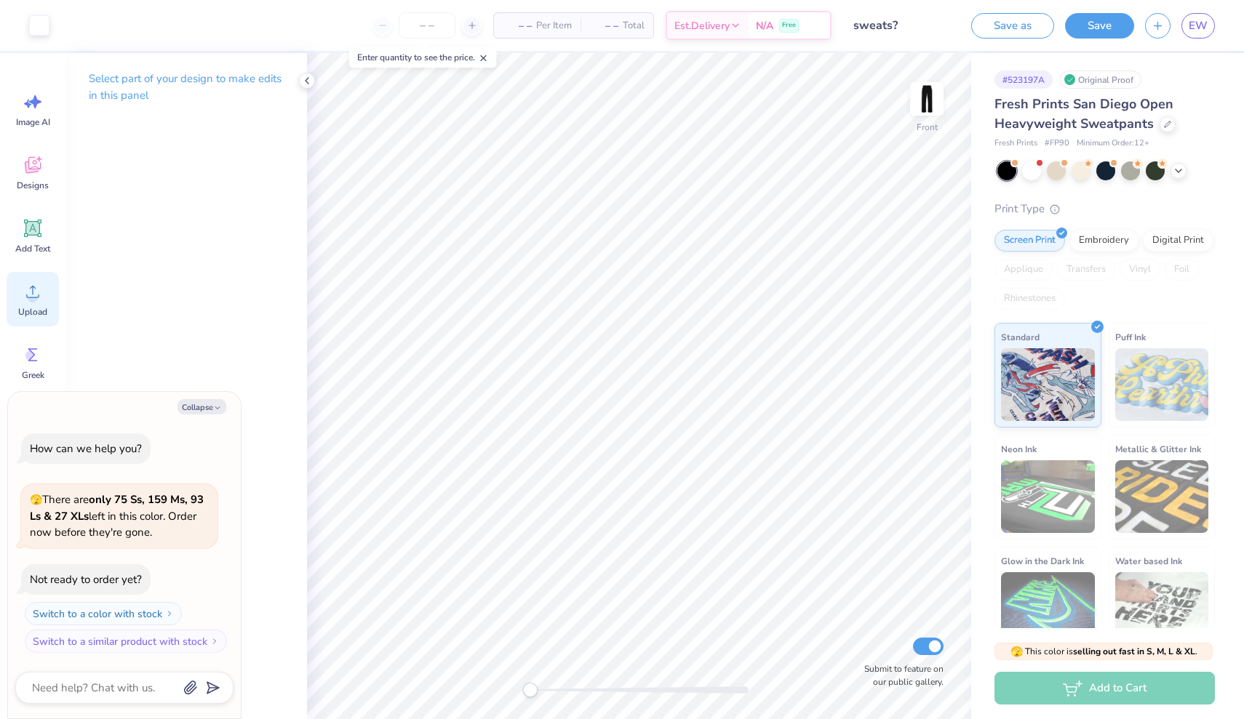
click at [39, 293] on icon at bounding box center [33, 292] width 22 height 22
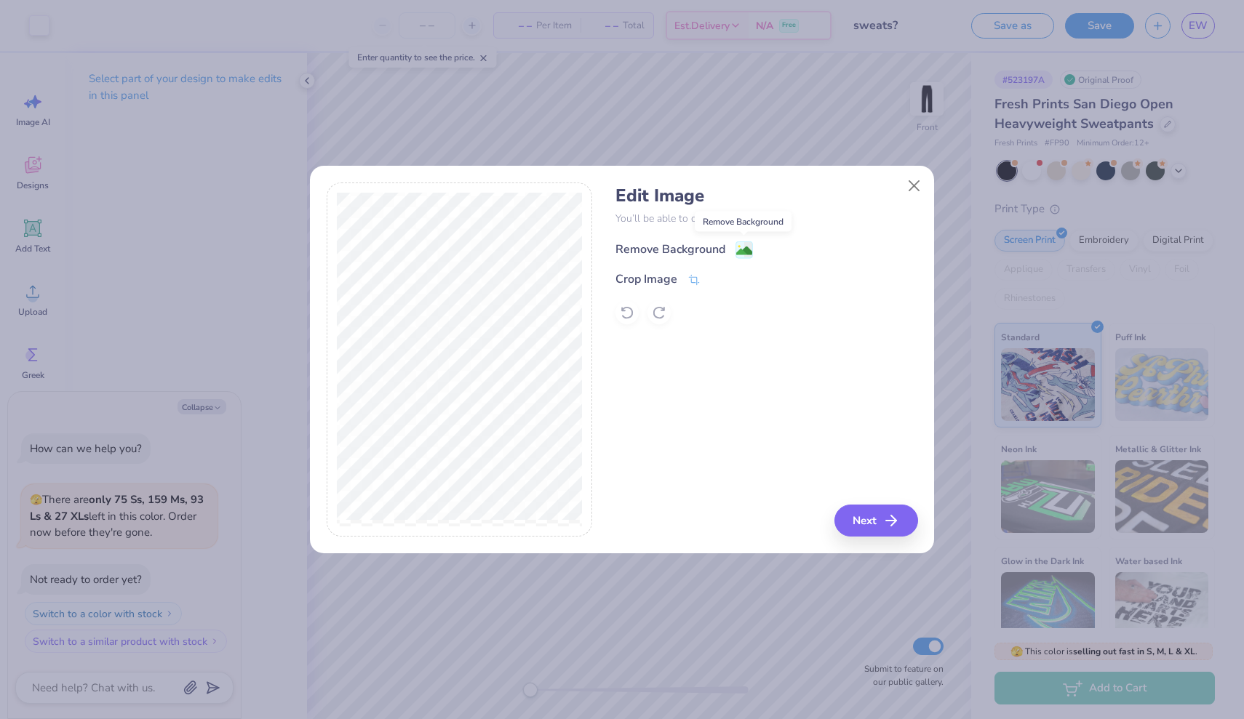
click at [743, 247] on image at bounding box center [744, 251] width 16 height 16
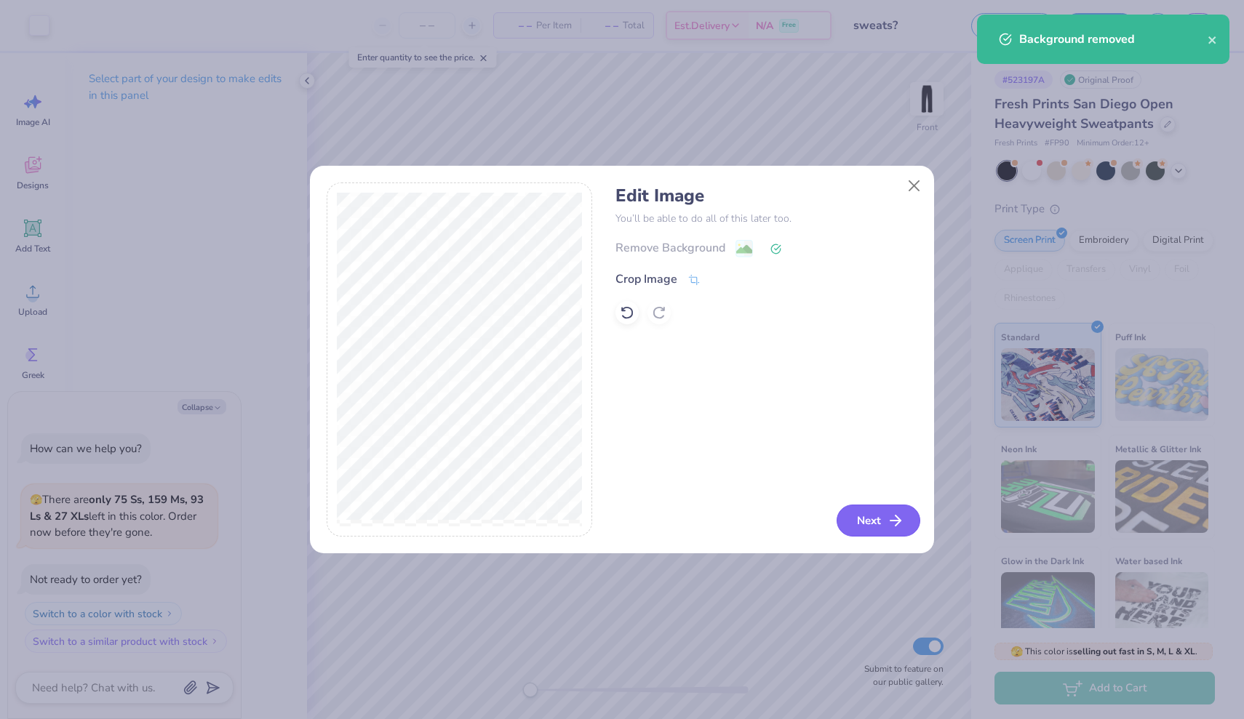
click at [889, 532] on button "Next" at bounding box center [878, 521] width 84 height 32
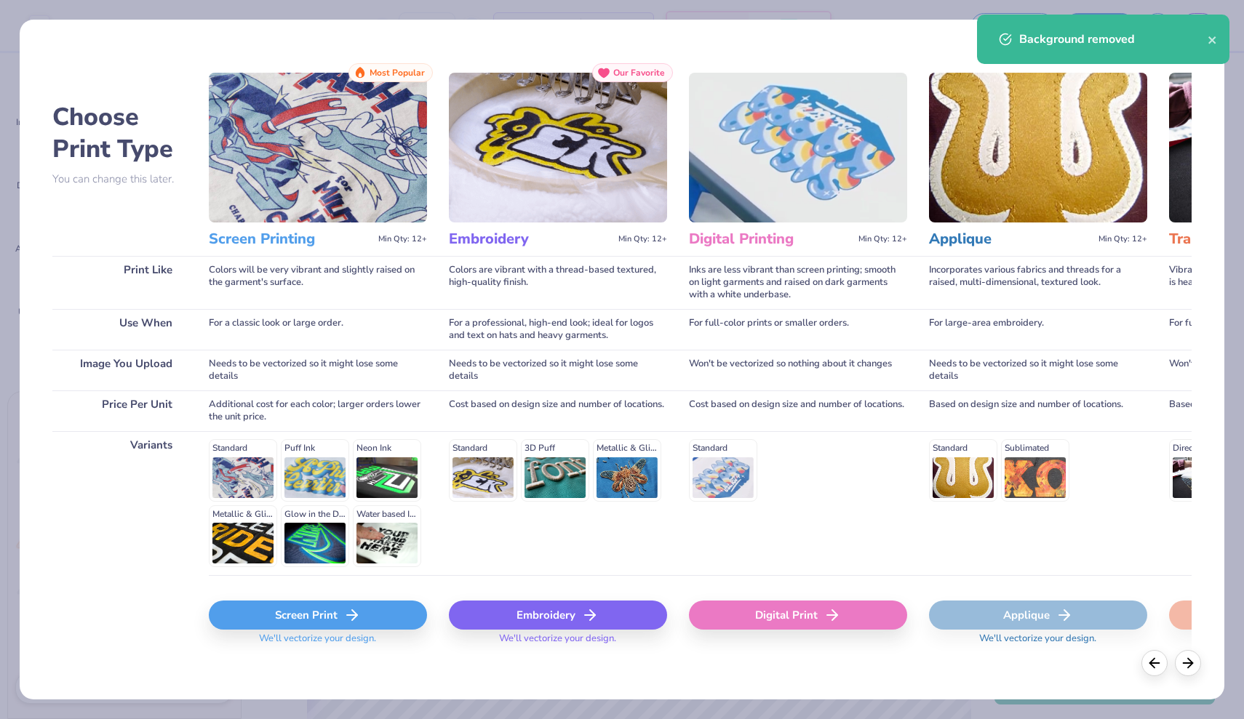
click at [395, 607] on div "Screen Print" at bounding box center [318, 615] width 218 height 29
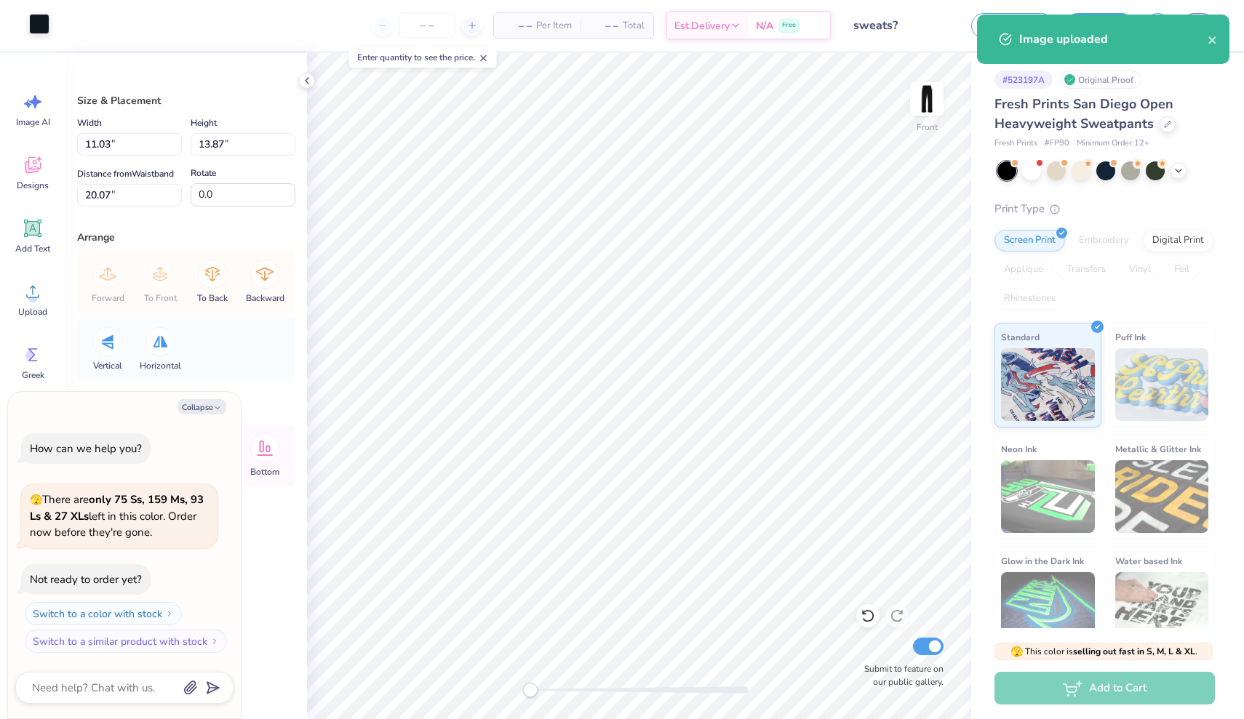
click at [39, 22] on div at bounding box center [39, 24] width 20 height 20
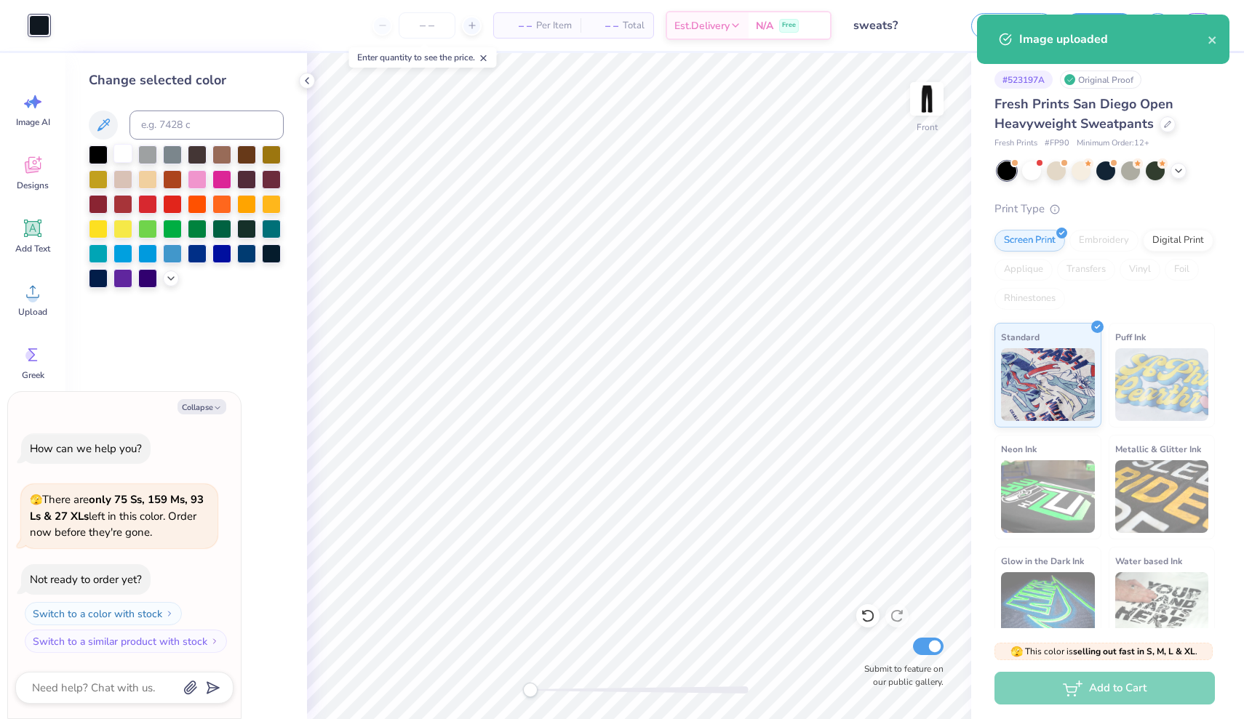
click at [124, 152] on div at bounding box center [122, 153] width 19 height 19
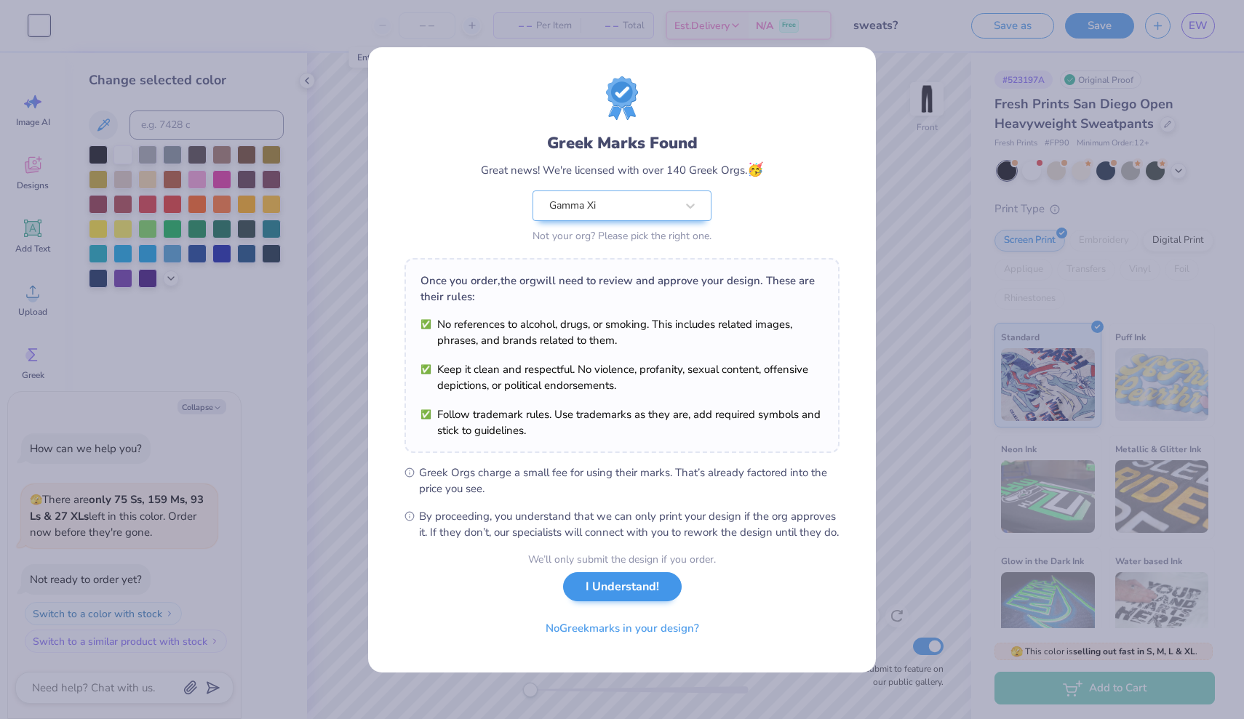
click at [591, 596] on button "I Understand!" at bounding box center [622, 587] width 119 height 30
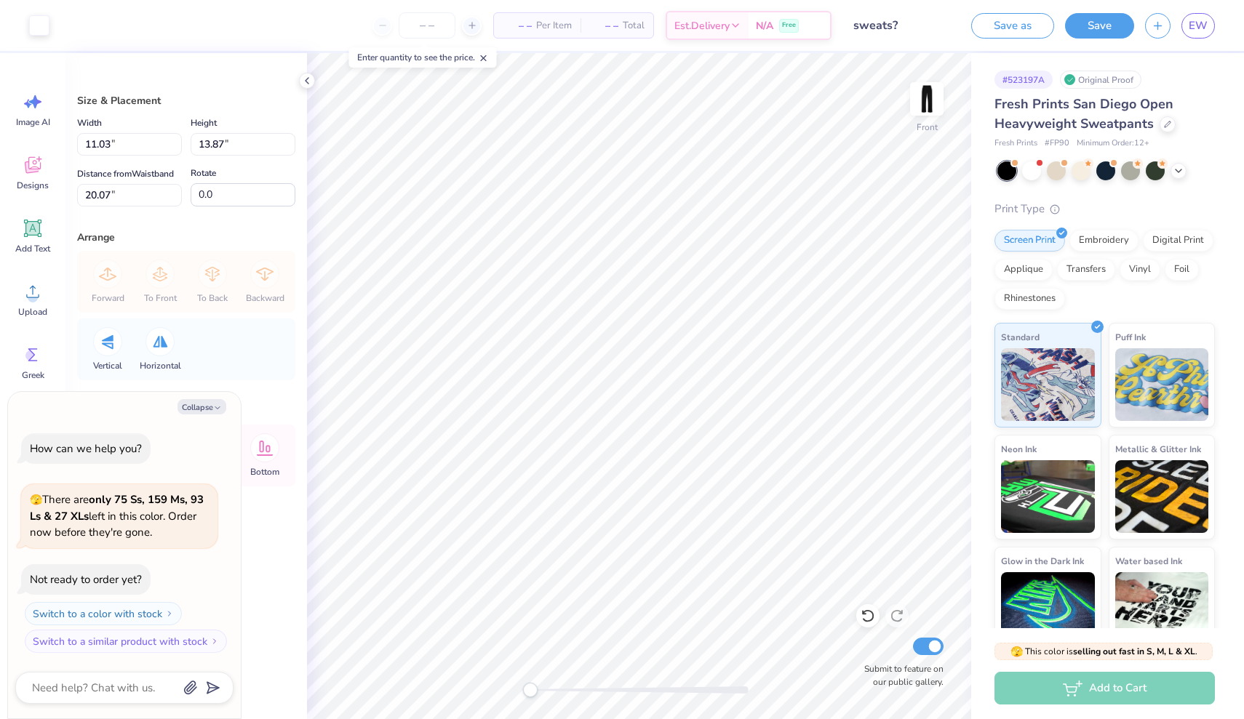
type textarea "x"
type input "5.06"
type input "6.36"
type input "27.57"
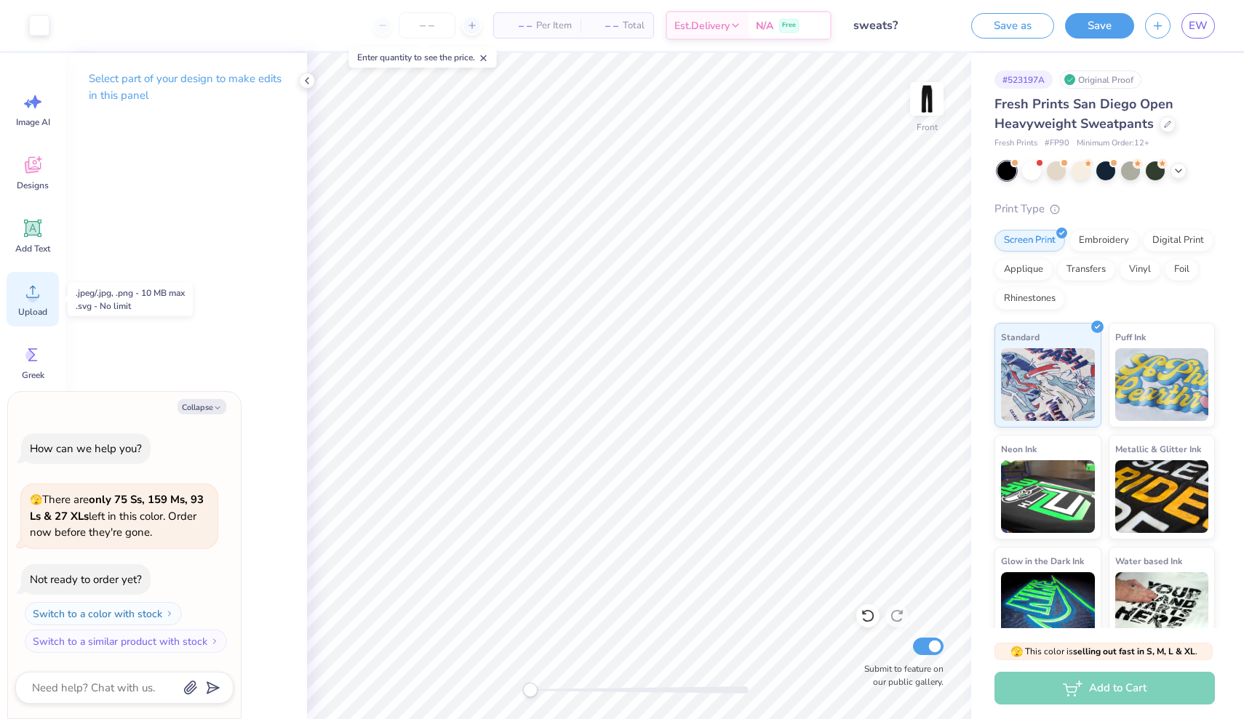
click at [36, 300] on circle at bounding box center [33, 297] width 10 height 10
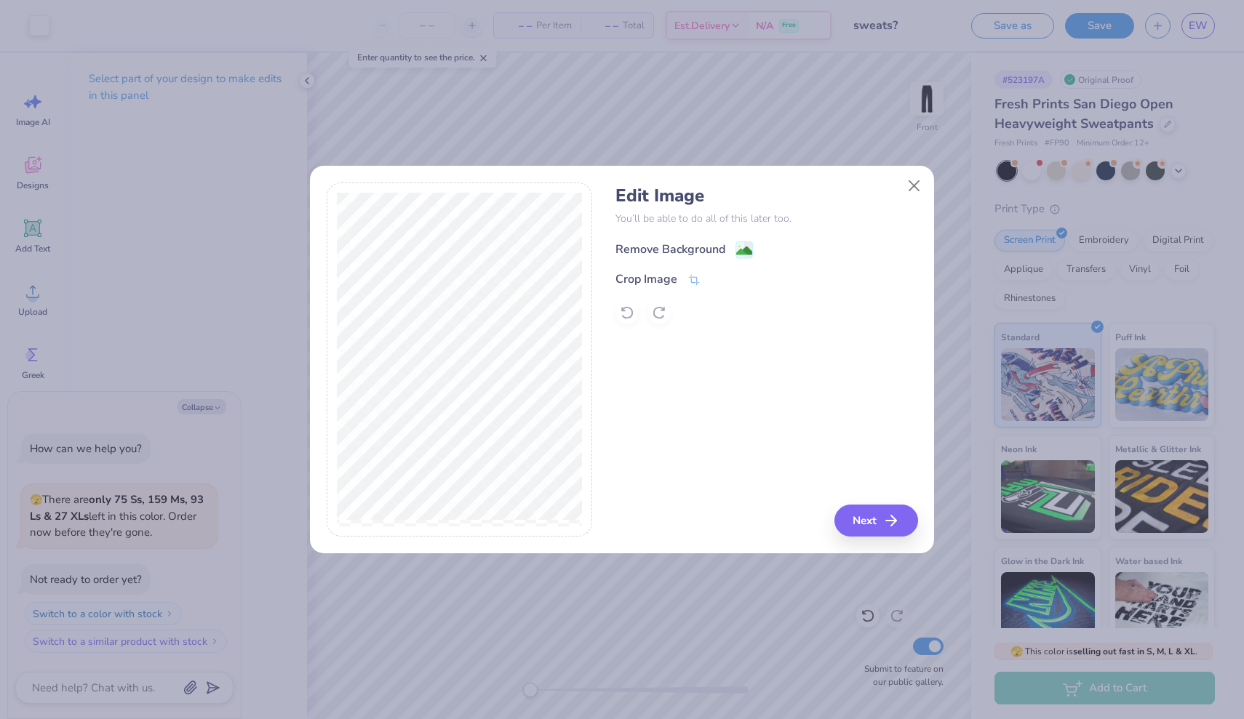
click at [743, 244] on image at bounding box center [744, 251] width 16 height 16
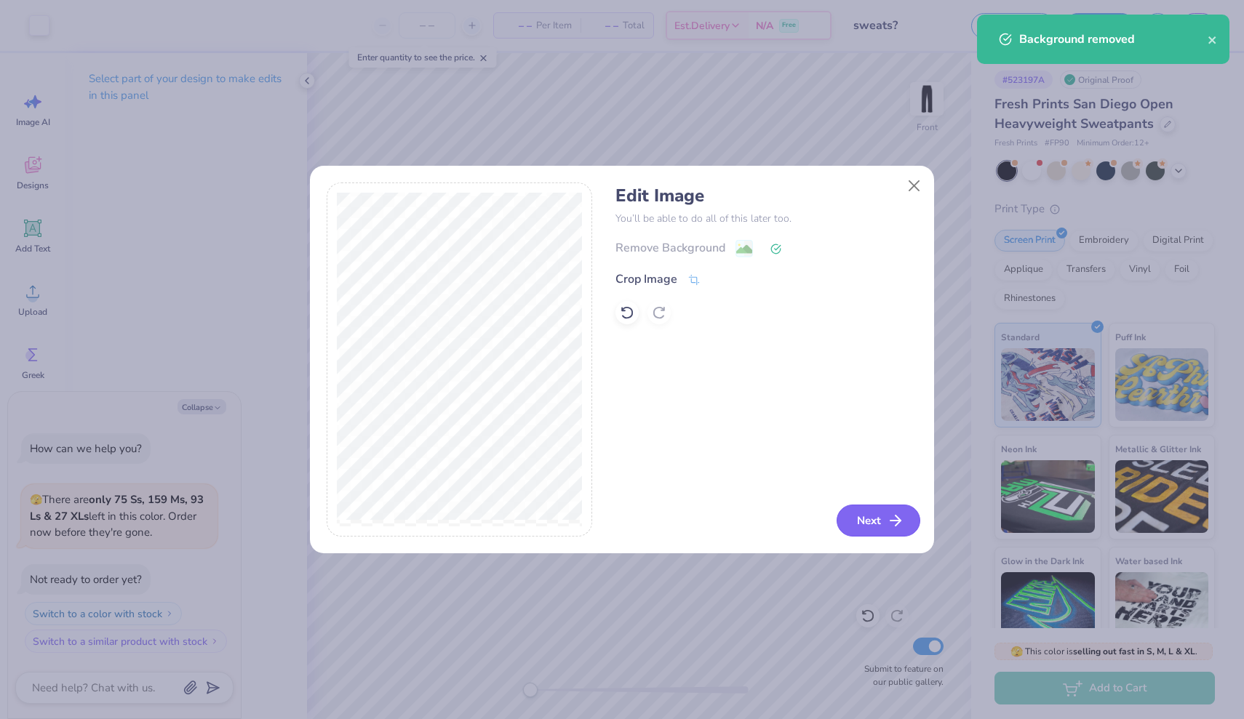
click at [873, 527] on button "Next" at bounding box center [878, 521] width 84 height 32
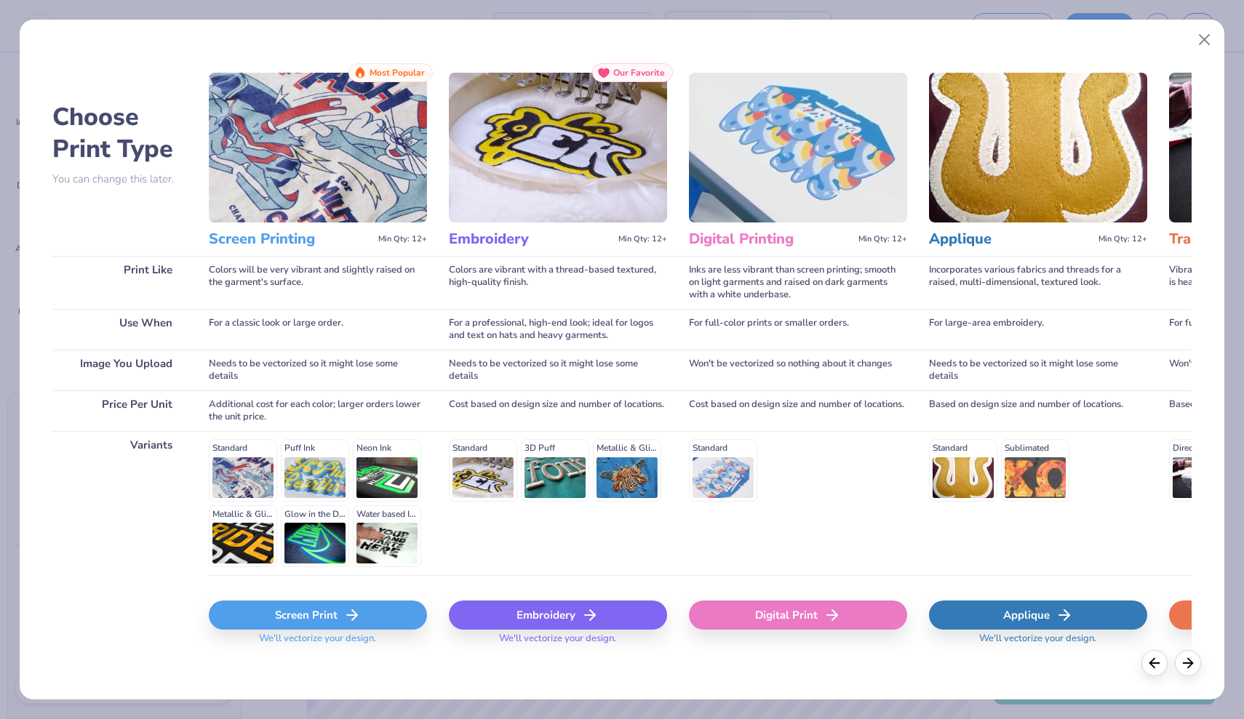
click at [380, 616] on div "Screen Print" at bounding box center [318, 615] width 218 height 29
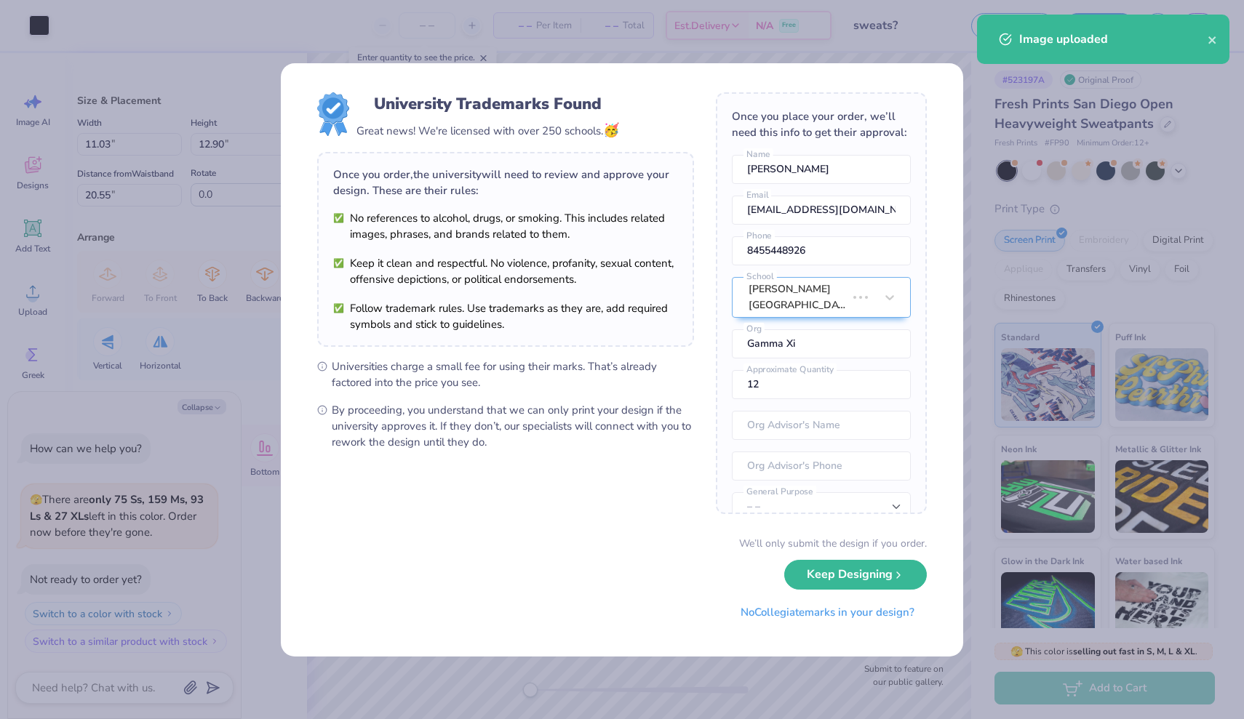
click at [700, 204] on body "Art colors – – Per Item – – Total Est. Delivery N/A Free Design Title sweats? S…" at bounding box center [622, 359] width 1244 height 719
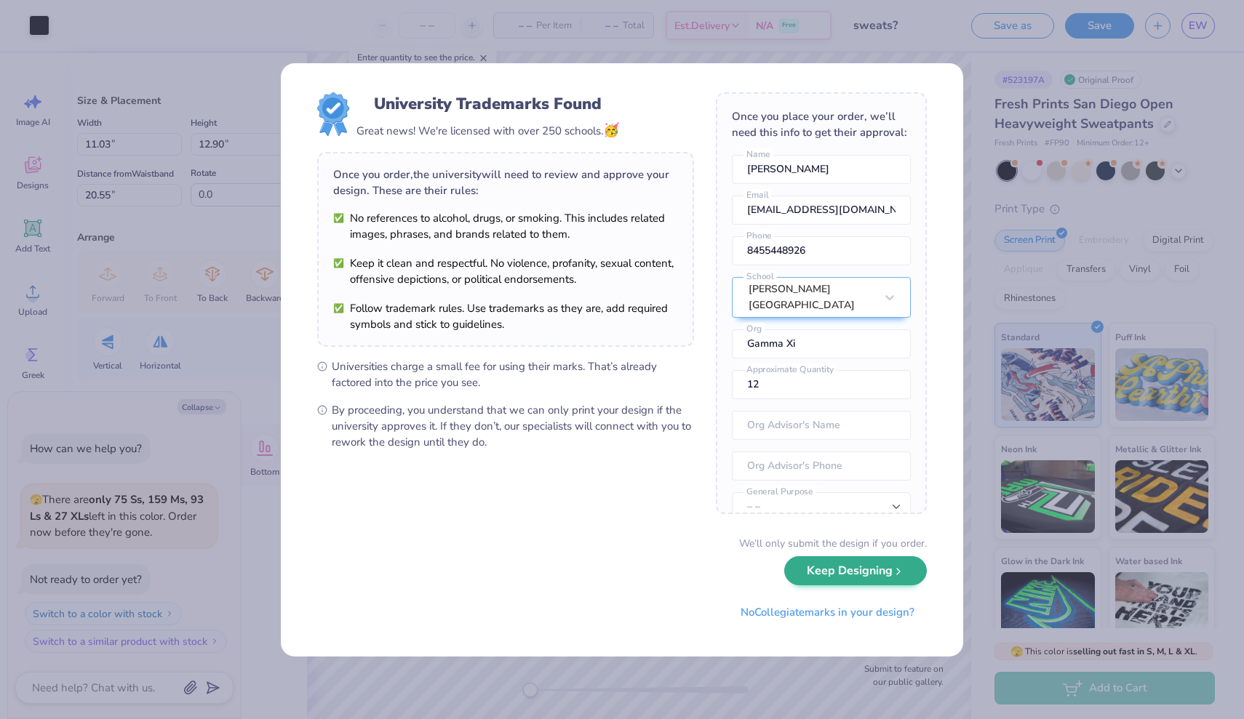
click at [837, 578] on button "Keep Designing" at bounding box center [855, 571] width 143 height 30
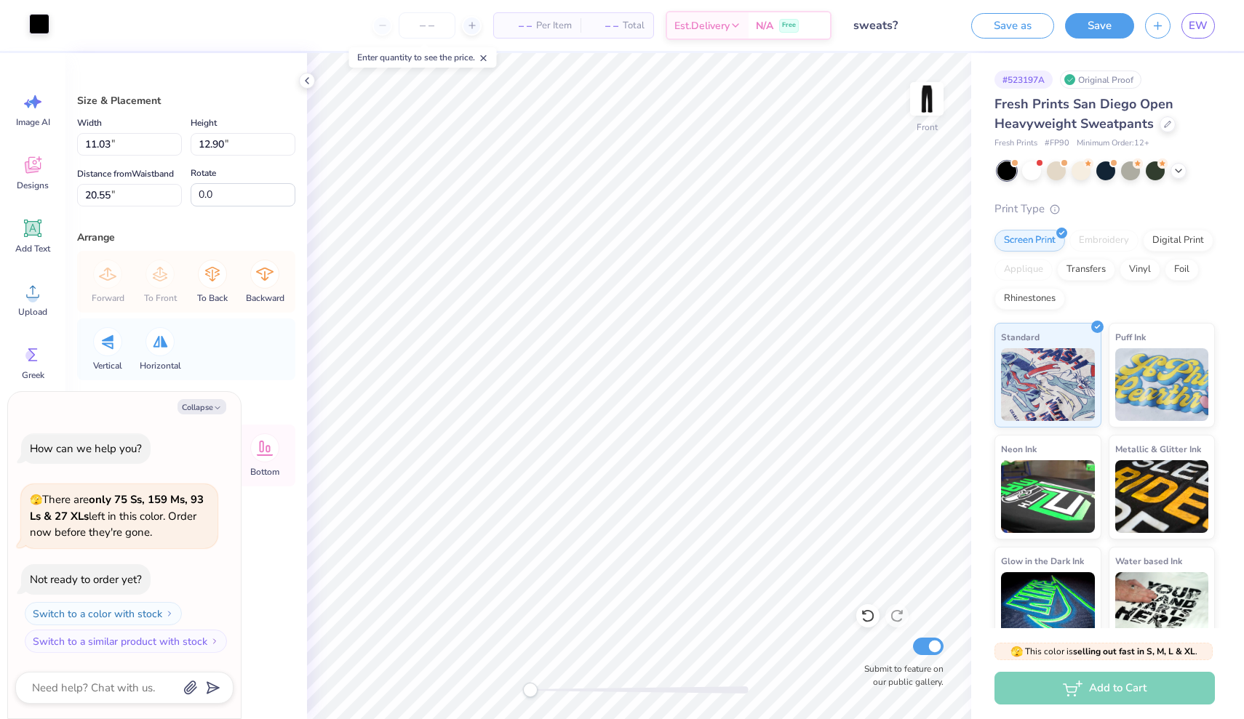
click at [45, 17] on div at bounding box center [39, 24] width 20 height 20
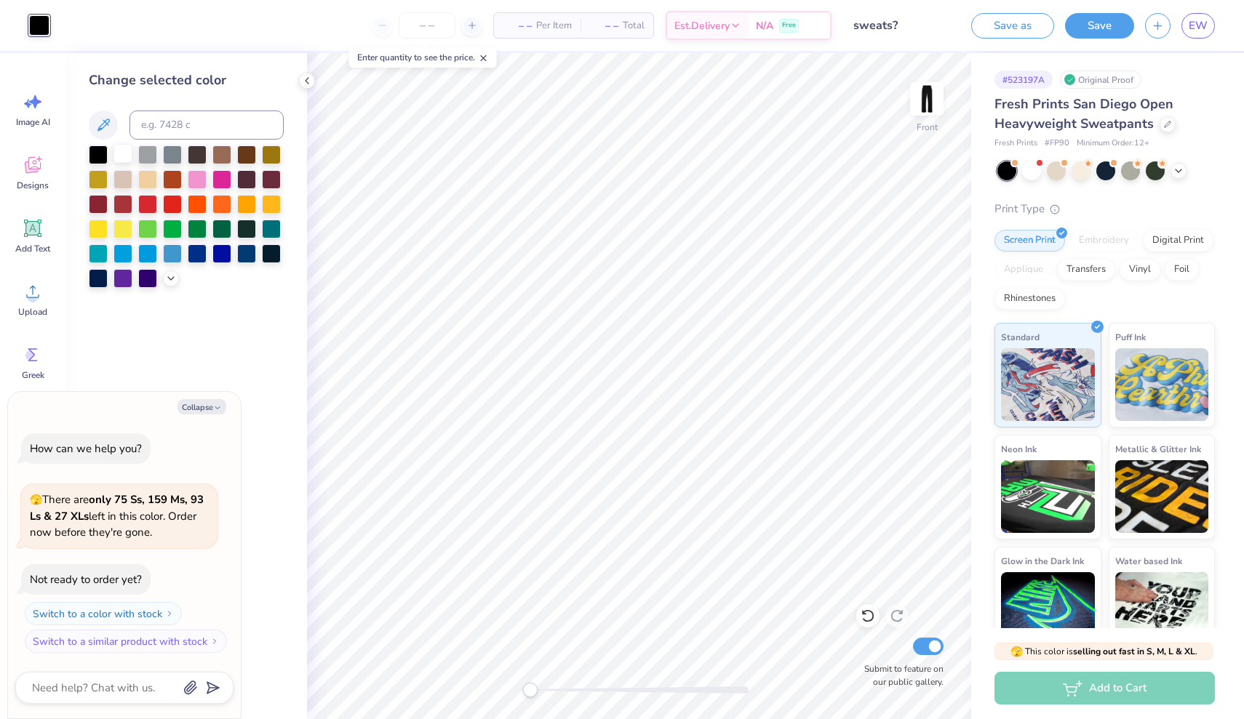
click at [124, 153] on div at bounding box center [122, 153] width 19 height 19
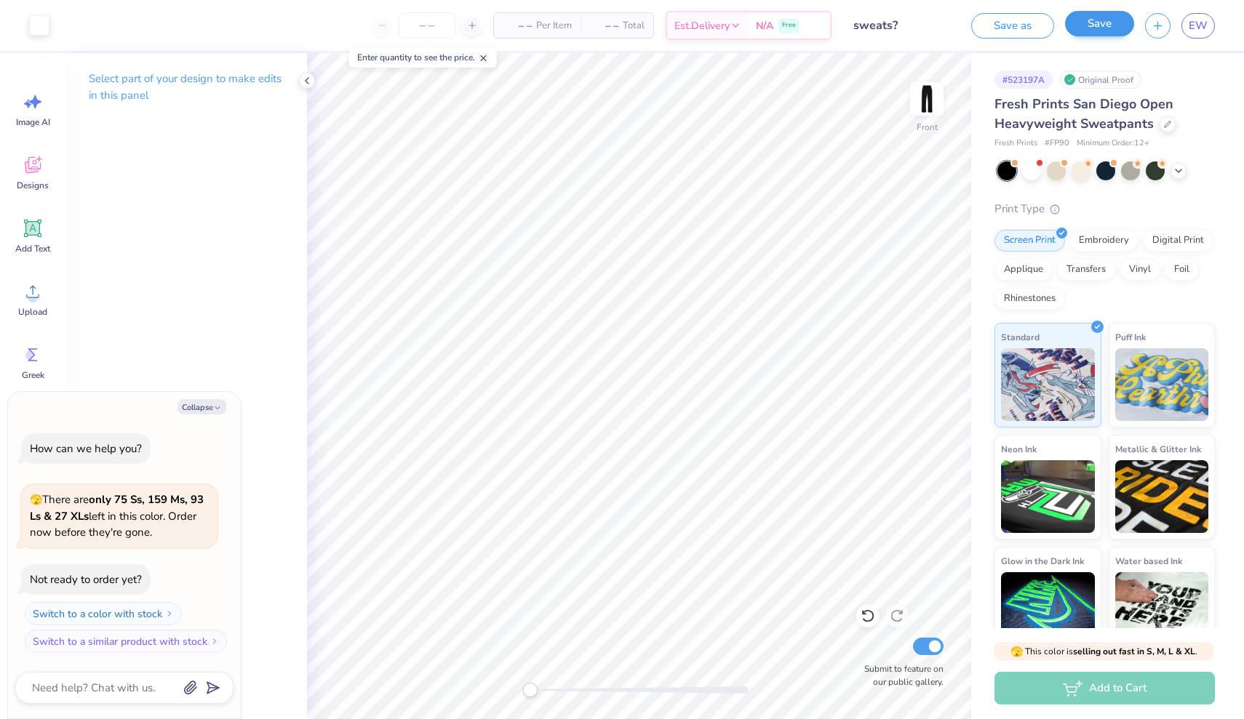
click at [1109, 29] on button "Save" at bounding box center [1099, 23] width 69 height 25
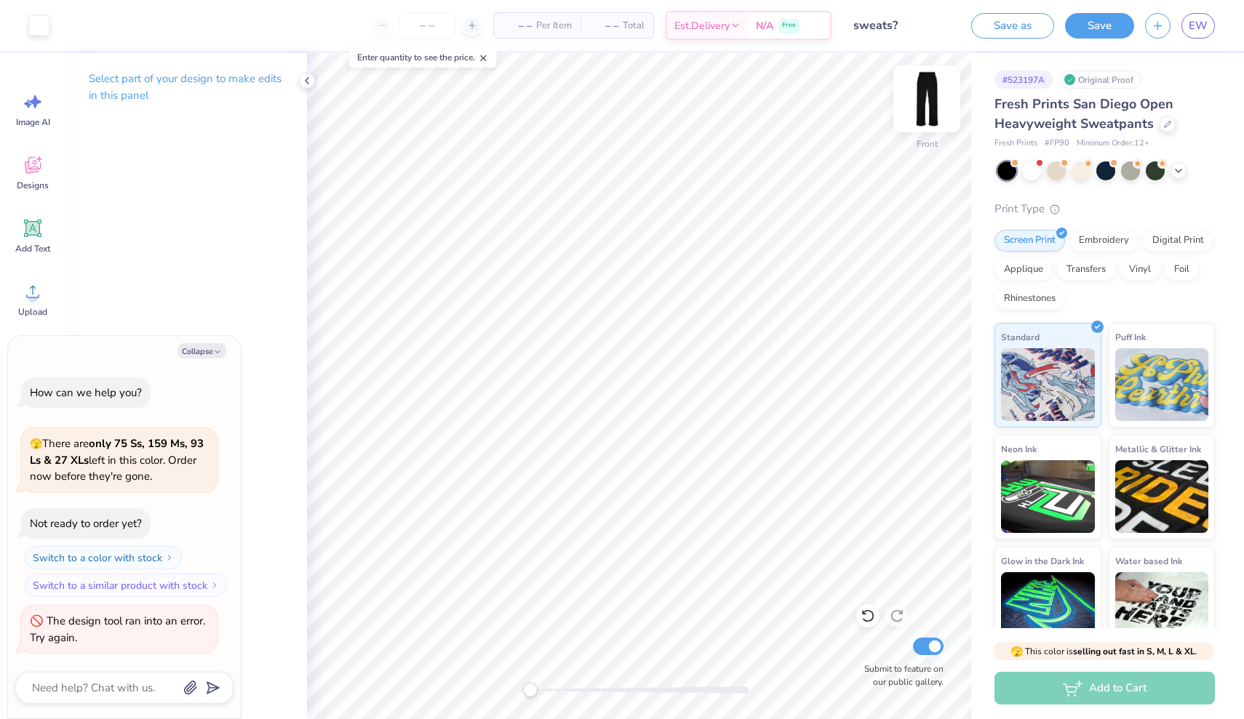
click at [939, 105] on img at bounding box center [927, 99] width 58 height 58
click at [204, 351] on button "Collapse" at bounding box center [201, 350] width 49 height 15
type textarea "x"
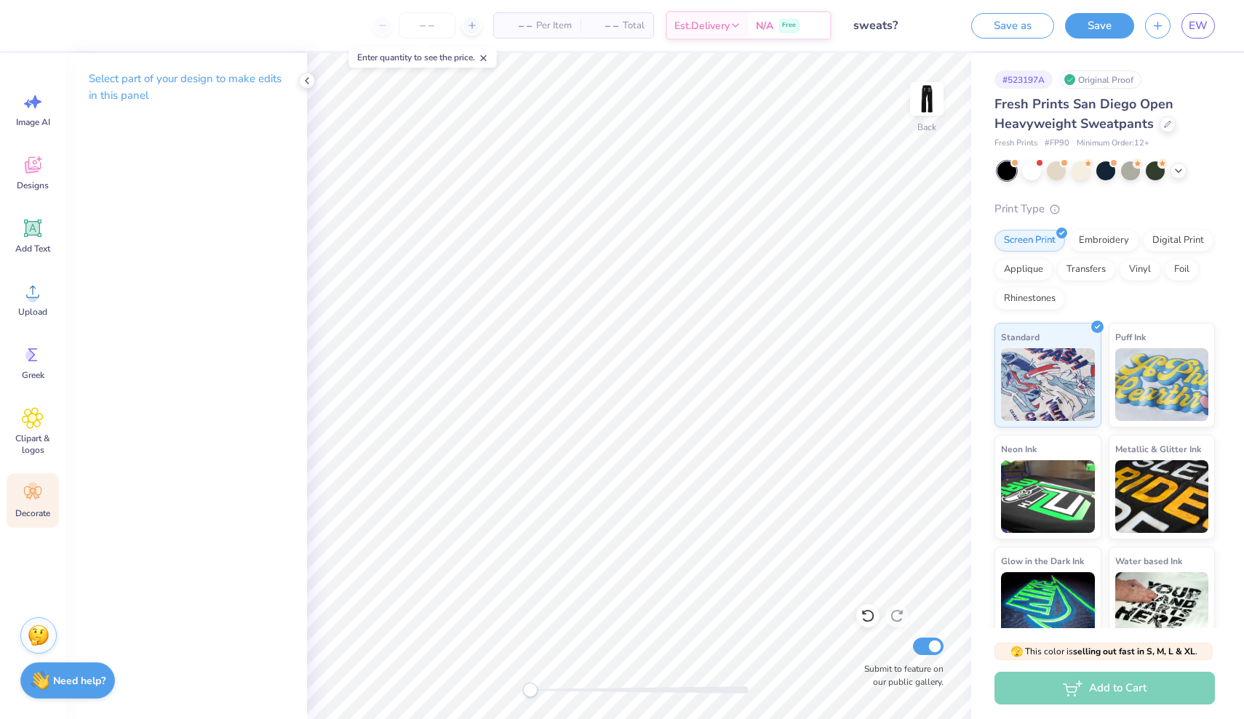
click at [31, 492] on rect at bounding box center [33, 491] width 4 height 4
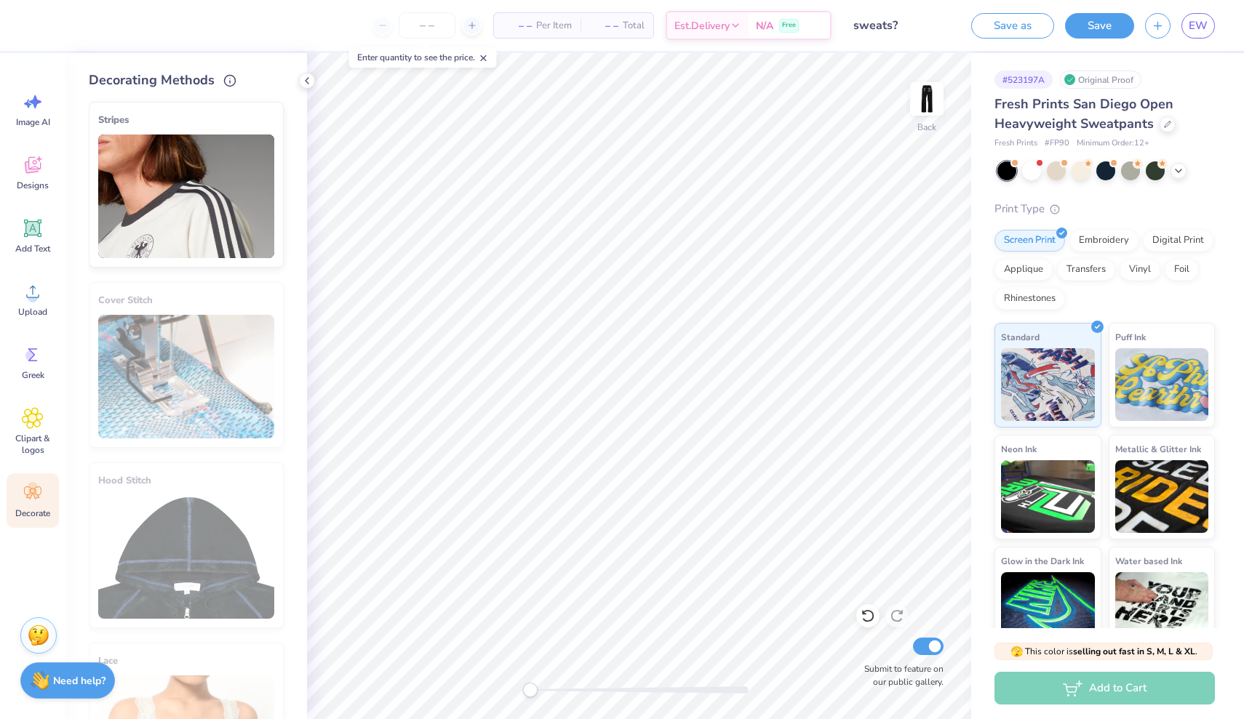
click at [211, 216] on img at bounding box center [186, 197] width 176 height 124
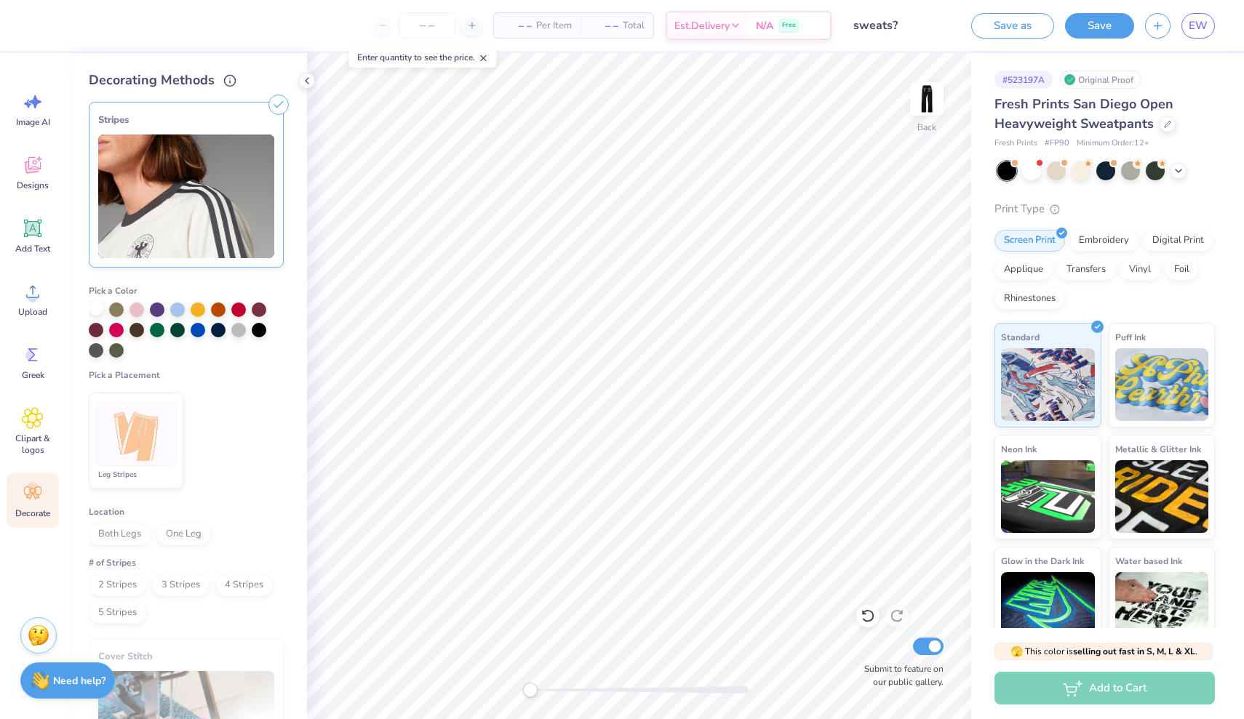
click at [97, 305] on div at bounding box center [96, 308] width 15 height 15
click at [222, 329] on div at bounding box center [218, 328] width 15 height 15
click at [92, 308] on div at bounding box center [96, 308] width 15 height 15
click at [280, 105] on line at bounding box center [279, 105] width 7 height 7
click at [23, 239] on icon at bounding box center [33, 228] width 22 height 22
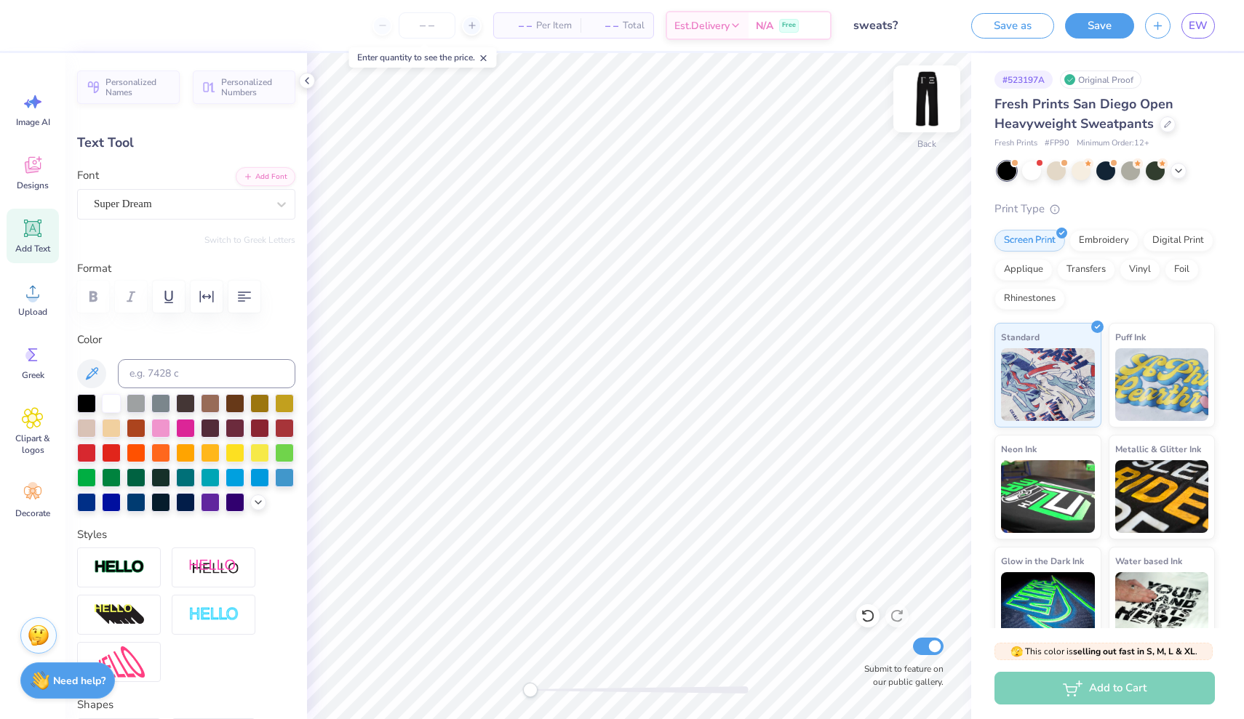
click at [922, 97] on img at bounding box center [927, 99] width 58 height 58
click at [1101, 17] on button "Save" at bounding box center [1099, 23] width 69 height 25
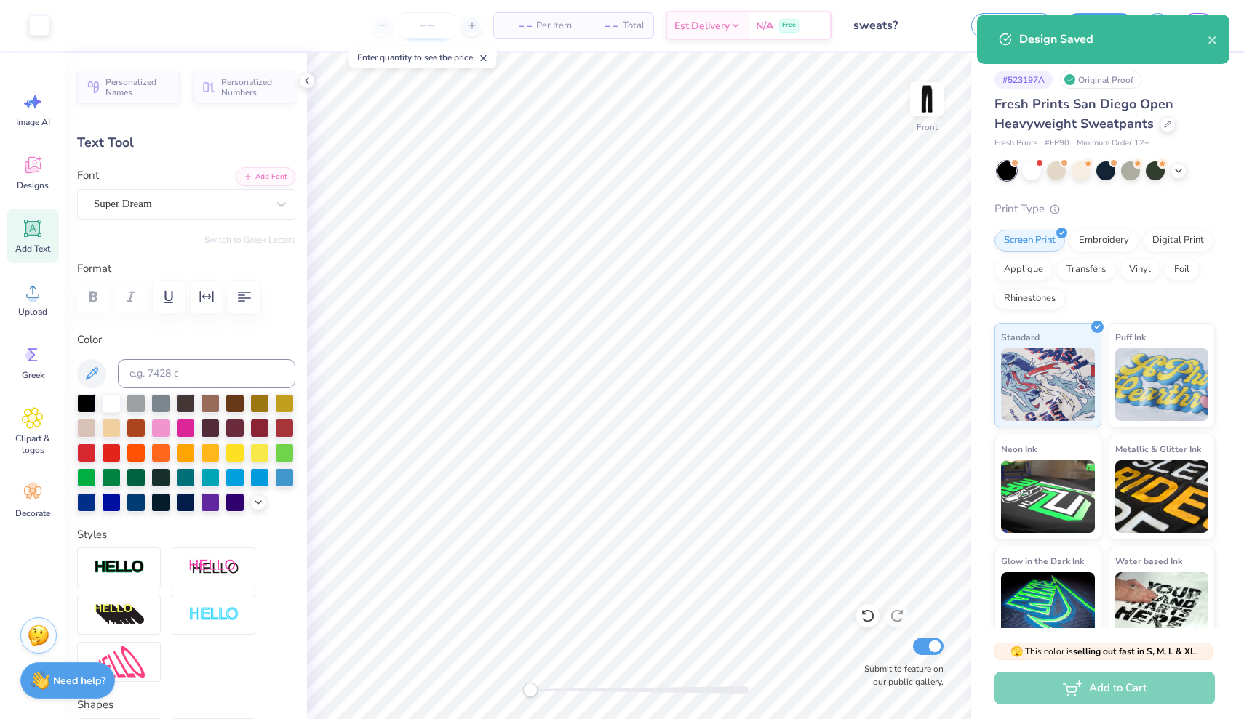
click at [422, 23] on input "number" at bounding box center [427, 25] width 57 height 26
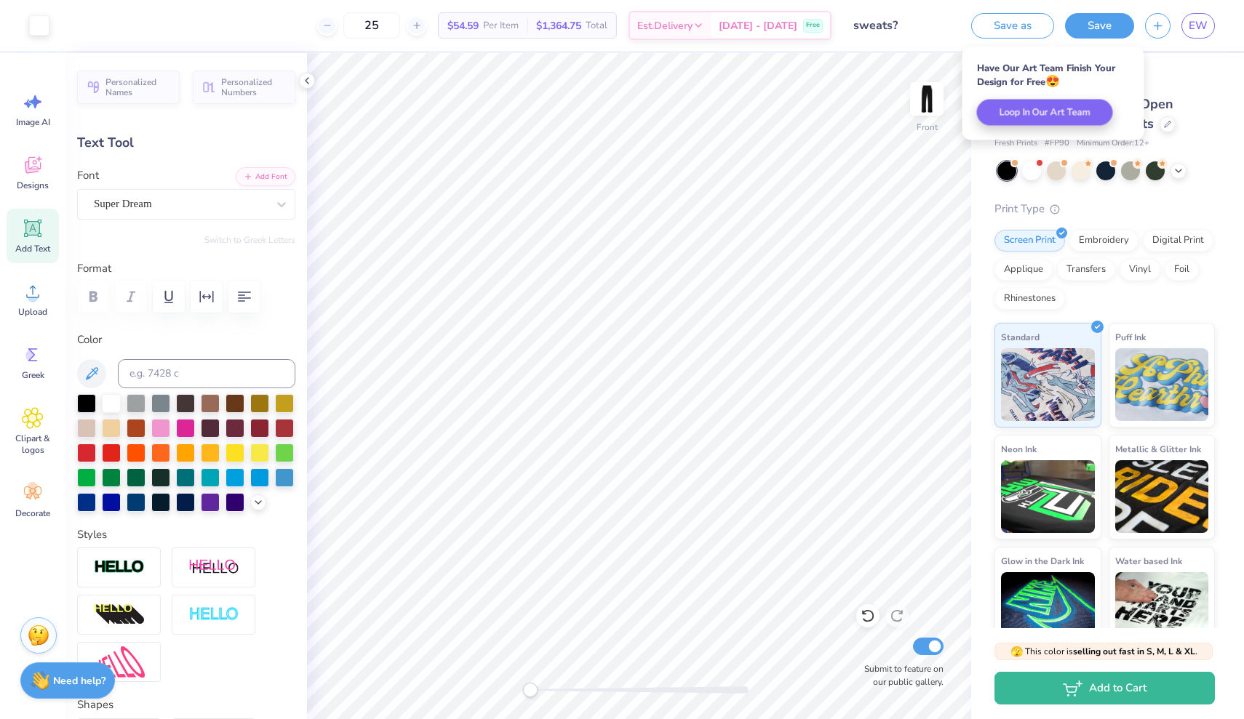
type input "2"
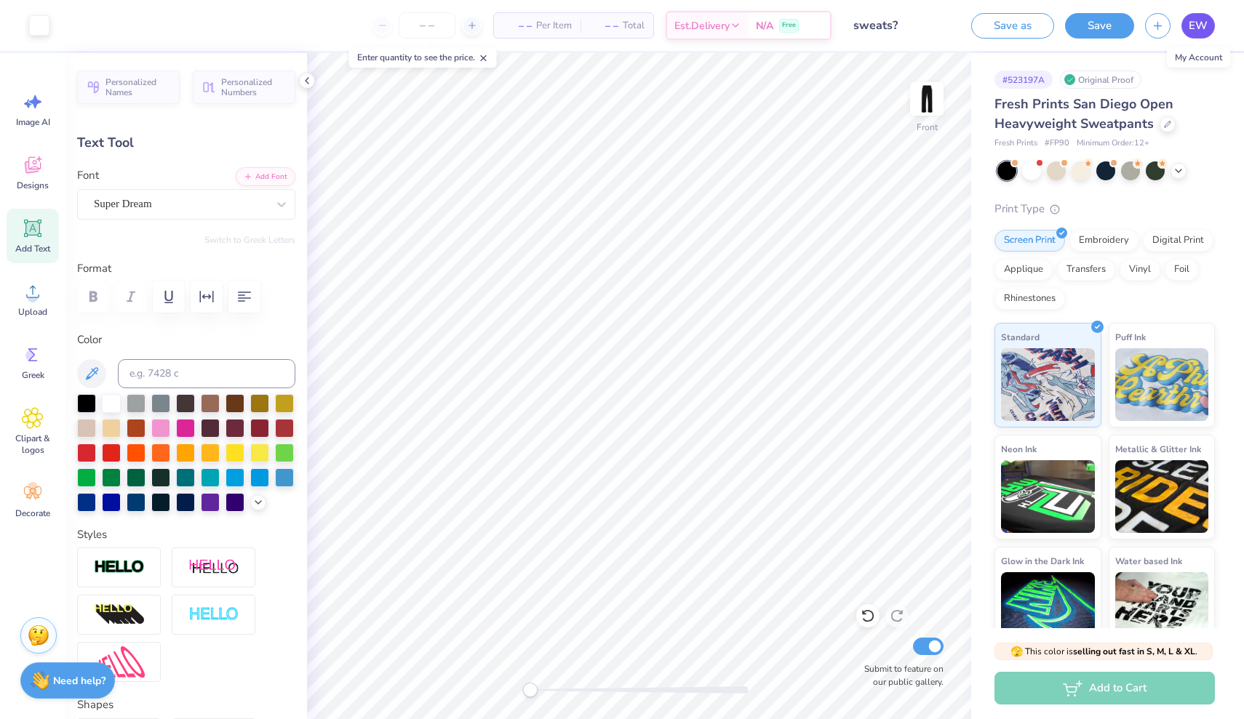
click at [1201, 28] on span "EW" at bounding box center [1198, 25] width 19 height 17
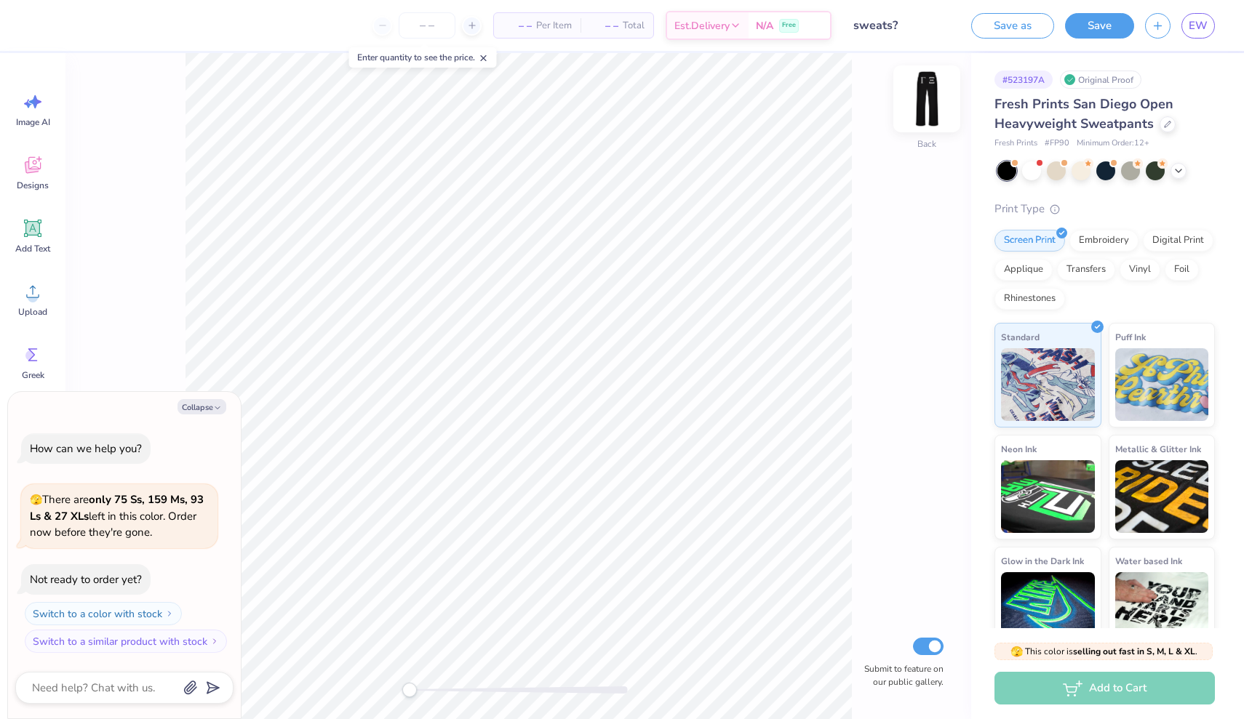
click at [930, 97] on img at bounding box center [927, 99] width 58 height 58
click at [487, 57] on icon at bounding box center [484, 58] width 10 height 10
click at [191, 406] on button "Collapse" at bounding box center [201, 406] width 49 height 15
type textarea "x"
